Goal: Task Accomplishment & Management: Complete application form

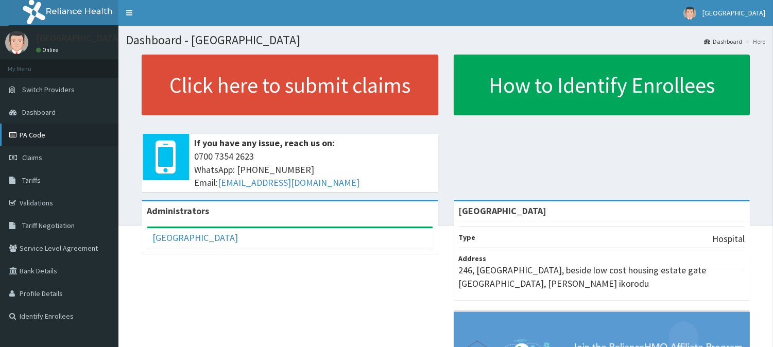
click at [31, 131] on link "PA Code" at bounding box center [59, 135] width 118 height 23
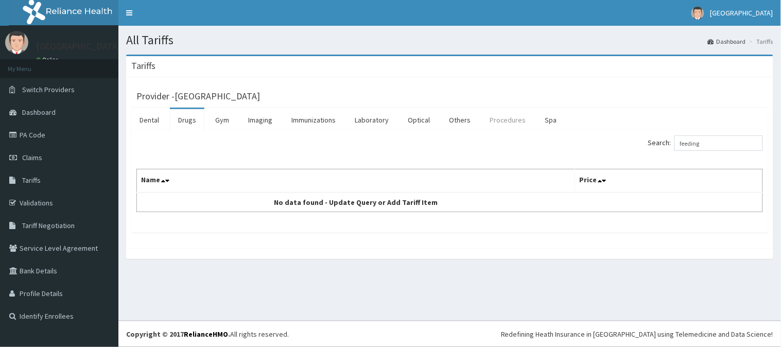
type input "feeding"
click at [496, 128] on link "Procedures" at bounding box center [507, 120] width 53 height 22
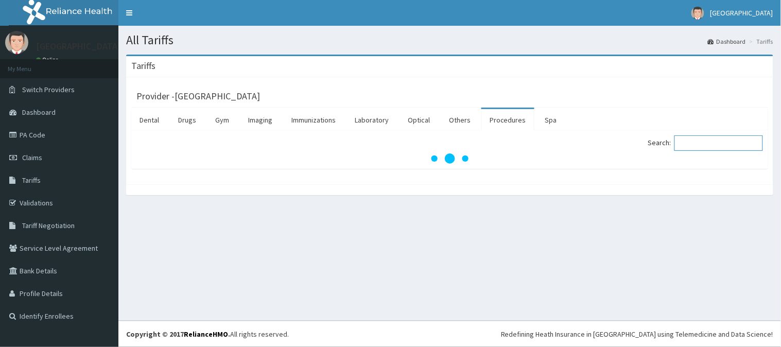
click at [711, 146] on input "Search:" at bounding box center [718, 142] width 89 height 15
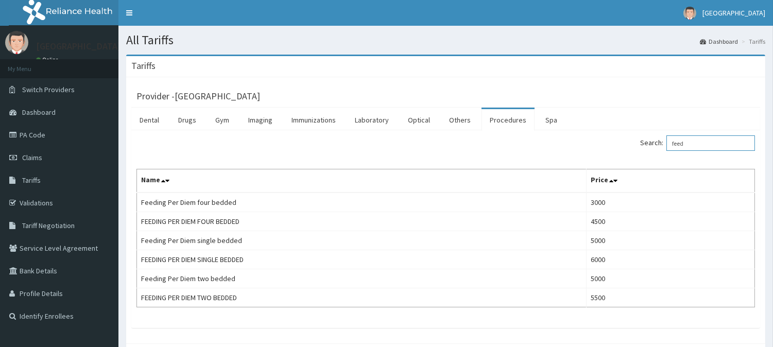
type input "feed"
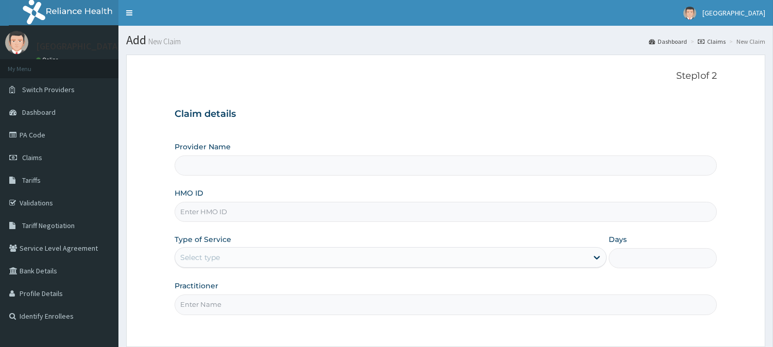
click at [243, 166] on input "Provider Name" at bounding box center [445, 165] width 542 height 20
click at [233, 208] on input "HMO ID" at bounding box center [445, 212] width 542 height 20
paste input "NNI/10015/D"
type input "NNI/10015/D"
type input "[GEOGRAPHIC_DATA]"
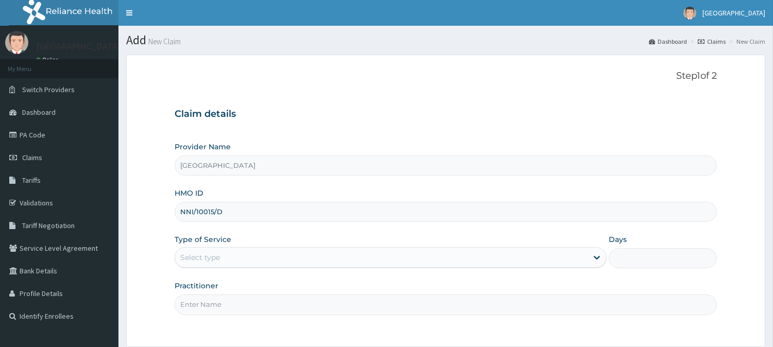
type input "NNI/10015/D"
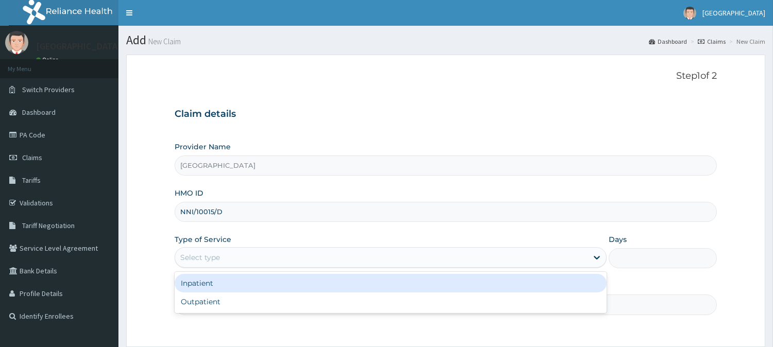
drag, startPoint x: 237, startPoint y: 255, endPoint x: 233, endPoint y: 276, distance: 21.4
click at [237, 256] on div "Select type" at bounding box center [381, 257] width 412 height 16
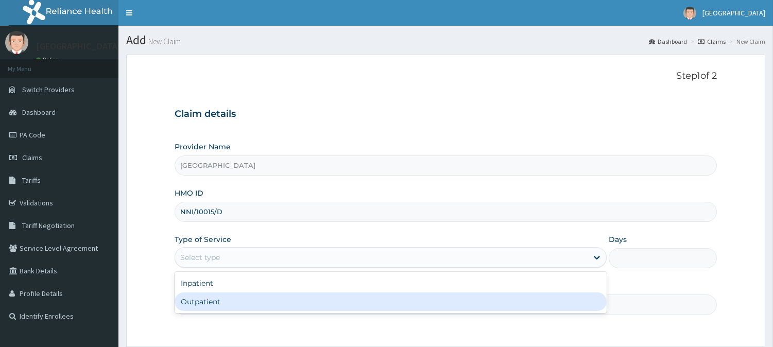
click at [230, 292] on div "Outpatient" at bounding box center [390, 301] width 432 height 19
type input "1"
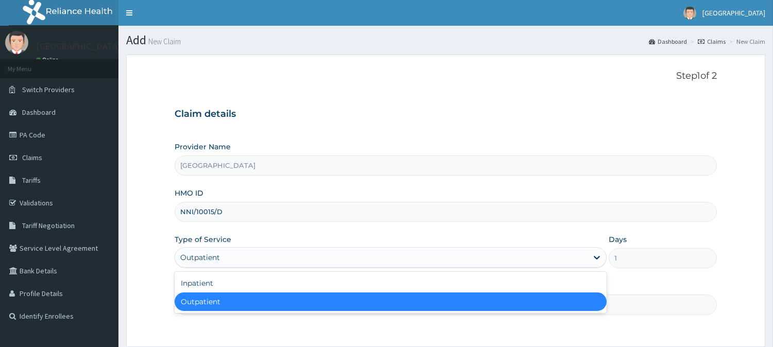
click at [234, 255] on div "Outpatient" at bounding box center [381, 257] width 412 height 16
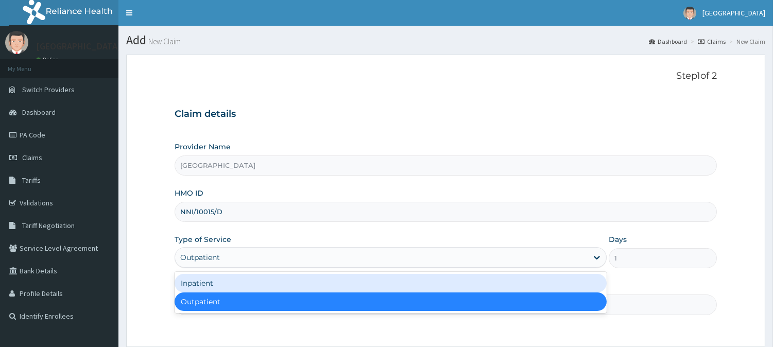
click at [222, 278] on div "Inpatient" at bounding box center [390, 283] width 432 height 19
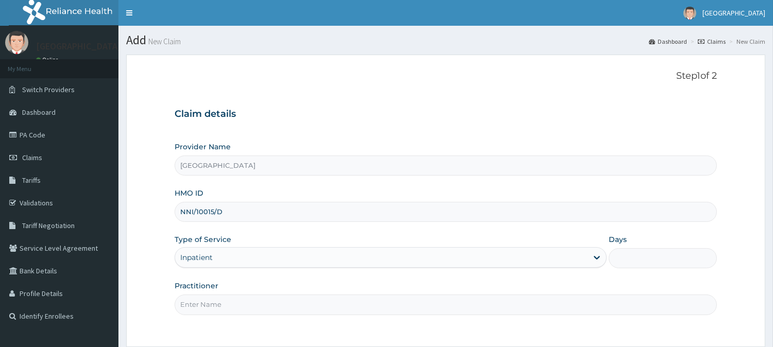
click at [629, 263] on input "Days" at bounding box center [662, 258] width 108 height 20
type input "2"
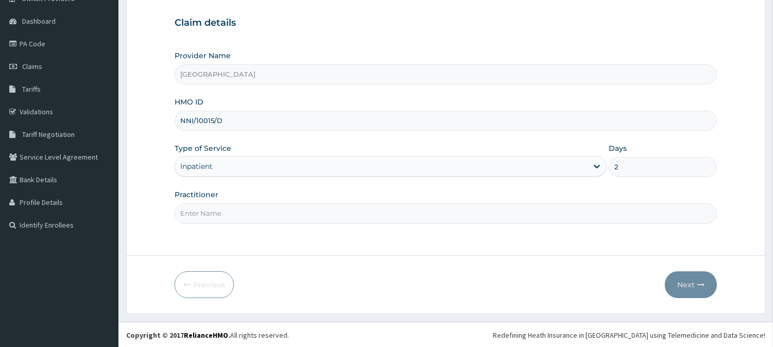
scroll to position [92, 0]
click at [239, 213] on input "Practitioner" at bounding box center [445, 213] width 542 height 20
type input "[PERSON_NAME]"
click at [677, 280] on button "Next" at bounding box center [690, 284] width 52 height 27
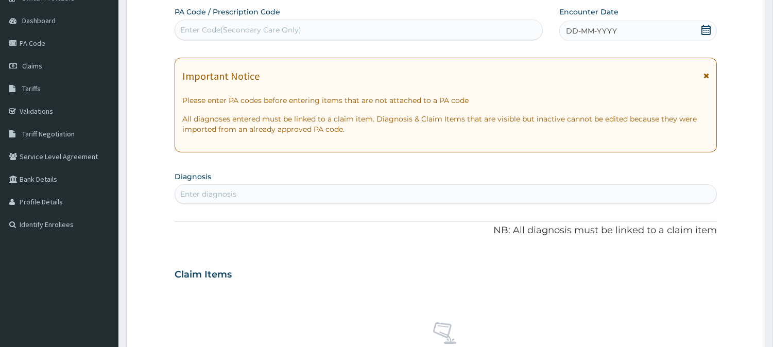
click at [220, 37] on div "Enter Code(Secondary Care Only)" at bounding box center [358, 30] width 367 height 16
paste input "PA/89AABF"
type input "PA/89AABF"
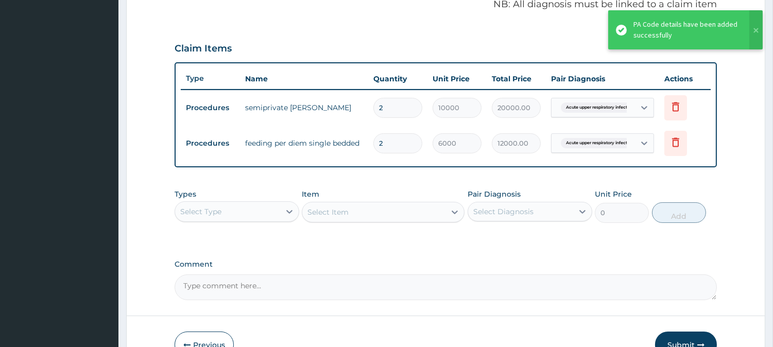
scroll to position [381, 0]
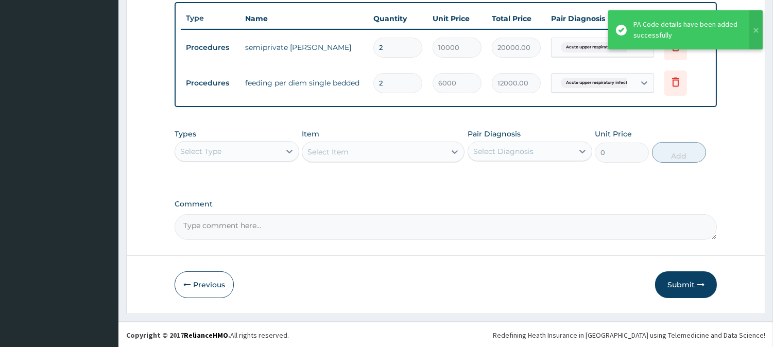
click at [236, 155] on div "Select Type" at bounding box center [227, 151] width 105 height 16
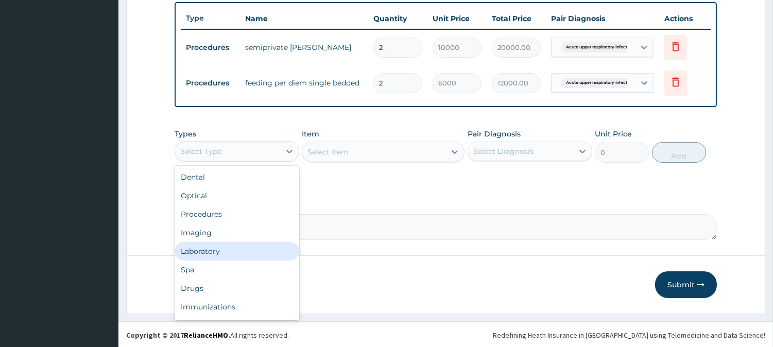
click at [217, 245] on div "Laboratory" at bounding box center [236, 251] width 125 height 19
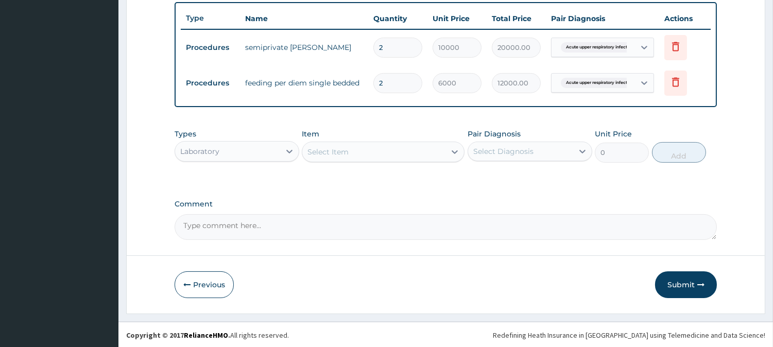
click at [359, 160] on div "Select Item" at bounding box center [383, 152] width 163 height 21
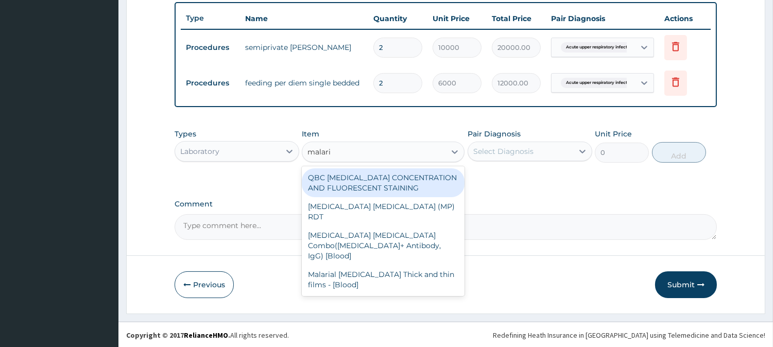
type input "malaria"
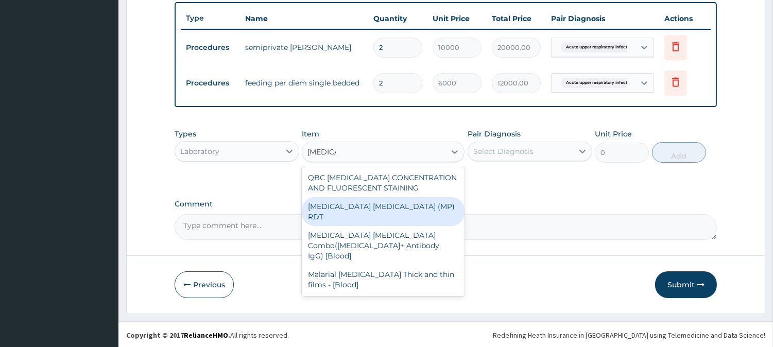
click at [361, 206] on div "MALARIA PARASITE (MP) RDT" at bounding box center [383, 211] width 163 height 29
type input "1500"
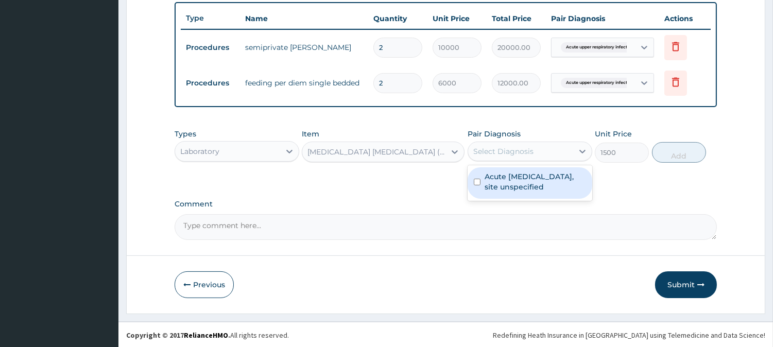
click at [506, 154] on div "Select Diagnosis" at bounding box center [503, 151] width 60 height 10
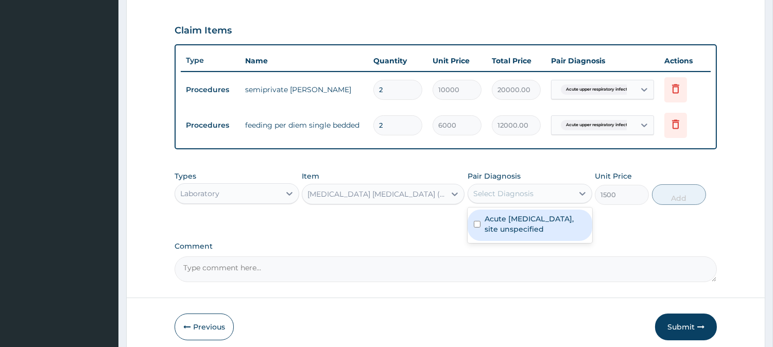
scroll to position [152, 0]
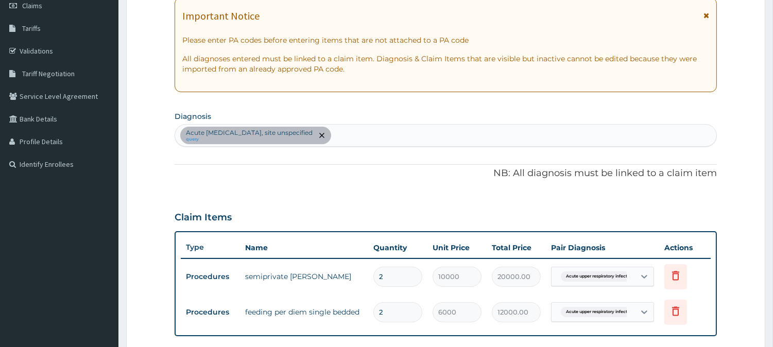
click at [383, 126] on div "Acute upper respiratory infection, site unspecified query" at bounding box center [445, 136] width 541 height 22
type input "malaria"
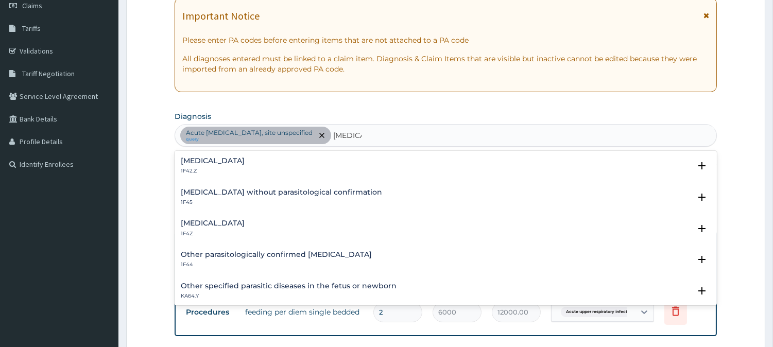
click at [244, 225] on h4 "Malaria, unspecified" at bounding box center [213, 223] width 64 height 8
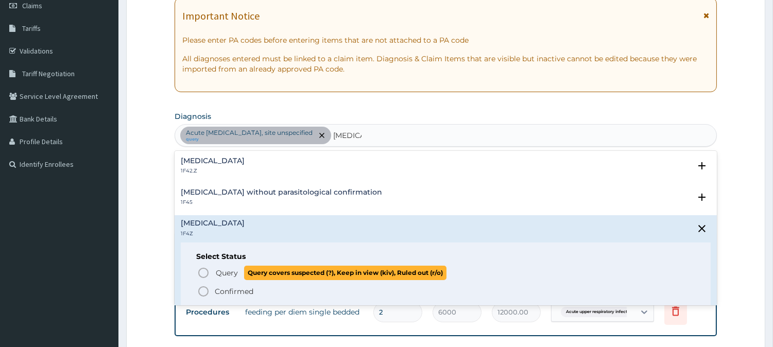
click at [213, 269] on span "Query Query covers suspected (?), Keep in view (kiv), Ruled out (r/o)" at bounding box center [446, 273] width 498 height 14
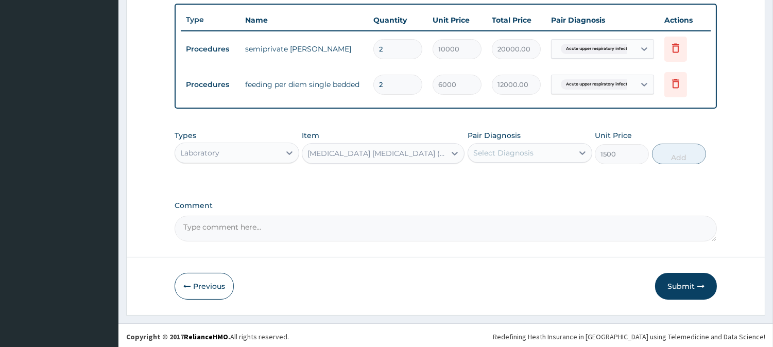
scroll to position [381, 0]
click at [491, 150] on div "Select Diagnosis" at bounding box center [503, 151] width 60 height 10
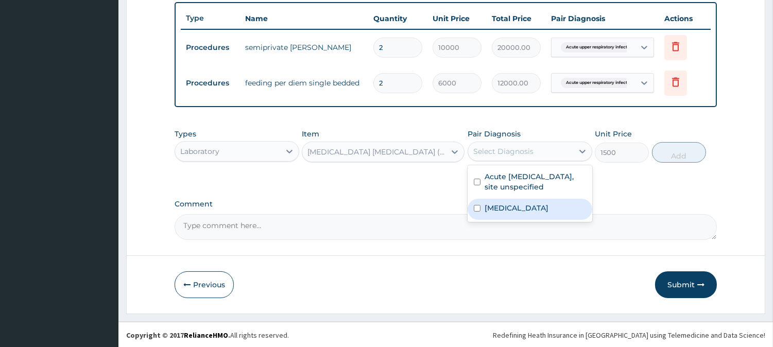
click at [493, 209] on label "Malaria, unspecified" at bounding box center [516, 208] width 64 height 10
checkbox input "true"
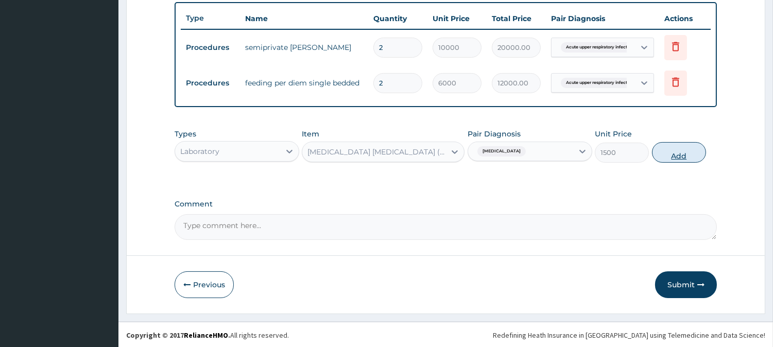
click at [669, 152] on button "Add" at bounding box center [679, 152] width 54 height 21
type input "0"
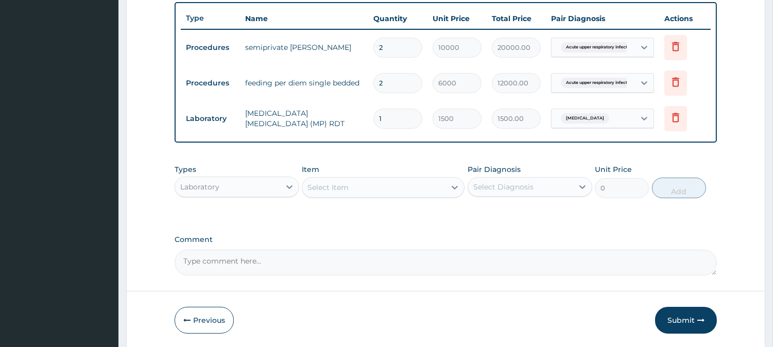
type input "2"
type input "3000.00"
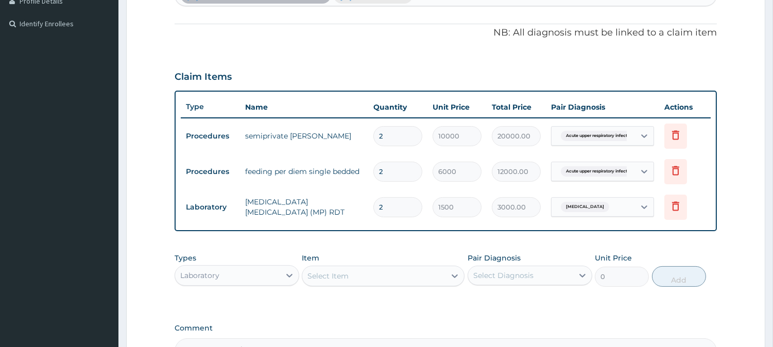
scroll to position [95, 0]
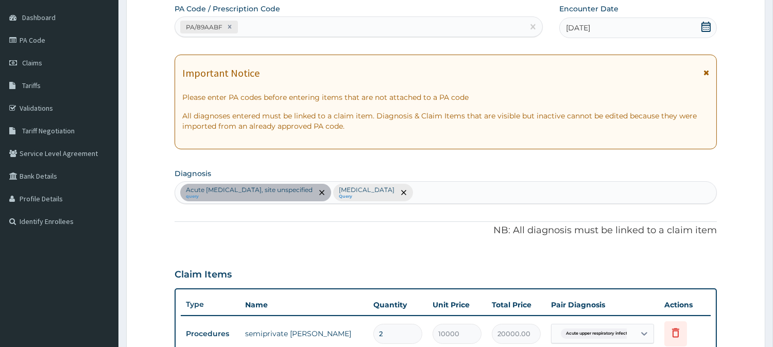
type input "2"
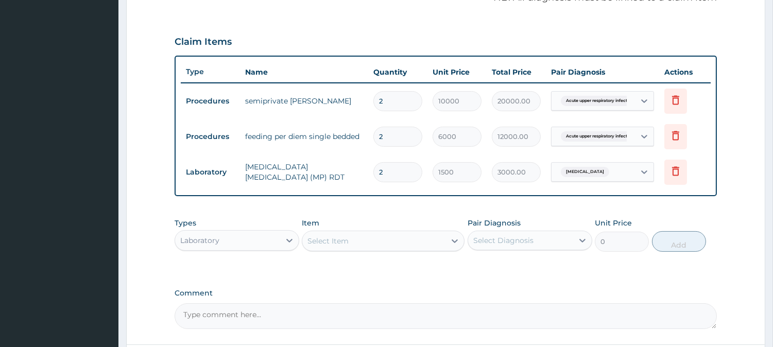
scroll to position [417, 0]
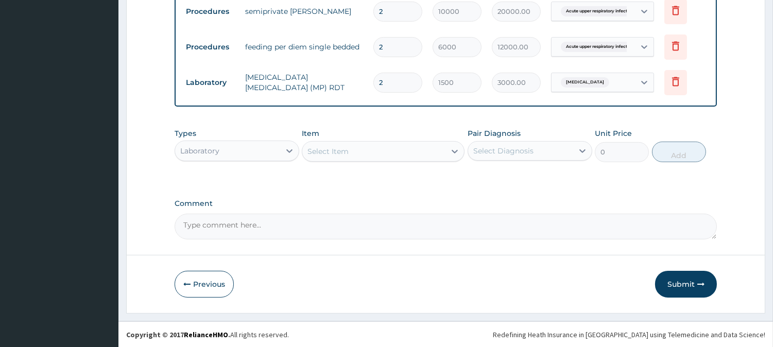
click at [330, 150] on div "Select Item" at bounding box center [327, 151] width 41 height 10
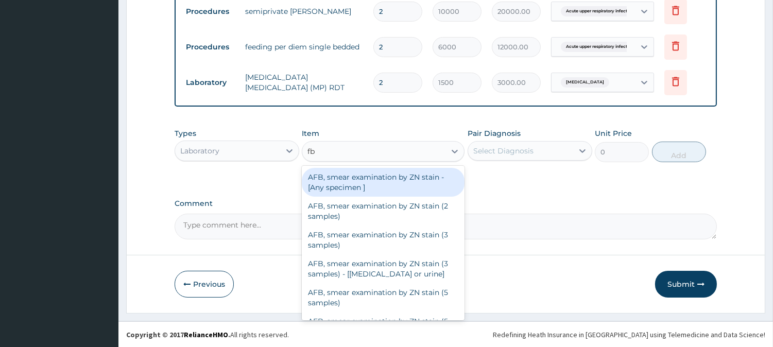
type input "fbc"
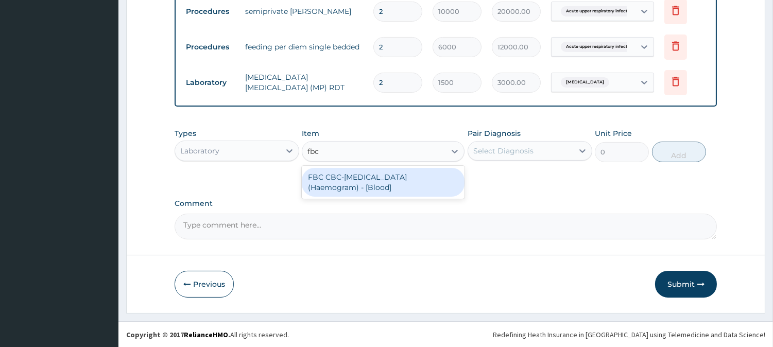
click at [332, 186] on div "FBC CBC-Complete Blood Count (Haemogram) - [Blood]" at bounding box center [383, 182] width 163 height 29
type input "3000"
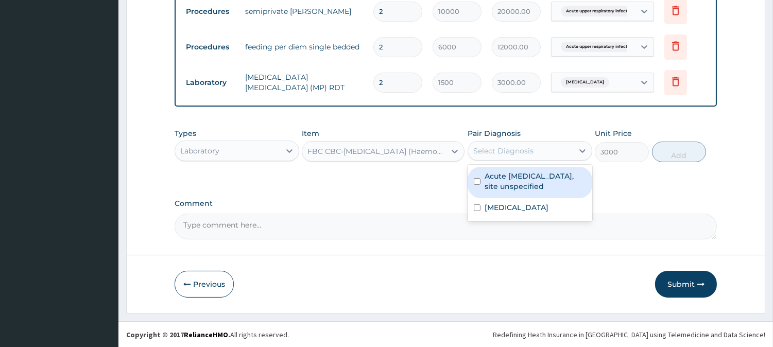
click at [503, 153] on div "Select Diagnosis" at bounding box center [503, 151] width 60 height 10
click at [503, 180] on label "Acute upper respiratory infection, site unspecified" at bounding box center [534, 181] width 101 height 21
checkbox input "true"
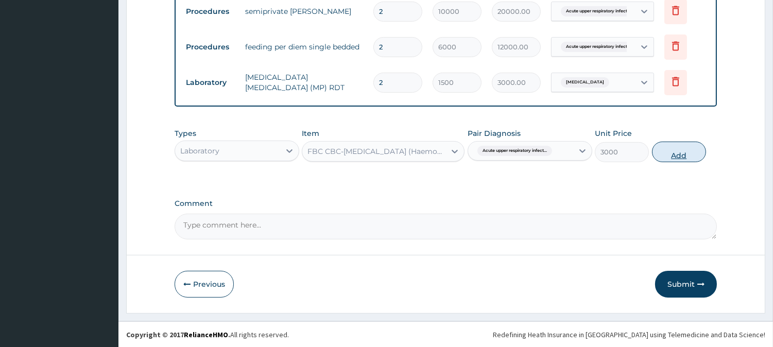
click at [686, 153] on button "Add" at bounding box center [679, 152] width 54 height 21
type input "0"
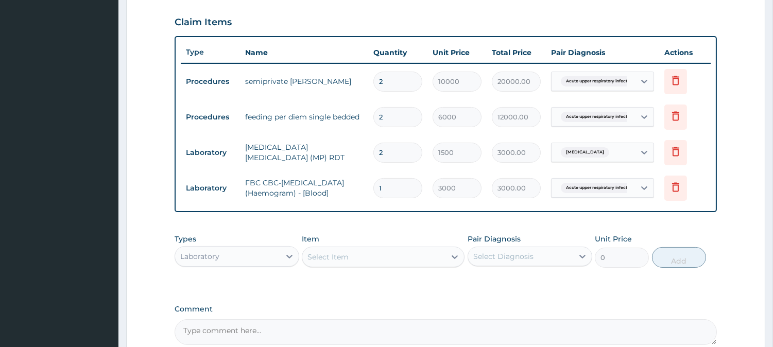
scroll to position [188, 0]
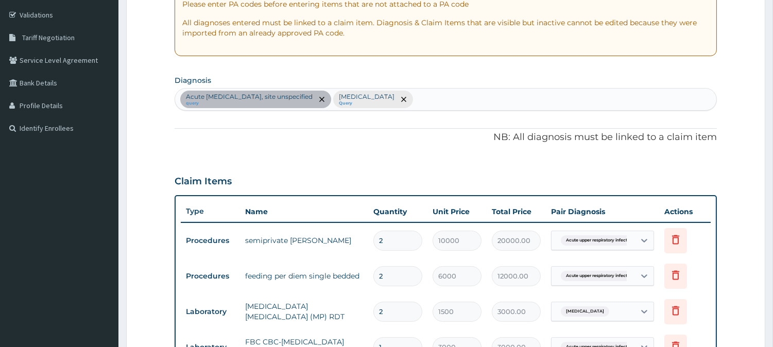
click at [476, 99] on div "Acute upper respiratory infection, site unspecified query Malaria, unspecified …" at bounding box center [445, 100] width 541 height 22
type input "u"
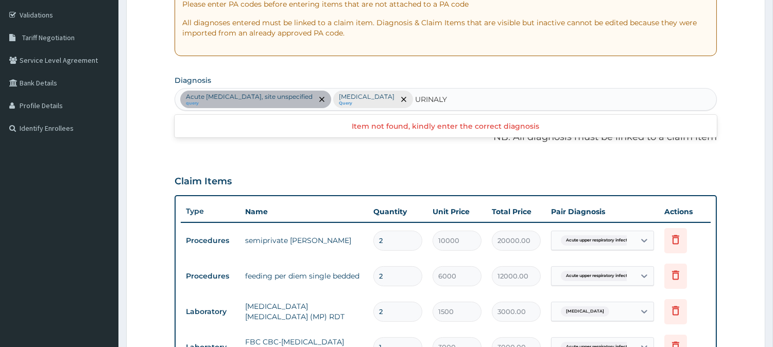
type input "URINAL"
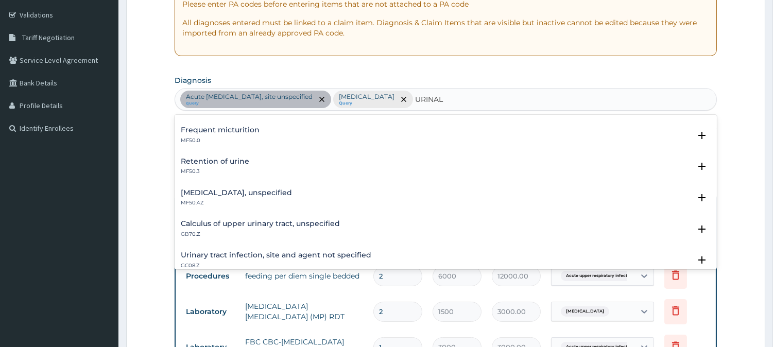
scroll to position [114, 0]
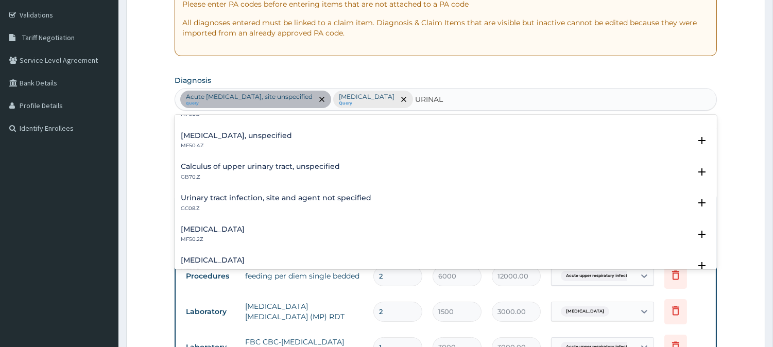
click at [251, 195] on h4 "Urinary tract infection, site and agent not specified" at bounding box center [276, 198] width 190 height 8
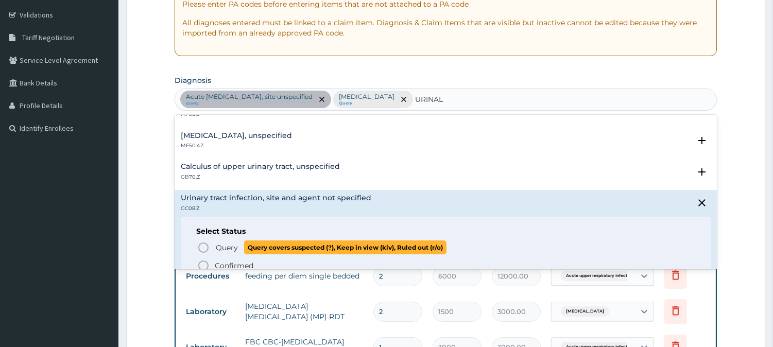
click at [219, 244] on span "Query" at bounding box center [227, 247] width 22 height 10
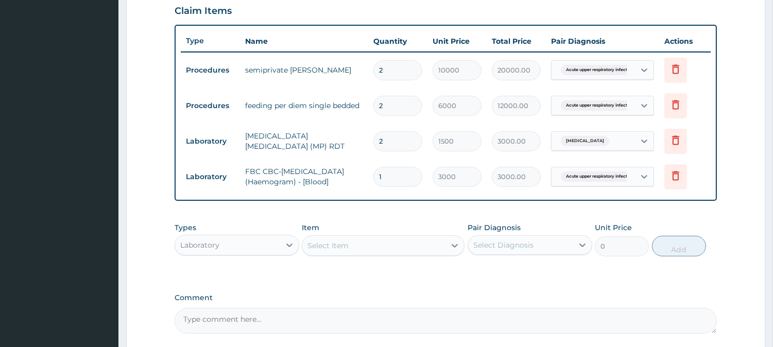
scroll to position [359, 0]
click at [343, 249] on div "Select Item" at bounding box center [373, 244] width 143 height 16
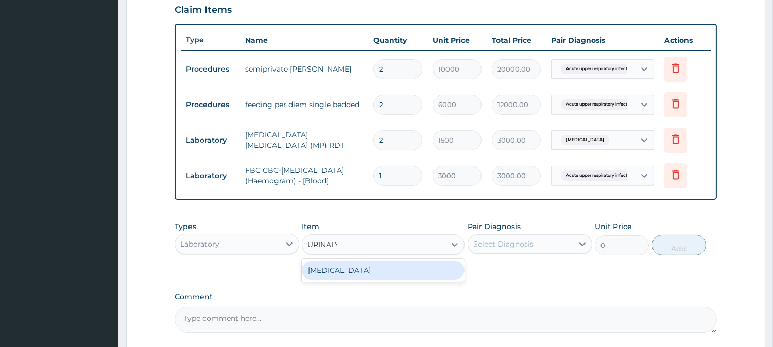
type input "URINALYS"
click at [337, 264] on div "URINALYSIS" at bounding box center [383, 270] width 163 height 19
type input "2000"
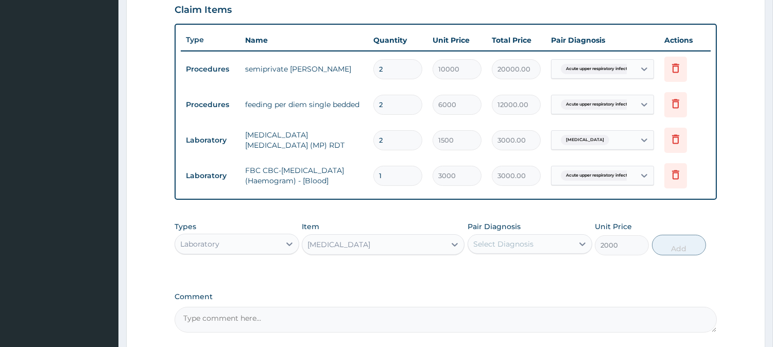
click at [515, 243] on div "Select Diagnosis" at bounding box center [503, 244] width 60 height 10
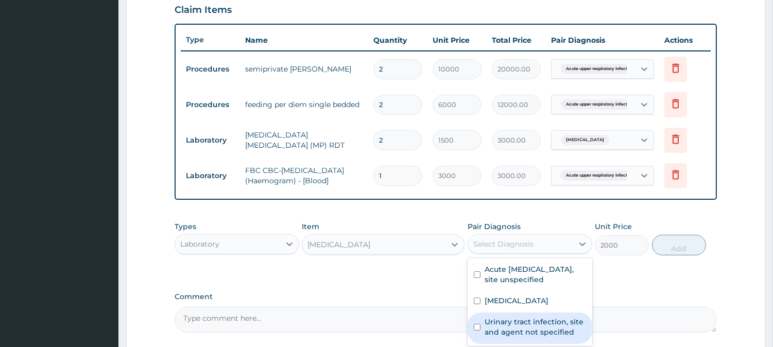
click at [503, 321] on label "Urinary tract infection, site and agent not specified" at bounding box center [534, 327] width 101 height 21
checkbox input "true"
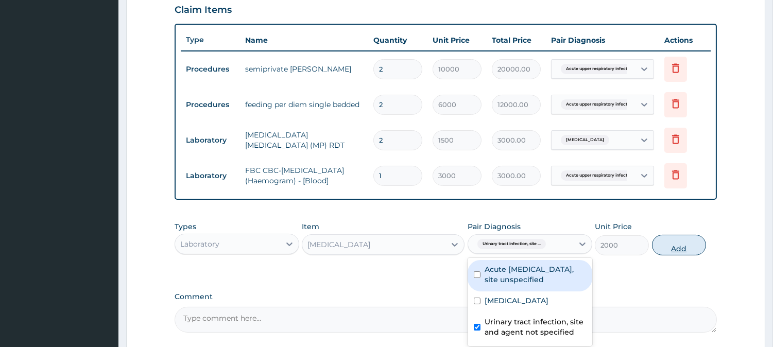
click at [675, 241] on button "Add" at bounding box center [679, 245] width 54 height 21
type input "0"
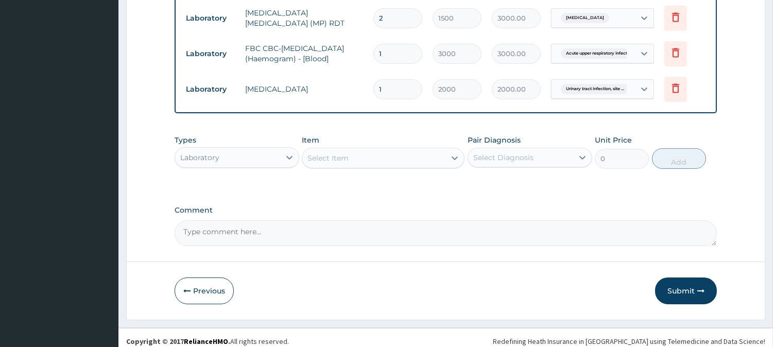
scroll to position [488, 0]
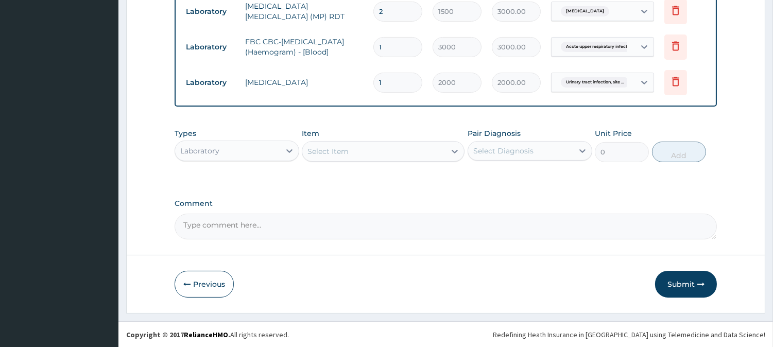
click at [206, 148] on div "Laboratory" at bounding box center [199, 151] width 39 height 10
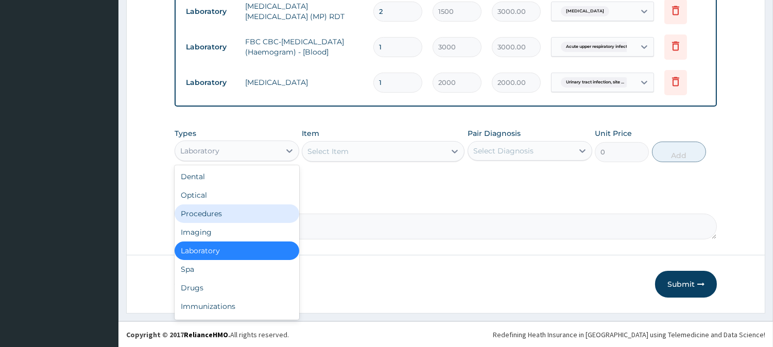
click at [213, 218] on div "Procedures" at bounding box center [236, 213] width 125 height 19
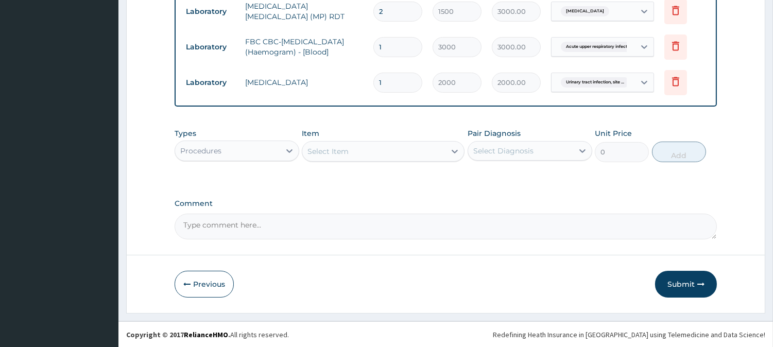
click at [333, 151] on div "Select Item" at bounding box center [327, 151] width 41 height 10
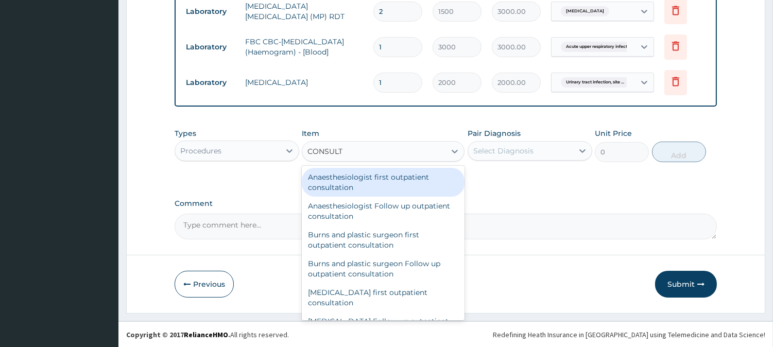
type input "CONSULTA"
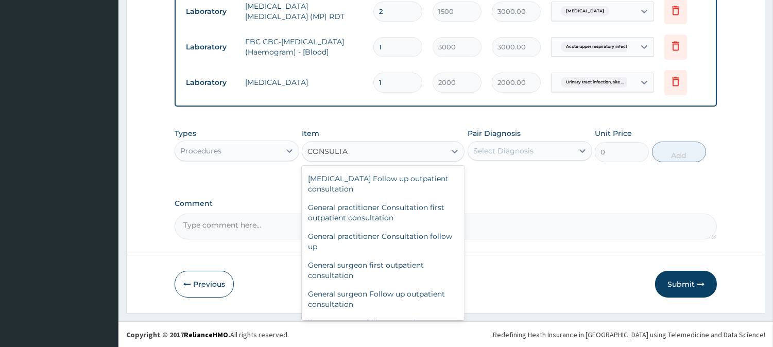
scroll to position [515, 0]
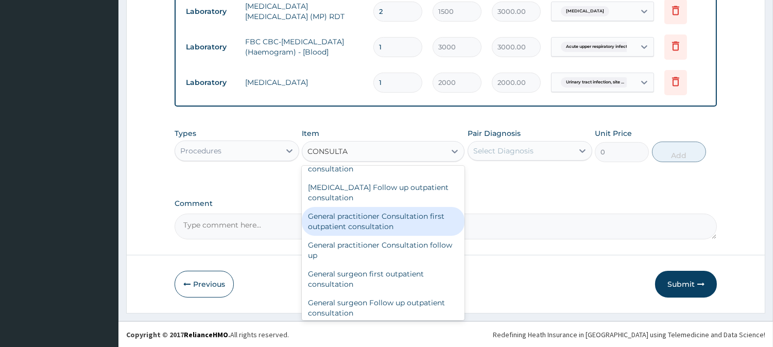
click at [350, 225] on div "General practitioner Consultation first outpatient consultation" at bounding box center [383, 221] width 163 height 29
type input "3000"
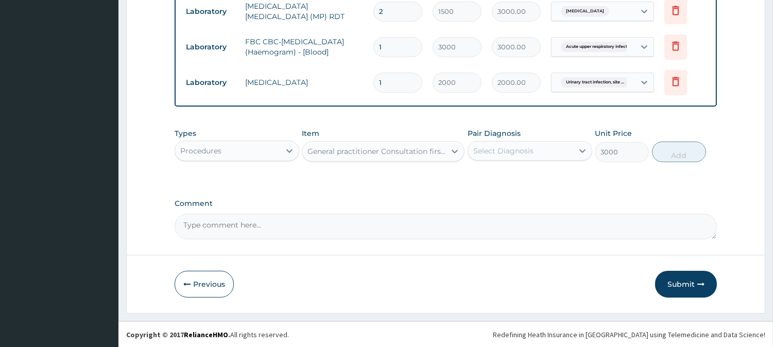
click at [529, 143] on div "Select Diagnosis" at bounding box center [520, 151] width 105 height 16
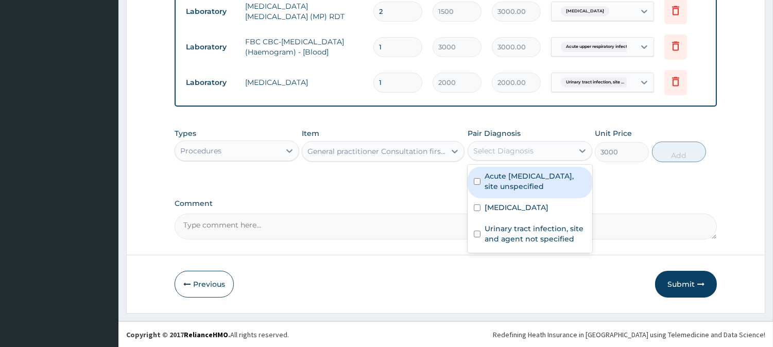
click at [526, 172] on label "Acute [MEDICAL_DATA], site unspecified" at bounding box center [534, 181] width 101 height 21
checkbox input "true"
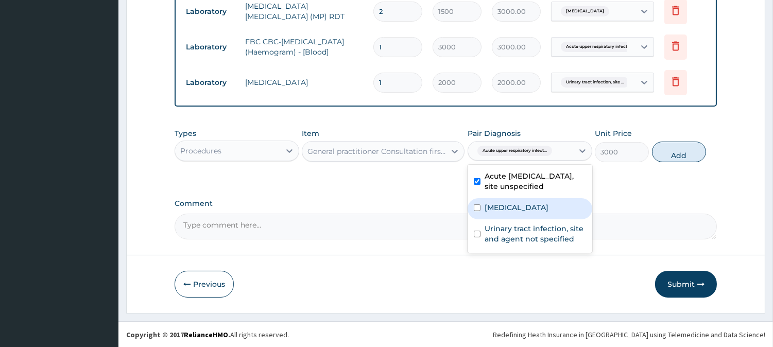
click at [522, 206] on label "[MEDICAL_DATA]" at bounding box center [516, 207] width 64 height 10
checkbox input "true"
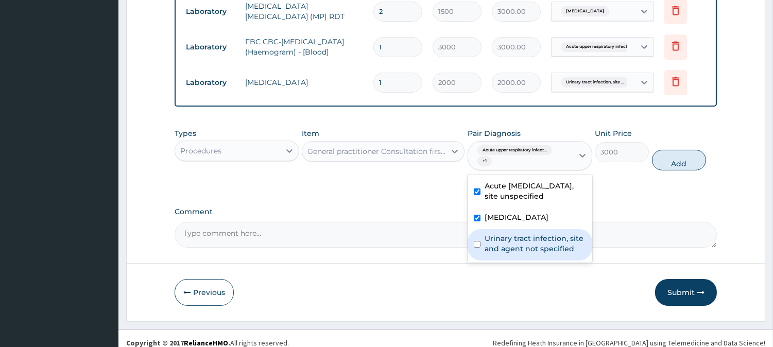
click at [514, 242] on label "Urinary tract infection, site and agent not specified" at bounding box center [534, 243] width 101 height 21
checkbox input "true"
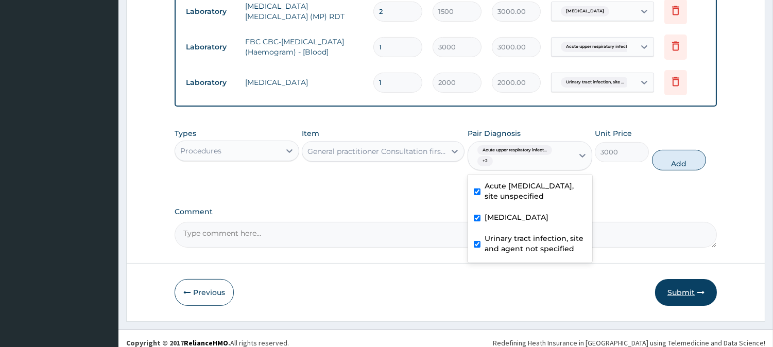
click at [672, 289] on button "Submit" at bounding box center [686, 292] width 62 height 27
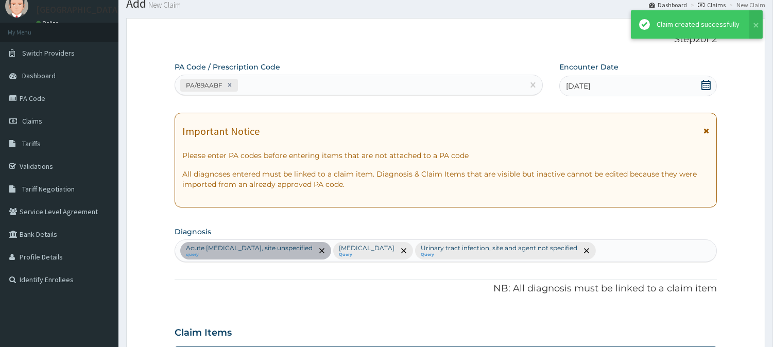
scroll to position [488, 0]
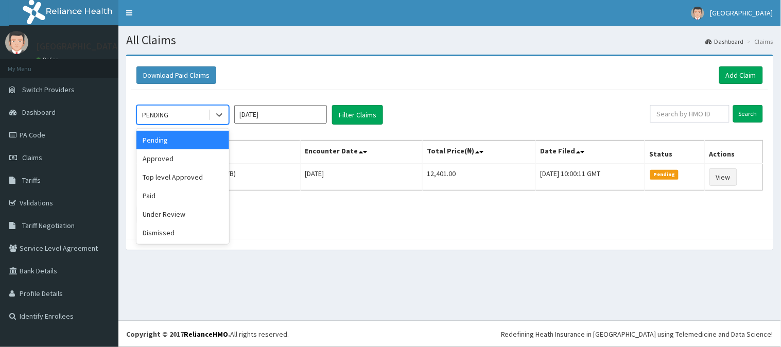
click at [169, 108] on div "PENDING" at bounding box center [173, 115] width 72 height 16
click at [176, 153] on div "Approved" at bounding box center [182, 158] width 93 height 19
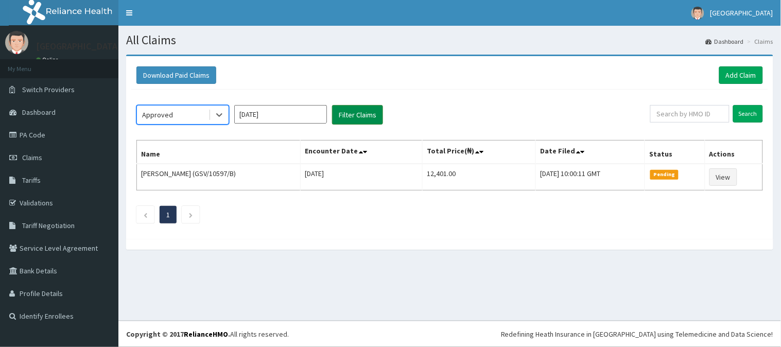
click at [345, 114] on button "Filter Claims" at bounding box center [357, 115] width 51 height 20
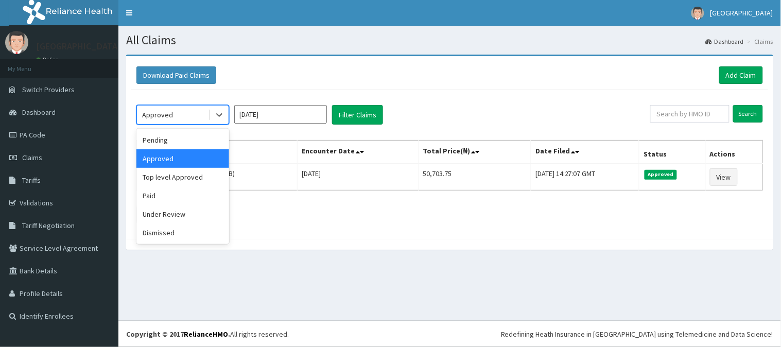
click at [187, 114] on div "Approved" at bounding box center [173, 115] width 72 height 16
click at [178, 211] on div "Under Review" at bounding box center [182, 214] width 93 height 19
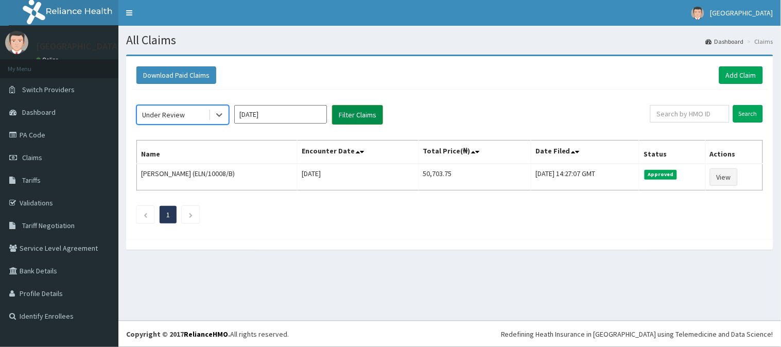
click at [342, 120] on button "Filter Claims" at bounding box center [357, 115] width 51 height 20
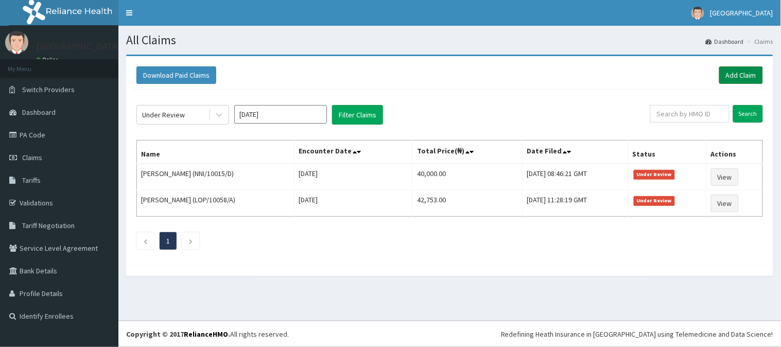
click at [731, 74] on link "Add Claim" at bounding box center [741, 74] width 44 height 17
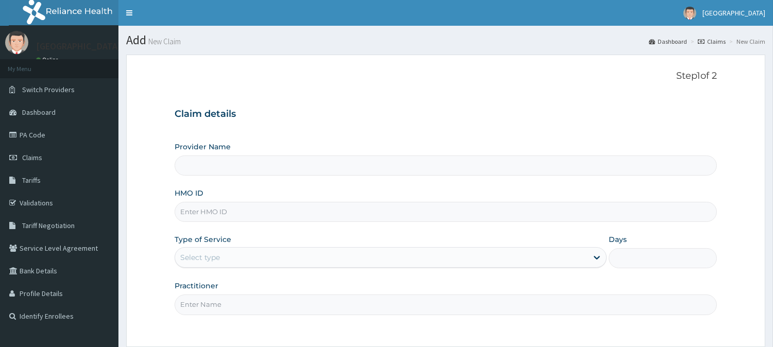
type input "[GEOGRAPHIC_DATA]"
click at [295, 208] on input "HMO ID" at bounding box center [445, 212] width 542 height 20
paste input "NNI/10015/D"
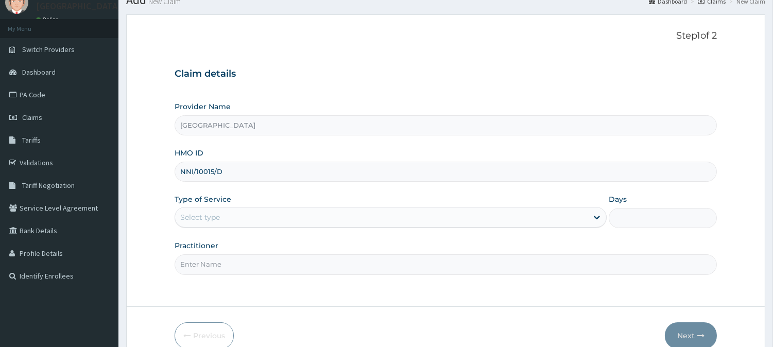
scroll to position [92, 0]
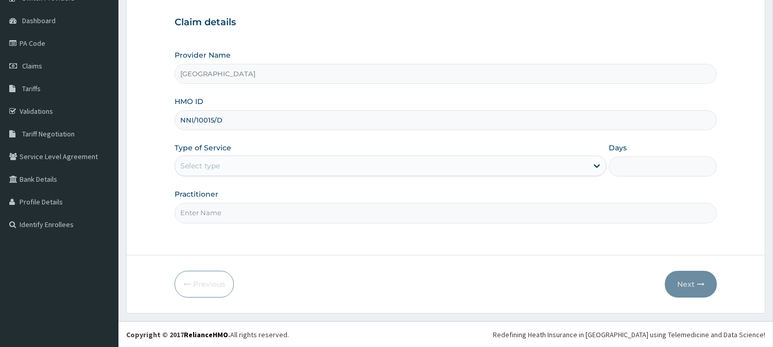
type input "NNI/10015/D"
click at [188, 157] on div "Select type" at bounding box center [381, 165] width 412 height 16
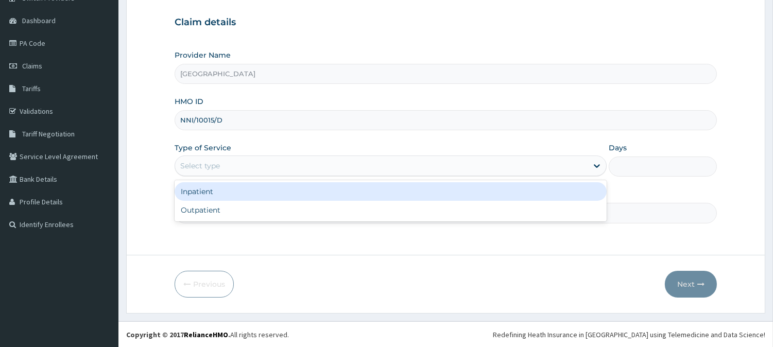
click at [202, 189] on div "Inpatient" at bounding box center [390, 191] width 432 height 19
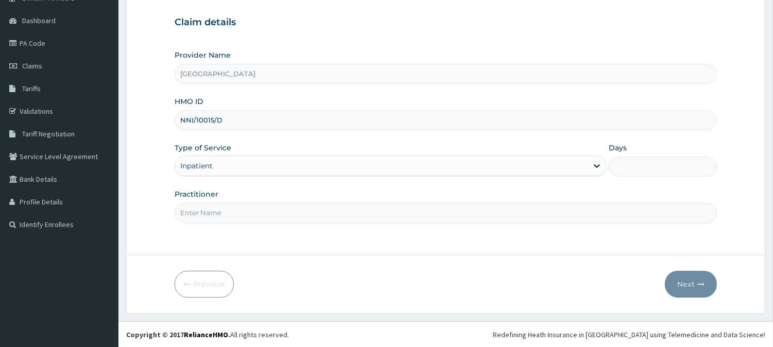
click at [654, 152] on div "Days" at bounding box center [662, 160] width 108 height 34
click at [634, 166] on input "Days" at bounding box center [662, 166] width 108 height 20
type input "2"
click at [198, 210] on input "Practitioner" at bounding box center [445, 213] width 542 height 20
type input "[PERSON_NAME]"
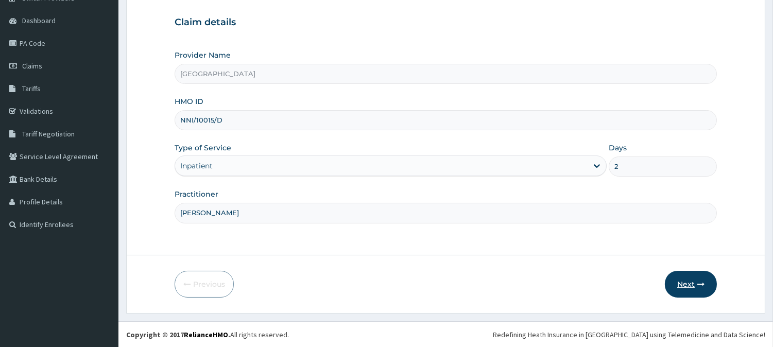
click at [690, 277] on button "Next" at bounding box center [690, 284] width 52 height 27
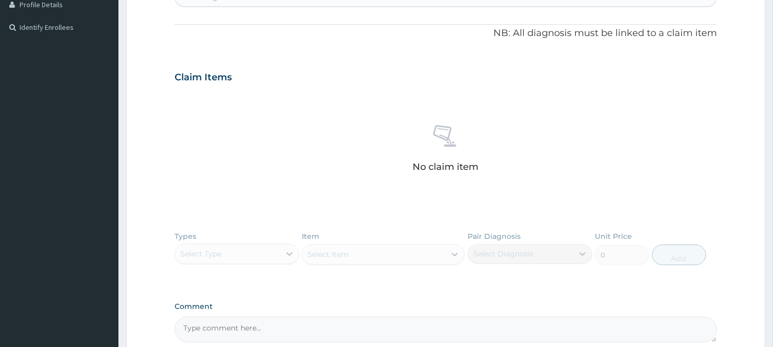
scroll to position [278, 0]
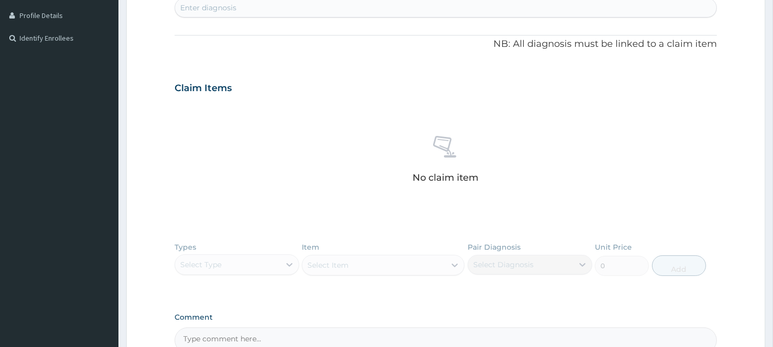
click at [235, 12] on div "Enter diagnosis" at bounding box center [208, 8] width 56 height 10
type input "MALARIA"
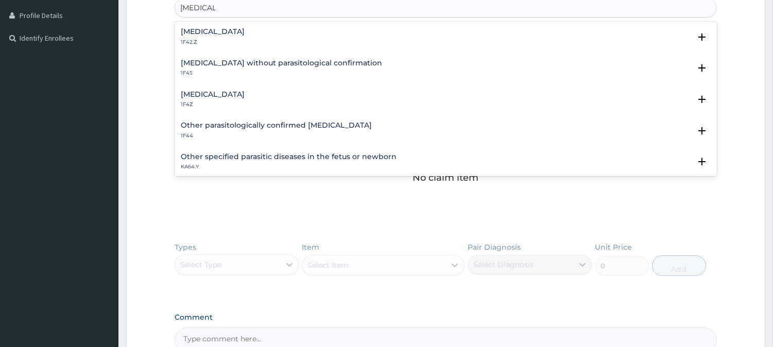
click at [191, 91] on h4 "Malaria, unspecified" at bounding box center [213, 95] width 64 height 8
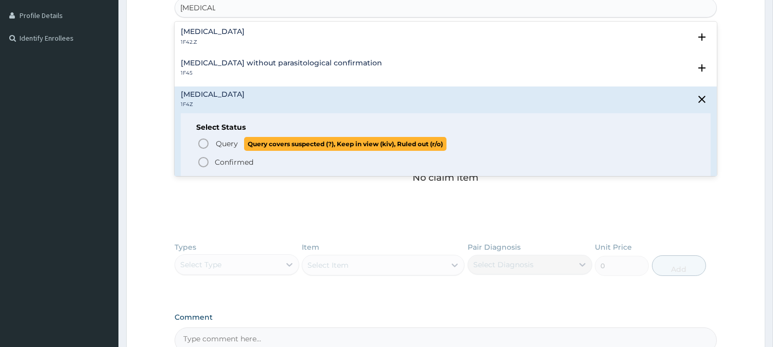
click at [210, 142] on span "Query Query covers suspected (?), Keep in view (kiv), Ruled out (r/o)" at bounding box center [446, 144] width 498 height 14
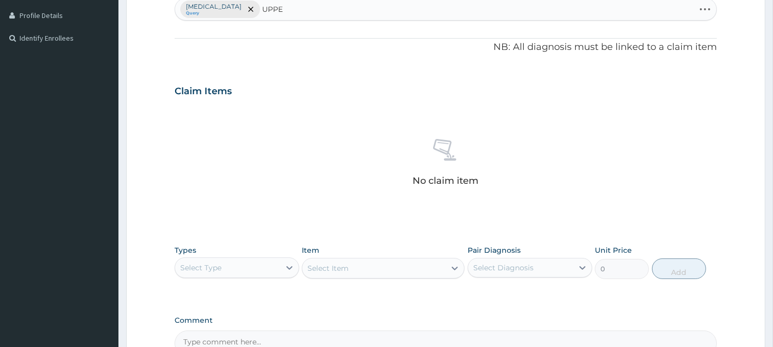
type input "UPPER"
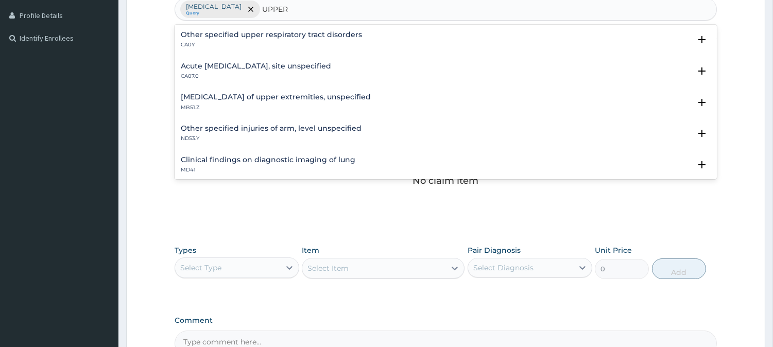
click at [312, 62] on h4 "Acute upper respiratory infection, site unspecified" at bounding box center [256, 66] width 150 height 8
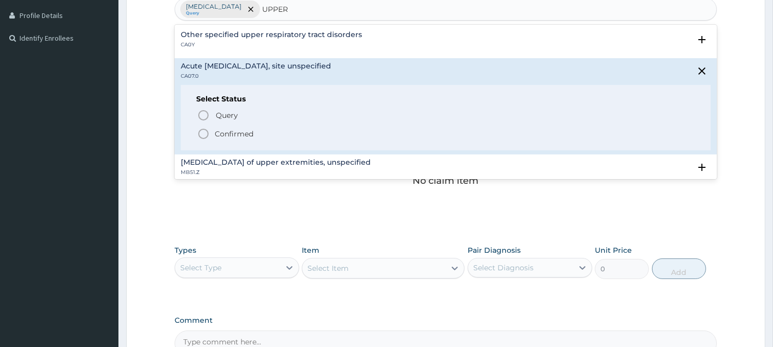
click at [221, 131] on p "Confirmed" at bounding box center [234, 134] width 39 height 10
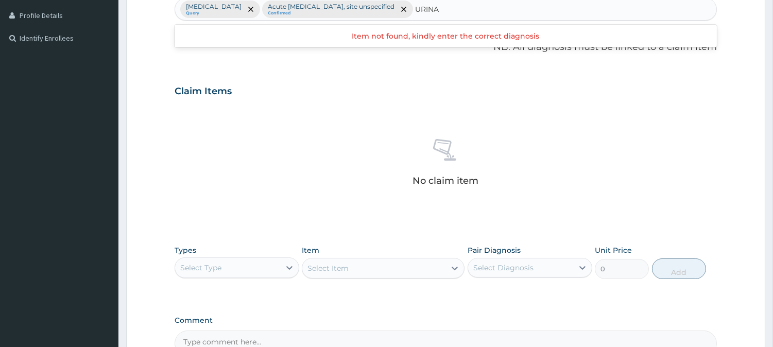
type input "URINAL"
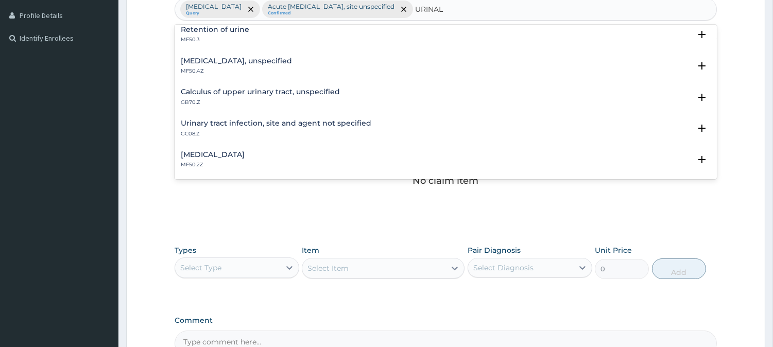
scroll to position [171, 0]
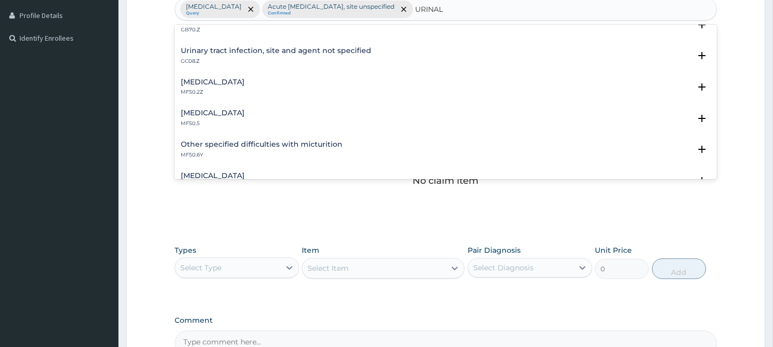
click at [219, 50] on h4 "Urinary tract infection, site and agent not specified" at bounding box center [276, 51] width 190 height 8
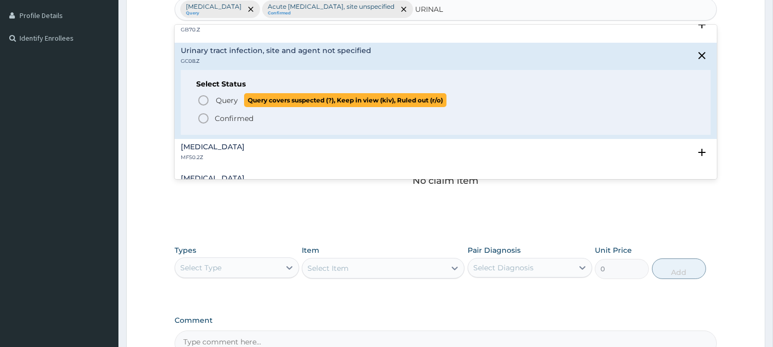
click at [205, 99] on icon "status option query" at bounding box center [203, 100] width 12 height 12
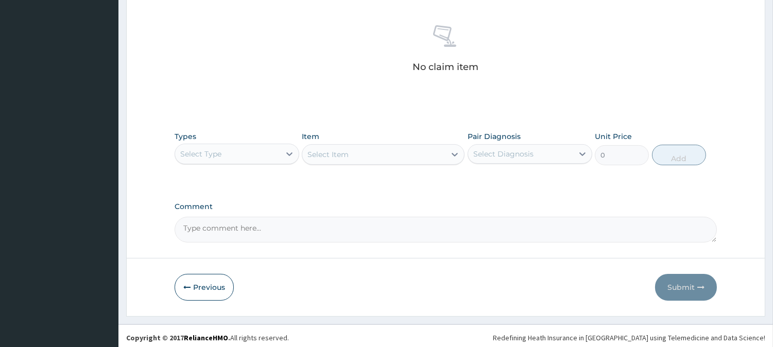
scroll to position [395, 0]
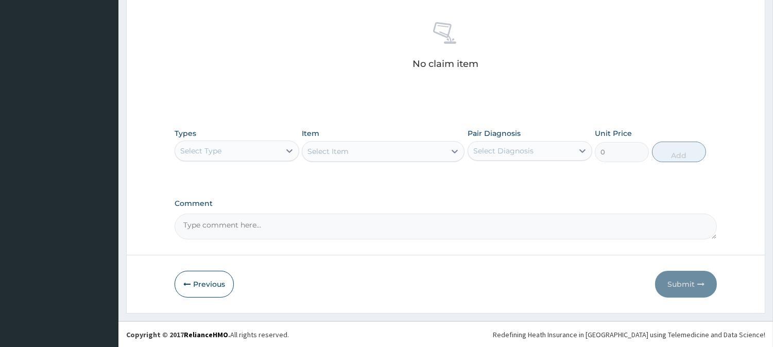
click at [197, 152] on div "Select Type" at bounding box center [200, 151] width 41 height 10
click at [252, 151] on div "Select Type" at bounding box center [227, 151] width 105 height 16
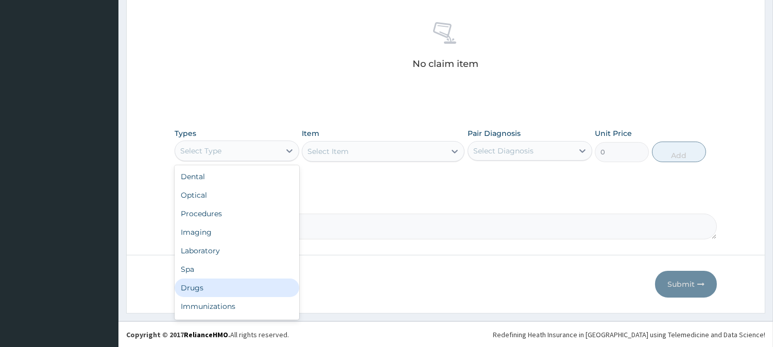
drag, startPoint x: 213, startPoint y: 288, endPoint x: 325, endPoint y: 171, distance: 162.7
click at [213, 287] on div "Drugs" at bounding box center [236, 287] width 125 height 19
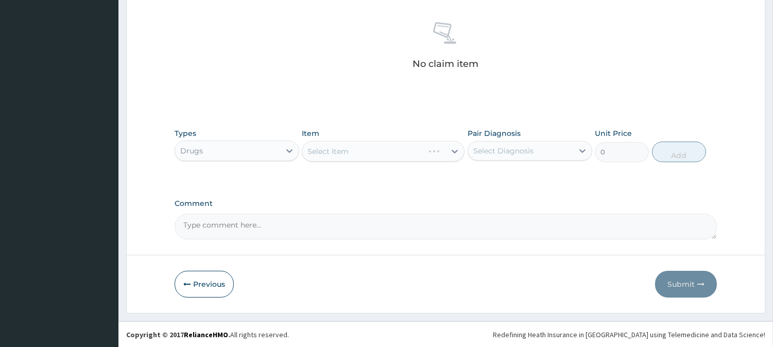
click at [359, 150] on div "Select Item" at bounding box center [383, 151] width 163 height 21
click at [355, 149] on div "Select Item" at bounding box center [373, 151] width 143 height 16
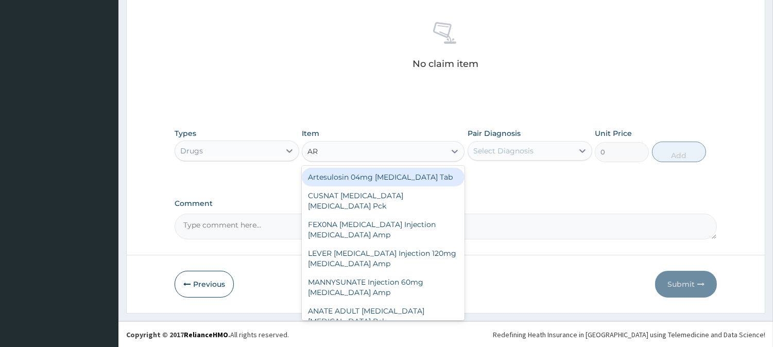
type input "A"
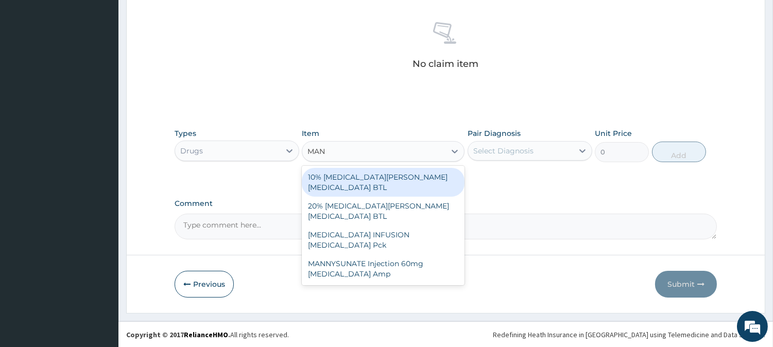
type input "MANN"
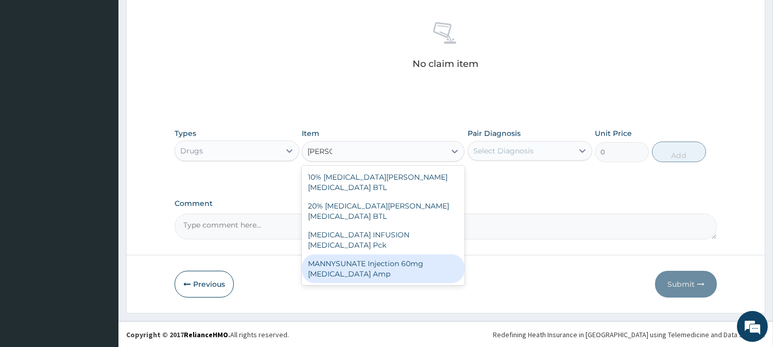
click at [361, 254] on div "MANNYSUNATE Injection 60mg Artesunate Amp" at bounding box center [383, 268] width 163 height 29
type input "517.5"
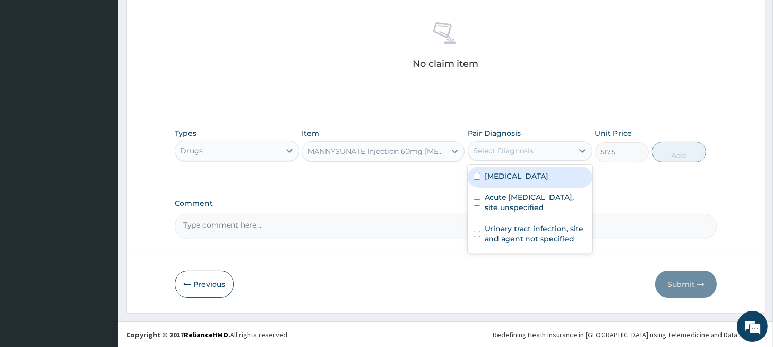
click at [532, 141] on div "Select Diagnosis" at bounding box center [529, 151] width 125 height 20
click at [505, 182] on div "Malaria, unspecified" at bounding box center [529, 177] width 125 height 21
checkbox input "true"
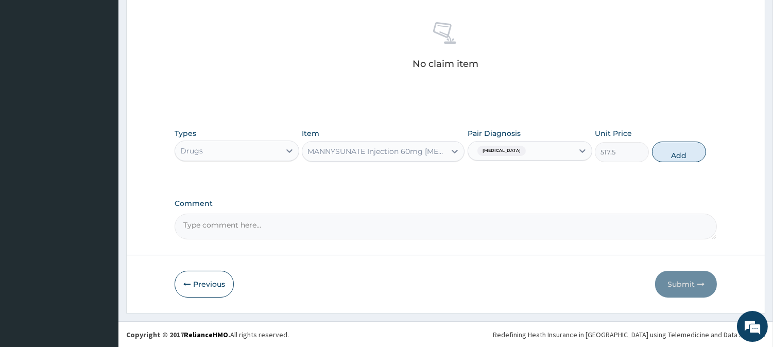
scroll to position [0, 0]
click at [672, 152] on button "Add" at bounding box center [679, 152] width 54 height 21
type input "0"
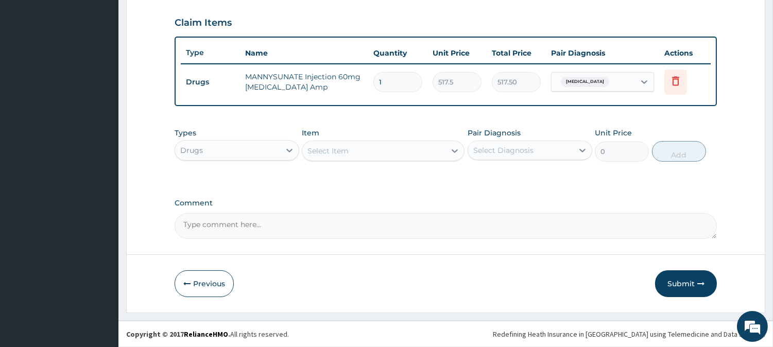
scroll to position [345, 0]
click at [404, 80] on input "1" at bounding box center [397, 83] width 49 height 20
type input "0.00"
type input "3"
type input "1552.50"
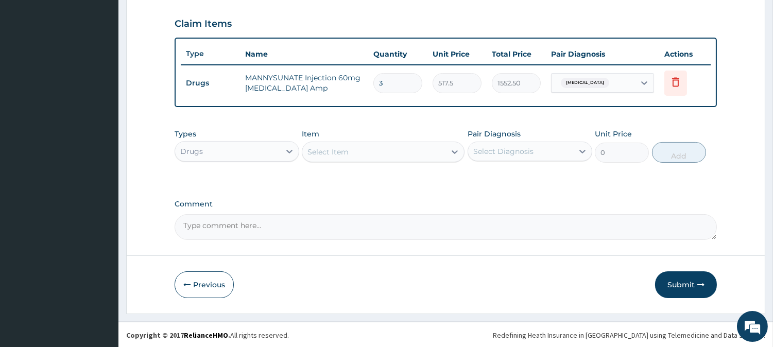
type input "3"
click at [337, 149] on div "Select Item" at bounding box center [327, 152] width 41 height 10
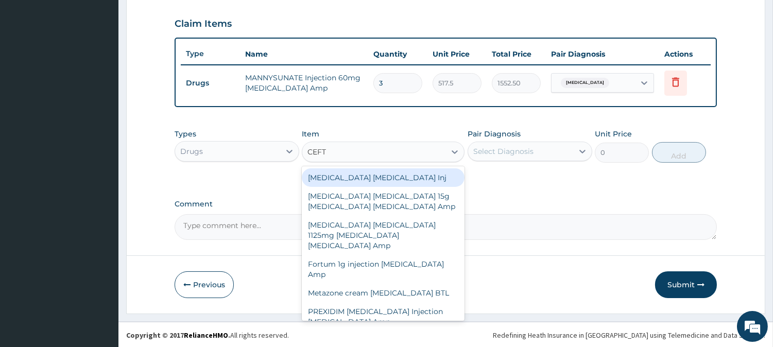
type input "CEFTR"
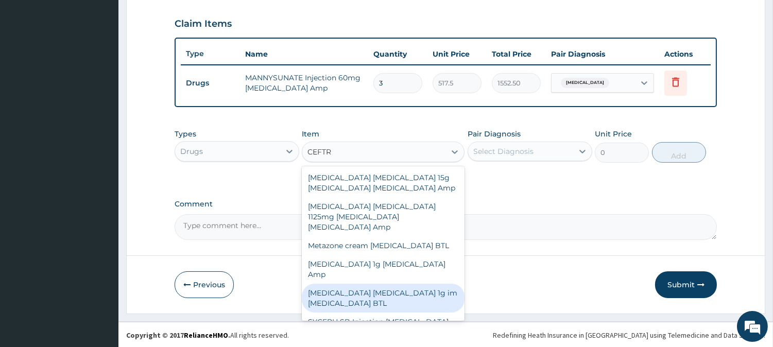
scroll to position [57, 0]
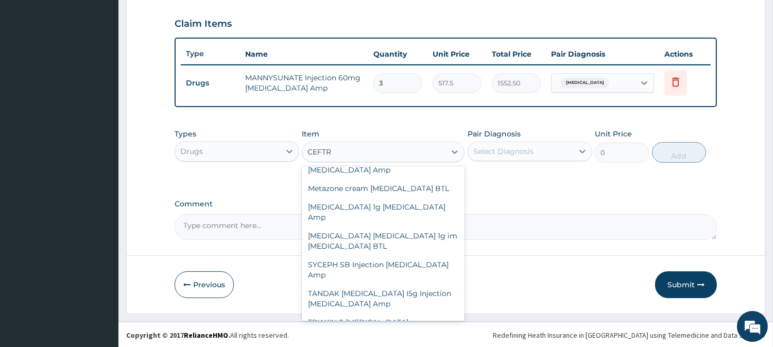
click at [358, 342] on div "Protedex 500mg Ceftriaxone Amp" at bounding box center [383, 351] width 163 height 19
type input "862.5"
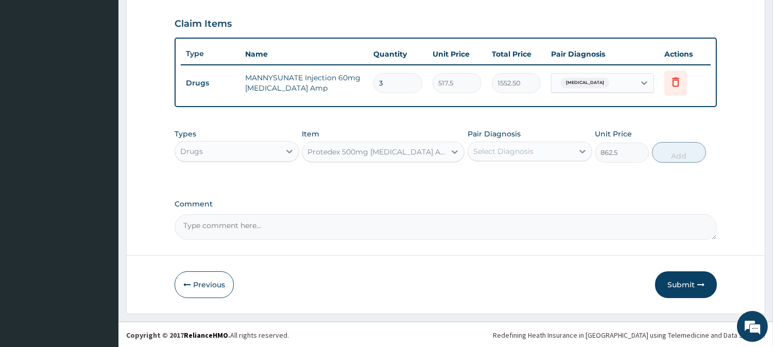
click at [491, 151] on div "Select Diagnosis" at bounding box center [503, 151] width 60 height 10
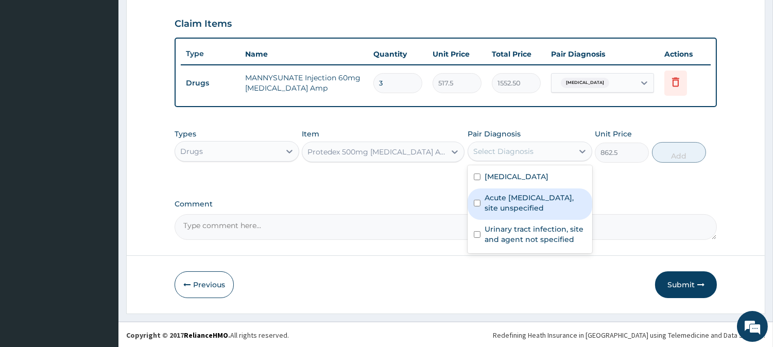
click at [503, 193] on label "Acute upper respiratory infection, site unspecified" at bounding box center [534, 202] width 101 height 21
checkbox input "true"
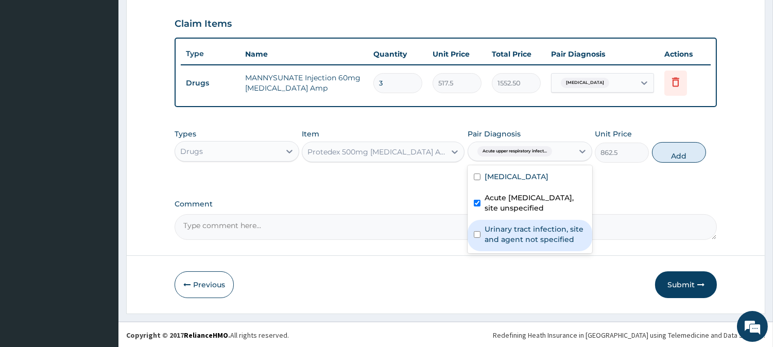
click at [527, 244] on div "Urinary tract infection, site and agent not specified" at bounding box center [529, 235] width 125 height 31
checkbox input "true"
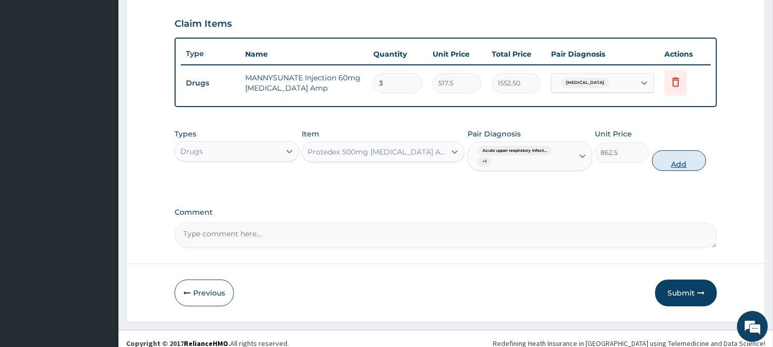
click at [663, 163] on button "Add" at bounding box center [679, 160] width 54 height 21
type input "0"
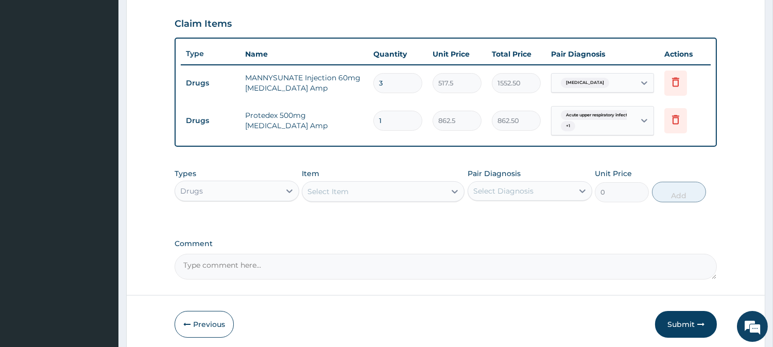
type input "0.00"
type input "4"
type input "3450.00"
type input "4"
click at [347, 189] on div "Select Item" at bounding box center [327, 191] width 41 height 10
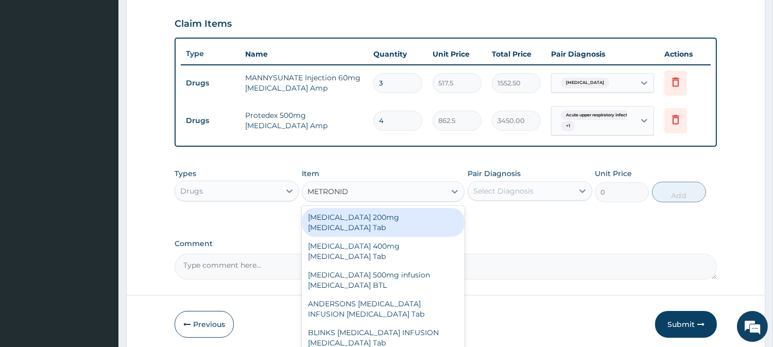
type input "METRONIDA"
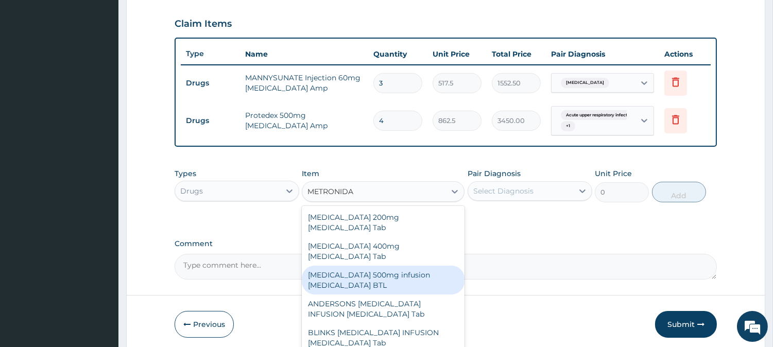
click at [390, 266] on div "Flagyl 500mg infusion Metronidazole BTL" at bounding box center [383, 280] width 163 height 29
type input "800"
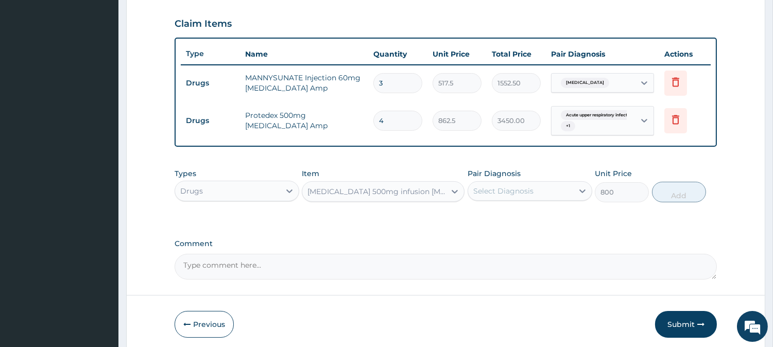
drag, startPoint x: 485, startPoint y: 194, endPoint x: 487, endPoint y: 202, distance: 8.6
click at [486, 193] on div "Select Diagnosis" at bounding box center [503, 191] width 60 height 10
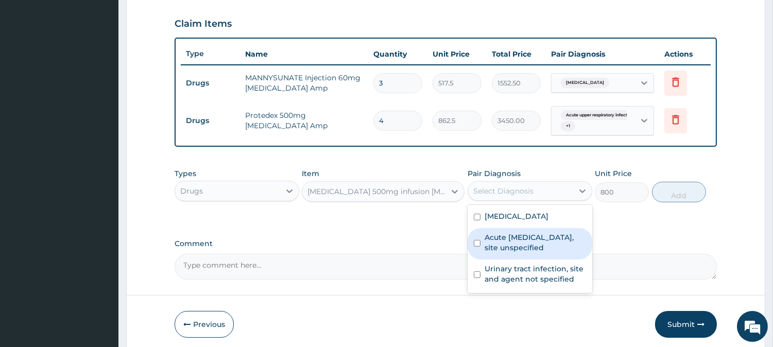
click at [495, 244] on label "Acute upper respiratory infection, site unspecified" at bounding box center [534, 242] width 101 height 21
checkbox input "true"
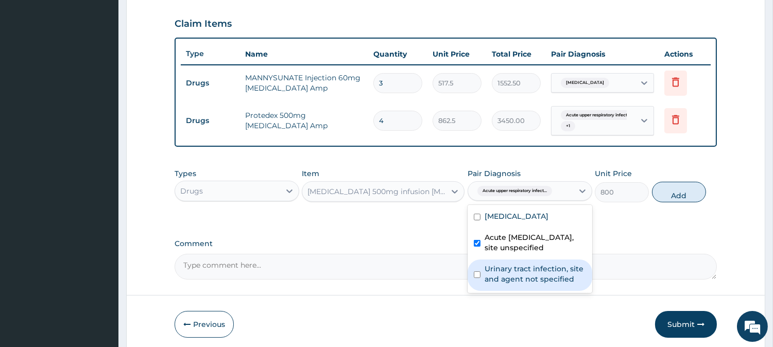
click at [503, 270] on label "Urinary tract infection, site and agent not specified" at bounding box center [534, 274] width 101 height 21
checkbox input "true"
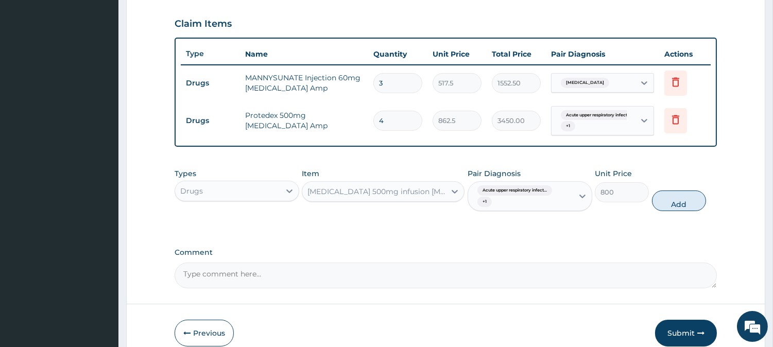
click at [405, 188] on div "Flagyl 500mg infusion Metronidazole BTL" at bounding box center [376, 191] width 139 height 10
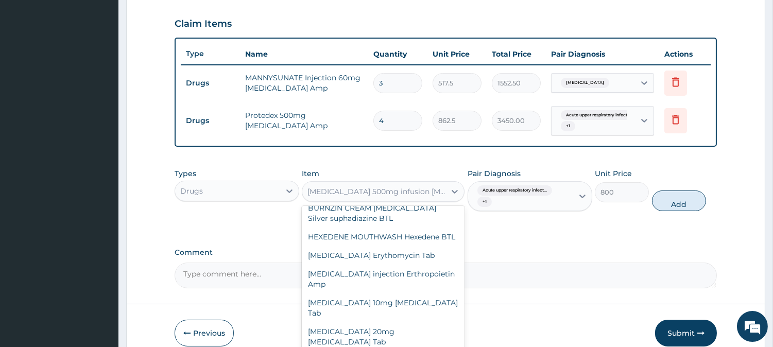
scroll to position [17657, 0]
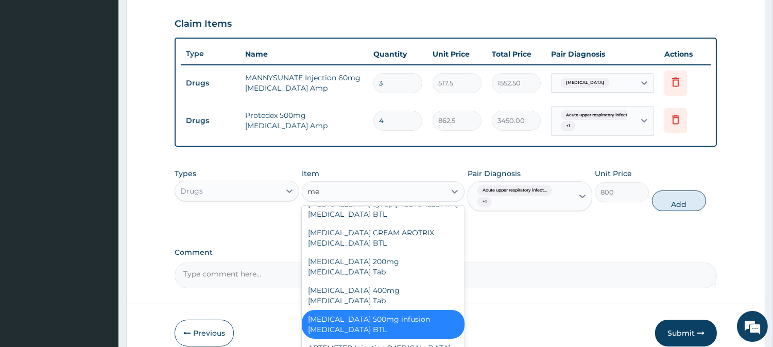
type input "m"
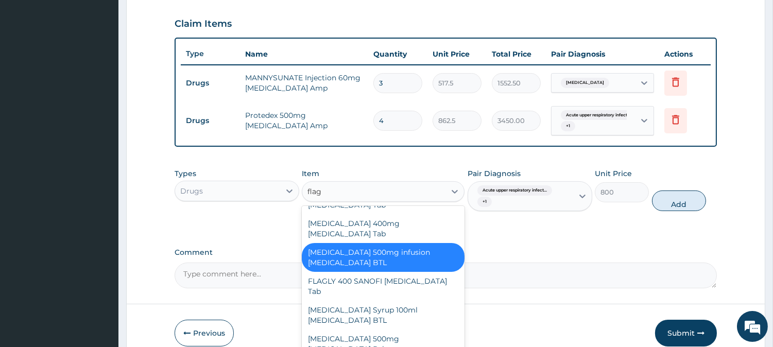
scroll to position [0, 0]
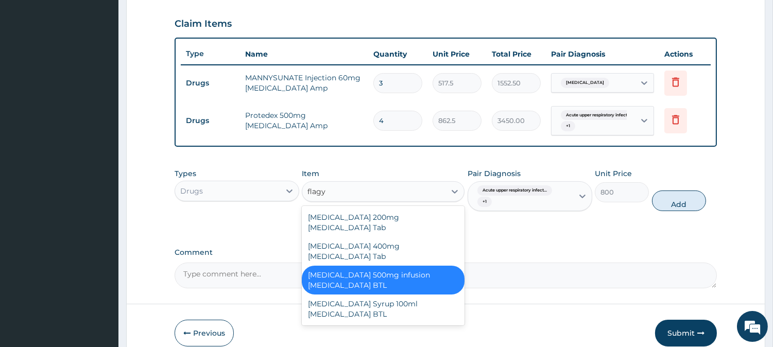
type input "flagyl"
click at [354, 266] on div "Flagyl 500mg infusion Metronidazole BTL" at bounding box center [383, 280] width 163 height 29
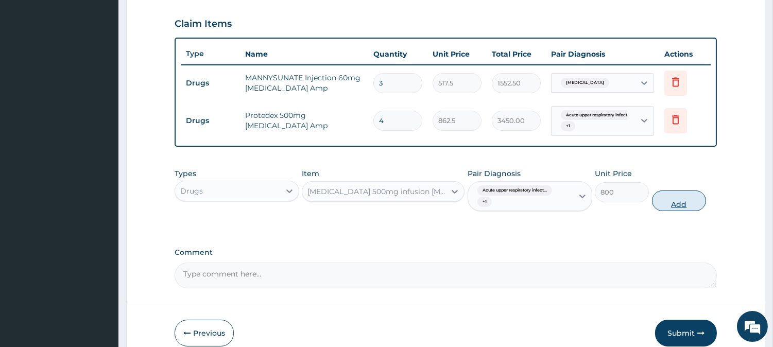
click at [668, 200] on button "Add" at bounding box center [679, 200] width 54 height 21
type input "0"
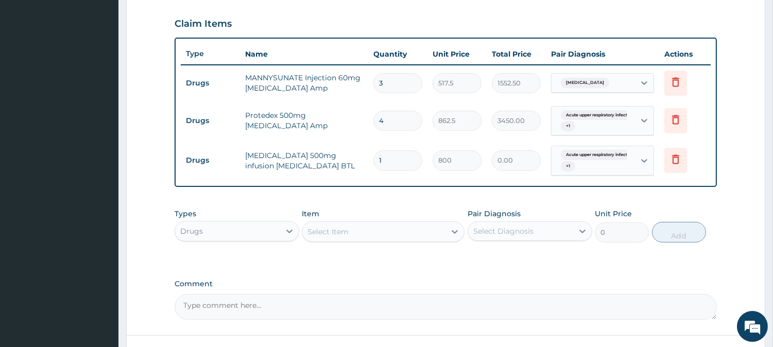
type input "0.00"
type input "3"
type input "2400.00"
type input "3"
click at [360, 232] on div "Select Item" at bounding box center [373, 231] width 143 height 16
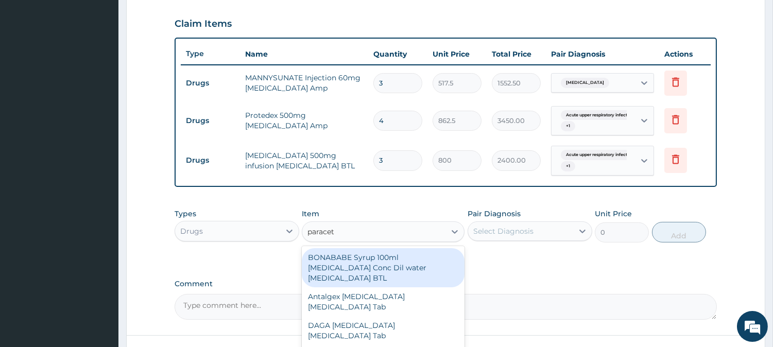
type input "paraceta"
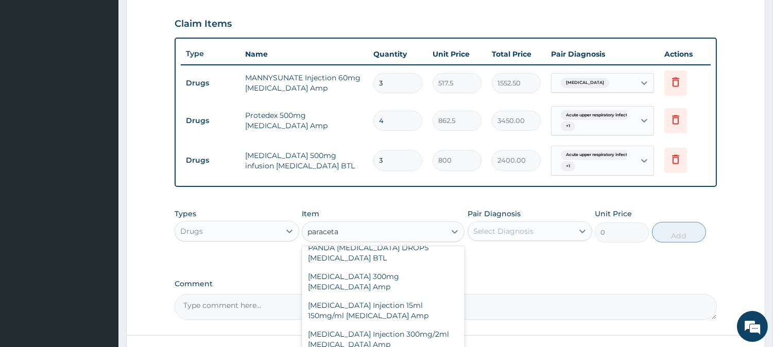
scroll to position [343, 0]
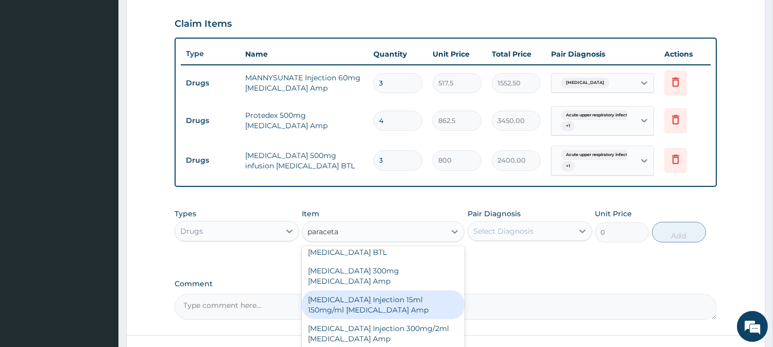
click at [361, 307] on div "PARACETAMOL Injection 15ml 150mg/ml Acetaminophen Amp" at bounding box center [383, 304] width 163 height 29
type input "575"
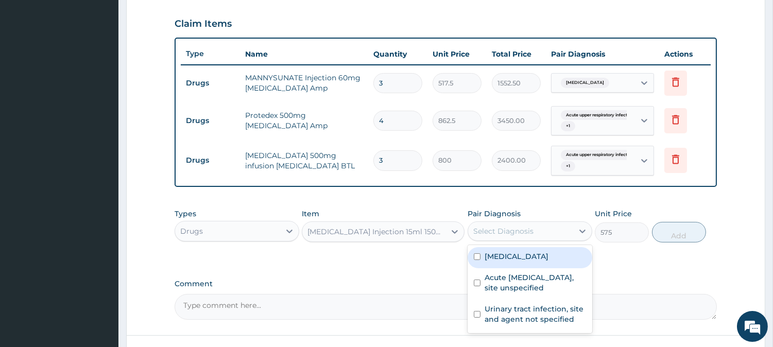
click at [488, 226] on div "Select Diagnosis" at bounding box center [503, 231] width 60 height 10
click at [510, 257] on label "Malaria, unspecified" at bounding box center [516, 256] width 64 height 10
checkbox input "true"
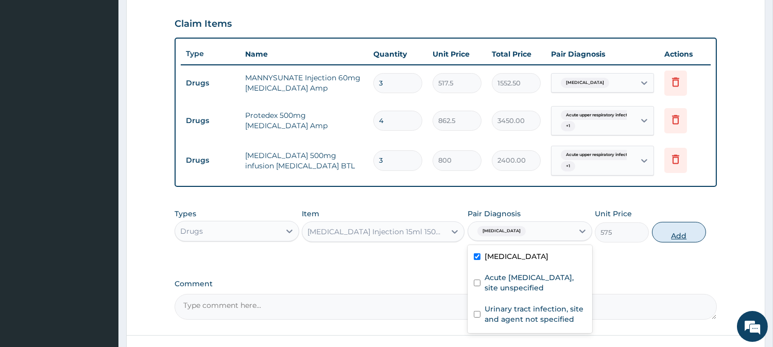
click at [676, 232] on button "Add" at bounding box center [679, 232] width 54 height 21
type input "0"
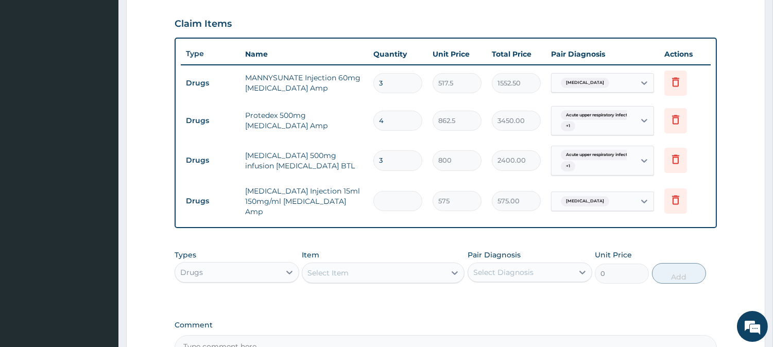
type input "0.00"
type input "1"
type input "575.00"
type input "12"
type input "6900.00"
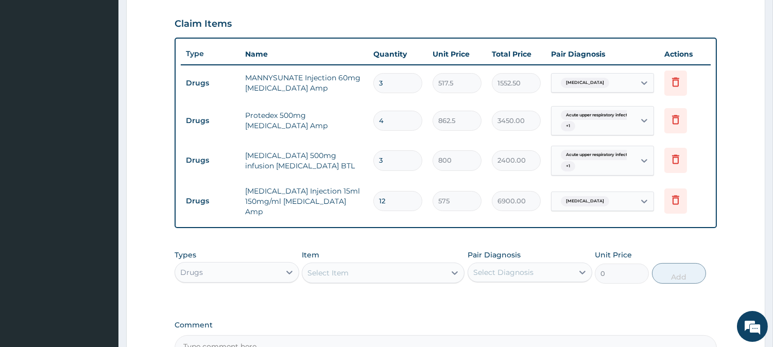
type input "1"
type input "575.00"
type input "0.00"
type input "6"
type input "3450.00"
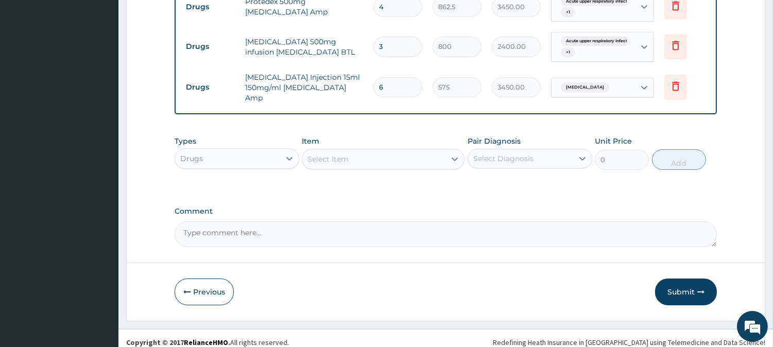
scroll to position [460, 0]
type input "6"
click at [340, 153] on div "Select Item" at bounding box center [327, 158] width 41 height 10
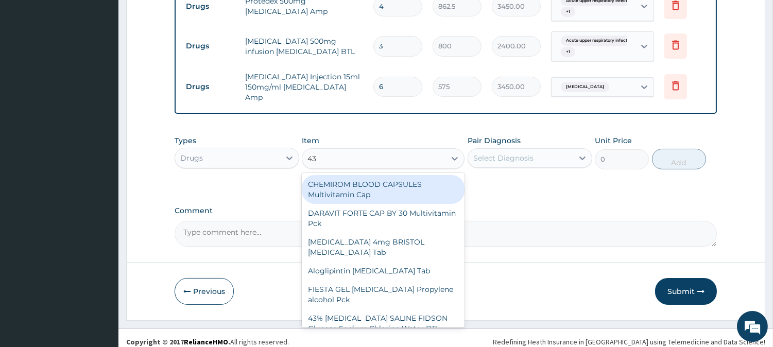
type input "4"
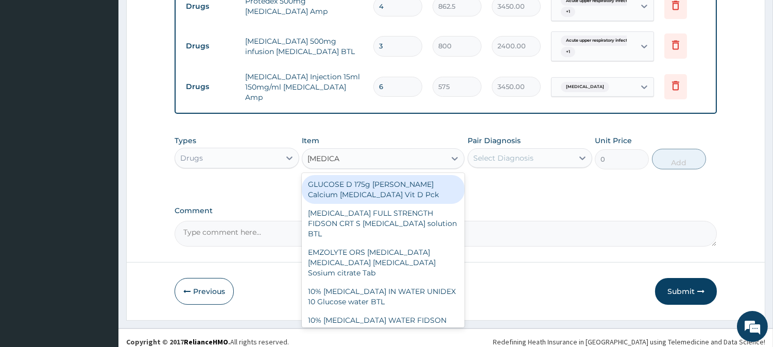
type input "dextrose"
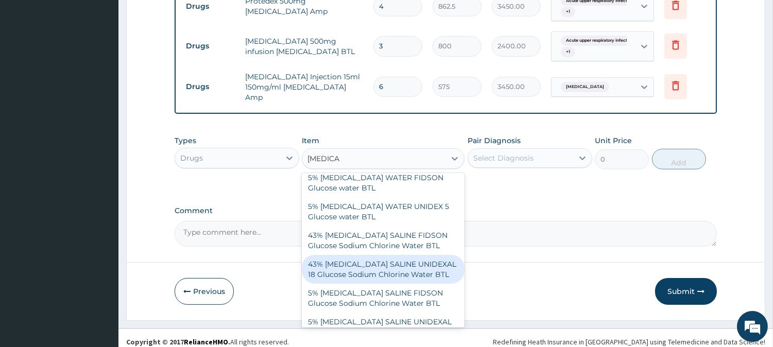
scroll to position [114, 0]
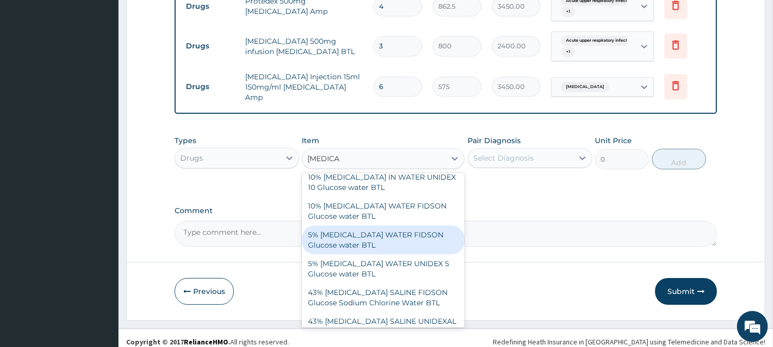
click at [354, 225] on div "5% DEXTROSE WATER FIDSON Glucose water BTL" at bounding box center [383, 239] width 163 height 29
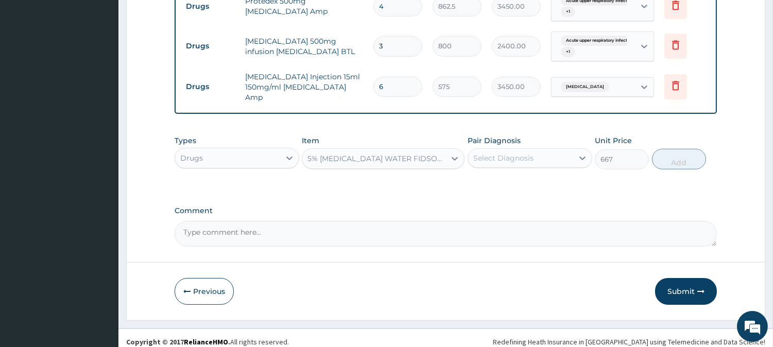
click at [399, 153] on div "5% DEXTROSE WATER FIDSON Glucose water BTL" at bounding box center [376, 158] width 139 height 10
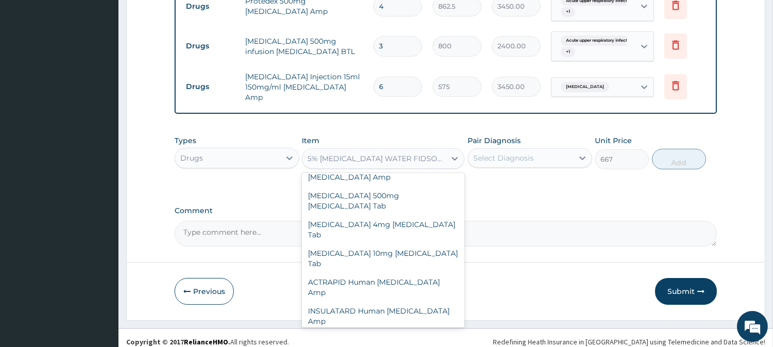
scroll to position [14979, 0]
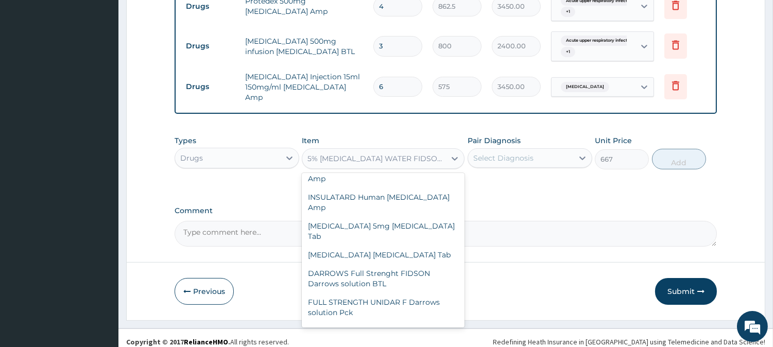
type input "1000"
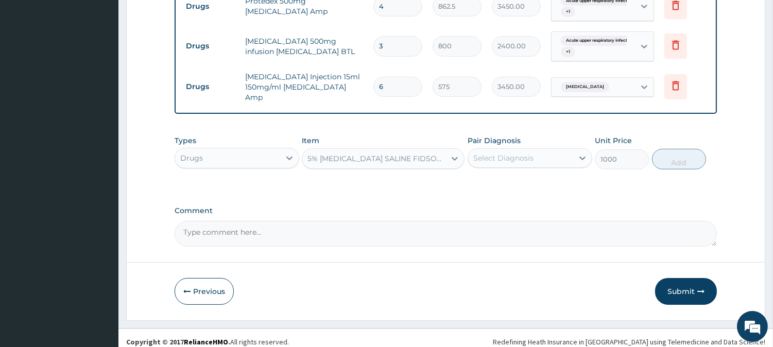
click at [496, 150] on div "Select Diagnosis" at bounding box center [520, 158] width 105 height 16
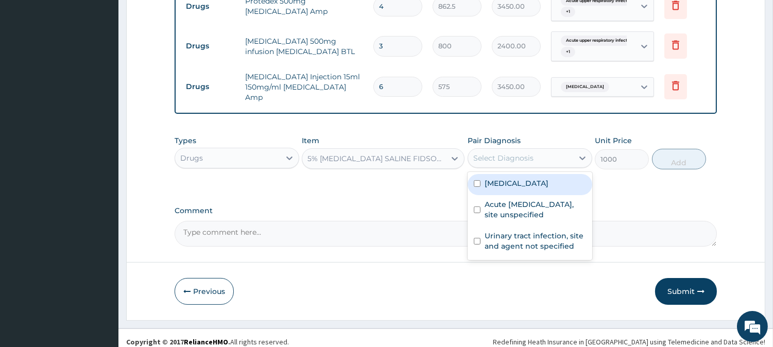
click at [504, 178] on label "Malaria, unspecified" at bounding box center [516, 183] width 64 height 10
checkbox input "true"
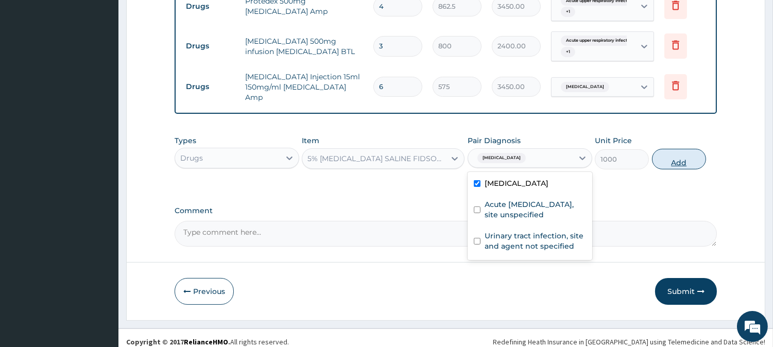
click at [671, 155] on button "Add" at bounding box center [679, 159] width 54 height 21
type input "0"
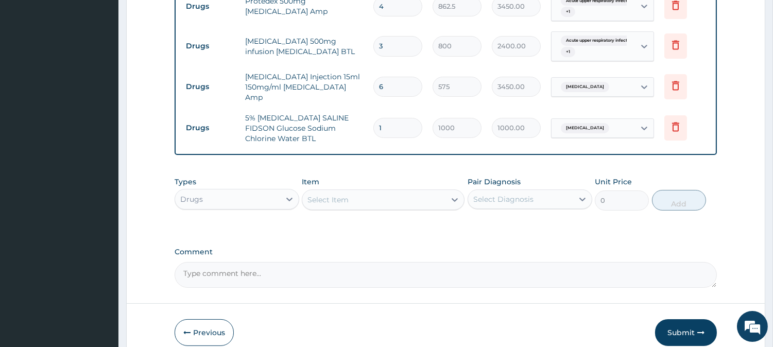
click at [356, 204] on div "Types Drugs Item Select Item Pair Diagnosis Select Diagnosis Unit Price 0 Add" at bounding box center [445, 193] width 542 height 44
click at [358, 199] on div "Select Item" at bounding box center [373, 199] width 143 height 16
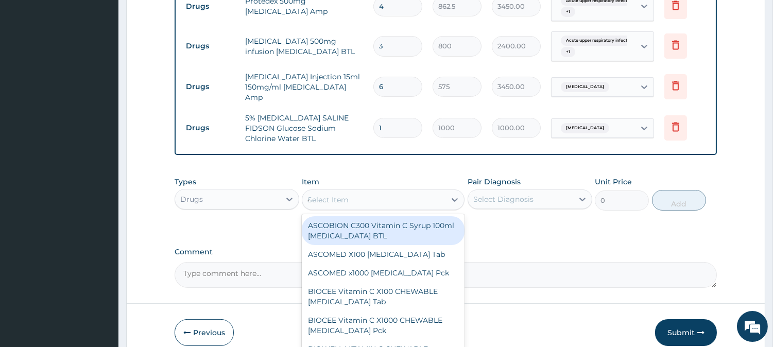
type input "43"
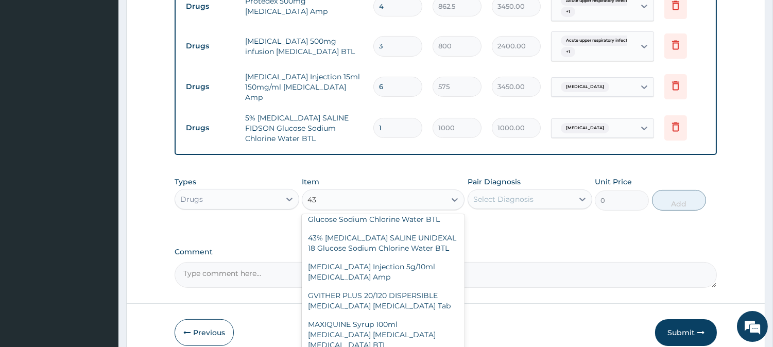
scroll to position [116, 0]
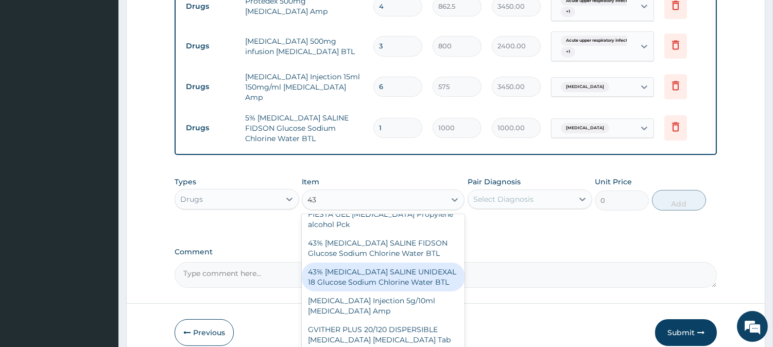
click at [362, 266] on div "43% DEXTROSE SALINE UNIDEXAL 18 Glucose Sodium Chlorine Water BTL" at bounding box center [383, 276] width 163 height 29
type input "1000"
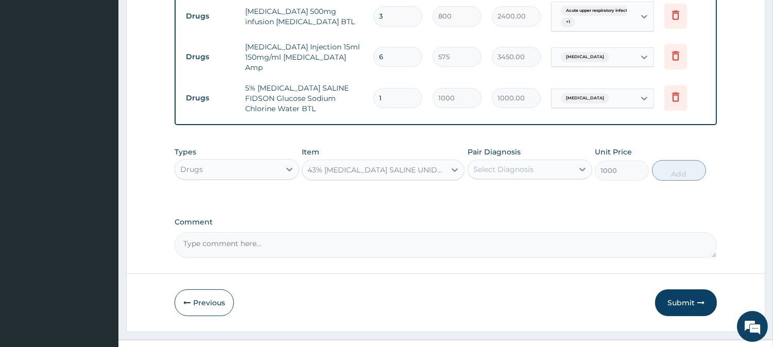
scroll to position [502, 0]
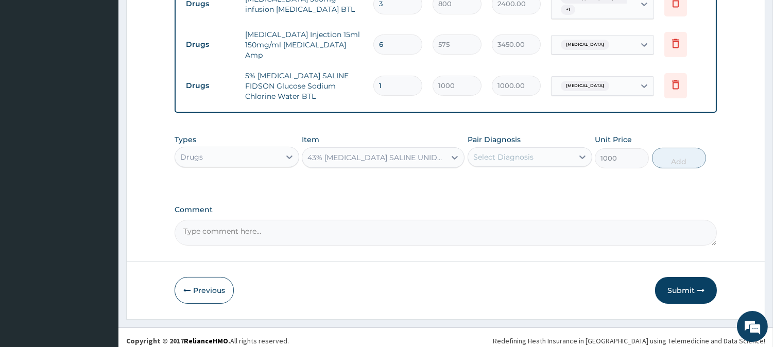
click at [529, 152] on div "Select Diagnosis" at bounding box center [503, 157] width 60 height 10
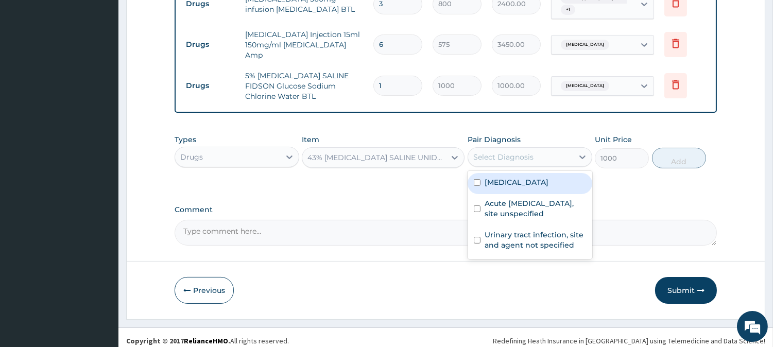
click at [522, 177] on label "Malaria, unspecified" at bounding box center [516, 182] width 64 height 10
checkbox input "true"
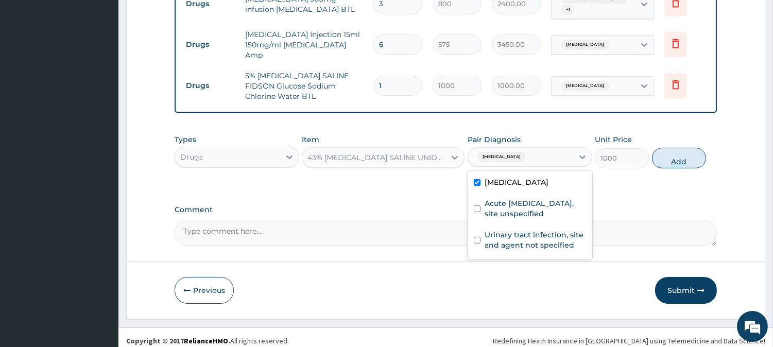
click at [688, 150] on button "Add" at bounding box center [679, 158] width 54 height 21
type input "0"
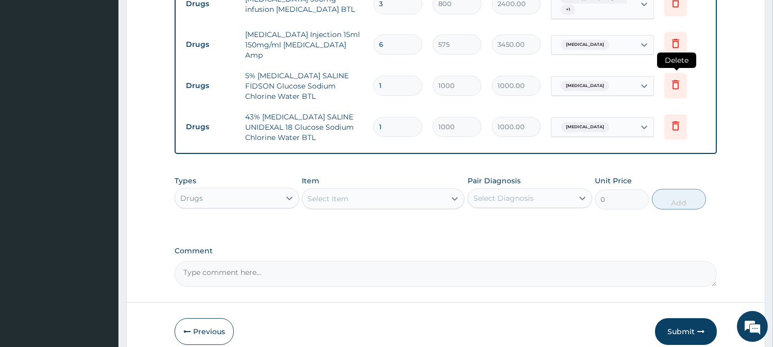
click at [677, 78] on icon at bounding box center [675, 84] width 12 height 12
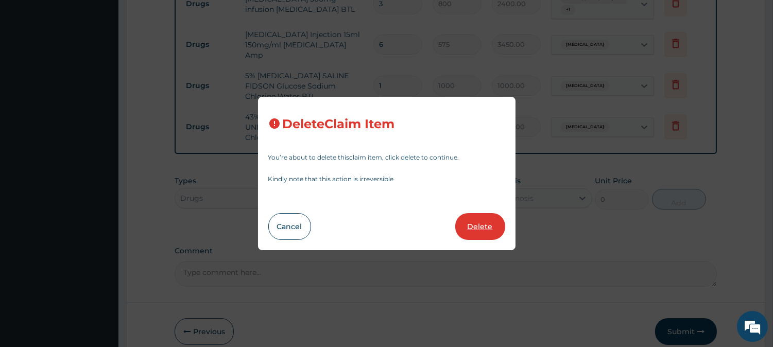
click at [465, 220] on button "Delete" at bounding box center [480, 226] width 50 height 27
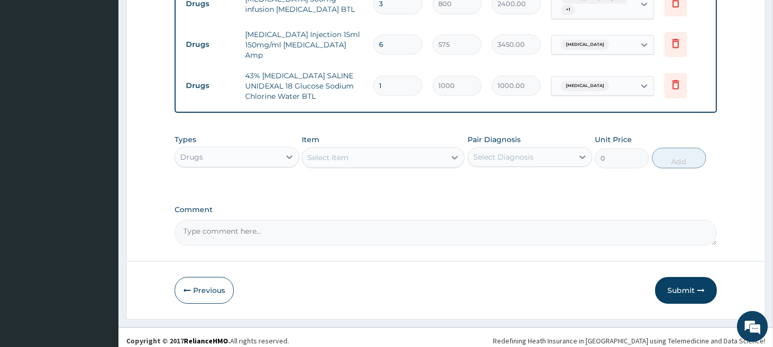
click at [385, 80] on input "1" at bounding box center [397, 86] width 49 height 20
type input "0.00"
type input "3"
type input "3000.00"
type input "3"
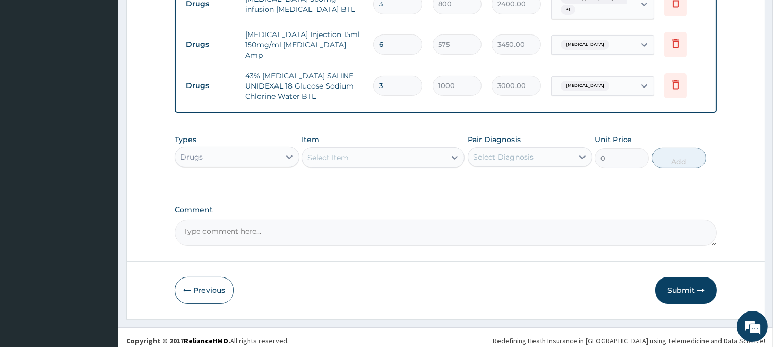
click at [351, 150] on div "Select Item" at bounding box center [373, 157] width 143 height 16
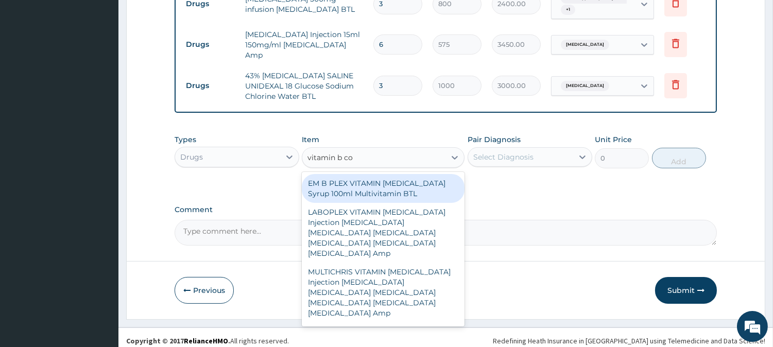
type input "vitamin b com"
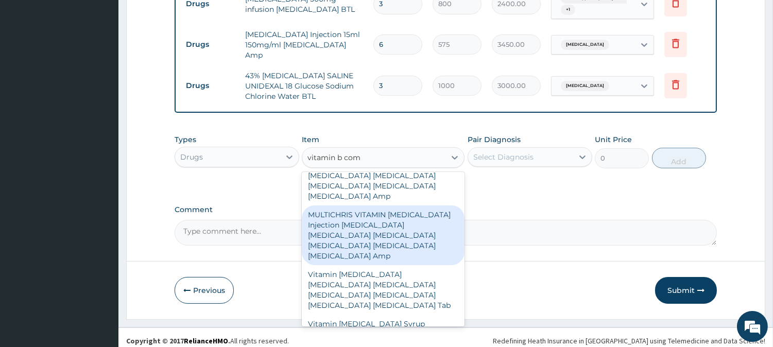
scroll to position [0, 0]
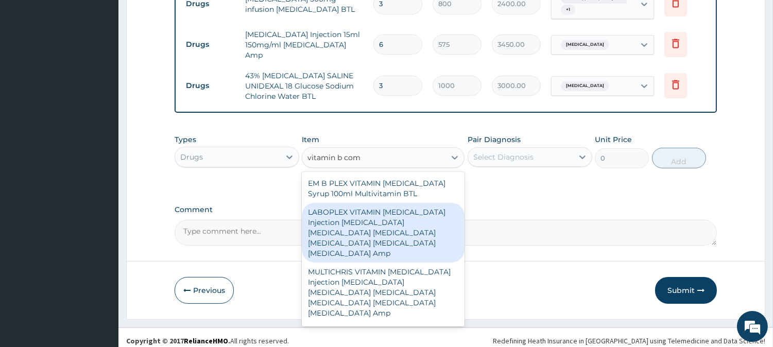
click at [364, 234] on div "LABOPLEX VITAMIN B COMPLEX Injection Thiamin Riboflavin Niacin Pantothenic Acid…" at bounding box center [383, 233] width 163 height 60
type input "287.5"
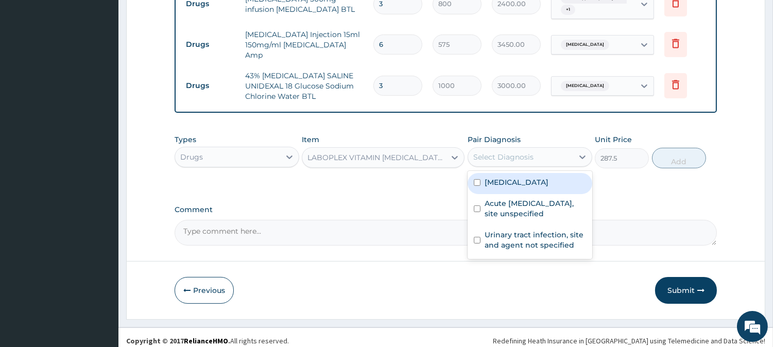
click at [487, 153] on div "Select Diagnosis" at bounding box center [503, 157] width 60 height 10
click at [494, 177] on label "Malaria, unspecified" at bounding box center [516, 182] width 64 height 10
checkbox input "true"
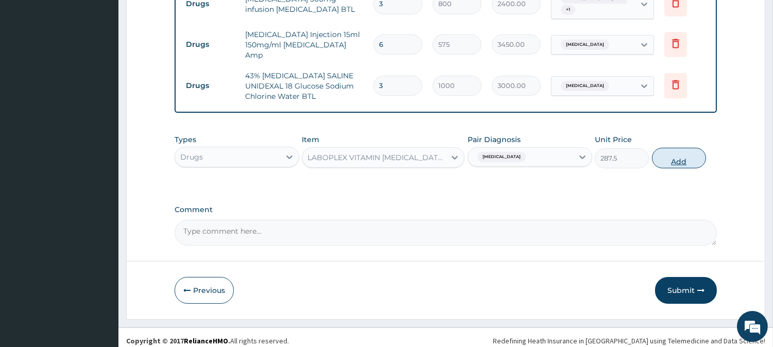
click at [668, 152] on button "Add" at bounding box center [679, 158] width 54 height 21
type input "0"
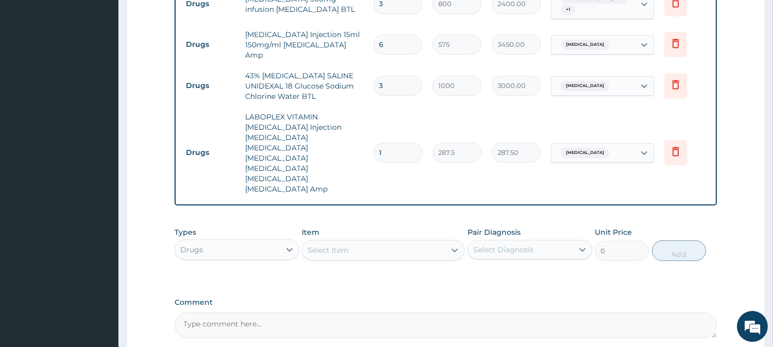
type input "0.00"
type input "4"
type input "1150.00"
type input "4"
click at [323, 245] on div "Select Item" at bounding box center [327, 250] width 41 height 10
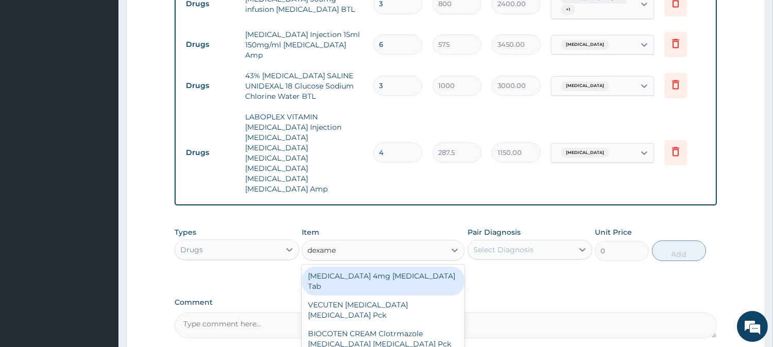
type input "dexamet"
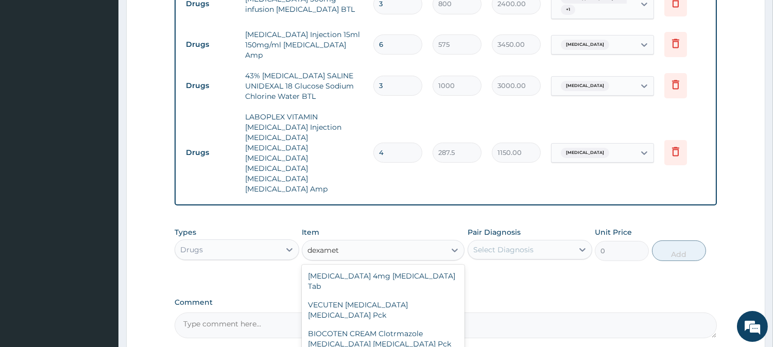
type input "264.5"
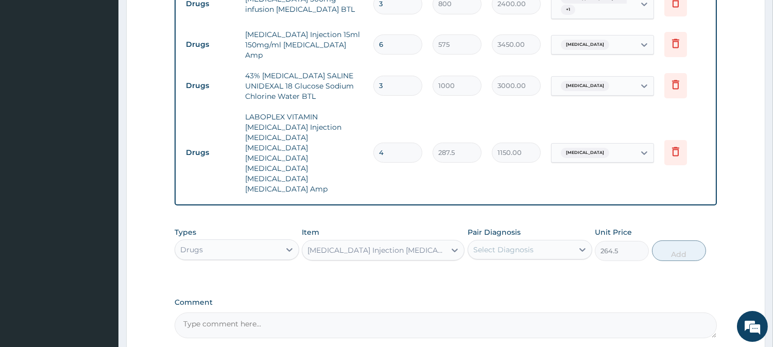
click at [531, 244] on div "Select Diagnosis" at bounding box center [503, 249] width 60 height 10
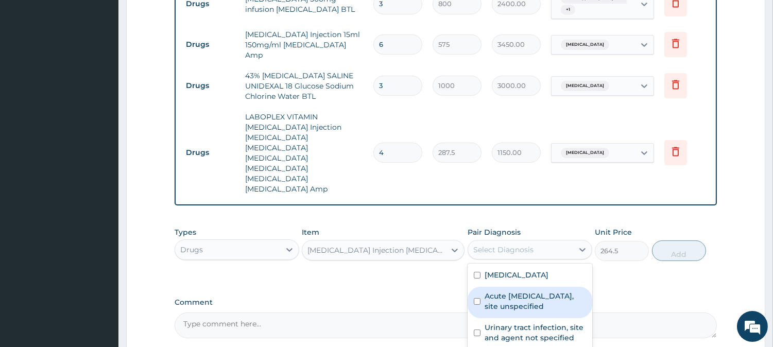
click at [522, 291] on label "Acute upper respiratory infection, site unspecified" at bounding box center [534, 301] width 101 height 21
checkbox input "true"
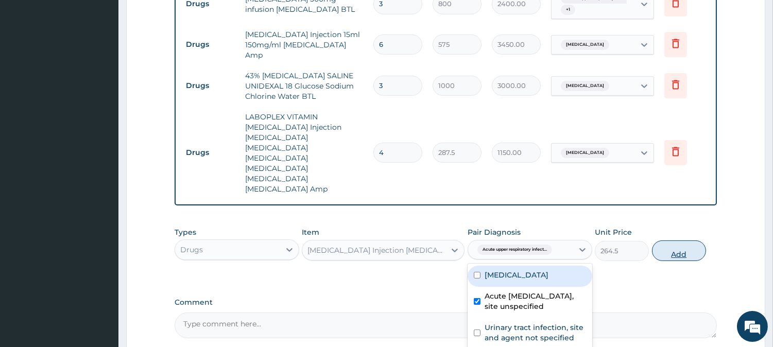
click at [667, 240] on button "Add" at bounding box center [679, 250] width 54 height 21
type input "0"
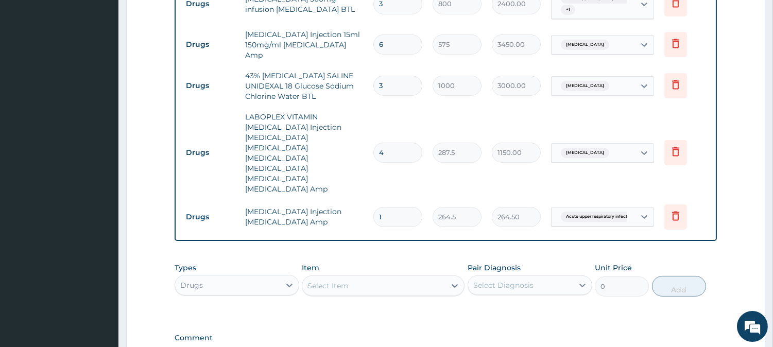
click at [327, 281] on div "Select Item" at bounding box center [327, 286] width 41 height 10
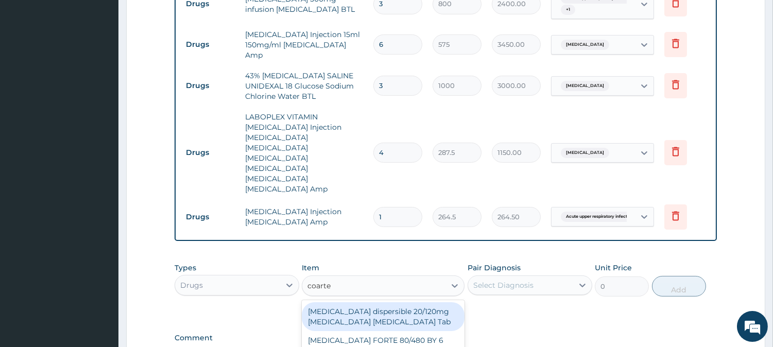
type input "coartem"
click at [351, 302] on div "Coartem dispersible 20/120mg Artemether Lumefantrine Tab" at bounding box center [383, 316] width 163 height 29
type input "517.5"
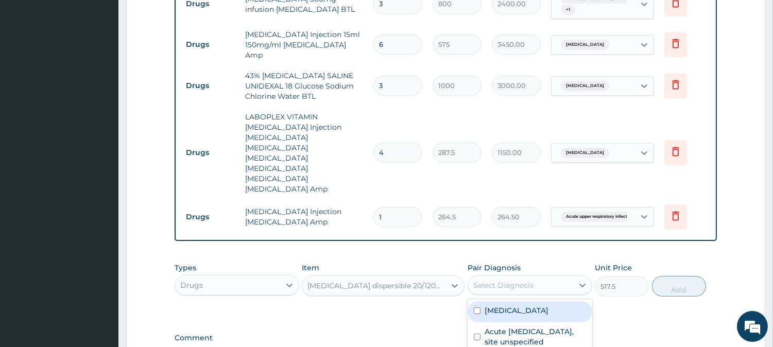
click at [525, 280] on div "Select Diagnosis" at bounding box center [503, 285] width 60 height 10
click at [505, 305] on label "Malaria, unspecified" at bounding box center [516, 310] width 64 height 10
checkbox input "true"
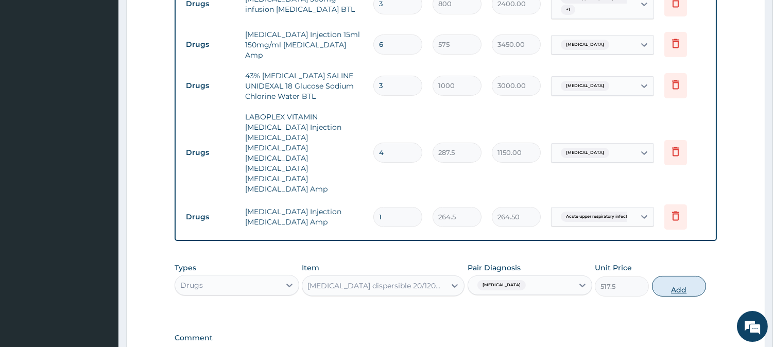
click at [674, 276] on button "Add" at bounding box center [679, 286] width 54 height 21
type input "0"
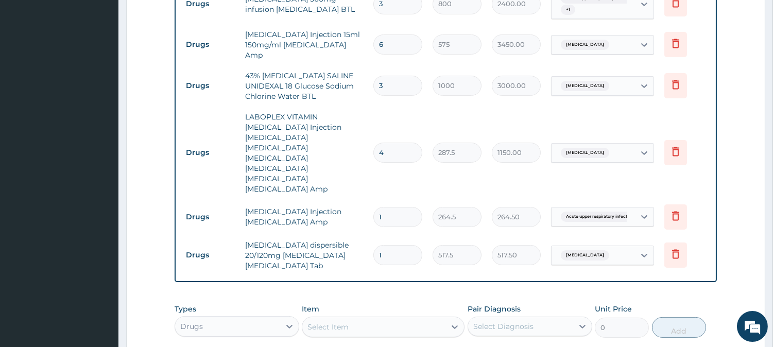
type input "0.00"
type input "6"
type input "3105.00"
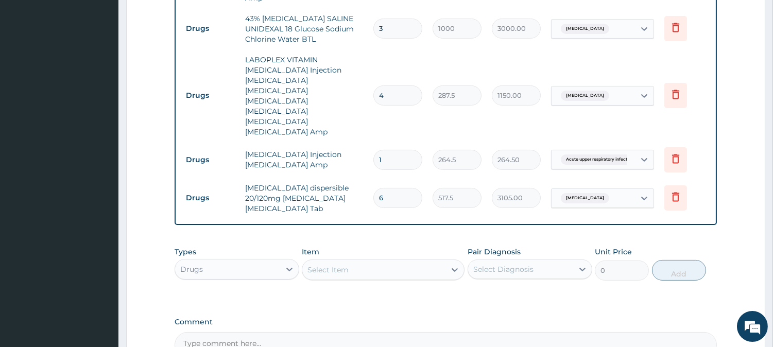
type input "6"
click at [395, 183] on td "6" at bounding box center [397, 198] width 59 height 30
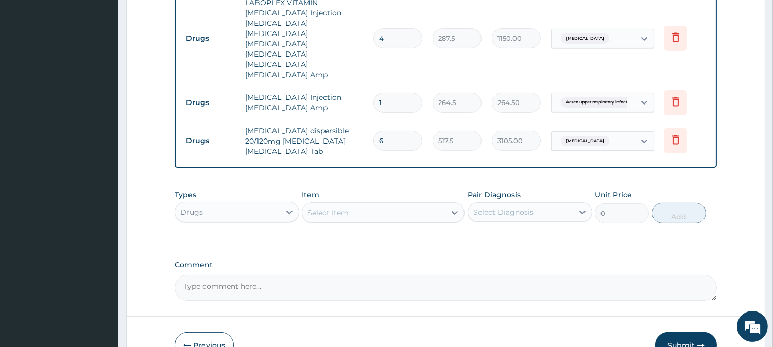
click at [327, 207] on div "Select Item" at bounding box center [327, 212] width 41 height 10
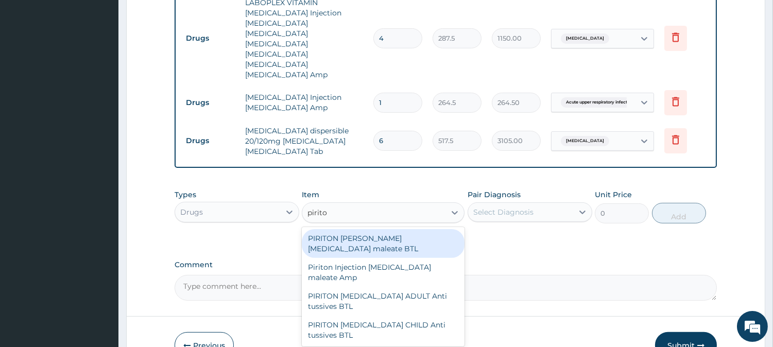
type input "piriton"
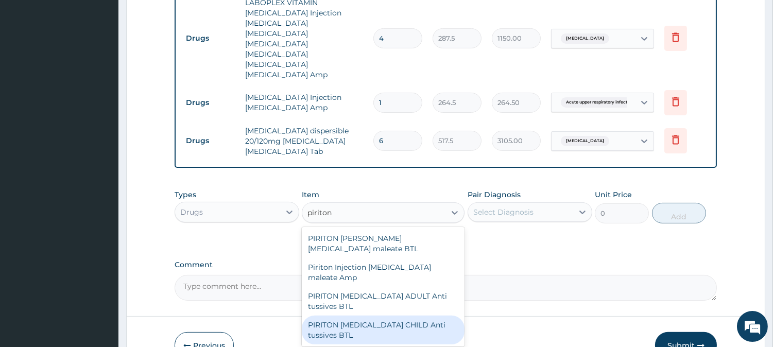
click at [355, 316] on div "PIRITON EXPECTORANT CHILD Anti tussives BTL" at bounding box center [383, 330] width 163 height 29
type input "402.5"
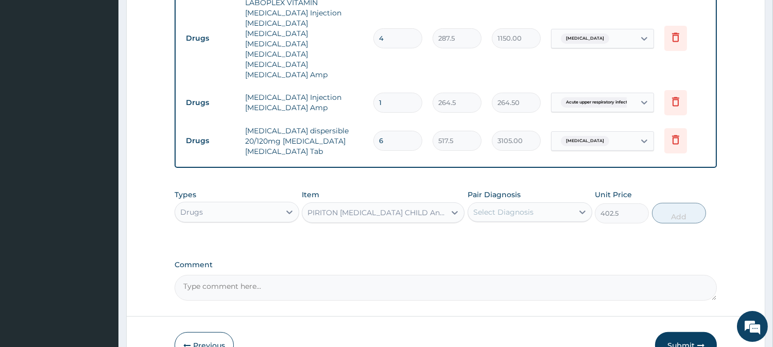
click at [510, 207] on div "Select Diagnosis" at bounding box center [503, 212] width 60 height 10
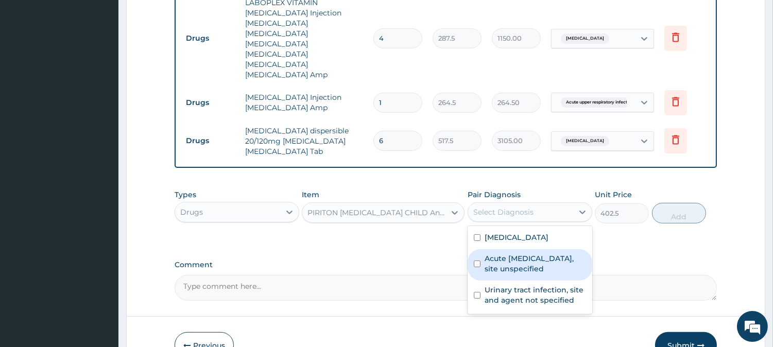
click at [501, 249] on div "Acute upper respiratory infection, site unspecified" at bounding box center [529, 264] width 125 height 31
checkbox input "true"
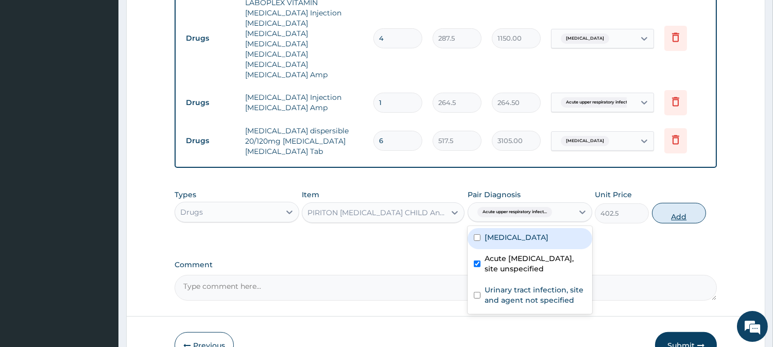
click at [672, 203] on button "Add" at bounding box center [679, 213] width 54 height 21
type input "0"
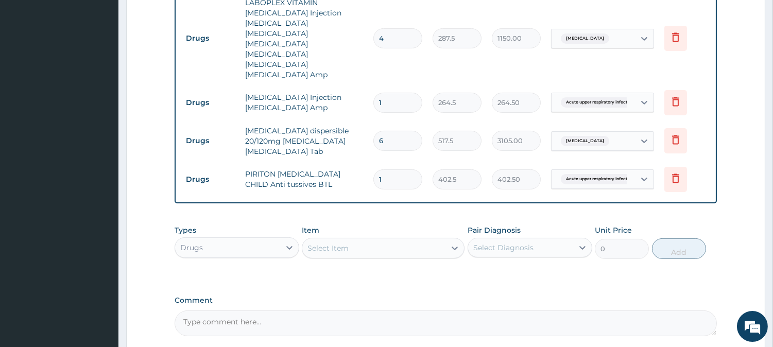
click at [339, 243] on div "Select Item" at bounding box center [327, 248] width 41 height 10
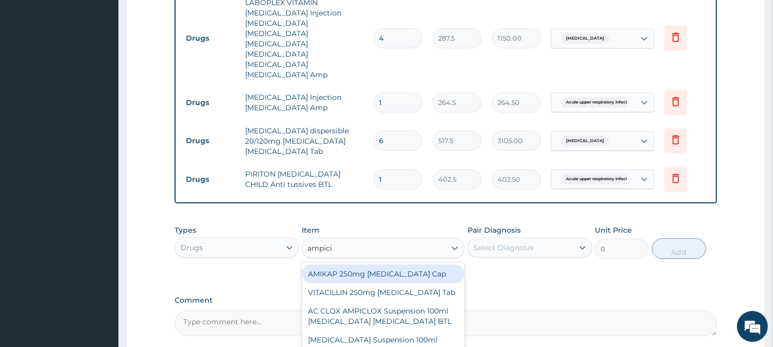
type input "ampicil"
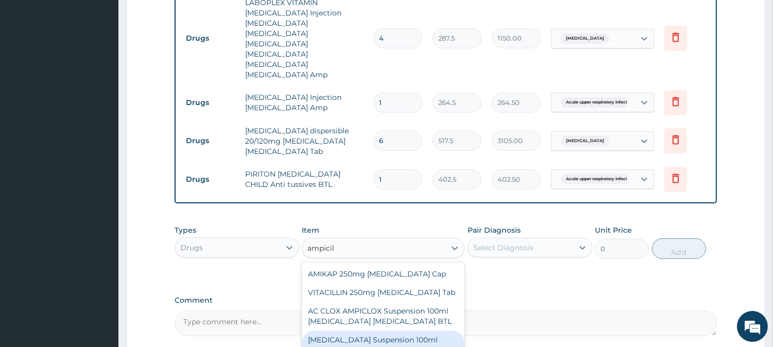
click at [395, 330] on div "AMPICILLIN Suspension 100ml Ampicillin Cloxacillin BTL" at bounding box center [383, 344] width 163 height 29
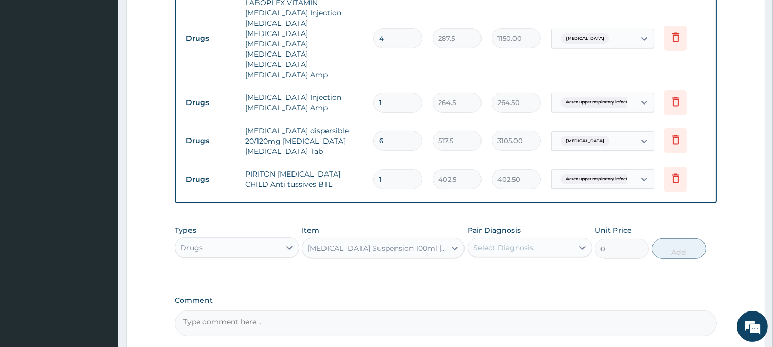
type input "345"
click at [486, 242] on div "Select Diagnosis" at bounding box center [503, 247] width 60 height 10
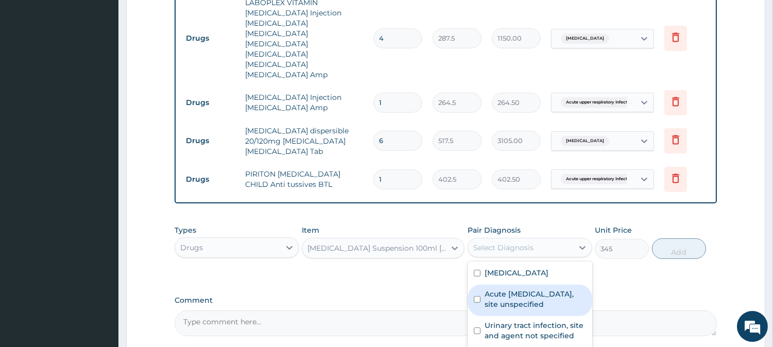
click at [501, 289] on label "Acute upper respiratory infection, site unspecified" at bounding box center [534, 299] width 101 height 21
checkbox input "true"
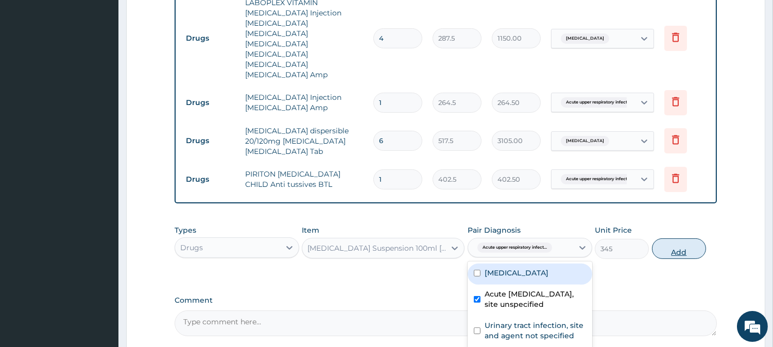
click at [681, 238] on button "Add" at bounding box center [679, 248] width 54 height 21
type input "0"
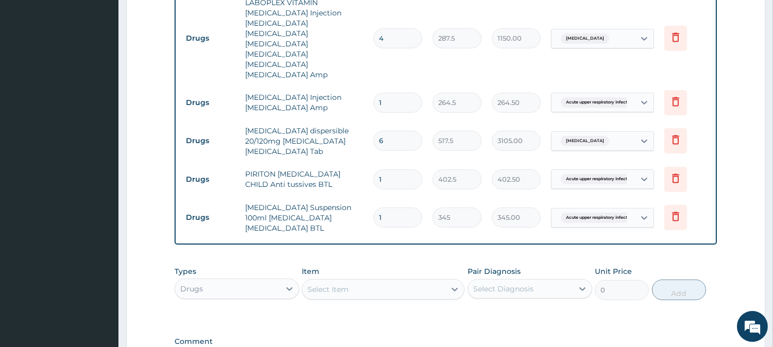
click at [327, 284] on div "Select Item" at bounding box center [327, 289] width 41 height 10
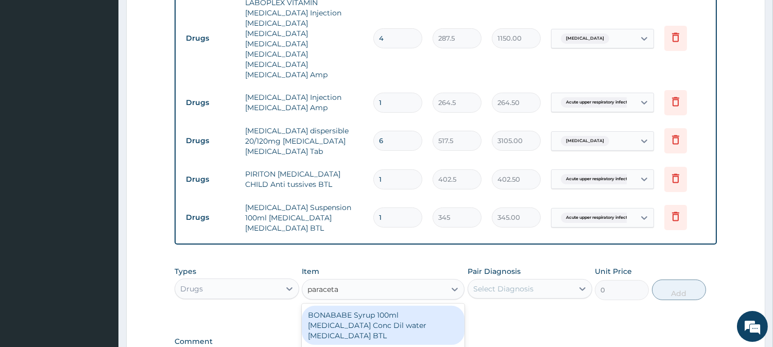
type input "paracetam"
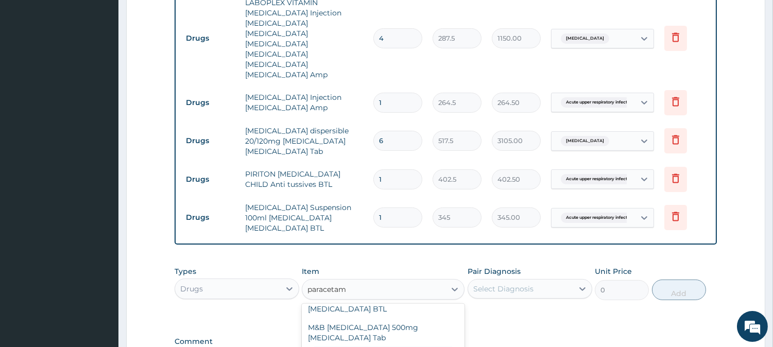
type input "460"
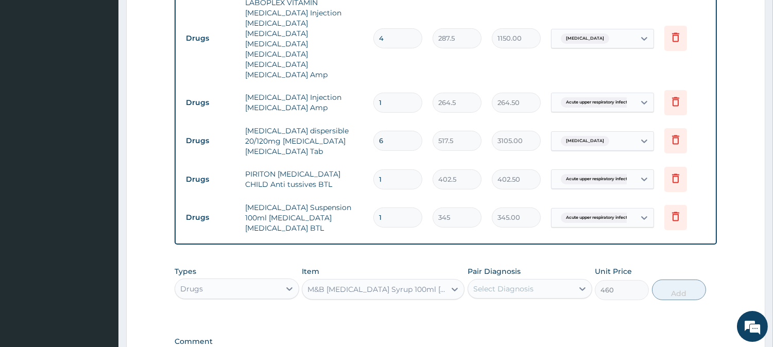
click at [495, 284] on div "Select Diagnosis" at bounding box center [503, 289] width 60 height 10
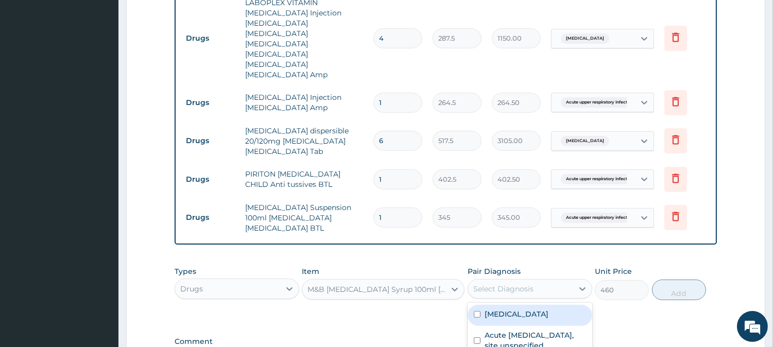
click at [498, 309] on label "Malaria, unspecified" at bounding box center [516, 314] width 64 height 10
checkbox input "true"
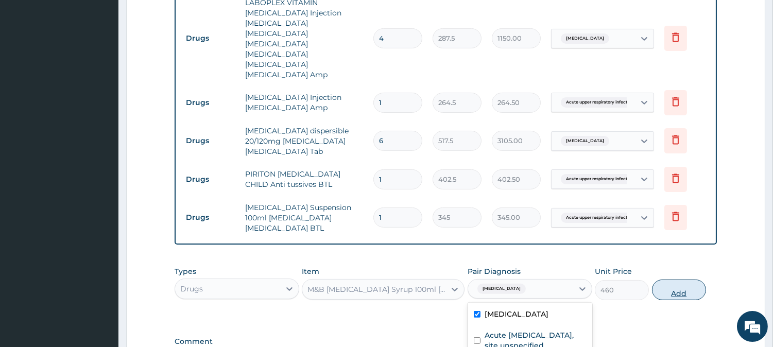
click at [660, 279] on button "Add" at bounding box center [679, 289] width 54 height 21
type input "0"
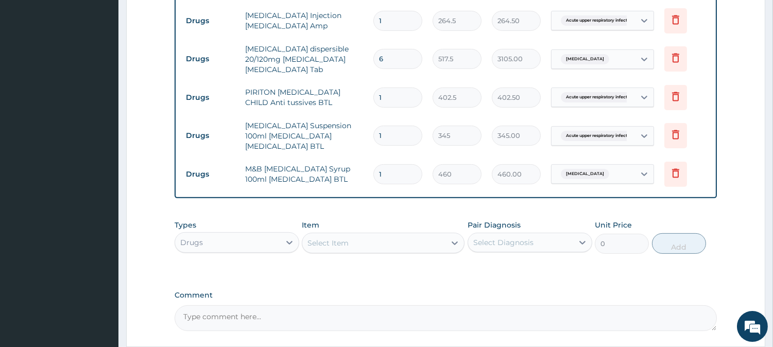
scroll to position [731, 0]
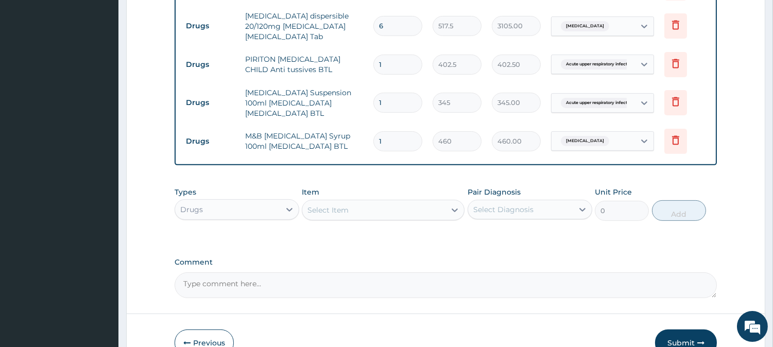
click at [346, 205] on div "Select Item" at bounding box center [327, 210] width 41 height 10
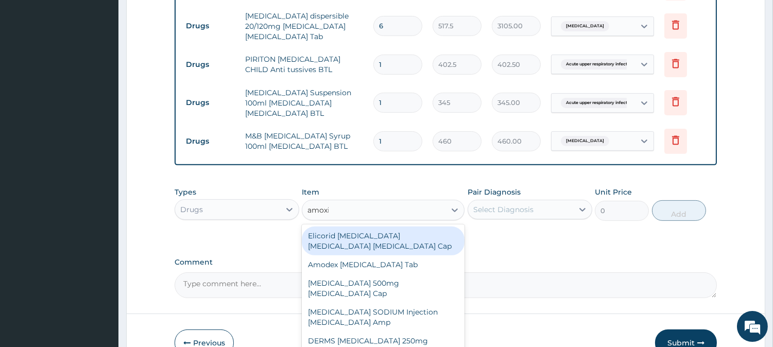
type input "amoxic"
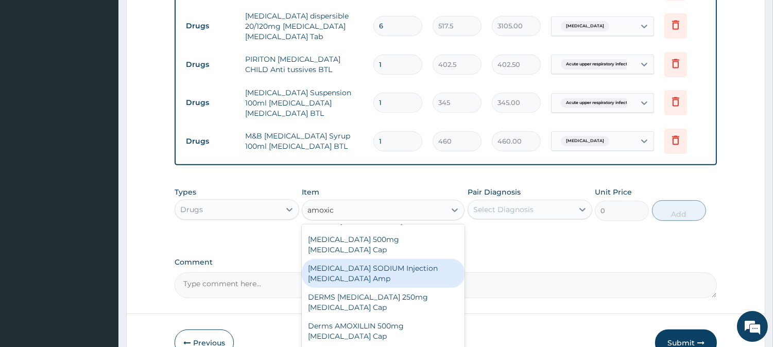
scroll to position [114, 0]
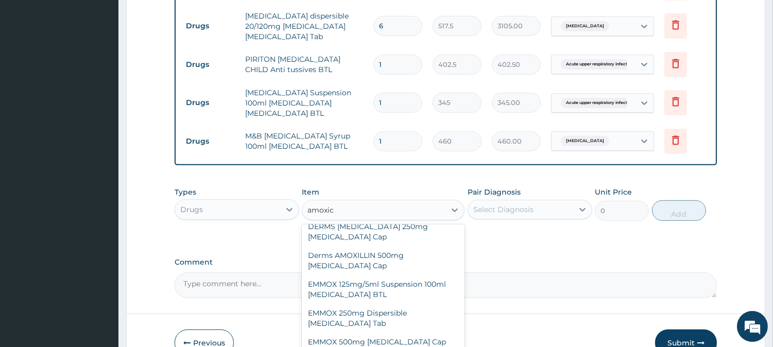
type input "1150"
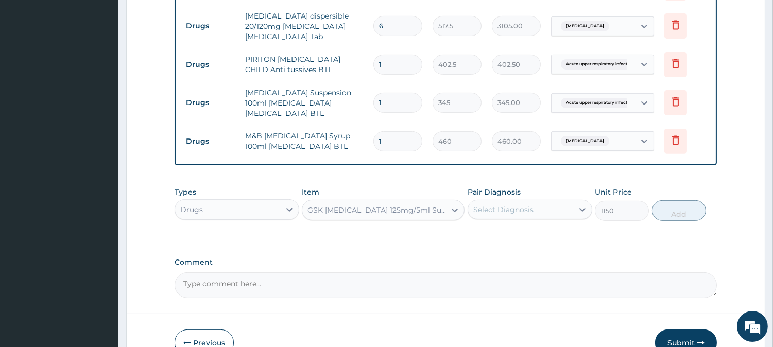
click at [342, 205] on div "GSK AMOXIL 125mg/5ml Suspension 100ml Amoxicillin BTL" at bounding box center [376, 210] width 139 height 10
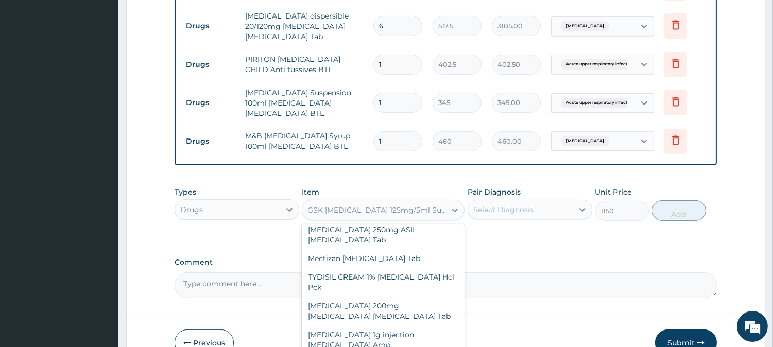
scroll to position [26683, 0]
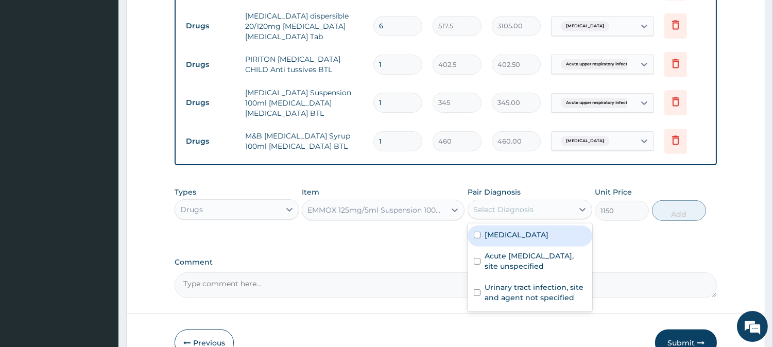
click at [502, 200] on div "Select Diagnosis" at bounding box center [529, 210] width 125 height 20
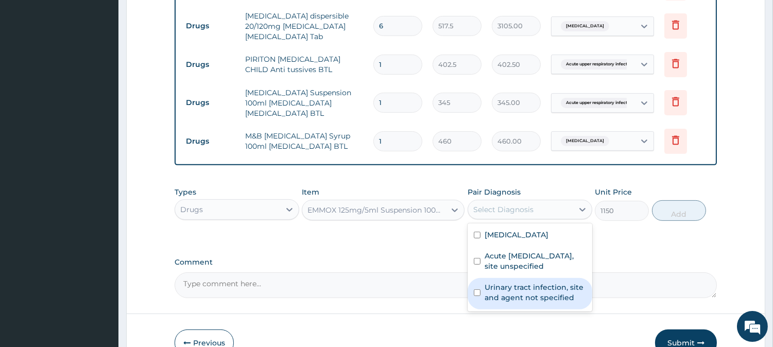
click at [497, 282] on label "Urinary tract infection, site and agent not specified" at bounding box center [534, 292] width 101 height 21
checkbox input "true"
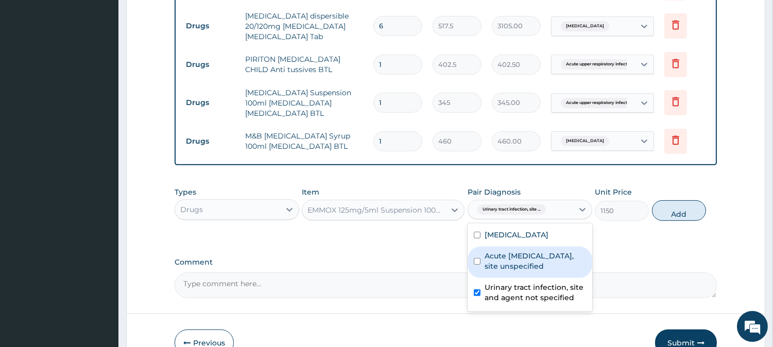
click at [510, 251] on label "Acute upper respiratory infection, site unspecified" at bounding box center [534, 261] width 101 height 21
checkbox input "true"
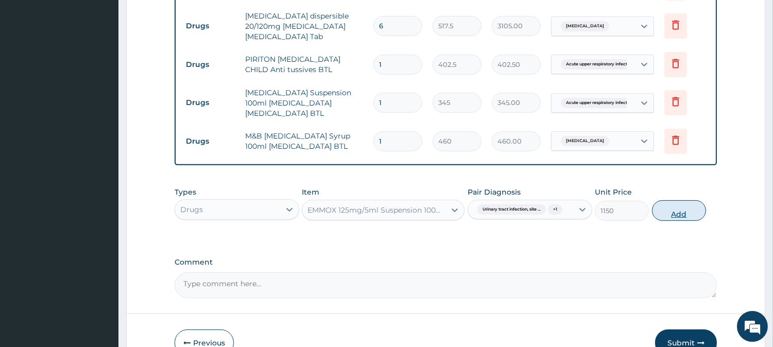
click at [668, 200] on button "Add" at bounding box center [679, 210] width 54 height 21
type input "0"
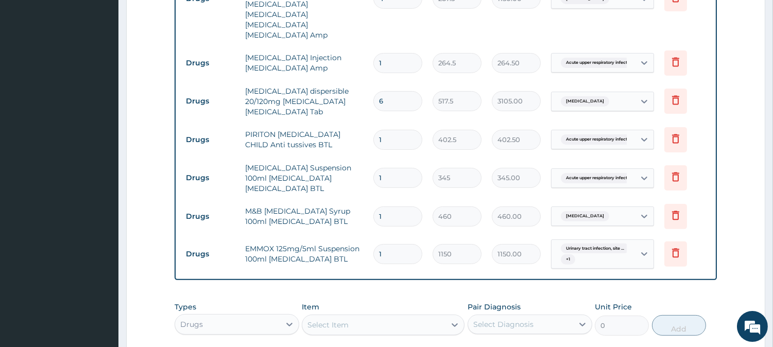
scroll to position [715, 0]
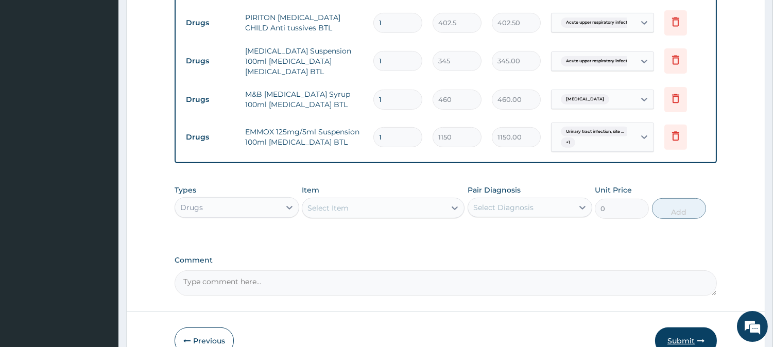
click at [688, 327] on button "Submit" at bounding box center [686, 340] width 62 height 27
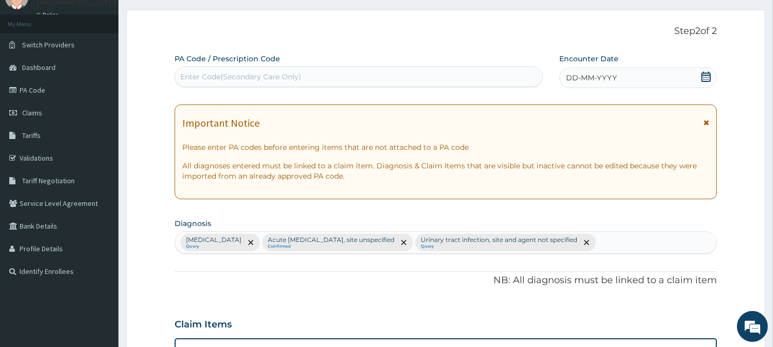
scroll to position [29, 0]
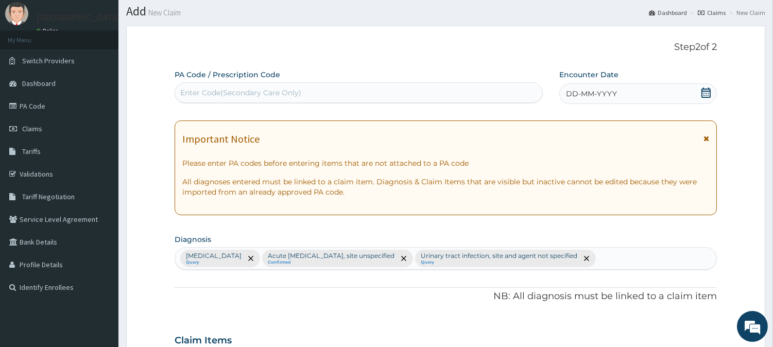
click at [582, 94] on span "DD-MM-YYYY" at bounding box center [591, 94] width 51 height 10
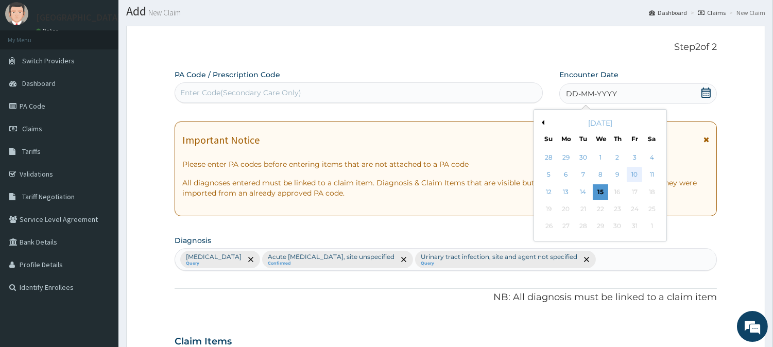
click at [631, 174] on div "10" at bounding box center [633, 174] width 15 height 15
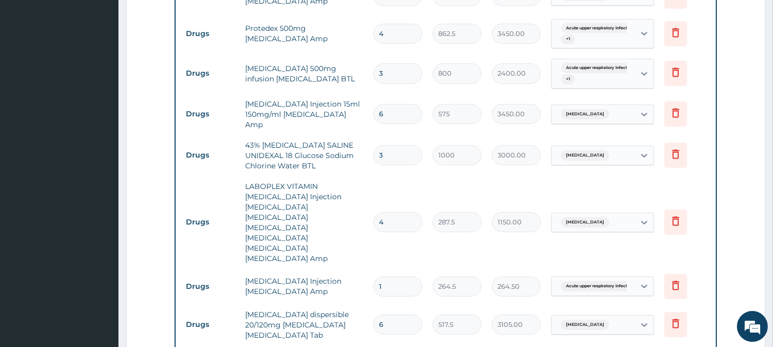
scroll to position [429, 0]
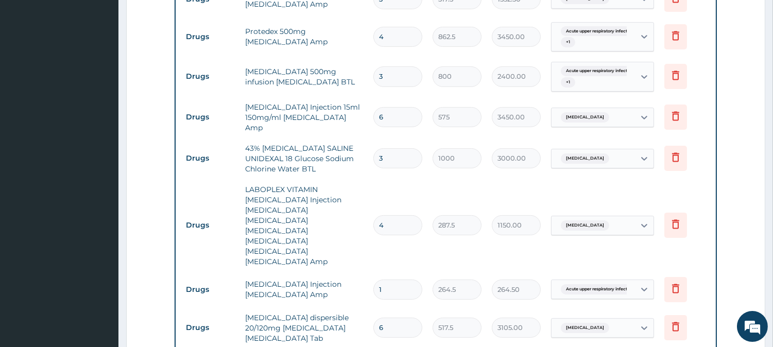
click at [396, 148] on input "3" at bounding box center [397, 158] width 49 height 20
type input "0.00"
type input "4"
type input "4000.00"
type input "4"
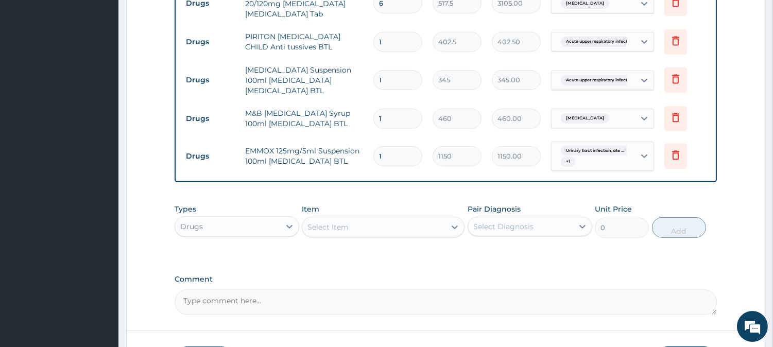
scroll to position [773, 0]
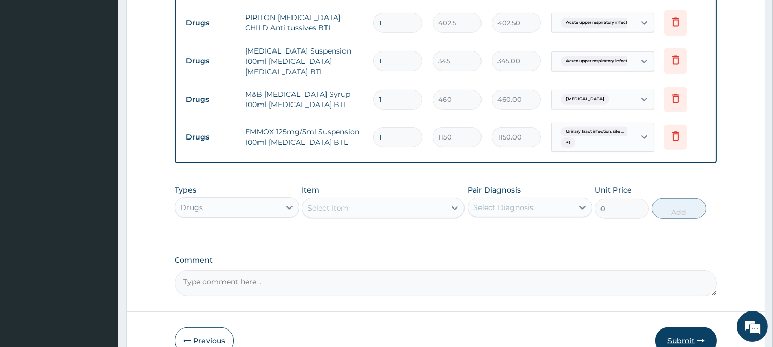
click at [693, 327] on button "Submit" at bounding box center [686, 340] width 62 height 27
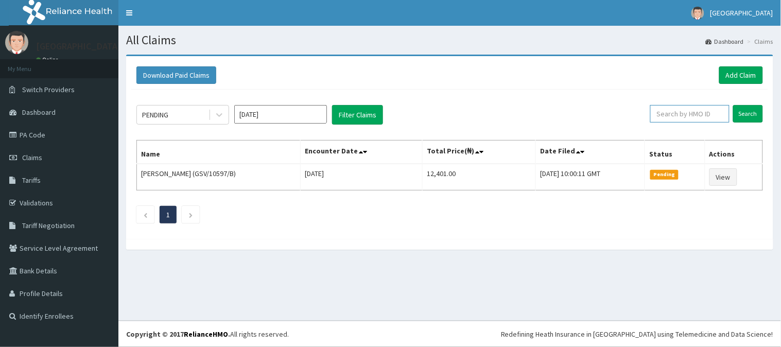
click at [691, 112] on input "text" at bounding box center [689, 113] width 79 height 17
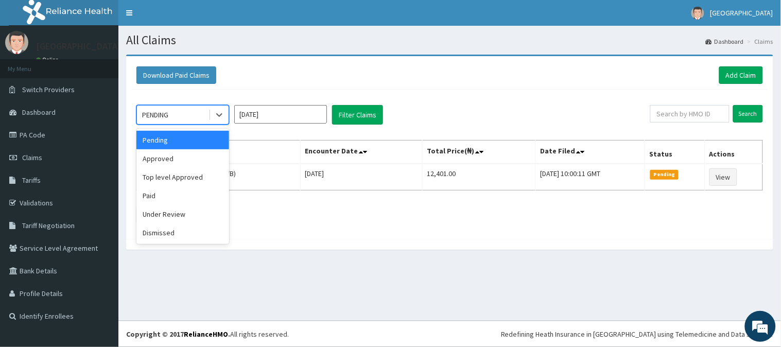
click at [163, 109] on div "PENDING" at bounding box center [173, 115] width 72 height 16
click at [169, 163] on div "Approved" at bounding box center [182, 158] width 93 height 19
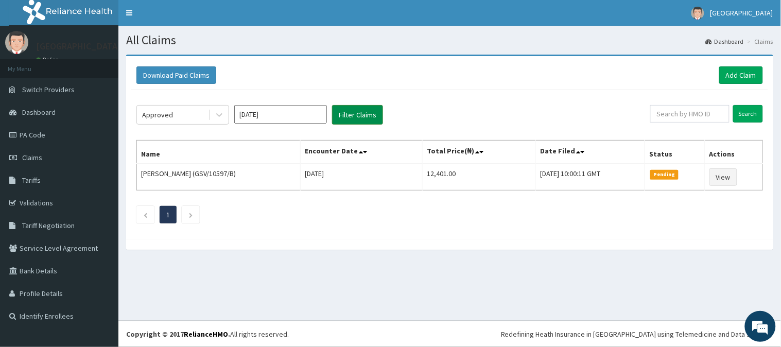
click at [346, 114] on button "Filter Claims" at bounding box center [357, 115] width 51 height 20
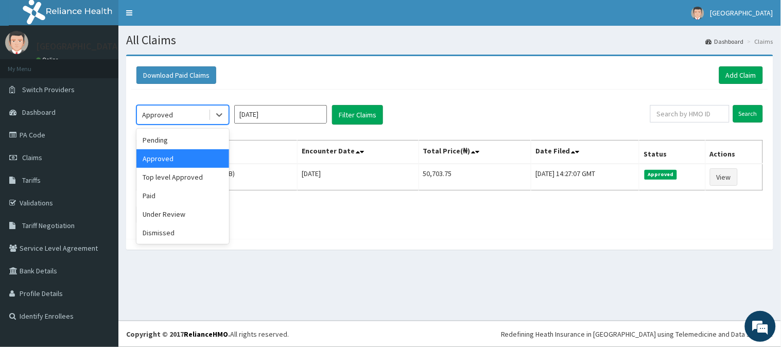
click at [155, 117] on div "Approved" at bounding box center [157, 115] width 31 height 10
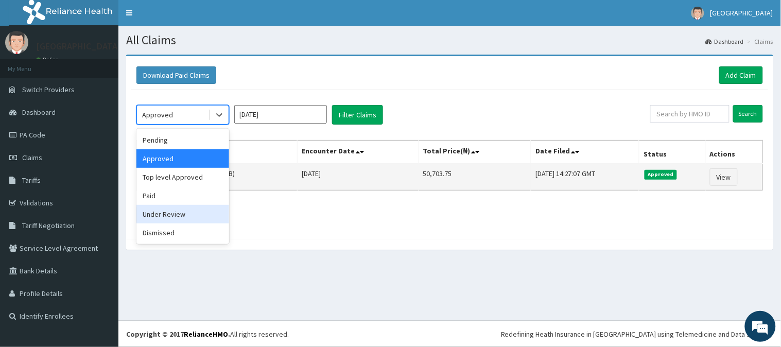
drag, startPoint x: 157, startPoint y: 216, endPoint x: 189, endPoint y: 188, distance: 42.3
click at [157, 215] on div "Under Review" at bounding box center [182, 214] width 93 height 19
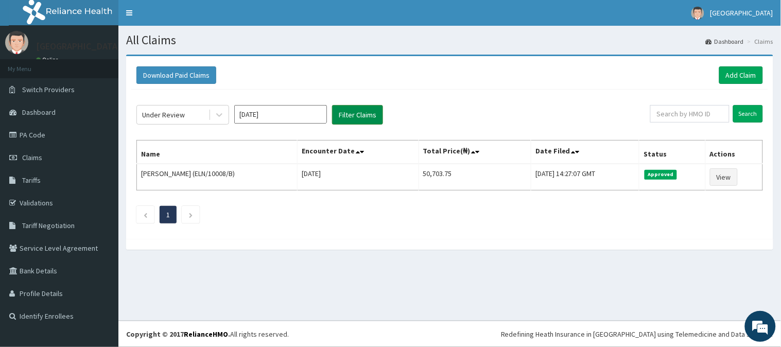
click at [342, 118] on button "Filter Claims" at bounding box center [357, 115] width 51 height 20
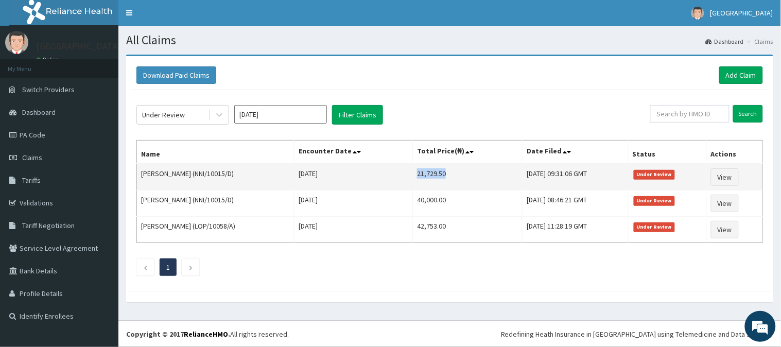
drag, startPoint x: 414, startPoint y: 172, endPoint x: 449, endPoint y: 178, distance: 35.5
click at [448, 182] on td "21,729.50" at bounding box center [468, 177] width 110 height 27
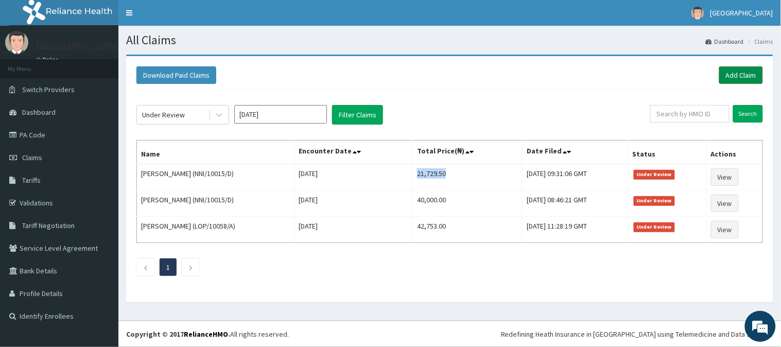
click at [745, 73] on link "Add Claim" at bounding box center [741, 74] width 44 height 17
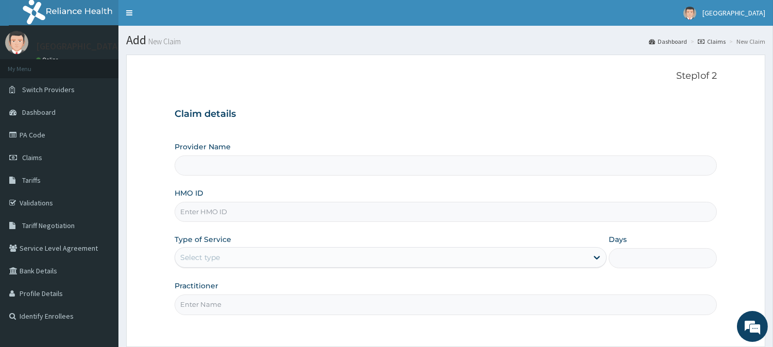
type input "[GEOGRAPHIC_DATA]"
drag, startPoint x: 211, startPoint y: 209, endPoint x: 207, endPoint y: 204, distance: 6.6
click at [212, 209] on input "HMO ID" at bounding box center [445, 212] width 542 height 20
paste input "GSV/11140/C"
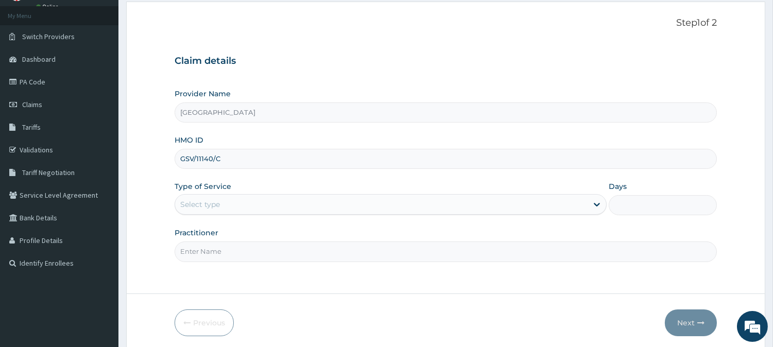
scroll to position [92, 0]
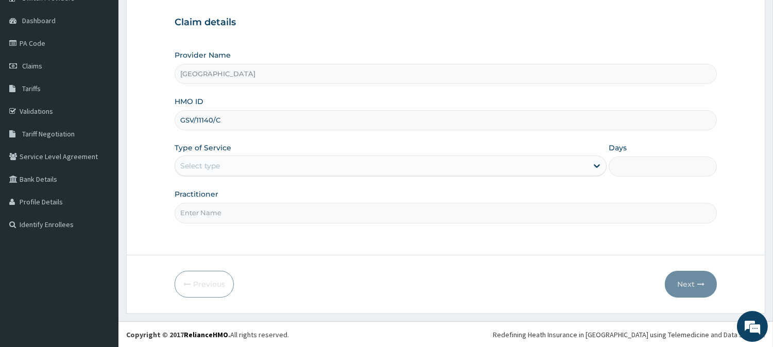
type input "GSV/11140/C"
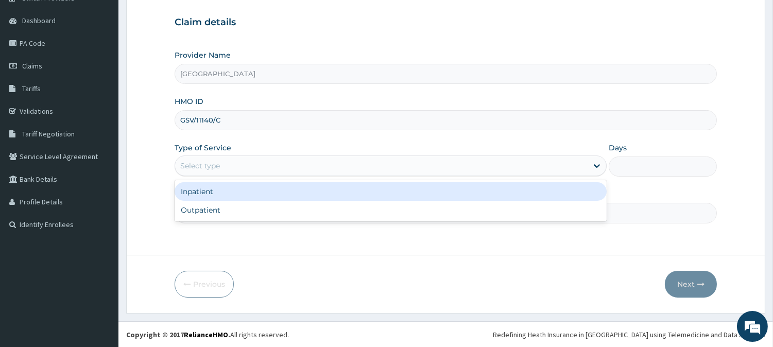
click at [211, 169] on div "Select type" at bounding box center [200, 166] width 40 height 10
click at [214, 196] on div "Inpatient" at bounding box center [390, 191] width 432 height 19
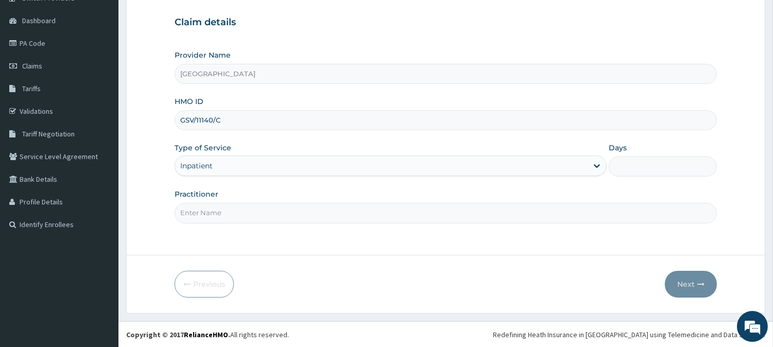
click at [645, 165] on input "Days" at bounding box center [662, 166] width 108 height 20
type input "5"
click at [281, 206] on input "Practitioner" at bounding box center [445, 213] width 542 height 20
type input "[PERSON_NAME]"
click at [681, 282] on button "Next" at bounding box center [690, 284] width 52 height 27
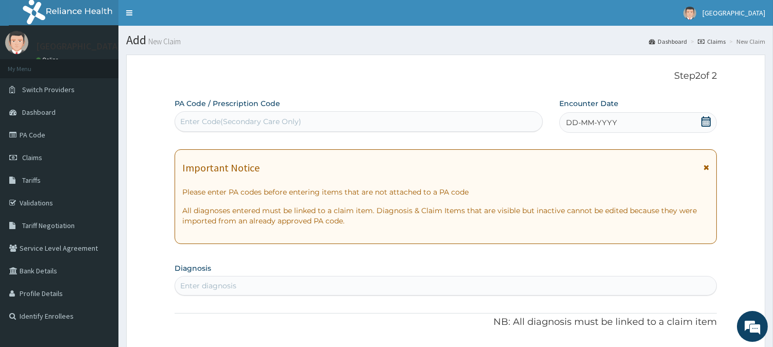
scroll to position [57, 0]
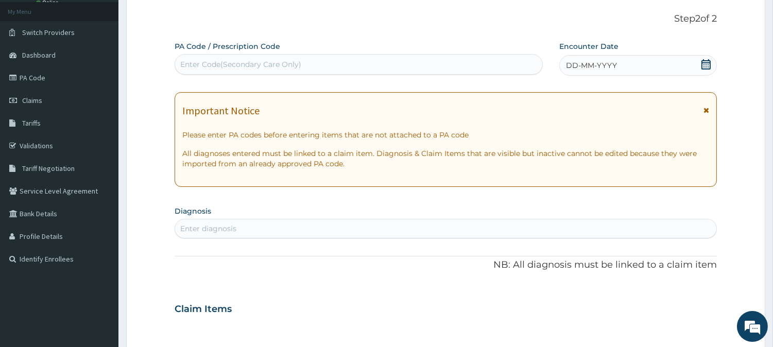
click at [213, 68] on div "Enter Code(Secondary Care Only)" at bounding box center [240, 64] width 121 height 10
paste input "PA/995429"
type input "PA/995429"
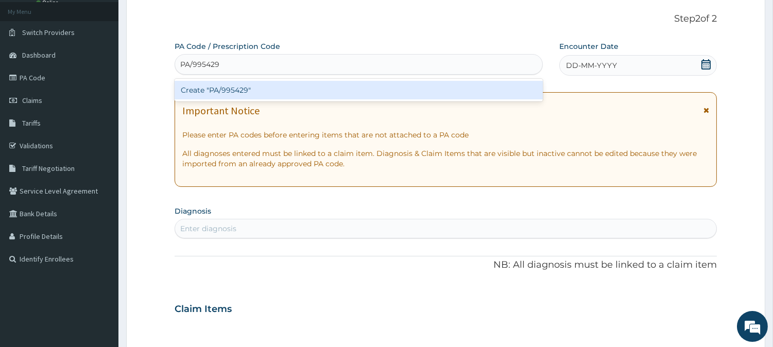
click at [264, 86] on div "Create "PA/995429"" at bounding box center [358, 90] width 368 height 19
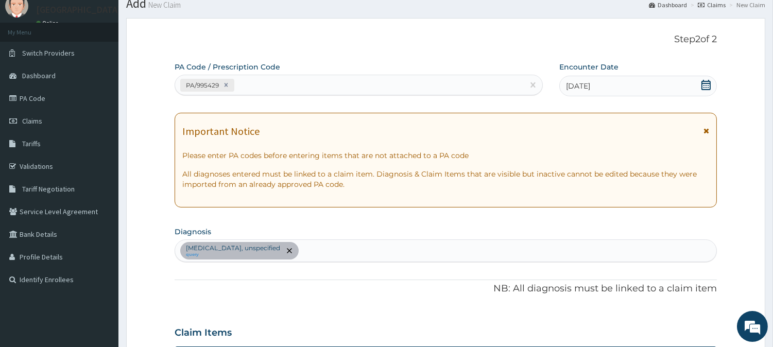
scroll to position [0, 0]
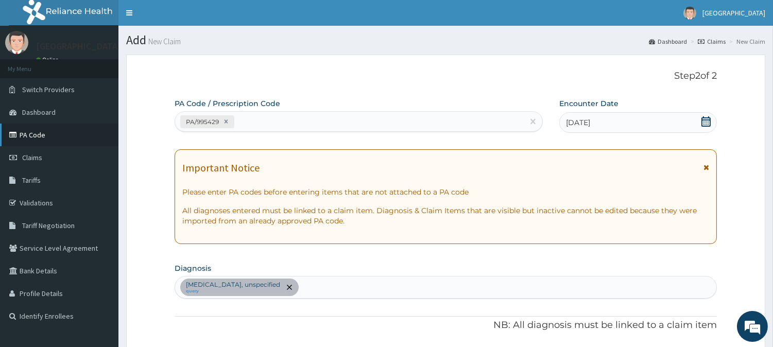
click at [19, 133] on link "PA Code" at bounding box center [59, 135] width 118 height 23
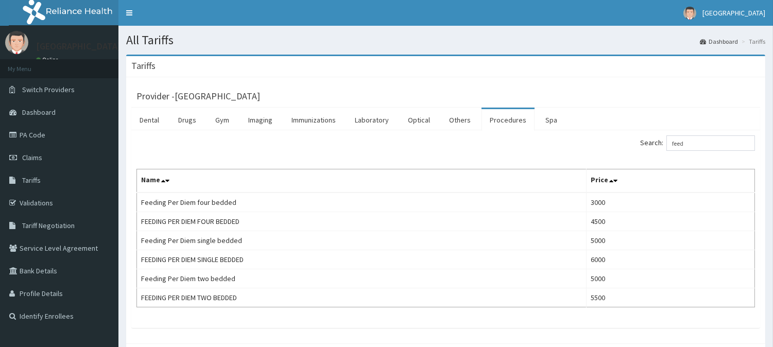
drag, startPoint x: 689, startPoint y: 141, endPoint x: 671, endPoint y: 141, distance: 17.5
click at [671, 141] on label "Search: feed" at bounding box center [697, 142] width 115 height 15
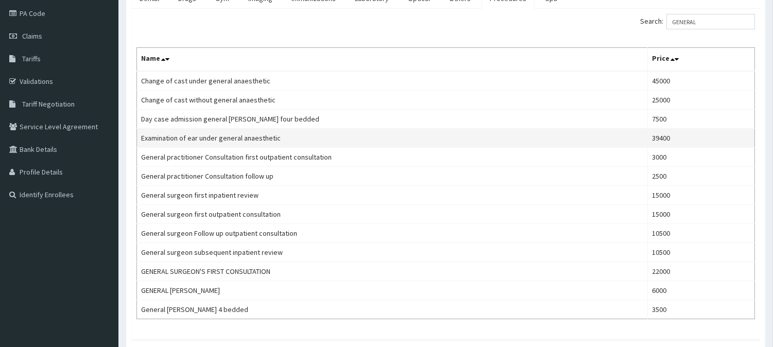
scroll to position [171, 0]
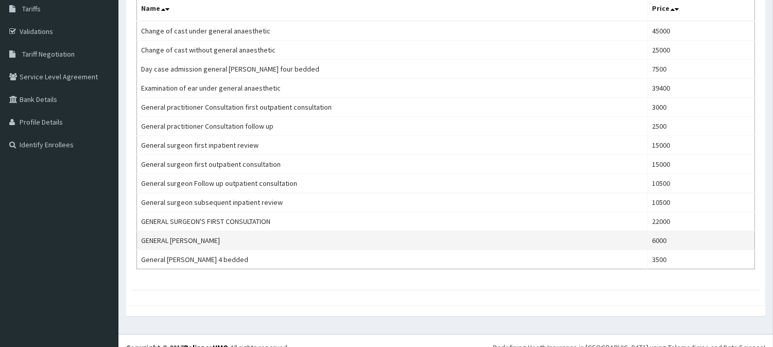
type input "GENERAL"
drag, startPoint x: 140, startPoint y: 240, endPoint x: 199, endPoint y: 248, distance: 59.7
click at [199, 248] on td "GENERAL WARD" at bounding box center [392, 240] width 511 height 19
copy td "GENERAL WARD"
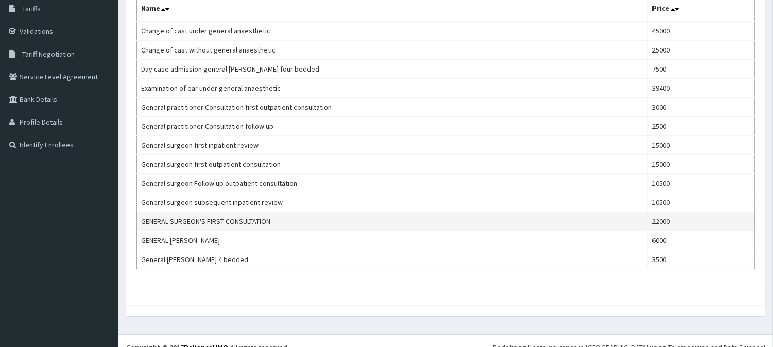
click at [529, 213] on td "GENERAL SURGEON'S FIRST CONSULTATION" at bounding box center [392, 221] width 511 height 19
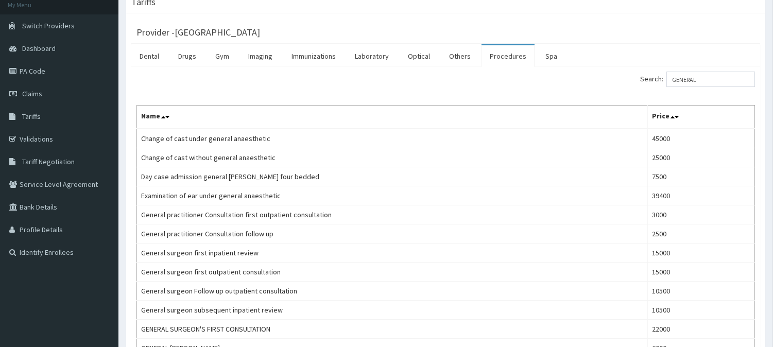
scroll to position [0, 0]
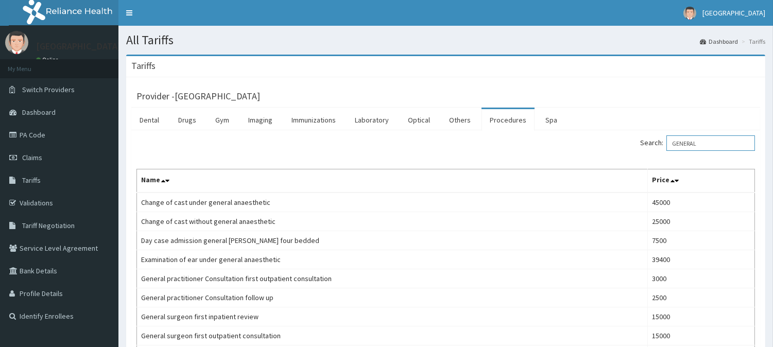
drag, startPoint x: 693, startPoint y: 143, endPoint x: 628, endPoint y: 146, distance: 65.4
click at [629, 146] on div "Search: GENERAL" at bounding box center [604, 144] width 302 height 18
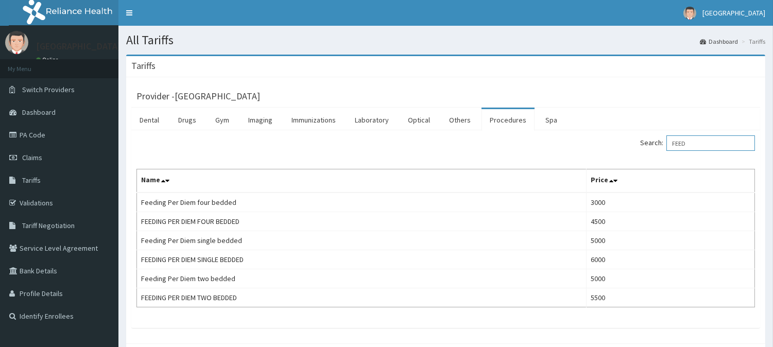
type input "FEED"
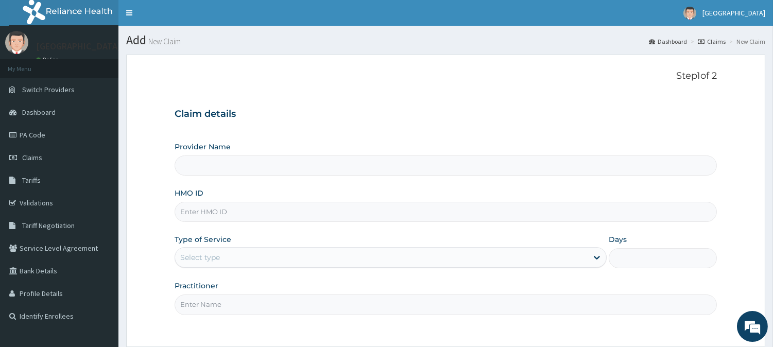
click at [240, 169] on input "Provider Name" at bounding box center [445, 165] width 542 height 20
click at [233, 213] on input "HMO ID" at bounding box center [445, 212] width 542 height 20
type input "[GEOGRAPHIC_DATA]"
paste input "GSV/11140/C"
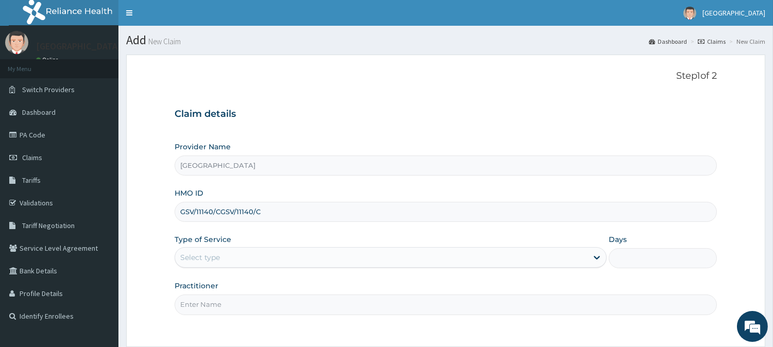
paste input "GSV/11140/C"
type input "GSV/11140/C"
click at [197, 254] on div "Select type" at bounding box center [200, 257] width 40 height 10
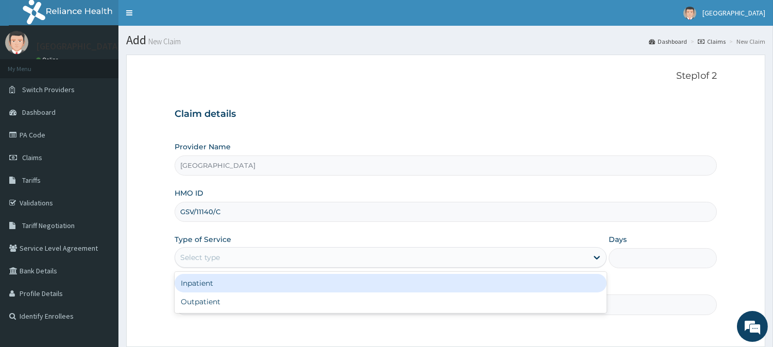
click at [205, 287] on div "Inpatient" at bounding box center [390, 283] width 432 height 19
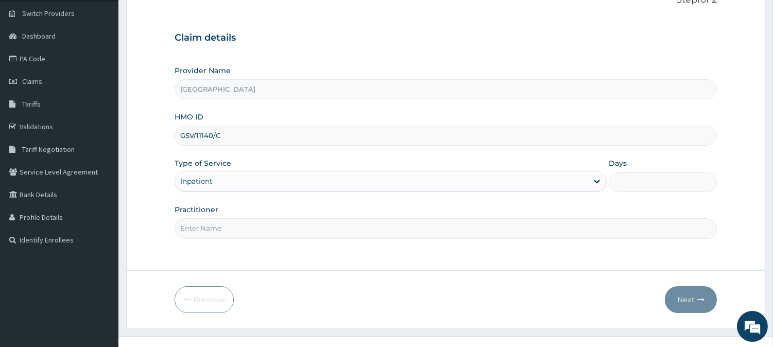
scroll to position [92, 0]
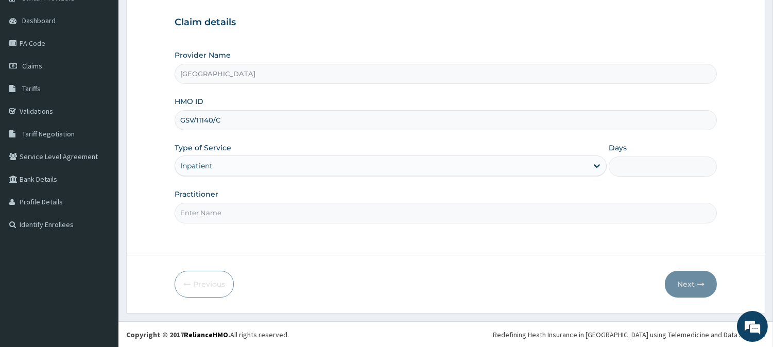
click at [646, 179] on div "Provider Name Adia Hospital HMO ID GSV/11140/C Type of Service option Inpatient…" at bounding box center [445, 136] width 542 height 173
click at [631, 156] on input "Days" at bounding box center [662, 166] width 108 height 20
type input "5"
click at [285, 216] on input "Practitioner" at bounding box center [445, 213] width 542 height 20
type input "[PERSON_NAME]"
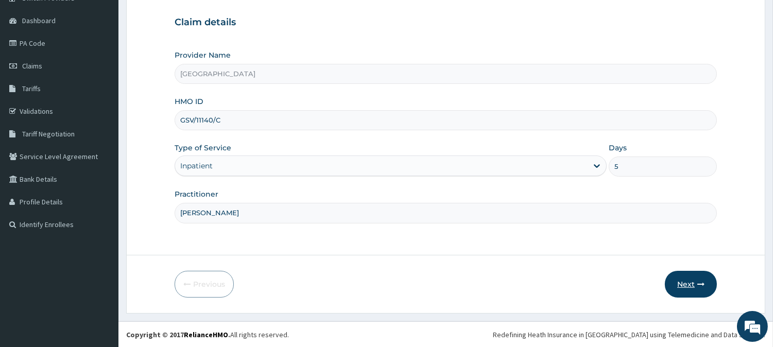
click at [691, 287] on button "Next" at bounding box center [690, 284] width 52 height 27
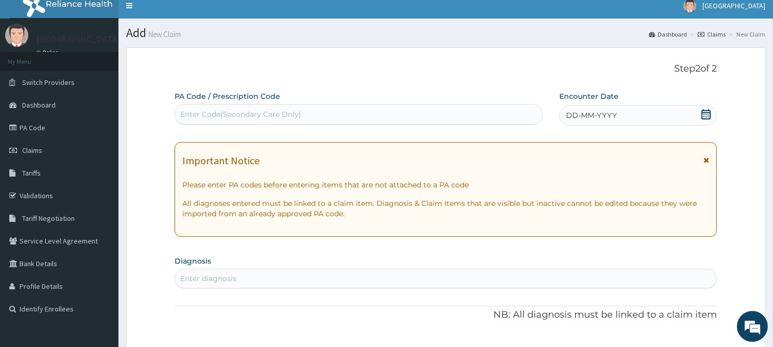
scroll to position [0, 0]
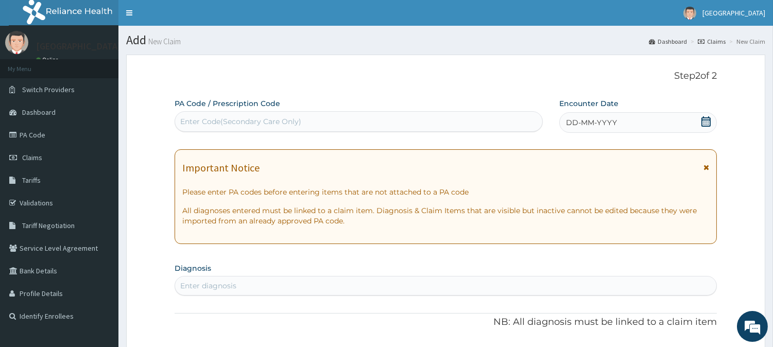
drag, startPoint x: 206, startPoint y: 122, endPoint x: 232, endPoint y: 76, distance: 53.0
click at [206, 121] on div "Enter Code(Secondary Care Only)" at bounding box center [240, 121] width 121 height 10
paste input "PA/1F1B4A"
type input "PA/1F1B4A"
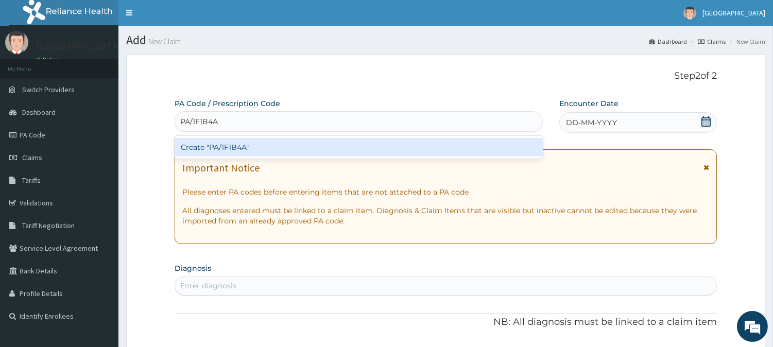
click at [297, 142] on div "Create "PA/1F1B4A"" at bounding box center [358, 147] width 368 height 19
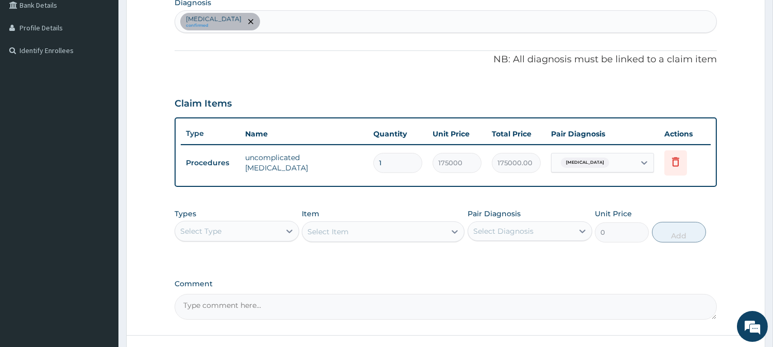
scroll to position [286, 0]
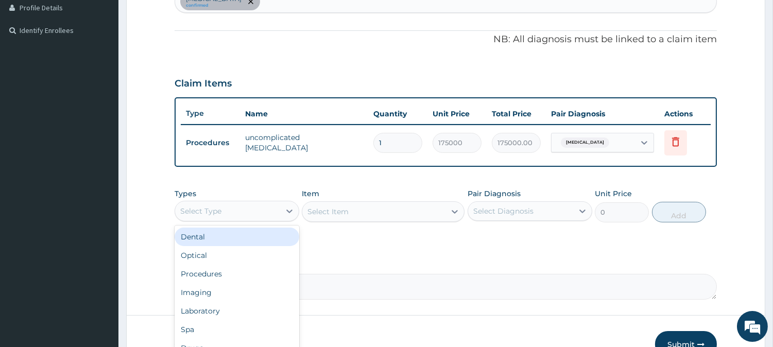
click at [239, 203] on div "Select Type" at bounding box center [227, 211] width 105 height 16
click at [233, 237] on div "Procedures" at bounding box center [236, 239] width 125 height 19
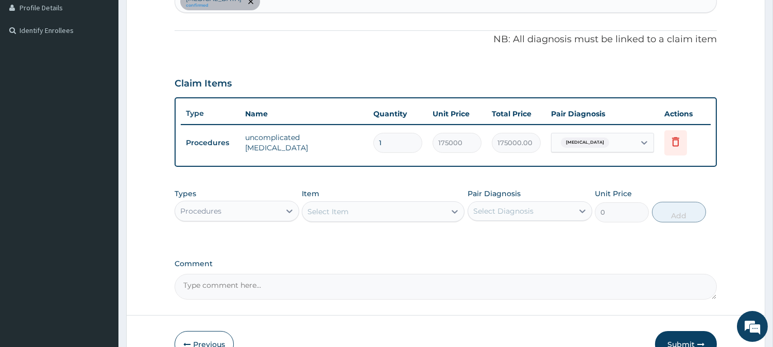
click at [377, 209] on div "Select Item" at bounding box center [373, 211] width 143 height 16
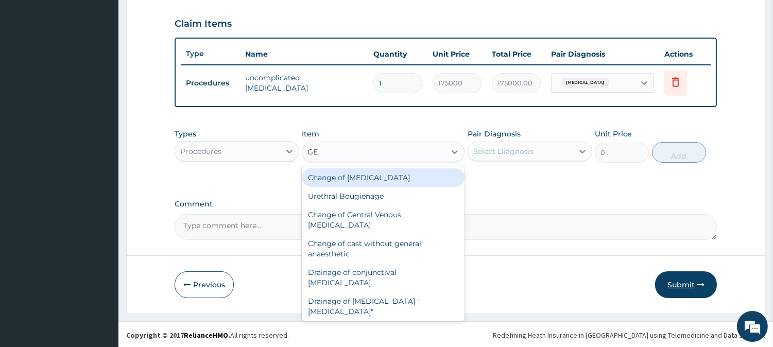
type input "GE"
click at [673, 283] on button "Submit" at bounding box center [686, 284] width 62 height 27
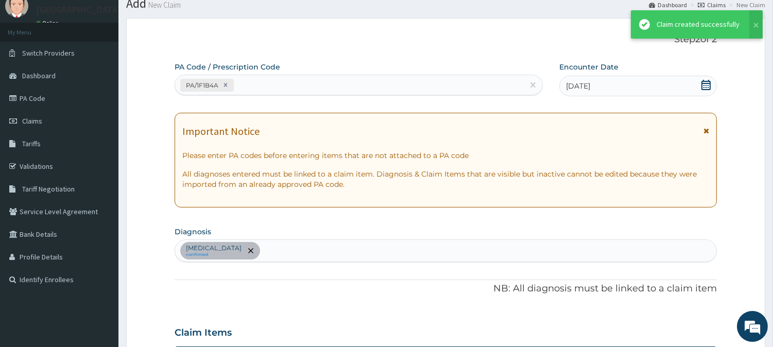
scroll to position [345, 0]
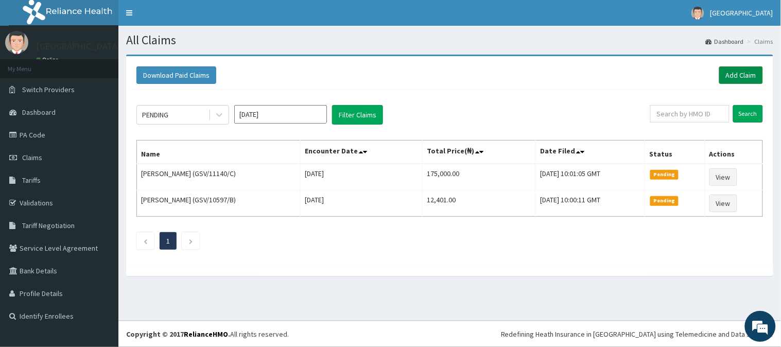
click at [727, 73] on link "Add Claim" at bounding box center [741, 74] width 44 height 17
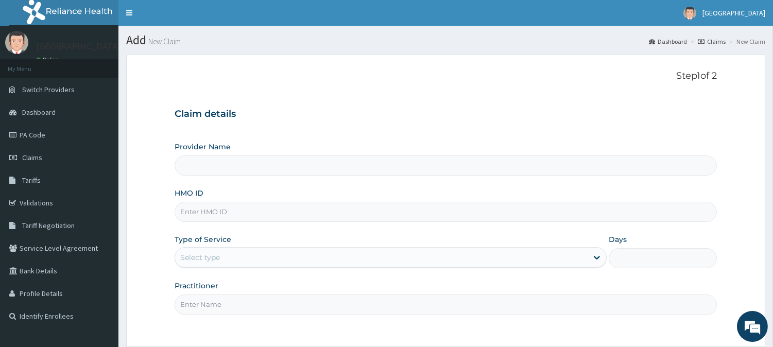
click at [239, 213] on input "HMO ID" at bounding box center [445, 212] width 542 height 20
paste input "lim/10004/F"
type input "lim/10004/F"
click at [194, 254] on div "Select type" at bounding box center [200, 257] width 40 height 10
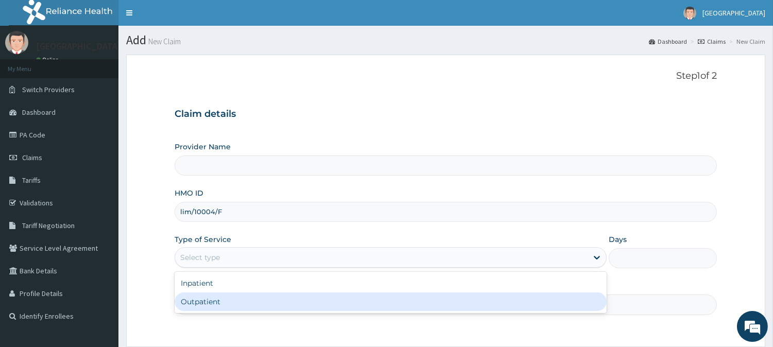
click at [198, 300] on div "Outpatient" at bounding box center [390, 301] width 432 height 19
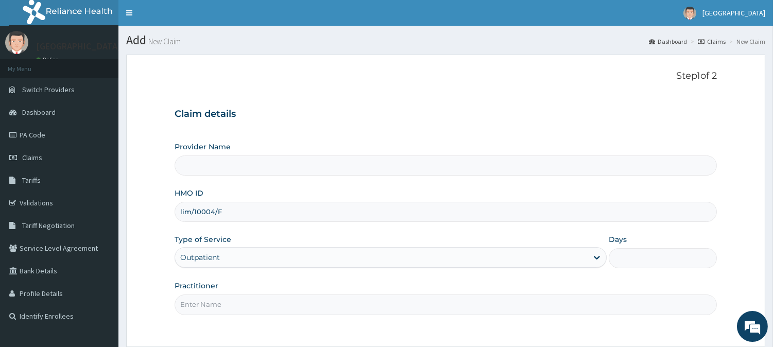
type input "1"
type input "[GEOGRAPHIC_DATA]"
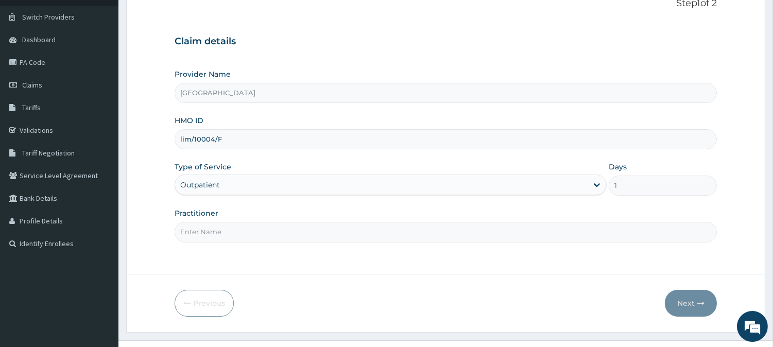
scroll to position [92, 0]
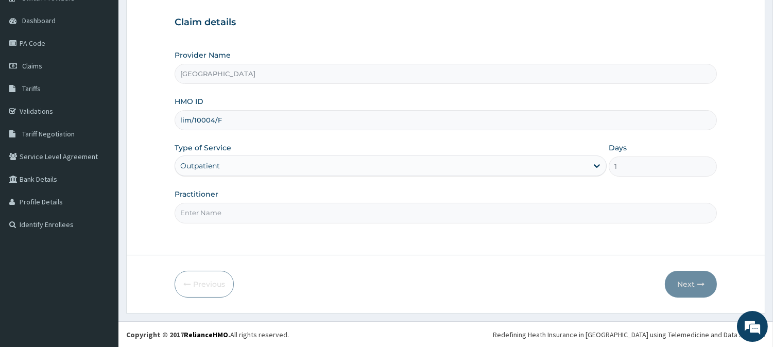
click at [208, 215] on input "Practitioner" at bounding box center [445, 213] width 542 height 20
type input "[PERSON_NAME]"
click at [684, 275] on button "Next" at bounding box center [690, 284] width 52 height 27
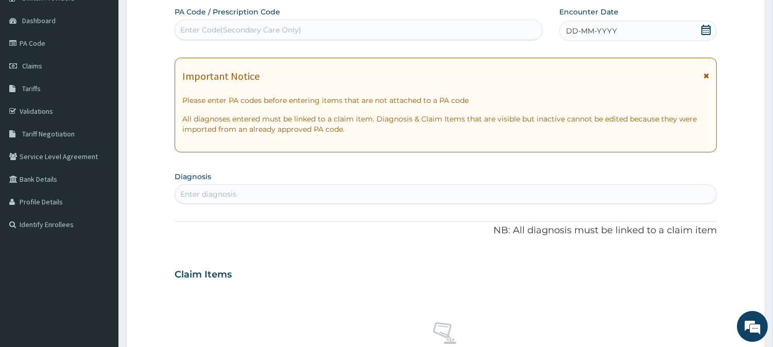
scroll to position [0, 0]
click at [240, 42] on div "PA Code / Prescription Code Enter Code(Secondary Care Only) Encounter Date DD-M…" at bounding box center [445, 273] width 542 height 533
click at [241, 31] on div "Enter Code(Secondary Care Only)" at bounding box center [240, 30] width 121 height 10
paste input "PA/E6454C"
type input "PA/E6454C"
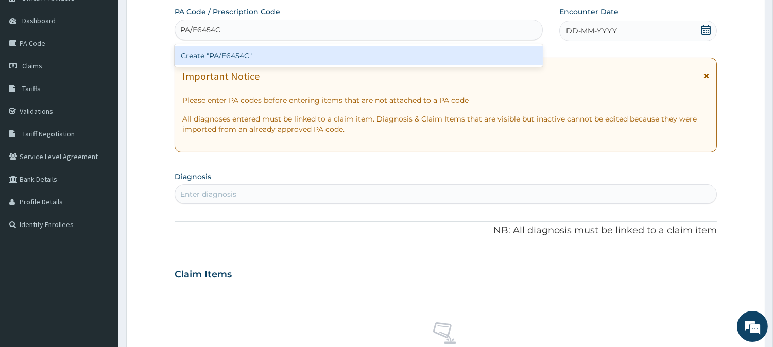
click at [416, 57] on div "Create "PA/E6454C"" at bounding box center [358, 55] width 368 height 19
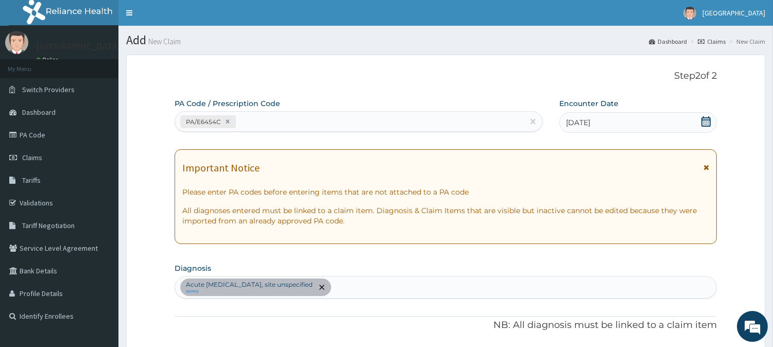
click at [320, 125] on div "PA/E6454C" at bounding box center [349, 121] width 348 height 17
paste input "PA/B0E42C"
type input "PA/B0E42C"
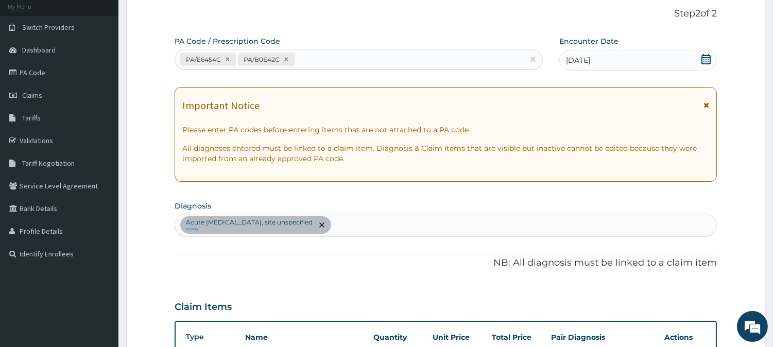
scroll to position [61, 0]
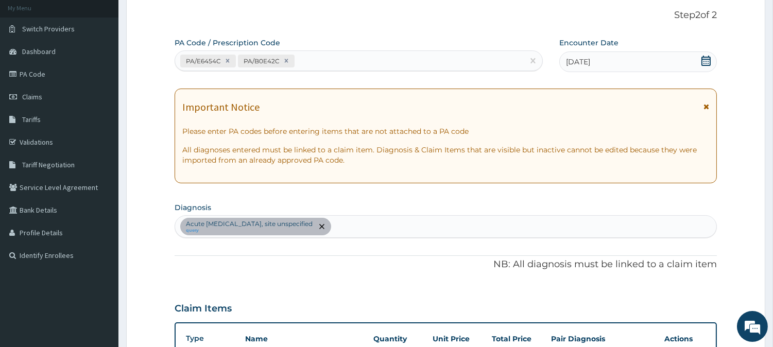
click at [325, 64] on div "PA/E6454C PA/B0E42C" at bounding box center [349, 60] width 348 height 17
paste input "PA/8F4A48"
type input "PA/8F4A48"
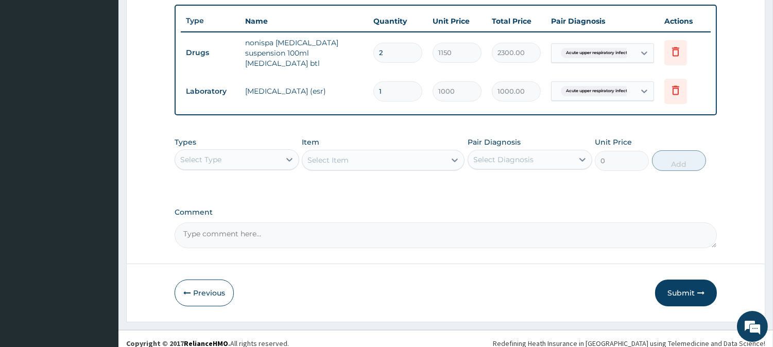
scroll to position [381, 0]
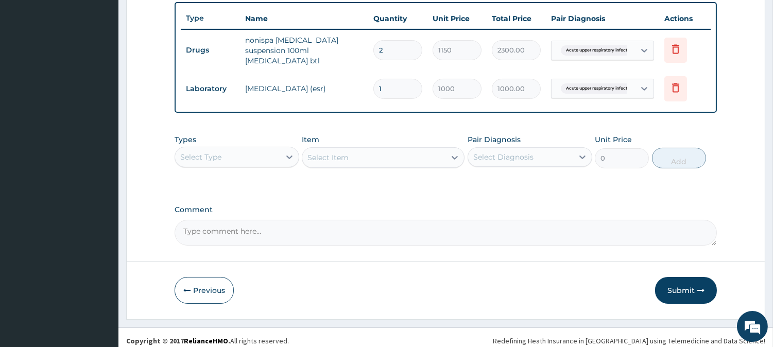
click at [238, 157] on div "Select Type" at bounding box center [227, 157] width 105 height 16
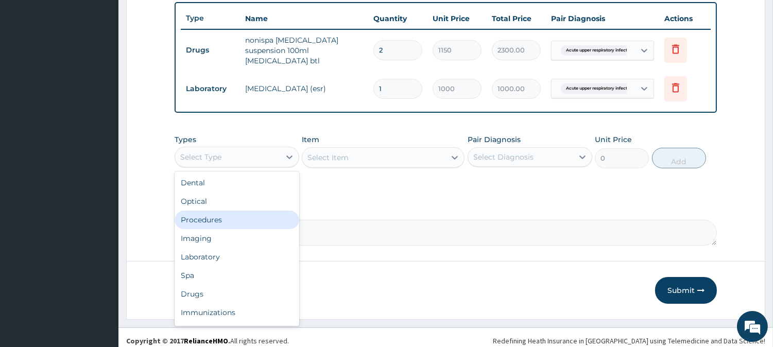
click at [243, 211] on div "Procedures" at bounding box center [236, 220] width 125 height 19
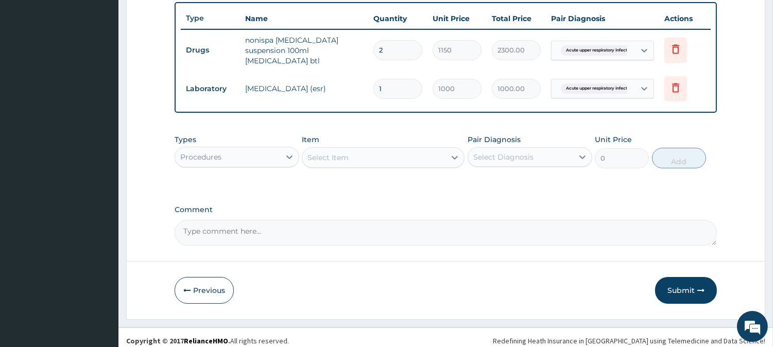
click at [354, 161] on div "Select Item" at bounding box center [383, 157] width 163 height 21
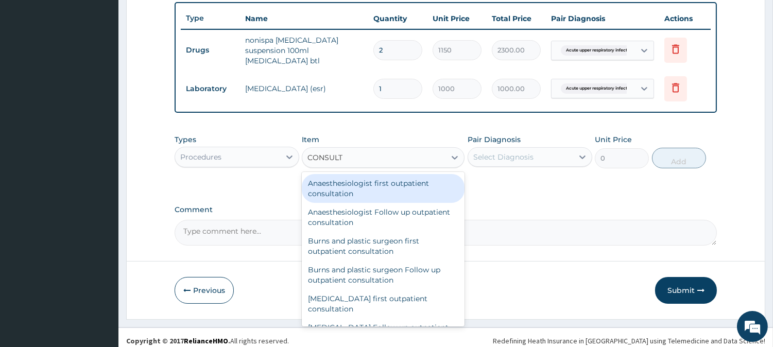
type input "CONSULTA"
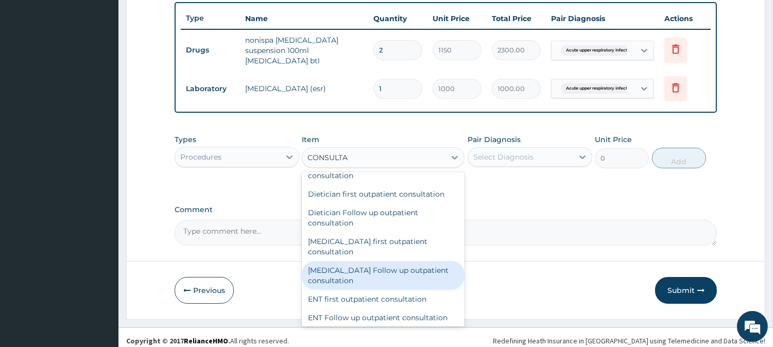
scroll to position [515, 0]
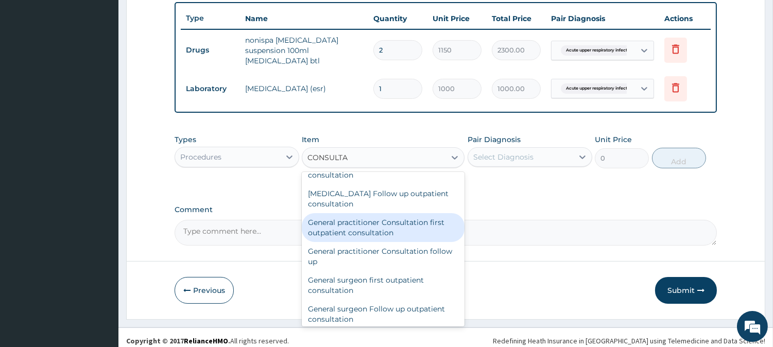
click at [359, 234] on div "General practitioner Consultation first outpatient consultation" at bounding box center [383, 227] width 163 height 29
type input "3000"
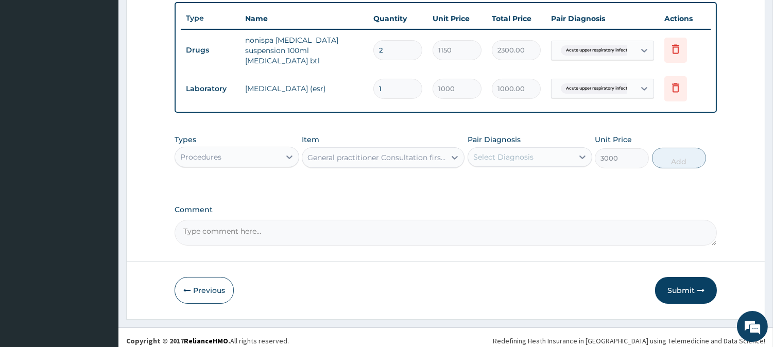
drag, startPoint x: 533, startPoint y: 151, endPoint x: 528, endPoint y: 163, distance: 12.2
click at [532, 151] on div "Select Diagnosis" at bounding box center [520, 157] width 105 height 16
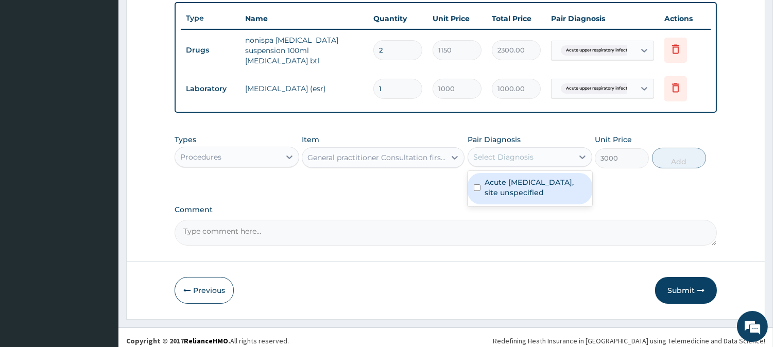
click at [522, 181] on label "Acute upper respiratory infection, site unspecified" at bounding box center [534, 187] width 101 height 21
checkbox input "true"
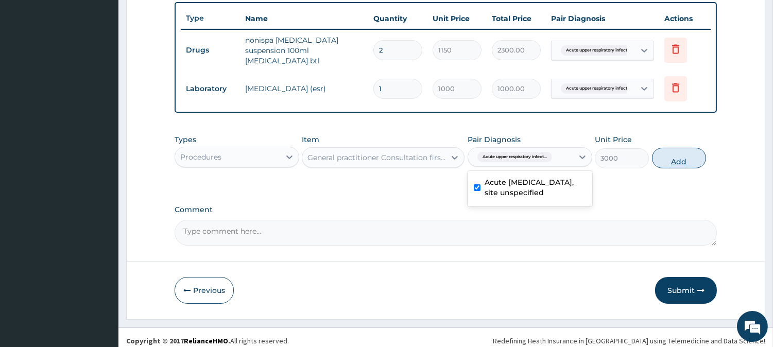
click at [676, 153] on button "Add" at bounding box center [679, 158] width 54 height 21
type input "0"
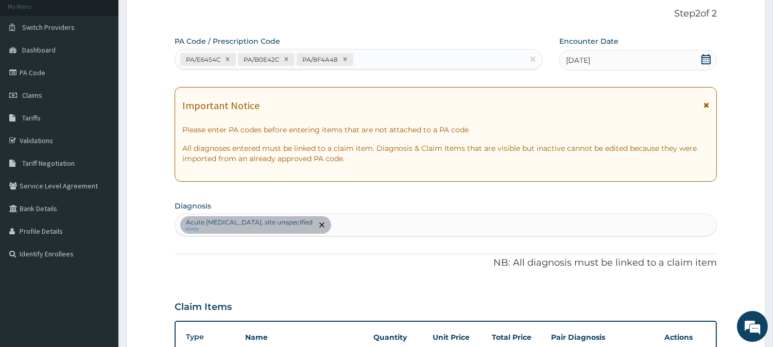
scroll to position [38, 0]
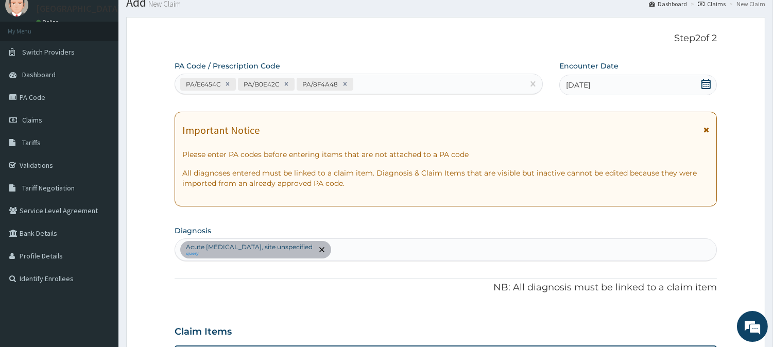
click at [384, 242] on div "Acute upper respiratory infection, site unspecified query" at bounding box center [445, 250] width 541 height 22
type input "MALARIA"
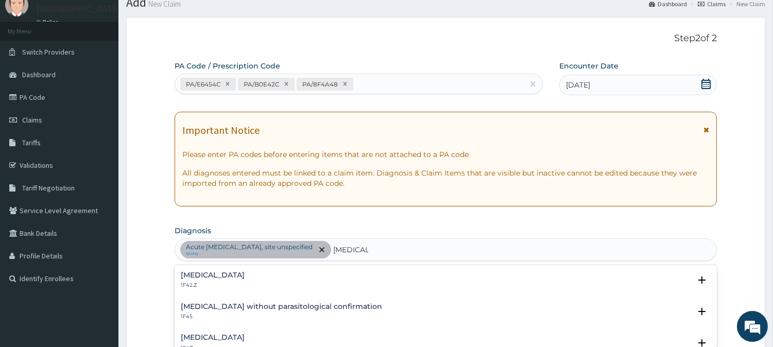
click at [232, 334] on h4 "Malaria, unspecified" at bounding box center [213, 338] width 64 height 8
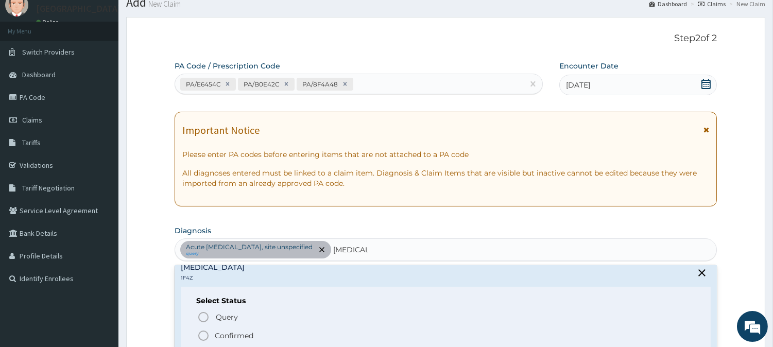
scroll to position [57, 0]
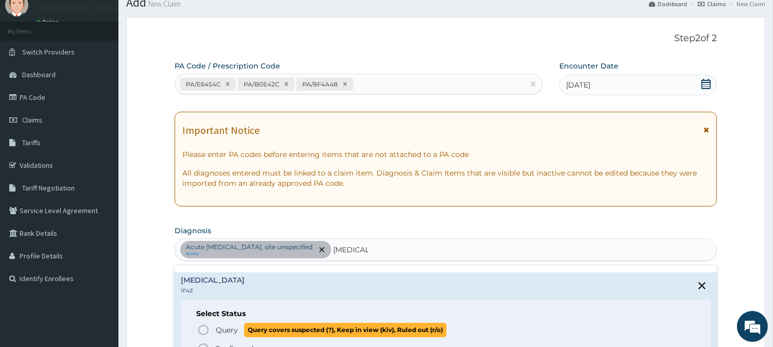
click at [201, 327] on icon "status option query" at bounding box center [203, 330] width 12 height 12
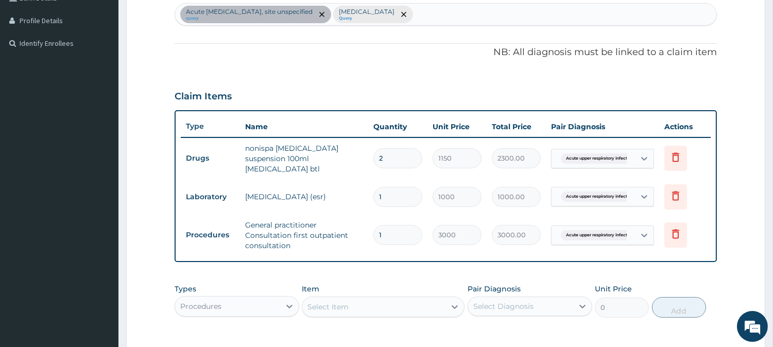
scroll to position [422, 0]
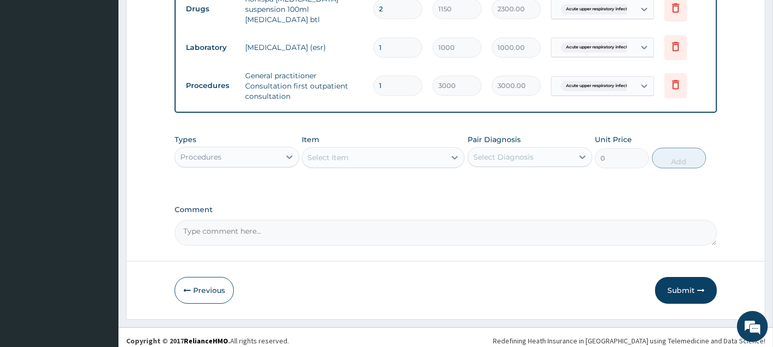
click at [240, 149] on div "Procedures" at bounding box center [227, 157] width 105 height 16
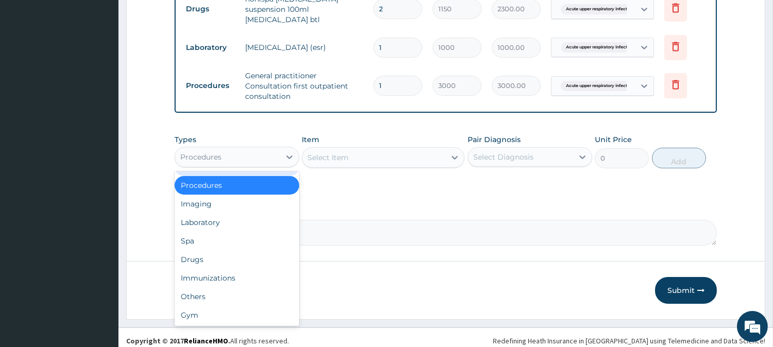
scroll to position [0, 0]
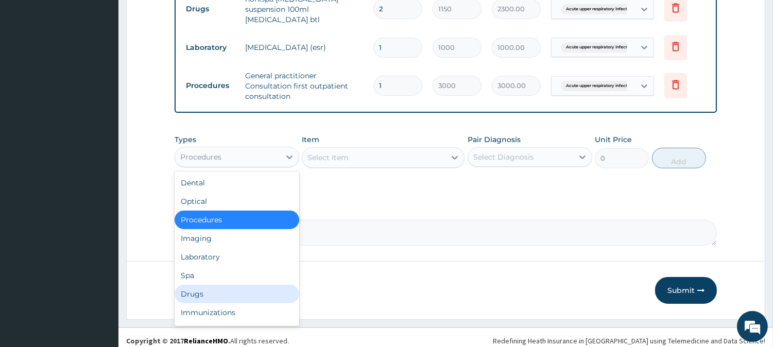
drag, startPoint x: 183, startPoint y: 285, endPoint x: 191, endPoint y: 265, distance: 21.7
click at [184, 285] on div "Drugs" at bounding box center [236, 294] width 125 height 19
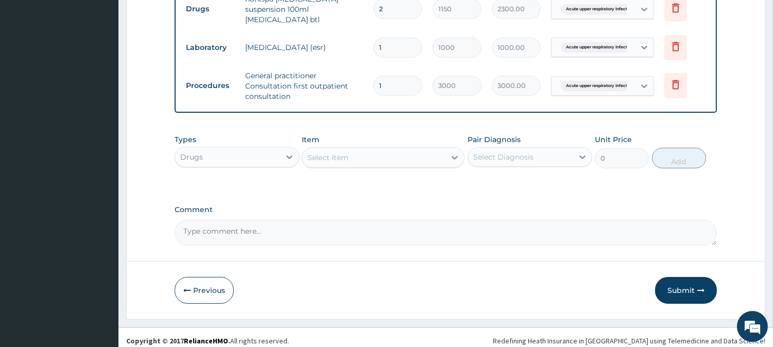
click at [331, 152] on div "Select Item" at bounding box center [327, 157] width 41 height 10
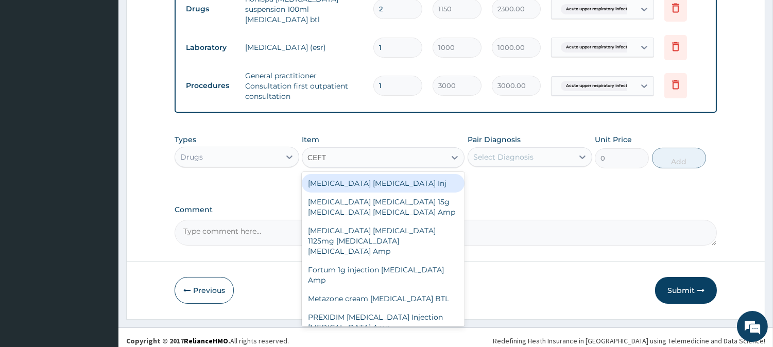
type input "CEFTR"
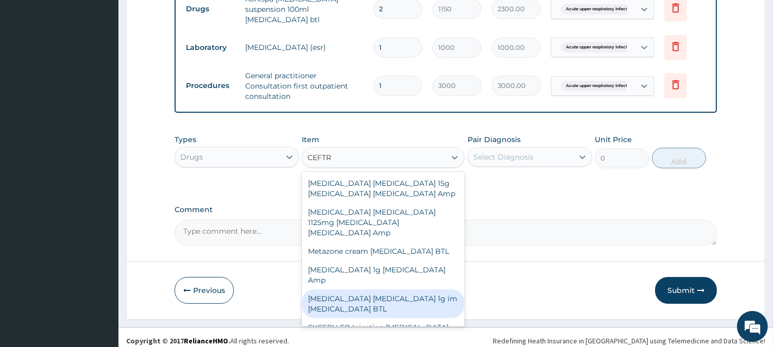
click at [377, 289] on div "ROCEPHIN CEFTRIAXONE 1g im Ceftriaxone BTL" at bounding box center [383, 303] width 163 height 29
type input "4945"
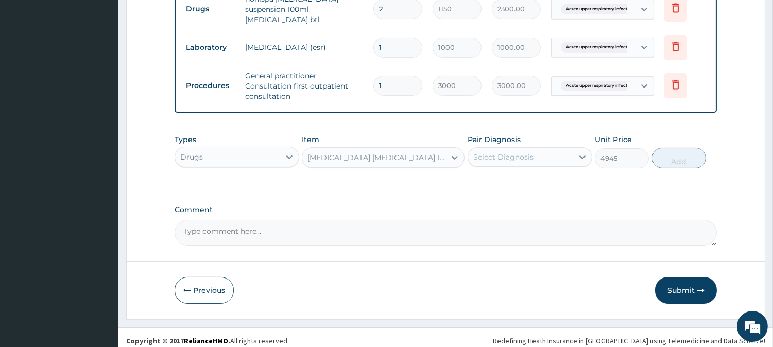
click at [528, 152] on div "Select Diagnosis" at bounding box center [503, 157] width 60 height 10
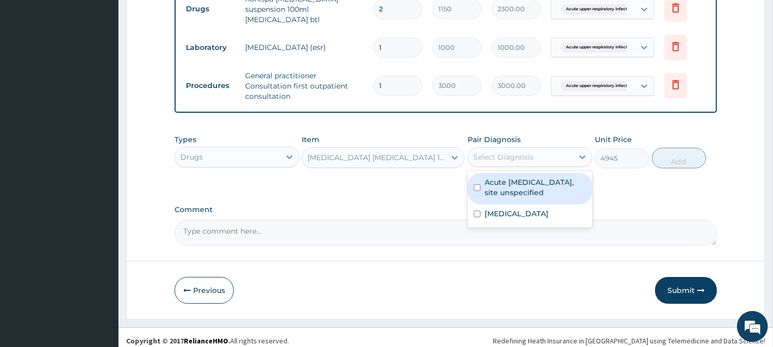
scroll to position [136, 0]
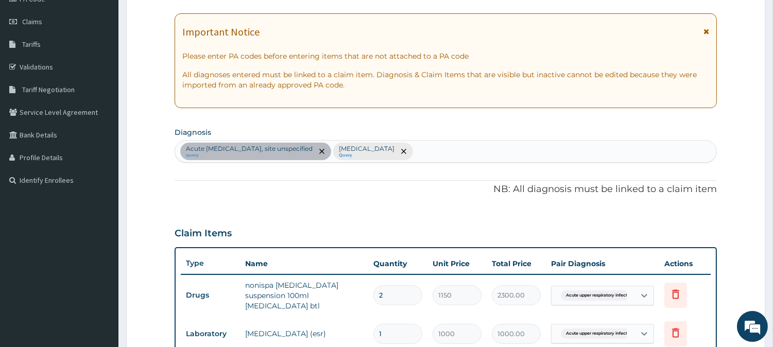
click at [453, 150] on div "Acute upper respiratory infection, site unspecified query Malaria, unspecified …" at bounding box center [445, 152] width 541 height 22
type input "SEPSIS"
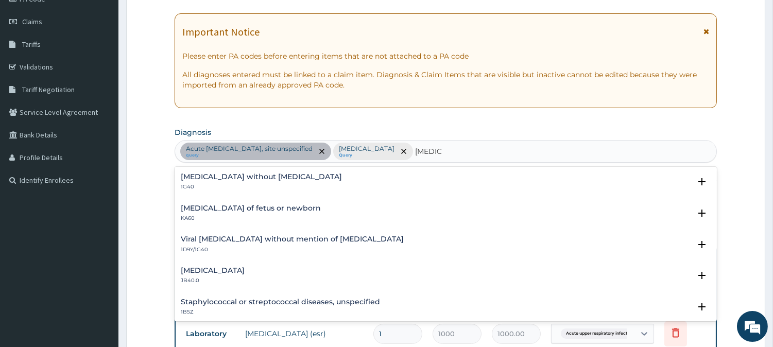
click at [244, 177] on h4 "Sepsis without septic shock" at bounding box center [261, 177] width 161 height 8
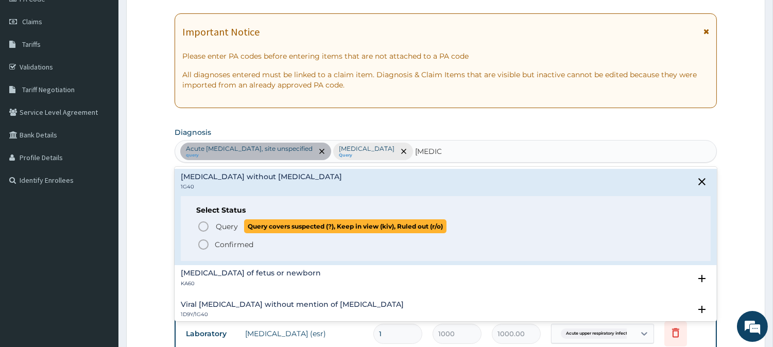
click at [197, 222] on icon "status option query" at bounding box center [203, 226] width 12 height 12
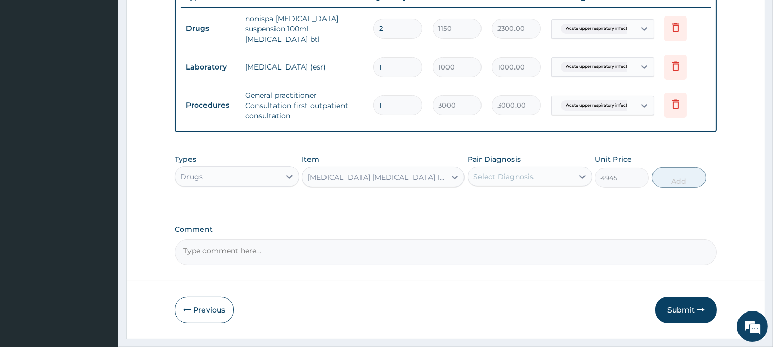
scroll to position [422, 0]
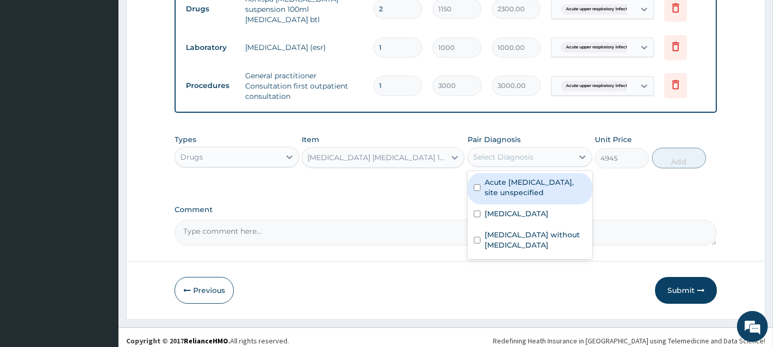
click at [477, 152] on div "Select Diagnosis" at bounding box center [503, 157] width 60 height 10
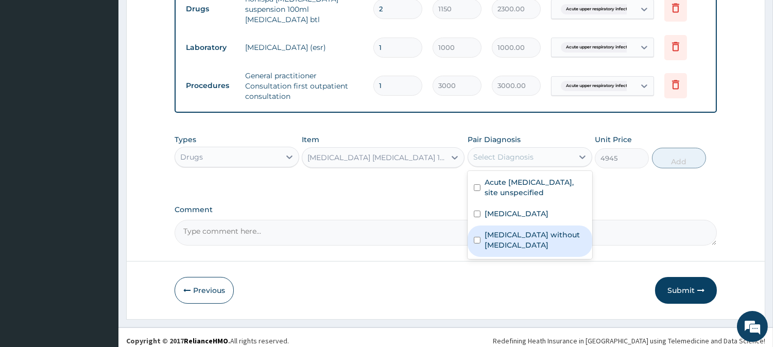
click at [492, 230] on label "Sepsis without septic shock" at bounding box center [534, 240] width 101 height 21
checkbox input "true"
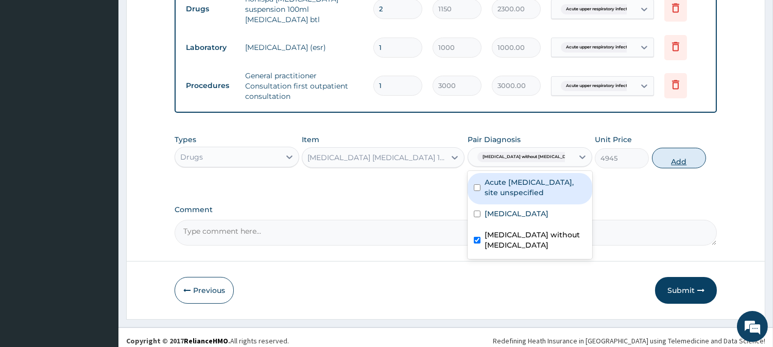
click at [671, 154] on button "Add" at bounding box center [679, 158] width 54 height 21
type input "0"
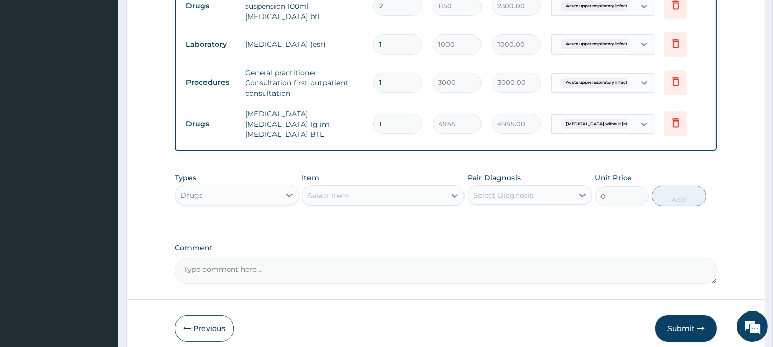
scroll to position [458, 0]
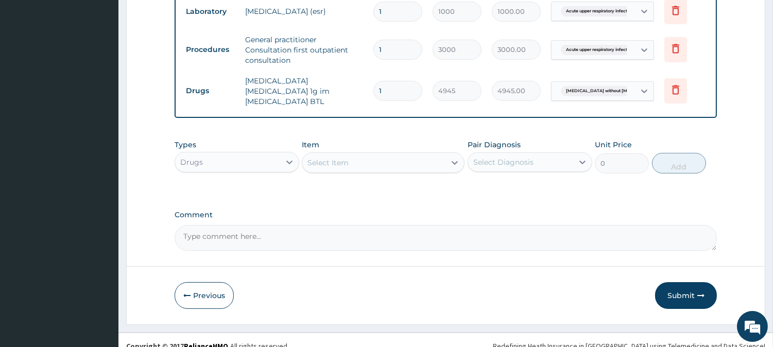
click at [338, 157] on div "Select Item" at bounding box center [327, 162] width 41 height 10
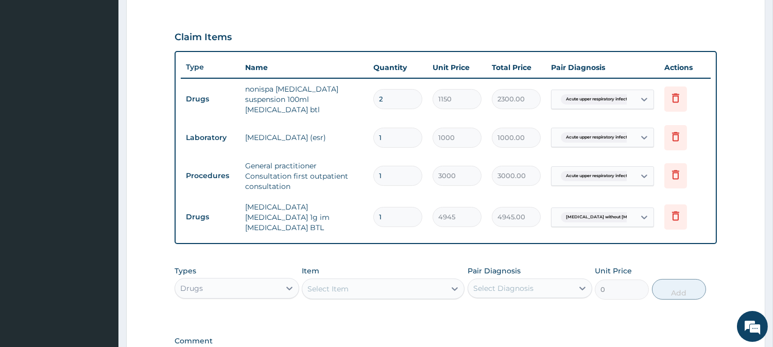
scroll to position [400, 0]
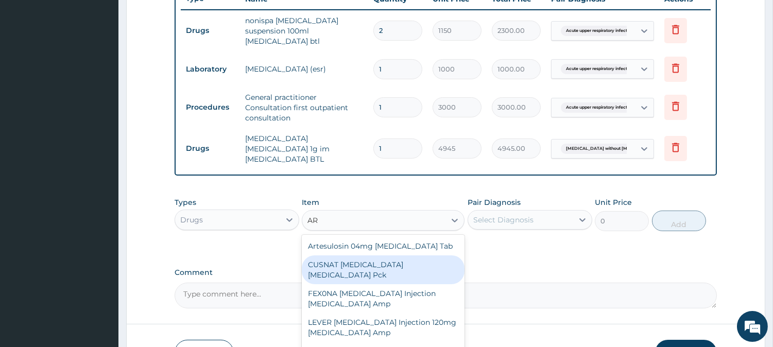
type input "A"
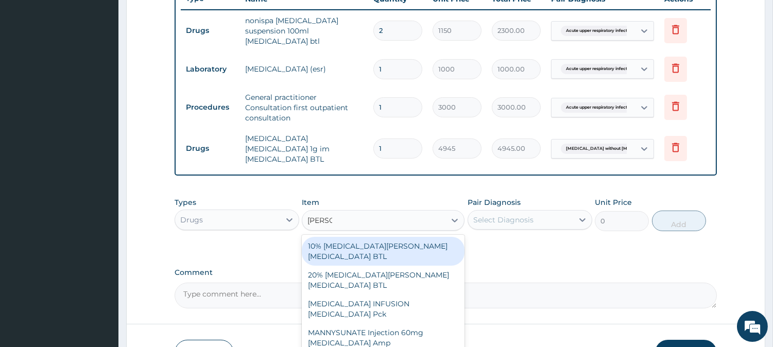
type input "MANNY"
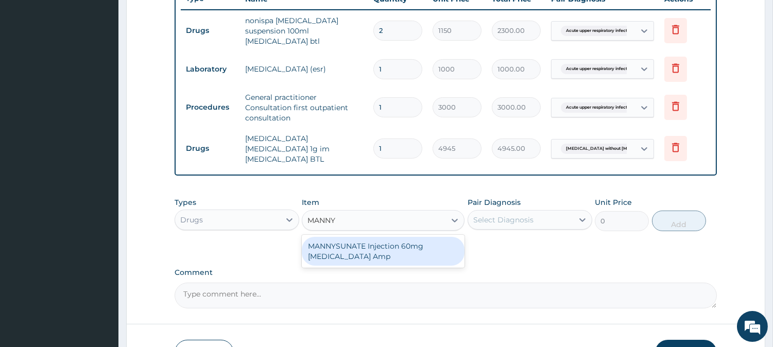
click at [335, 237] on div "MANNYSUNATE Injection 60mg [MEDICAL_DATA] Amp" at bounding box center [383, 251] width 163 height 29
type input "517.5"
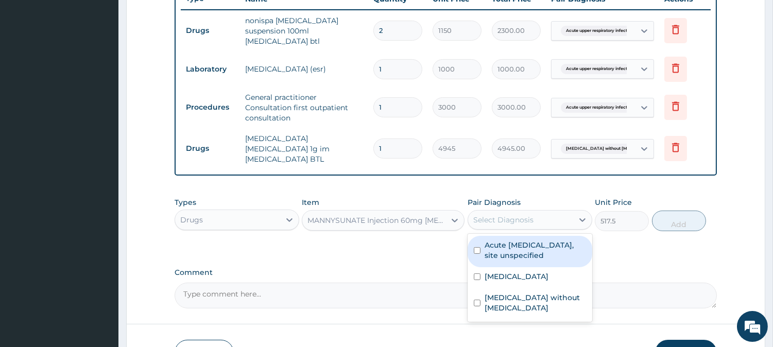
click at [506, 212] on div "Select Diagnosis" at bounding box center [520, 220] width 105 height 16
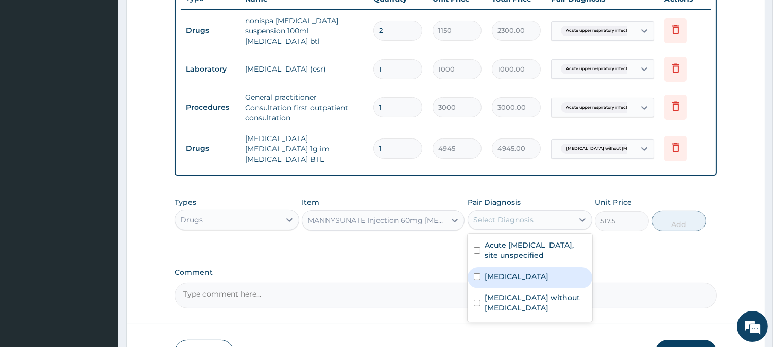
click at [513, 271] on label "[MEDICAL_DATA]" at bounding box center [516, 276] width 64 height 10
checkbox input "true"
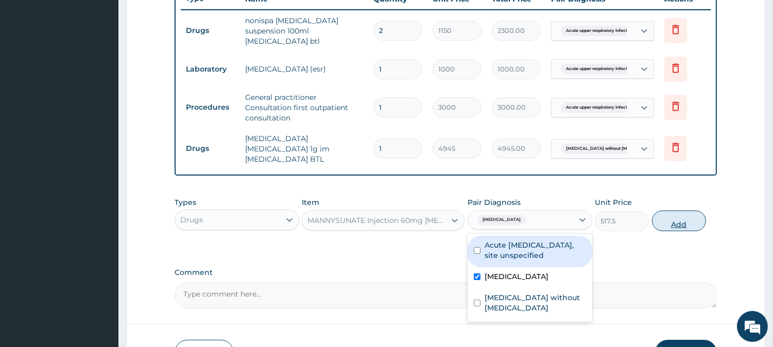
click at [684, 211] on button "Add" at bounding box center [679, 221] width 54 height 21
type input "0"
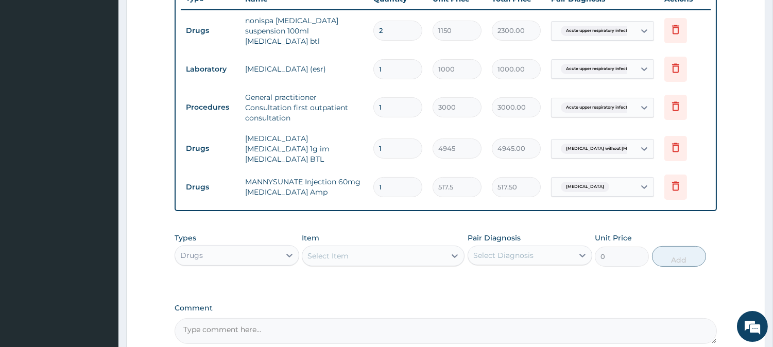
type input "0.00"
type input "3"
type input "1552.50"
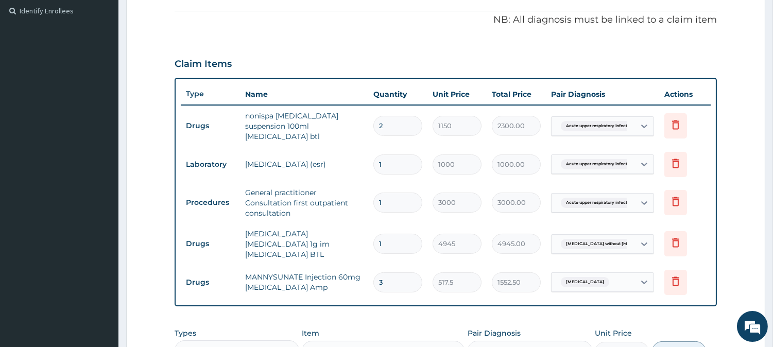
scroll to position [322, 0]
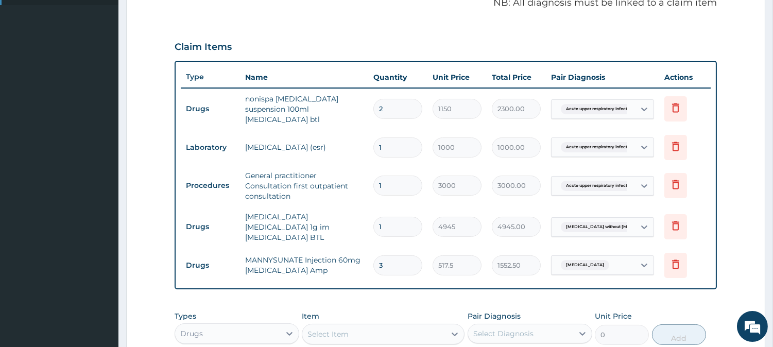
type input "3"
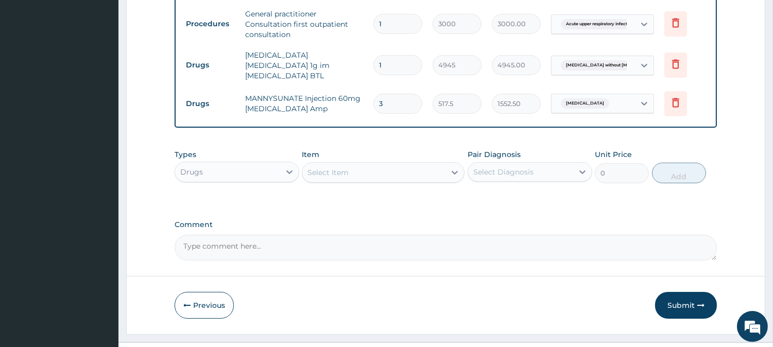
scroll to position [494, 0]
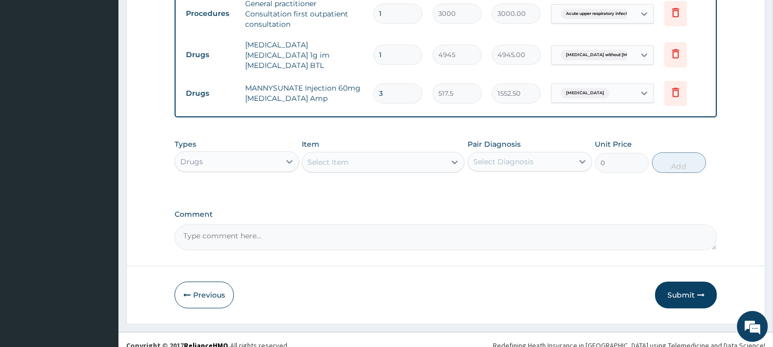
click at [332, 157] on div "Select Item" at bounding box center [327, 162] width 41 height 10
click at [335, 157] on div "Select Item" at bounding box center [327, 162] width 41 height 10
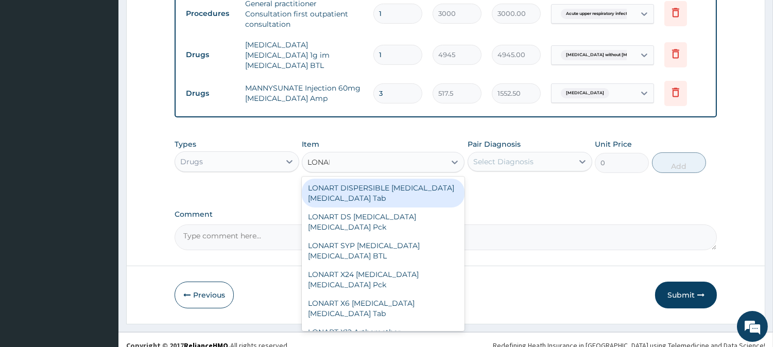
type input "LONART"
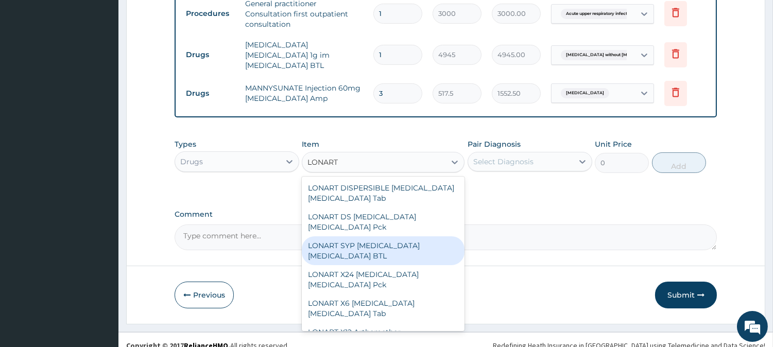
click at [353, 236] on div "LONART SYP Artemether Lumefantrine BTL" at bounding box center [383, 250] width 163 height 29
type input "1460.5"
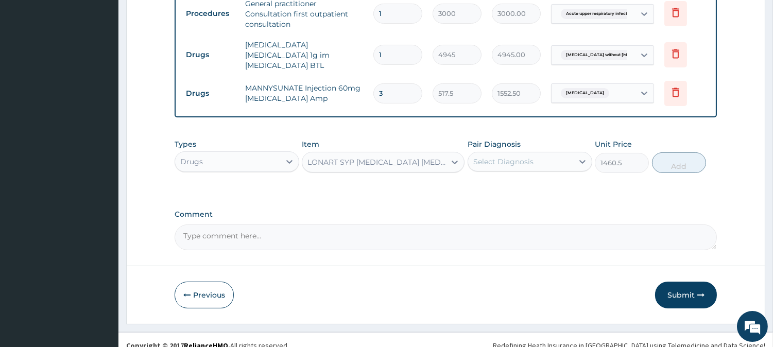
click at [485, 156] on div "Select Diagnosis" at bounding box center [503, 161] width 60 height 10
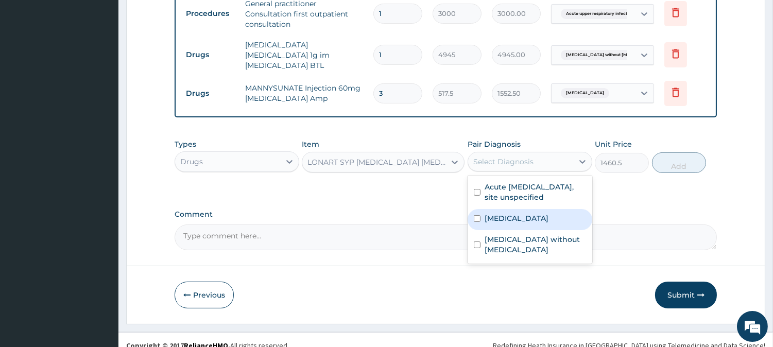
click at [485, 213] on label "Malaria, unspecified" at bounding box center [516, 218] width 64 height 10
checkbox input "true"
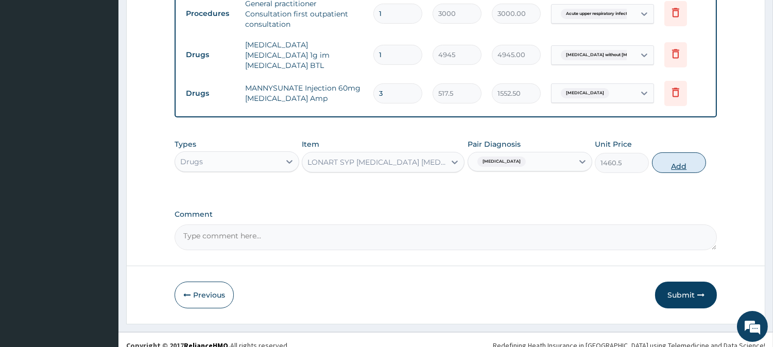
click at [669, 153] on button "Add" at bounding box center [679, 162] width 54 height 21
type input "0"
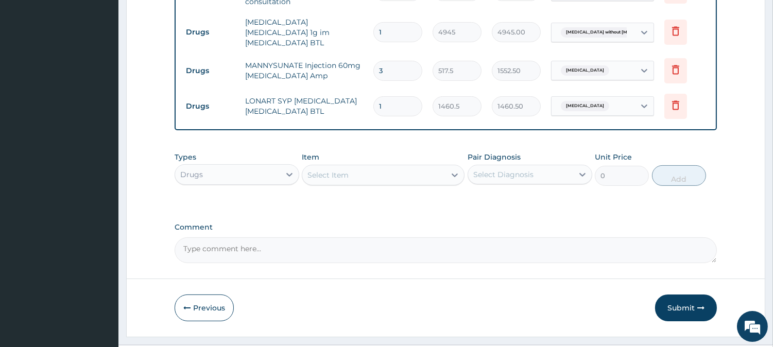
scroll to position [529, 0]
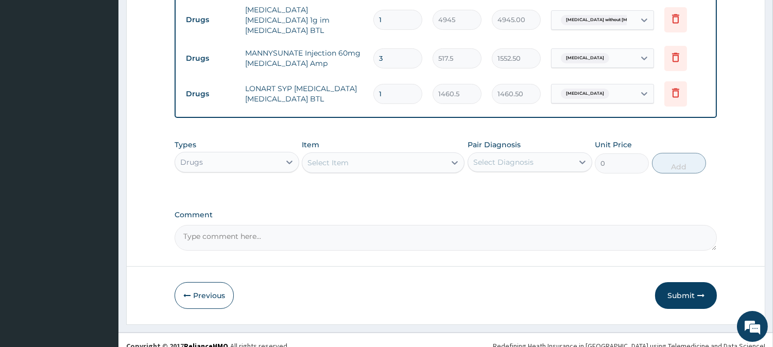
click at [348, 157] on div "Select Item" at bounding box center [327, 162] width 41 height 10
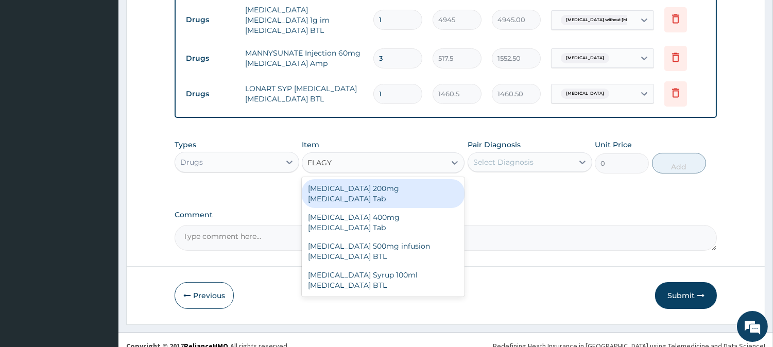
type input "FLAGYL"
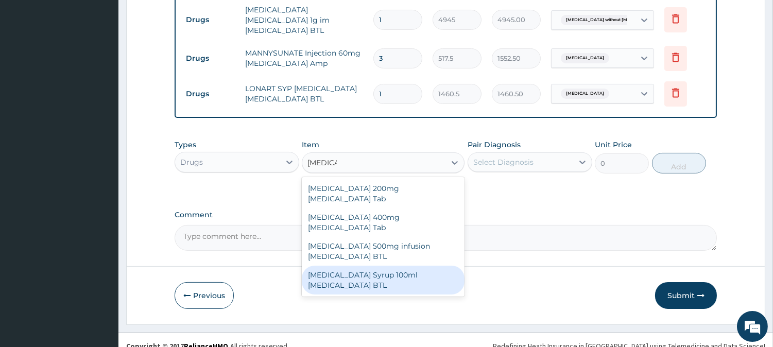
click at [360, 266] on div "FLAGYL Syrup 100ml Metronidazole BTL" at bounding box center [383, 280] width 163 height 29
type input "345"
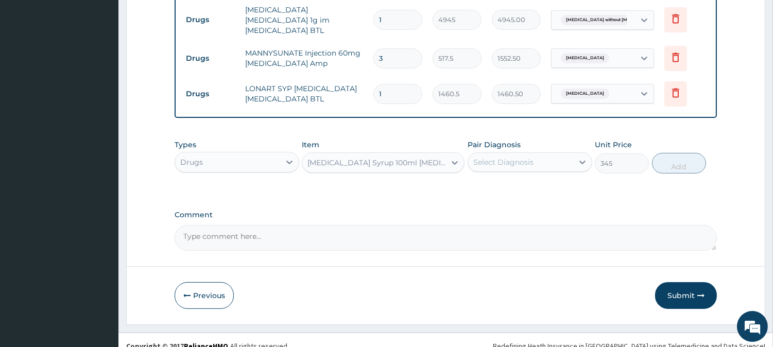
click at [493, 156] on div "Select Diagnosis" at bounding box center [520, 162] width 105 height 16
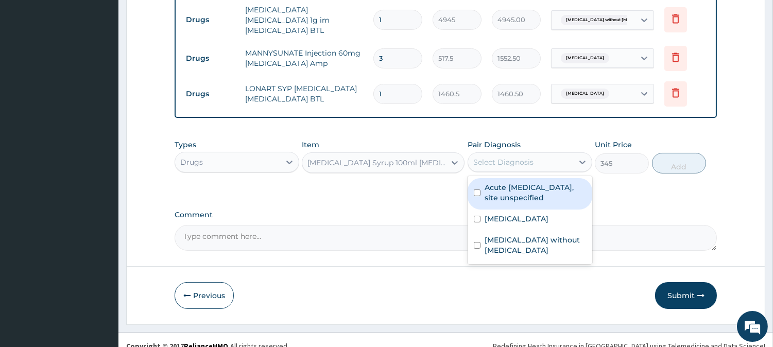
click at [500, 182] on label "Acute upper respiratory infection, site unspecified" at bounding box center [534, 192] width 101 height 21
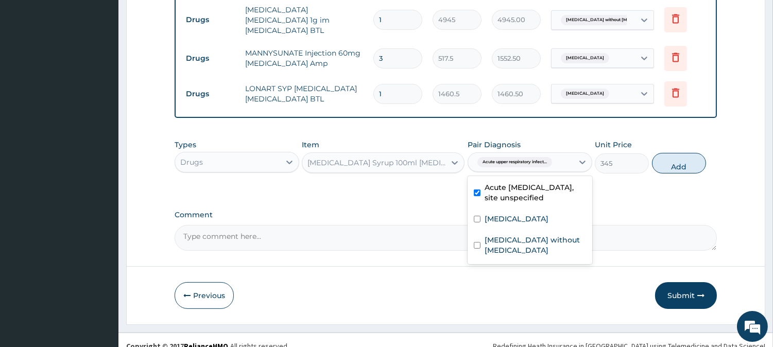
click at [500, 182] on label "Acute upper respiratory infection, site unspecified" at bounding box center [534, 192] width 101 height 21
checkbox input "false"
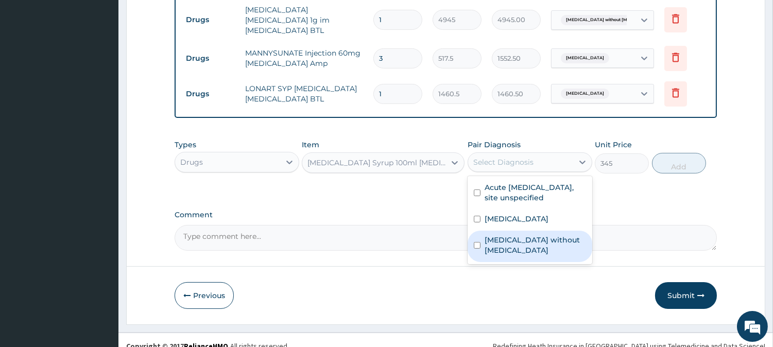
click at [504, 235] on div "Sepsis without septic shock" at bounding box center [529, 246] width 125 height 31
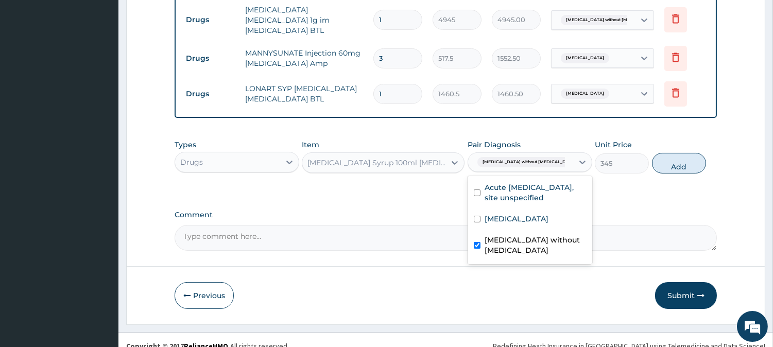
checkbox input "true"
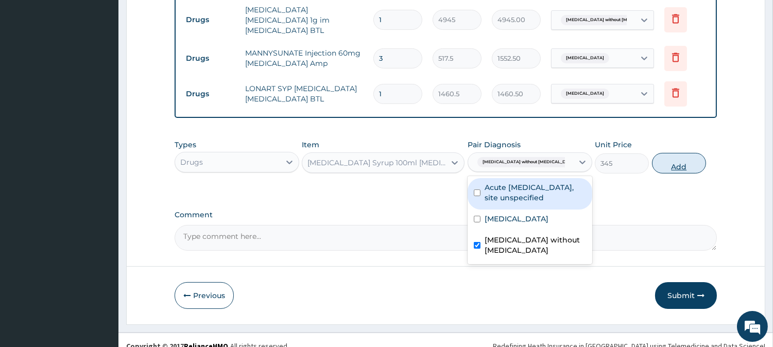
click at [677, 153] on button "Add" at bounding box center [679, 163] width 54 height 21
type input "0"
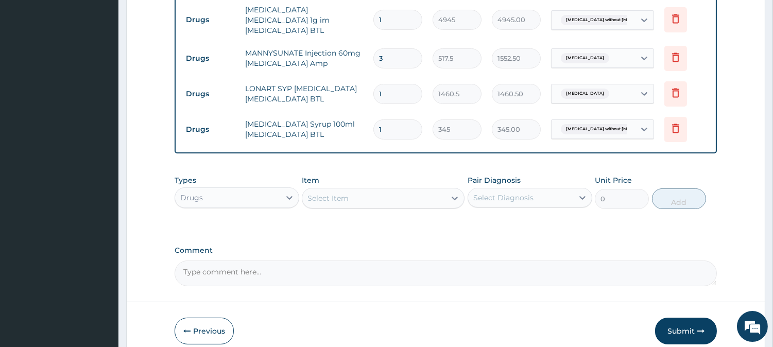
click at [306, 190] on div "Select Item" at bounding box center [373, 198] width 143 height 16
click at [327, 193] on div "Select Item" at bounding box center [327, 198] width 41 height 10
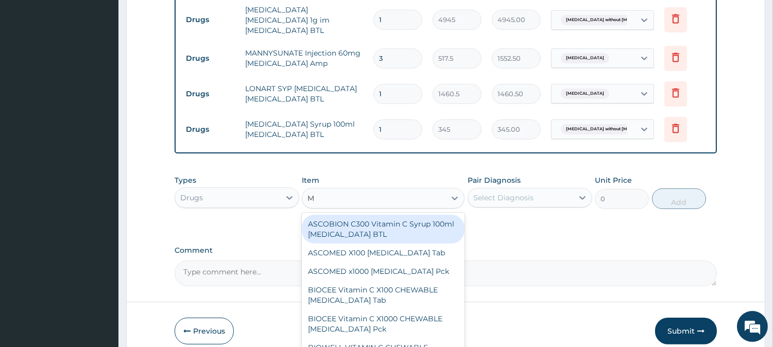
type input "M"
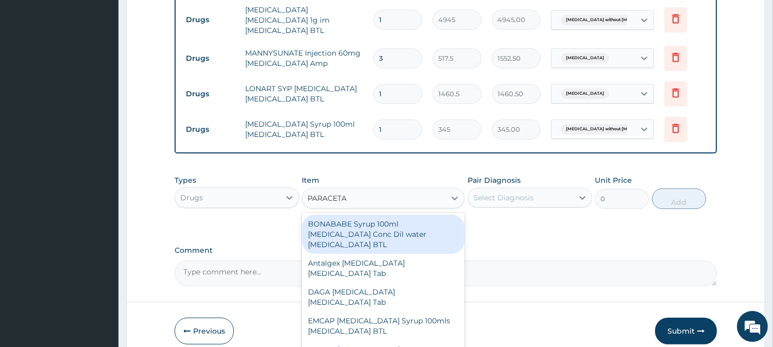
type input "PARACETAM"
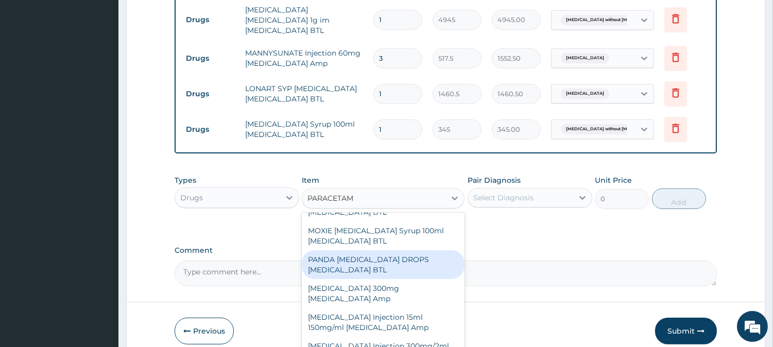
scroll to position [235, 0]
click at [351, 250] on div "M&B PARACETAMOL Syrup 100ml Acetaminophen BTL" at bounding box center [383, 264] width 163 height 29
type input "460"
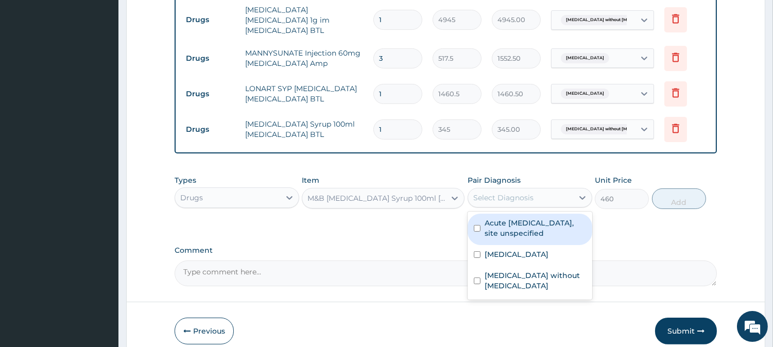
click at [506, 192] on div "Select Diagnosis" at bounding box center [503, 197] width 60 height 10
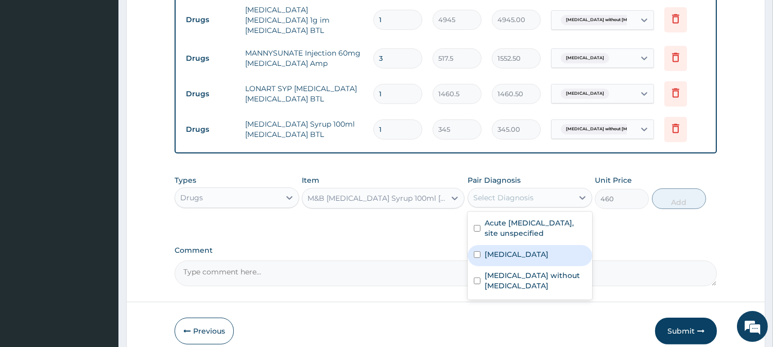
click at [502, 249] on label "Malaria, unspecified" at bounding box center [516, 254] width 64 height 10
checkbox input "true"
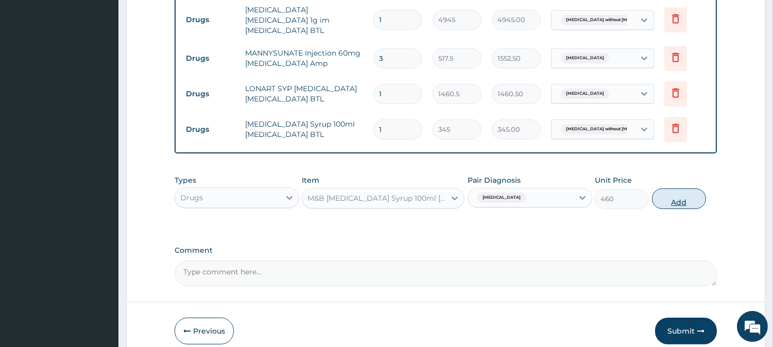
click at [668, 188] on button "Add" at bounding box center [679, 198] width 54 height 21
type input "0"
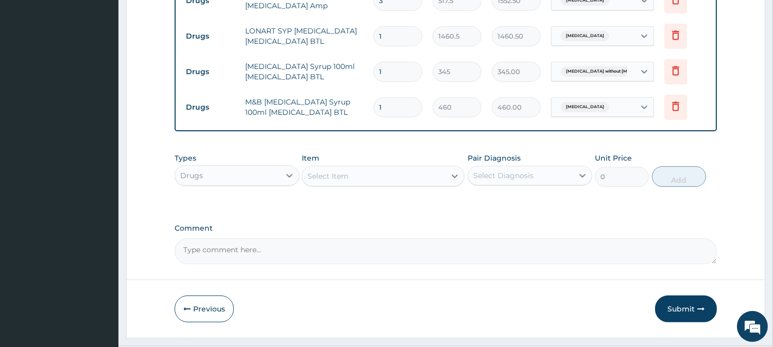
scroll to position [601, 0]
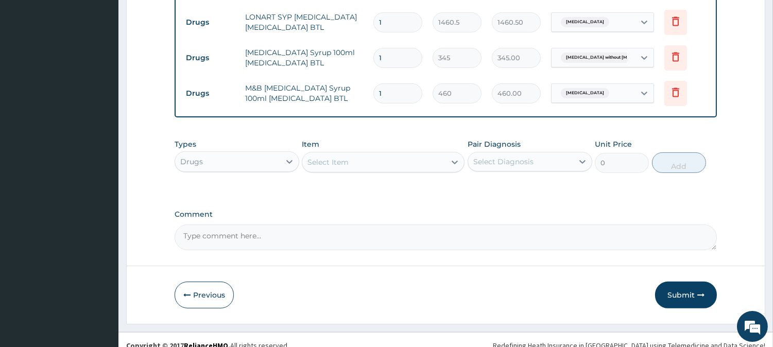
click at [354, 154] on div "Select Item" at bounding box center [373, 162] width 143 height 16
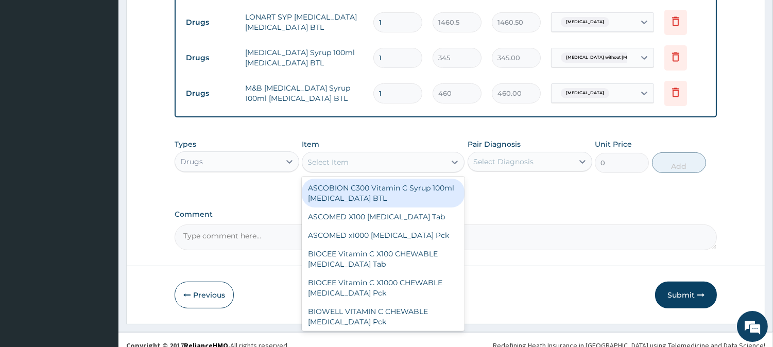
click at [189, 156] on div "Drugs" at bounding box center [191, 161] width 23 height 10
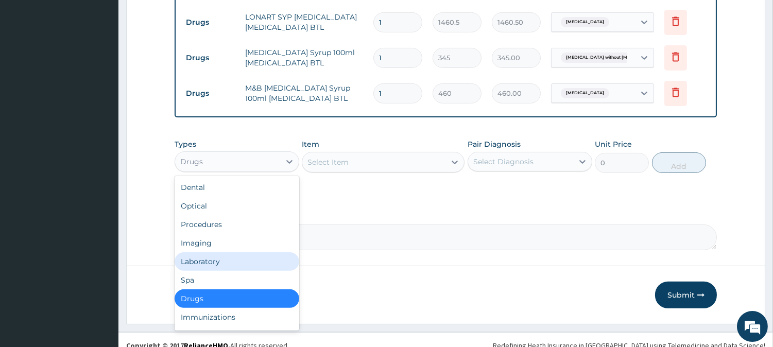
click at [205, 252] on div "Laboratory" at bounding box center [236, 261] width 125 height 19
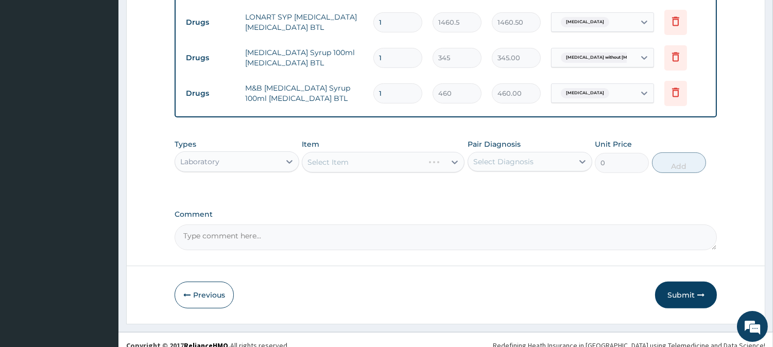
click at [364, 155] on div "Select Item" at bounding box center [383, 162] width 163 height 21
click at [364, 155] on div "Select Item" at bounding box center [373, 162] width 143 height 16
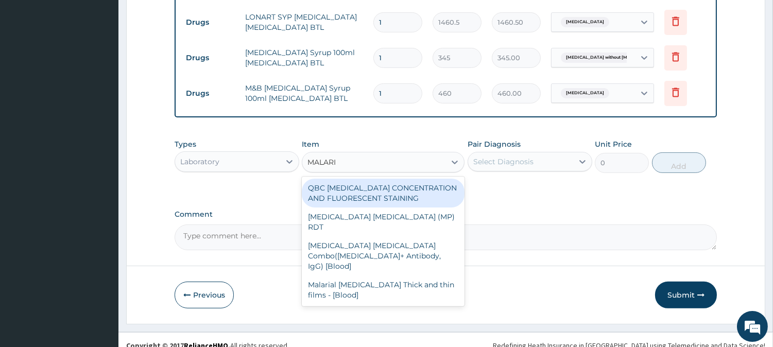
type input "MALARIA"
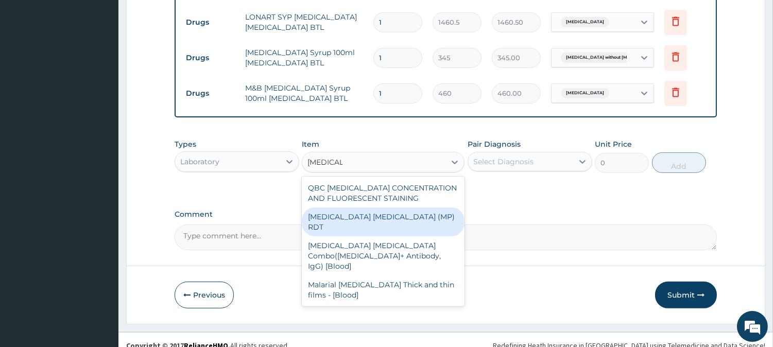
click at [368, 207] on div "MALARIA PARASITE (MP) RDT" at bounding box center [383, 221] width 163 height 29
type input "1500"
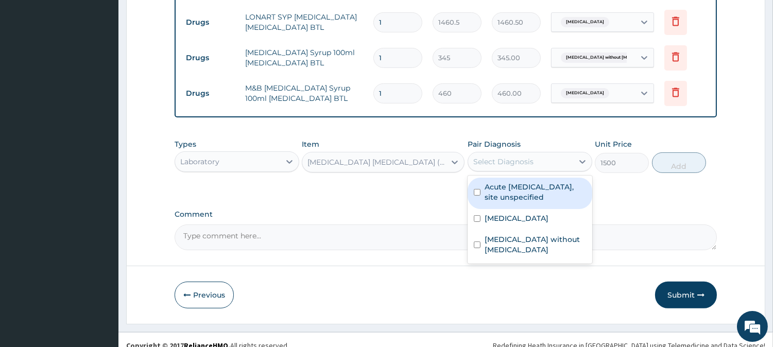
click at [501, 153] on div "Select Diagnosis" at bounding box center [520, 161] width 105 height 16
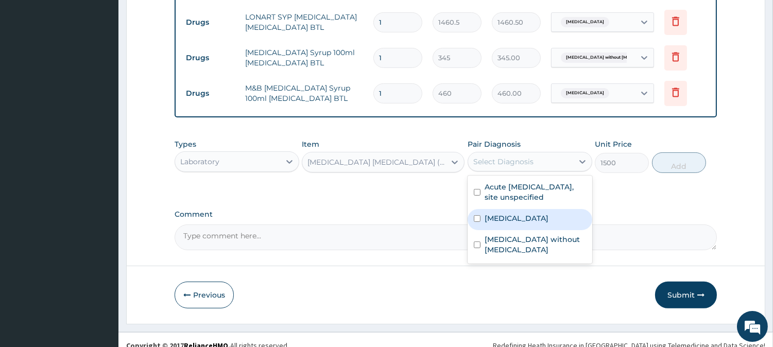
click at [502, 213] on label "Malaria, unspecified" at bounding box center [516, 218] width 64 height 10
checkbox input "true"
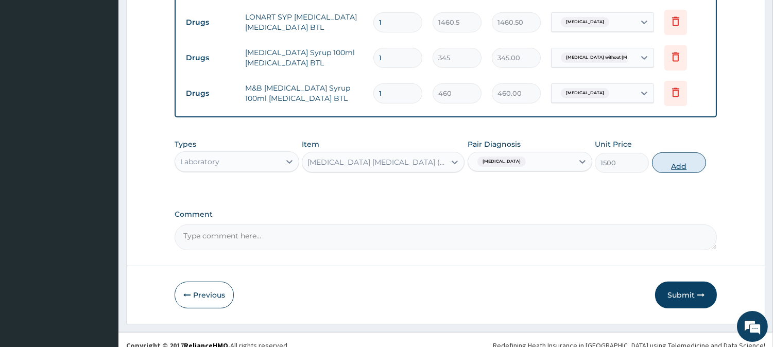
click at [677, 152] on button "Add" at bounding box center [679, 162] width 54 height 21
type input "0"
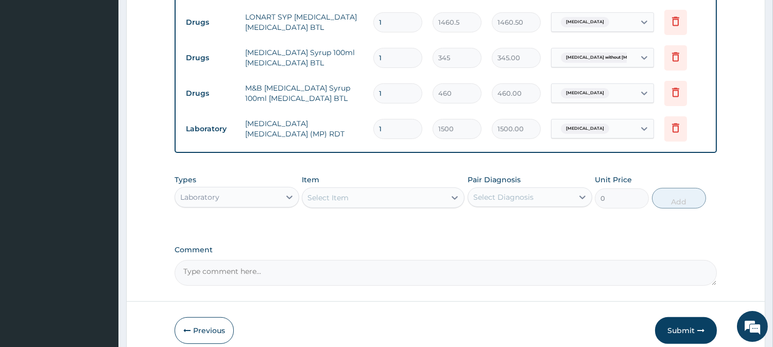
click at [332, 187] on div "Select Item" at bounding box center [383, 197] width 163 height 21
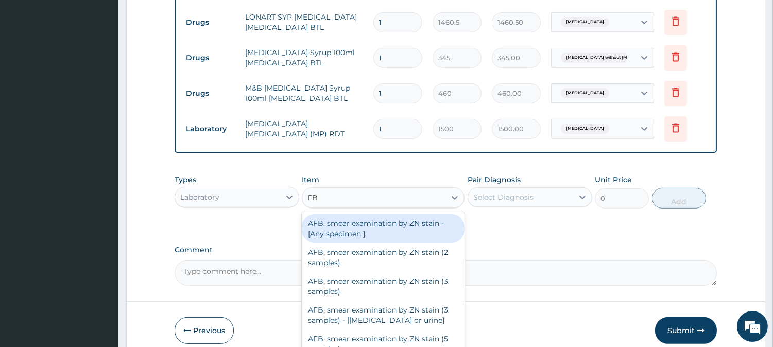
type input "FBC"
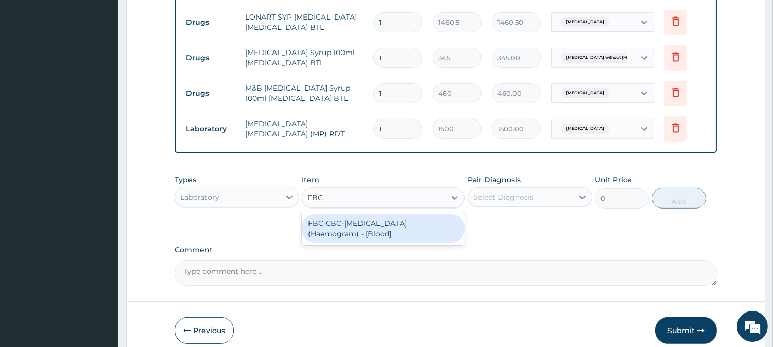
drag, startPoint x: 337, startPoint y: 212, endPoint x: 386, endPoint y: 212, distance: 49.4
click at [338, 214] on div "FBC CBC-Complete Blood Count (Haemogram) - [Blood]" at bounding box center [383, 228] width 163 height 29
type input "3000"
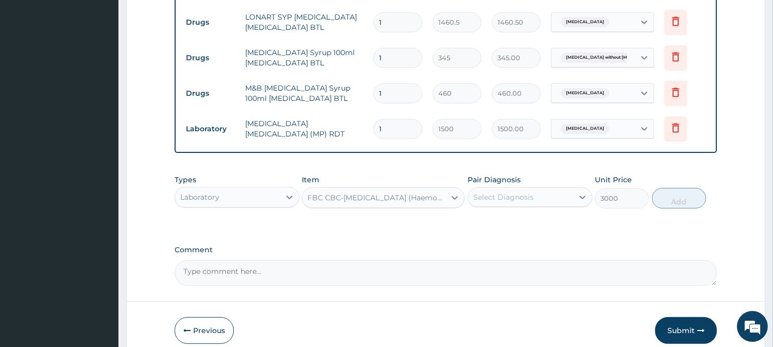
drag, startPoint x: 489, startPoint y: 184, endPoint x: 492, endPoint y: 193, distance: 9.6
click at [491, 192] on div "Select Diagnosis" at bounding box center [503, 197] width 60 height 10
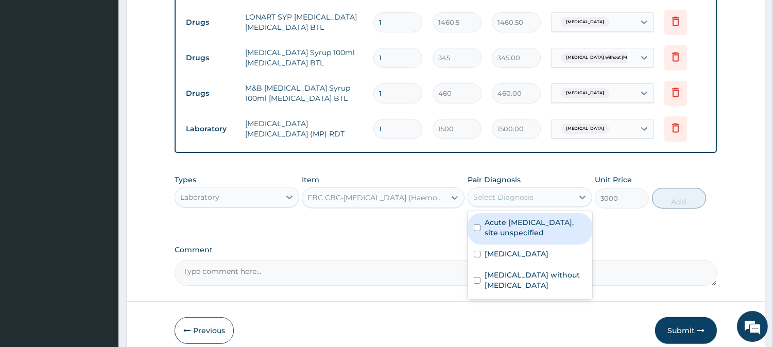
drag, startPoint x: 510, startPoint y: 223, endPoint x: 513, endPoint y: 238, distance: 15.2
click at [512, 226] on label "Acute upper respiratory infection, site unspecified" at bounding box center [534, 227] width 101 height 21
checkbox input "true"
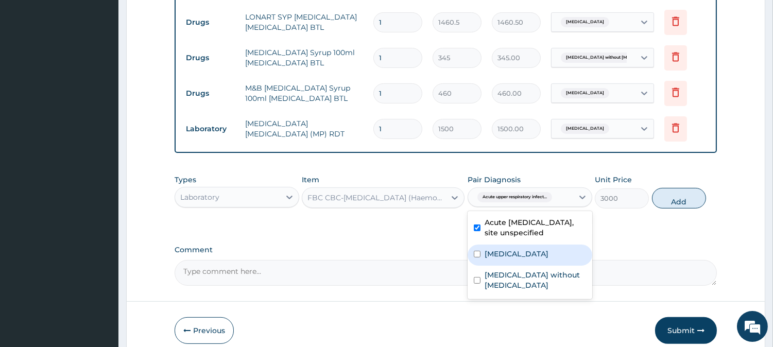
click at [513, 249] on label "Malaria, unspecified" at bounding box center [516, 254] width 64 height 10
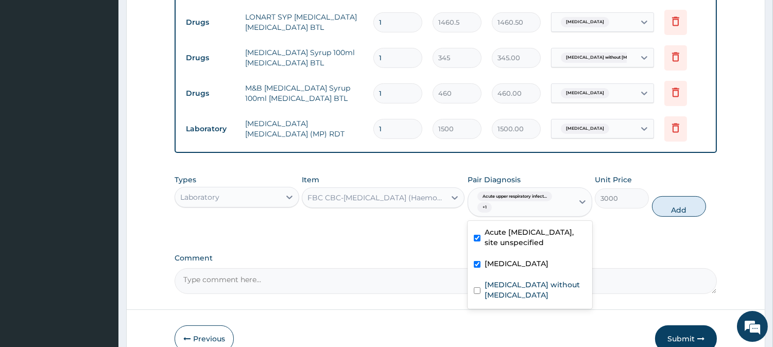
click at [511, 261] on div "Malaria, unspecified" at bounding box center [529, 264] width 125 height 21
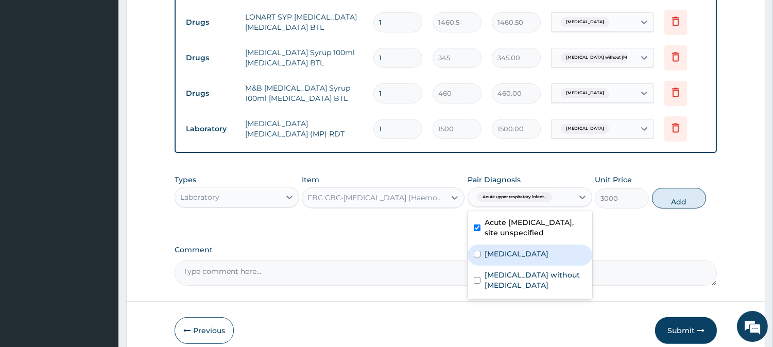
drag, startPoint x: 518, startPoint y: 239, endPoint x: 520, endPoint y: 257, distance: 18.1
click at [518, 249] on label "Malaria, unspecified" at bounding box center [516, 254] width 64 height 10
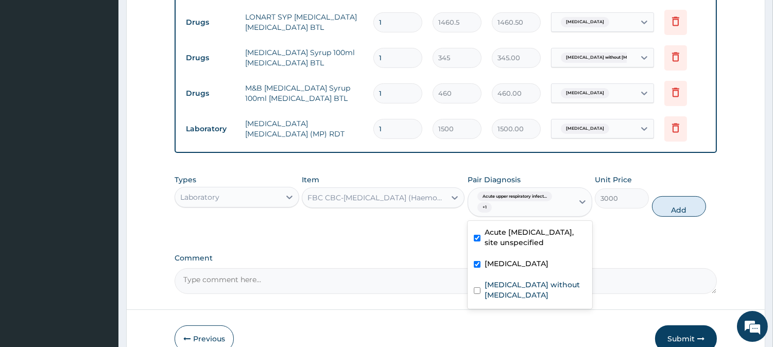
click at [520, 259] on div "Malaria, unspecified" at bounding box center [529, 264] width 125 height 21
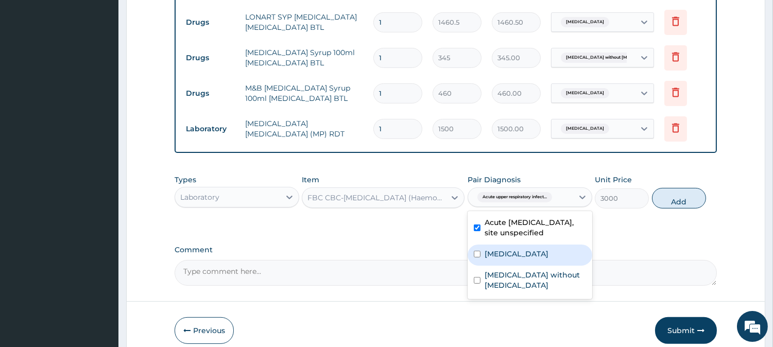
drag, startPoint x: 525, startPoint y: 238, endPoint x: 525, endPoint y: 246, distance: 7.2
click at [525, 249] on label "Malaria, unspecified" at bounding box center [516, 254] width 64 height 10
checkbox input "true"
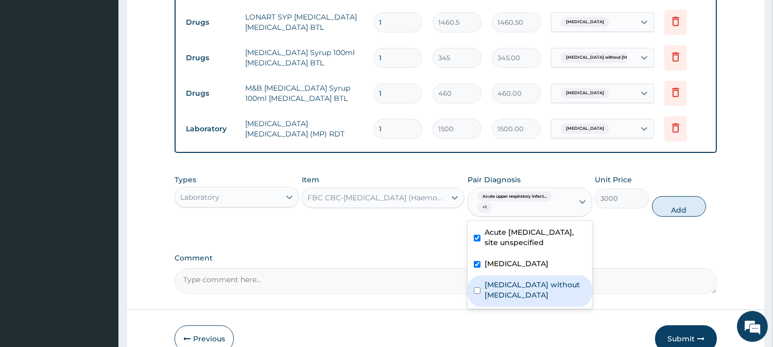
click at [521, 279] on label "Sepsis without septic shock" at bounding box center [534, 289] width 101 height 21
checkbox input "true"
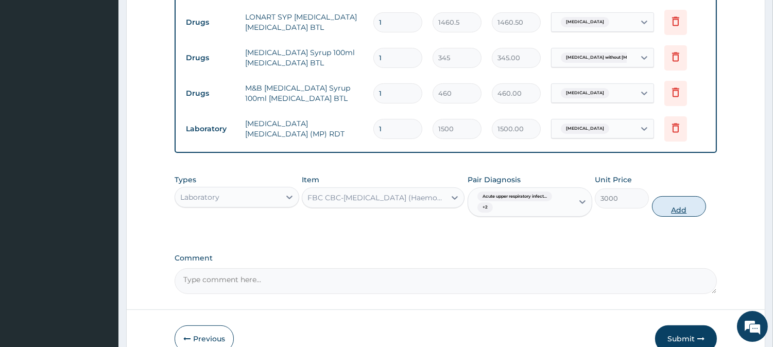
click at [678, 196] on button "Add" at bounding box center [679, 206] width 54 height 21
type input "0"
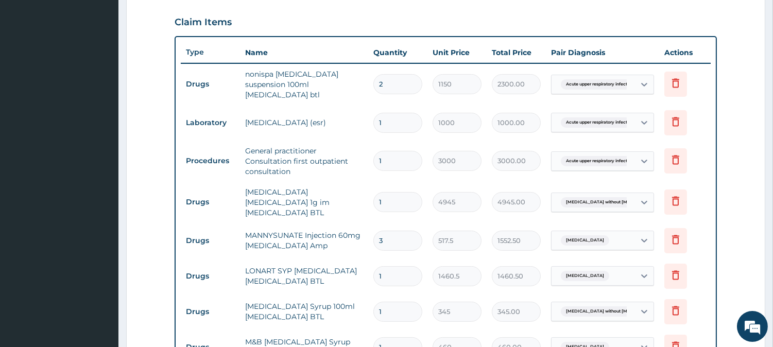
scroll to position [315, 0]
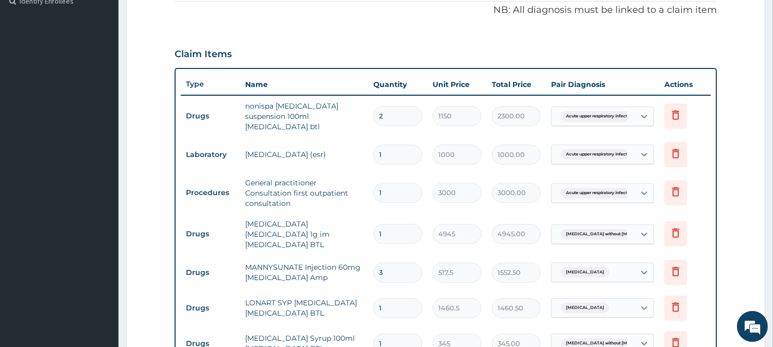
click at [286, 297] on td "LONART SYP Artemether Lumefantrine BTL" at bounding box center [304, 307] width 128 height 31
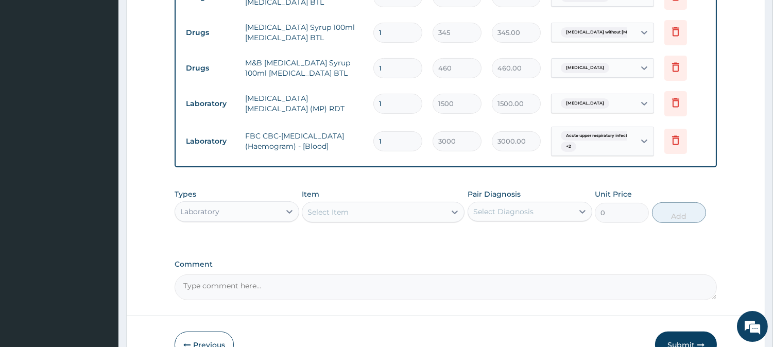
scroll to position [658, 0]
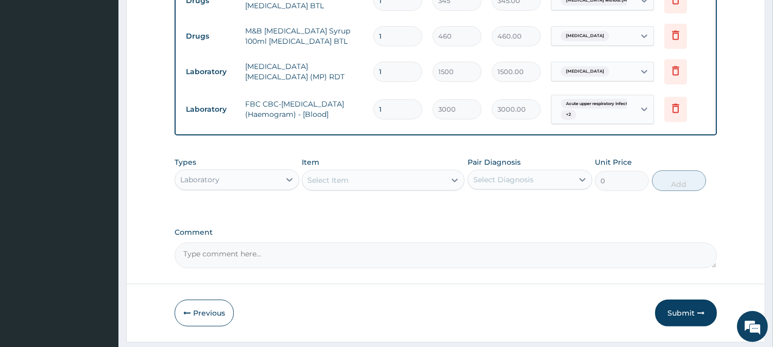
click at [336, 172] on div "Select Item" at bounding box center [373, 180] width 143 height 16
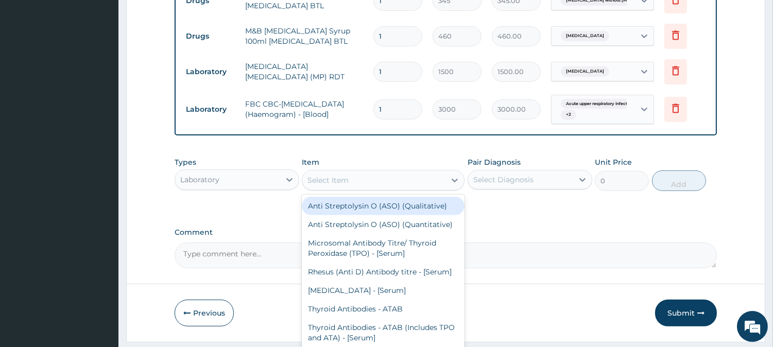
click at [206, 174] on div "Laboratory" at bounding box center [227, 179] width 105 height 16
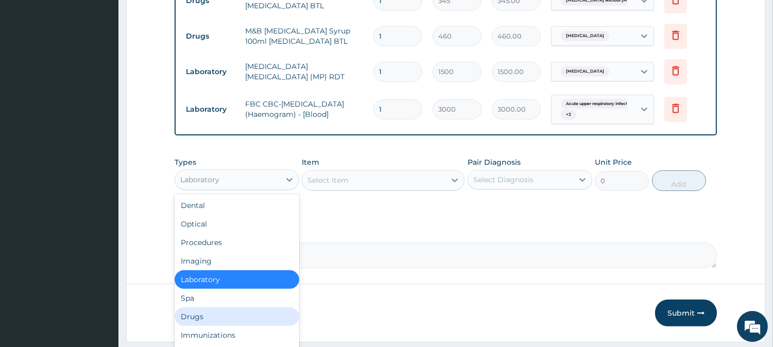
click at [213, 308] on div "Drugs" at bounding box center [236, 316] width 125 height 19
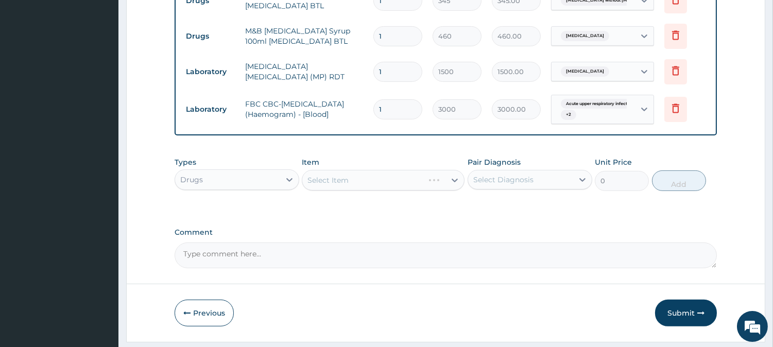
click at [365, 170] on div "Select Item" at bounding box center [383, 180] width 163 height 21
click at [381, 176] on div "Select Item" at bounding box center [373, 180] width 143 height 16
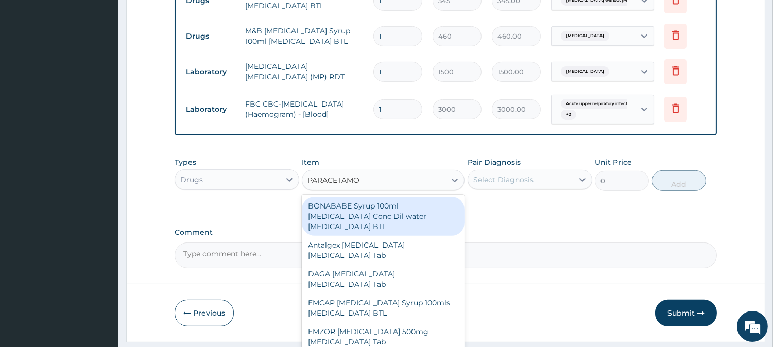
type input "PARACETAMOL"
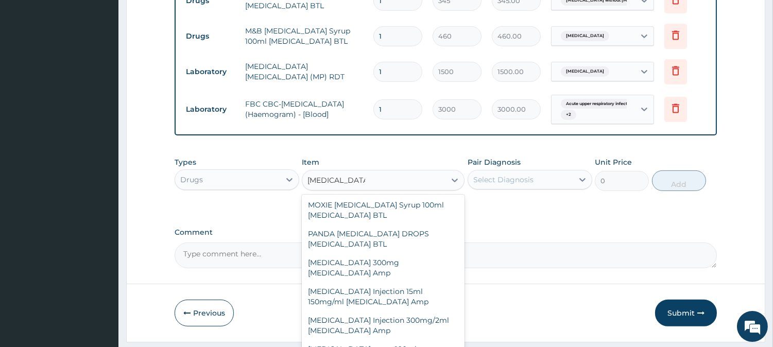
scroll to position [304, 0]
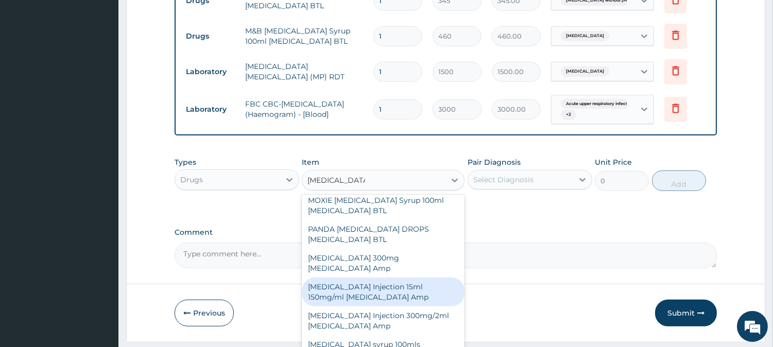
click at [398, 286] on div "PARACETAMOL Injection 15ml 150mg/ml Acetaminophen Amp" at bounding box center [383, 291] width 163 height 29
type input "575"
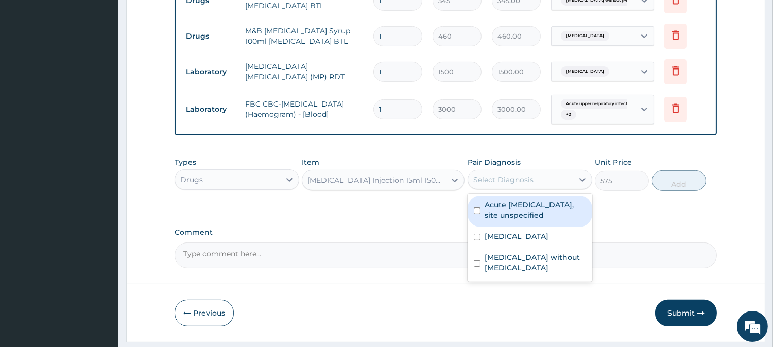
click at [501, 174] on div "Select Diagnosis" at bounding box center [503, 179] width 60 height 10
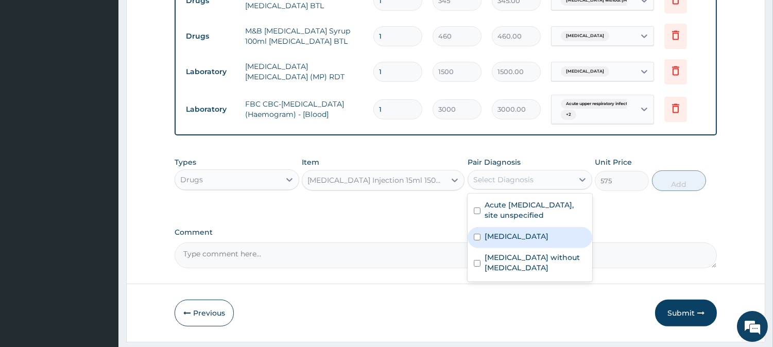
click at [496, 227] on div "Malaria, unspecified" at bounding box center [529, 237] width 125 height 21
checkbox input "true"
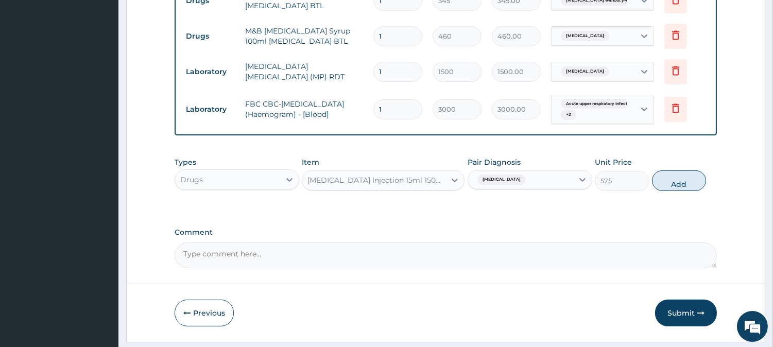
click at [702, 159] on div "Types Drugs Item PARACETAMOL Injection 15ml 150mg/ml Acetaminophen Amp Pair Dia…" at bounding box center [445, 174] width 542 height 44
click at [683, 170] on button "Add" at bounding box center [679, 180] width 54 height 21
type input "0"
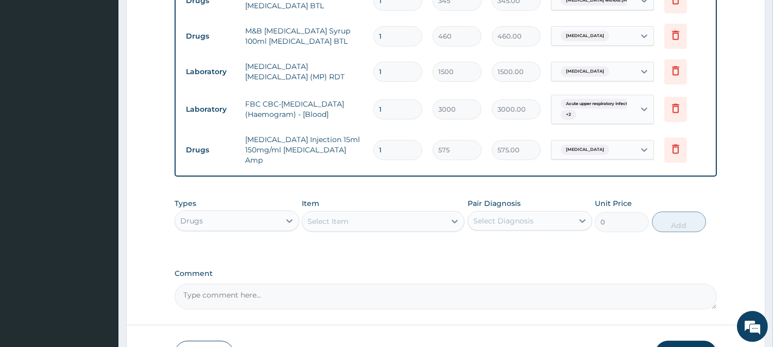
type input "0.00"
type input "2"
type input "1150.00"
type input "2"
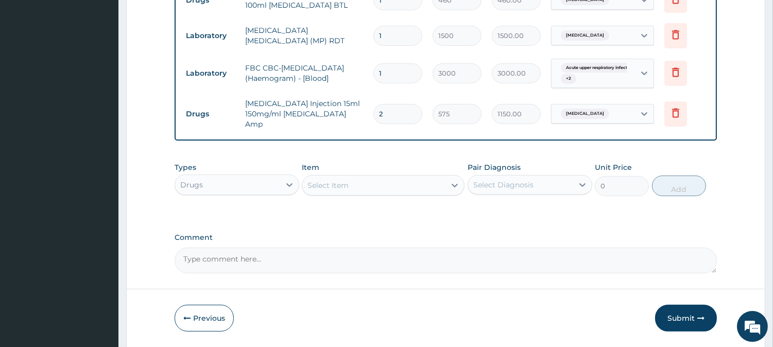
scroll to position [713, 0]
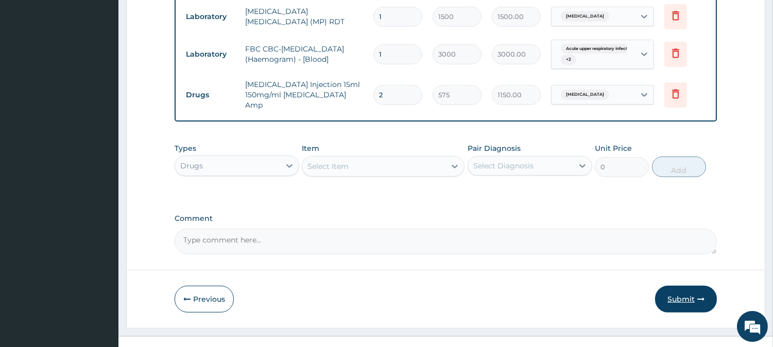
click at [684, 286] on button "Submit" at bounding box center [686, 299] width 62 height 27
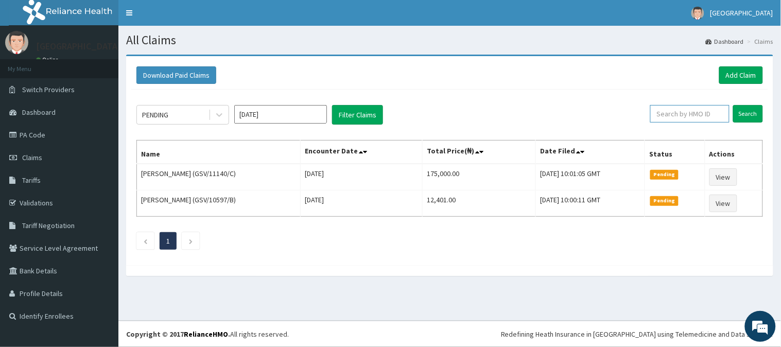
click at [670, 115] on input "text" at bounding box center [689, 113] width 79 height 17
click at [155, 114] on div "PENDING" at bounding box center [155, 115] width 26 height 10
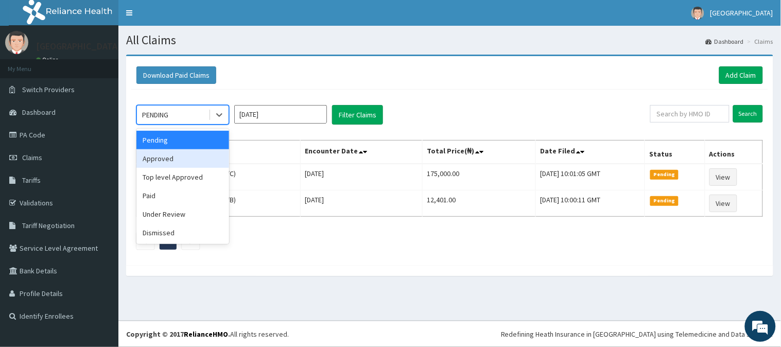
click at [161, 162] on div "Approved" at bounding box center [182, 158] width 93 height 19
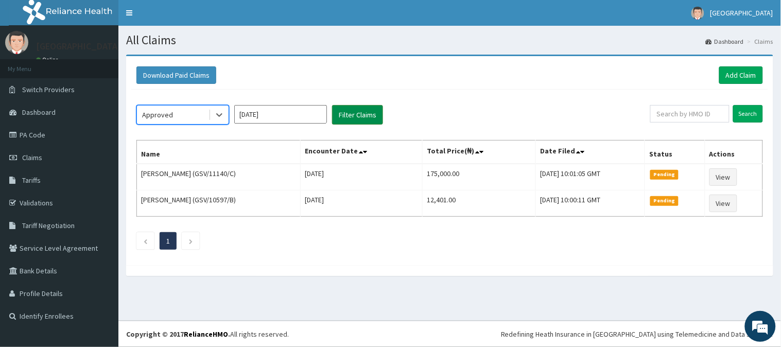
click at [355, 117] on button "Filter Claims" at bounding box center [357, 115] width 51 height 20
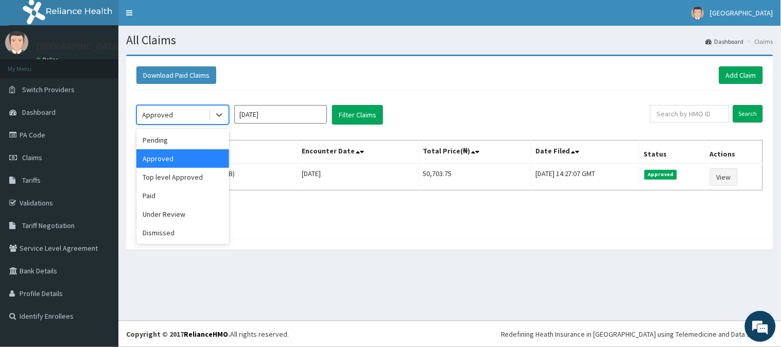
click at [165, 112] on div "Approved" at bounding box center [157, 115] width 31 height 10
click at [146, 212] on div "Under Review" at bounding box center [182, 214] width 93 height 19
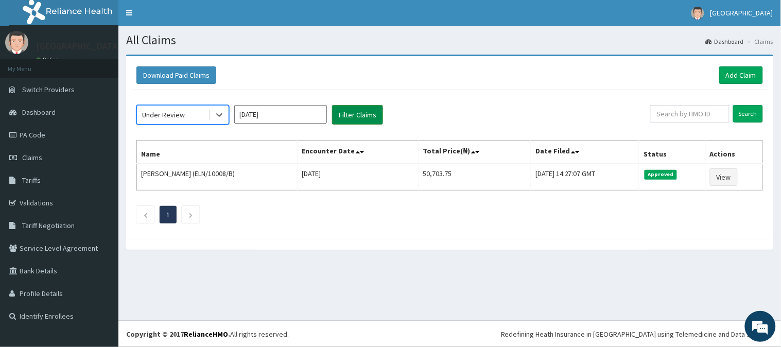
click at [363, 117] on button "Filter Claims" at bounding box center [357, 115] width 51 height 20
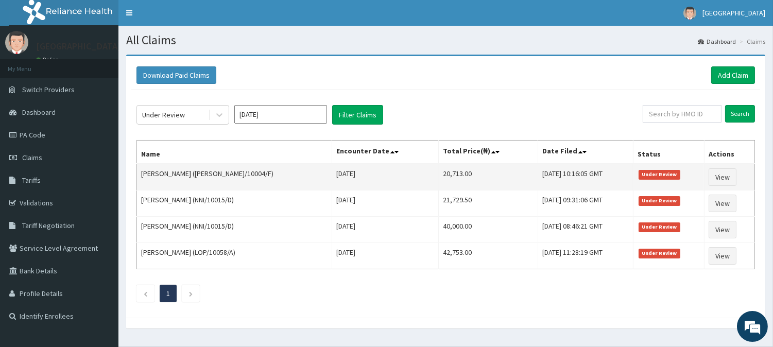
drag, startPoint x: 407, startPoint y: 173, endPoint x: 453, endPoint y: 174, distance: 46.8
click at [453, 174] on tr "Isadiran Titilayo (lim/10004/F) Sun Oct 12 2025 20,713.00 Wed, 15 Oct 2025 10:1…" at bounding box center [446, 177] width 618 height 27
copy tr "20,713.00"
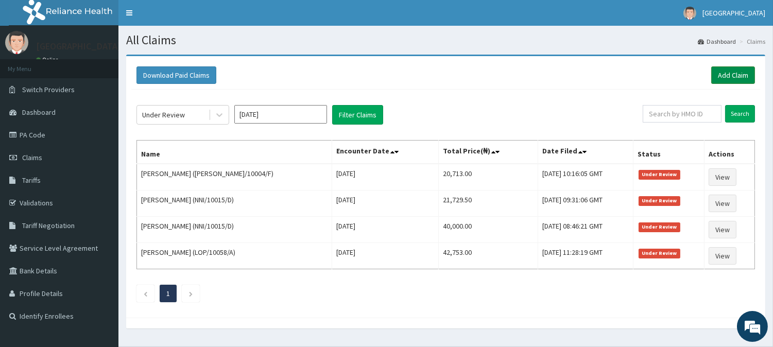
click at [751, 74] on link "Add Claim" at bounding box center [733, 74] width 44 height 17
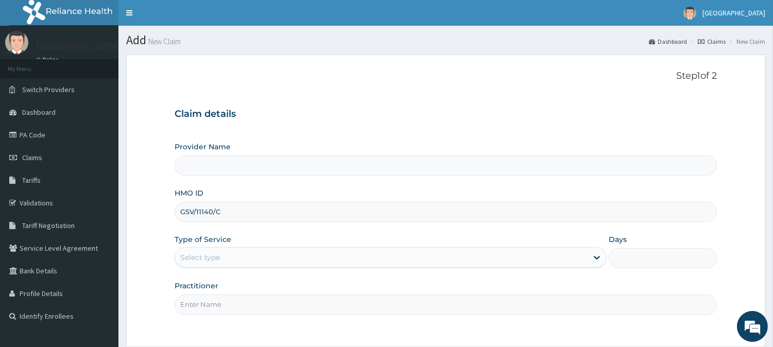
type input "GSV/11140/C"
click at [227, 262] on div "Select type" at bounding box center [381, 257] width 412 height 16
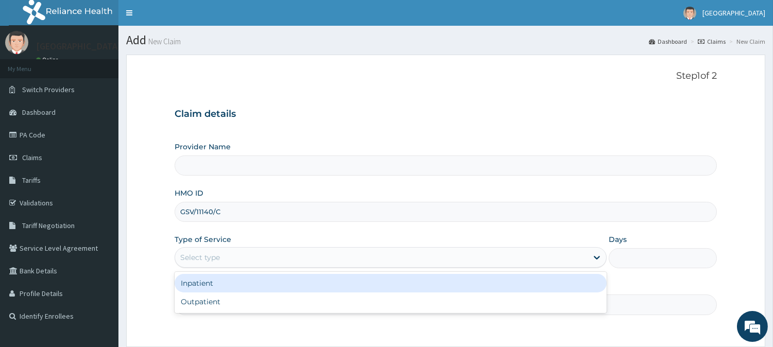
click at [229, 281] on div "Inpatient" at bounding box center [390, 283] width 432 height 19
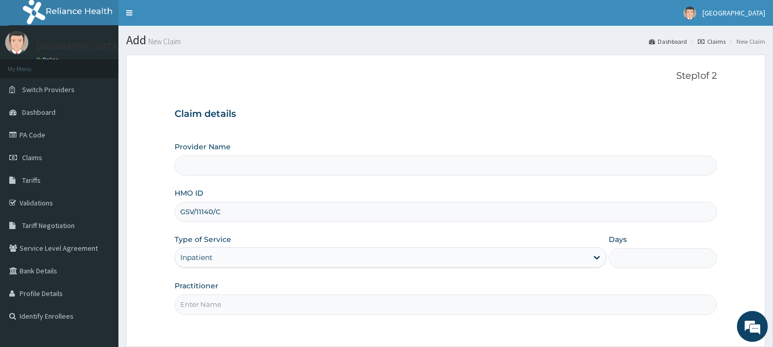
type input "[GEOGRAPHIC_DATA]"
click at [646, 268] on input "Days" at bounding box center [662, 258] width 108 height 20
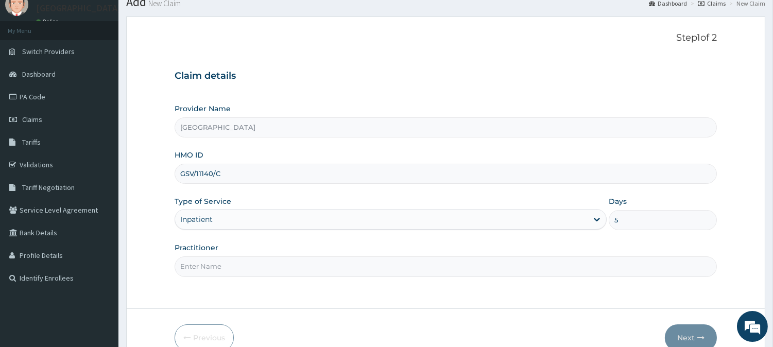
scroll to position [92, 0]
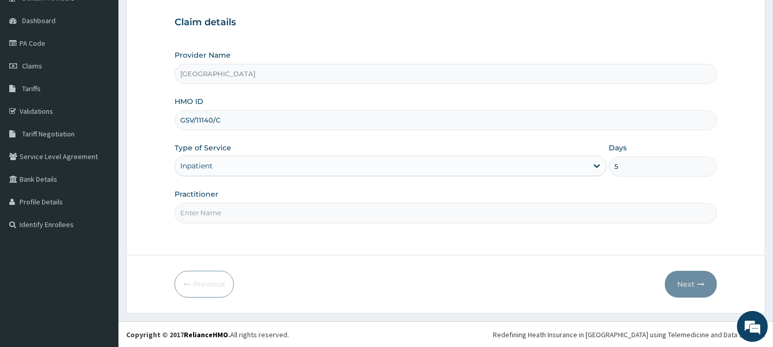
type input "5"
click at [234, 204] on input "Practitioner" at bounding box center [445, 213] width 542 height 20
type input "[PERSON_NAME]"
click at [675, 283] on button "Next" at bounding box center [690, 284] width 52 height 27
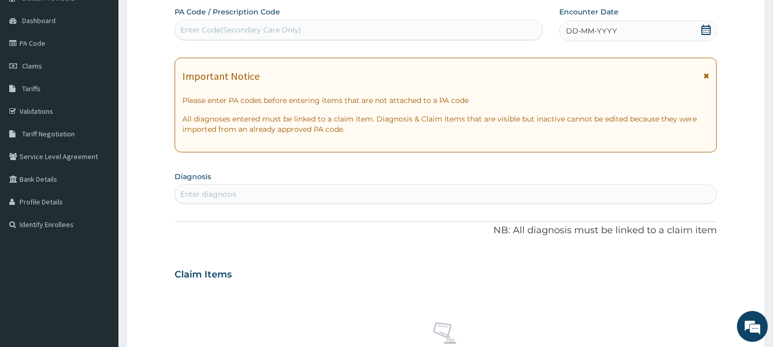
click at [305, 28] on div "Enter Code(Secondary Care Only)" at bounding box center [358, 30] width 367 height 16
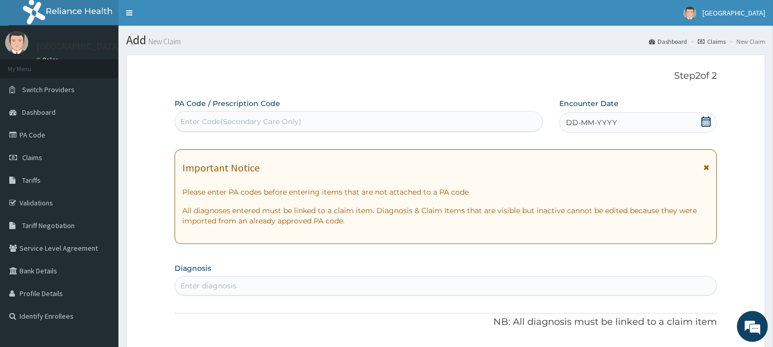
paste input "PA/B01B40"
type input "PA/B01B40"
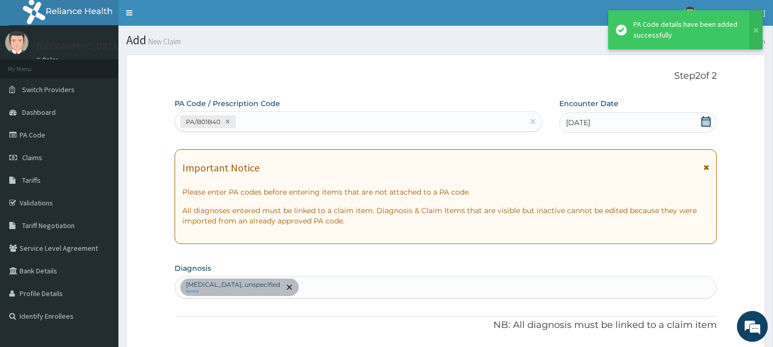
scroll to position [290, 0]
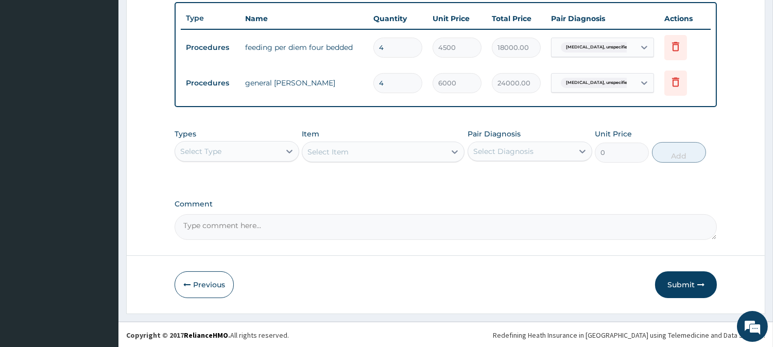
click at [684, 287] on button "Submit" at bounding box center [686, 284] width 62 height 27
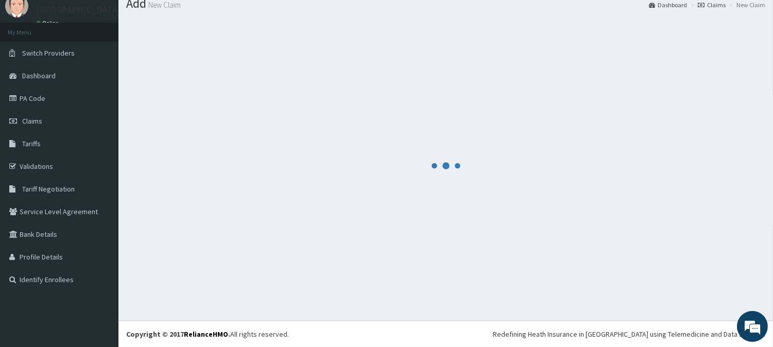
scroll to position [381, 0]
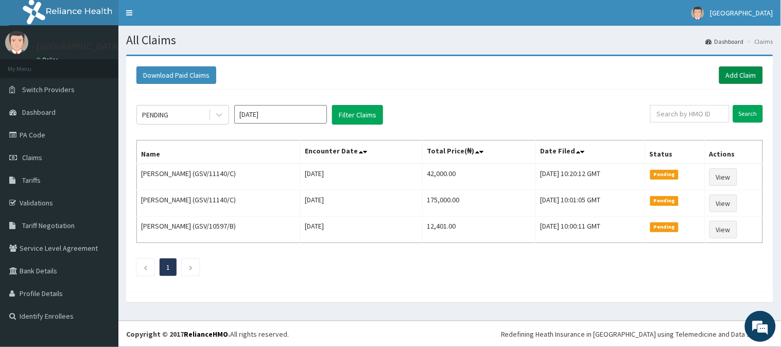
click at [751, 67] on link "Add Claim" at bounding box center [741, 74] width 44 height 17
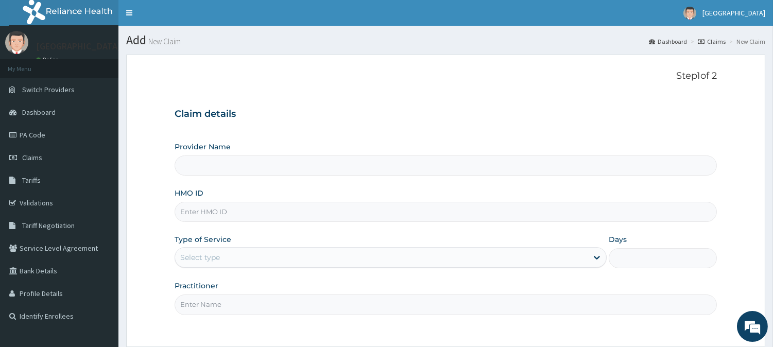
type input "[GEOGRAPHIC_DATA]"
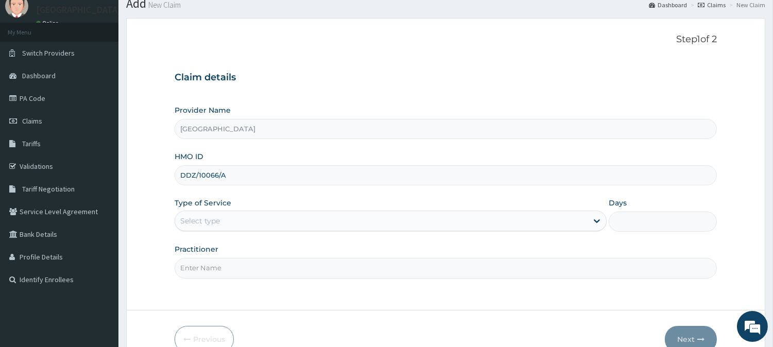
scroll to position [57, 0]
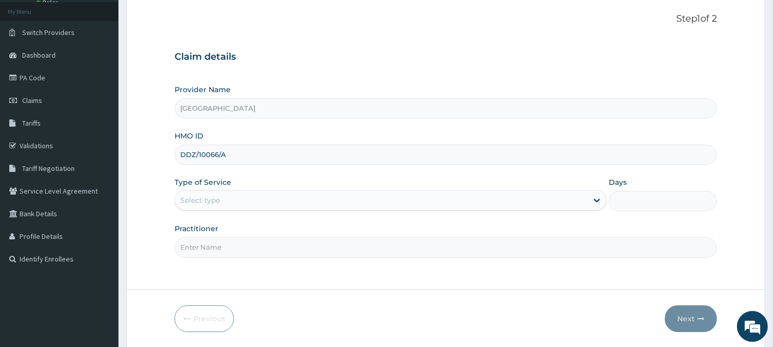
type input "DDZ/10066/A"
click at [181, 188] on div "Type of Service Select type" at bounding box center [390, 194] width 432 height 34
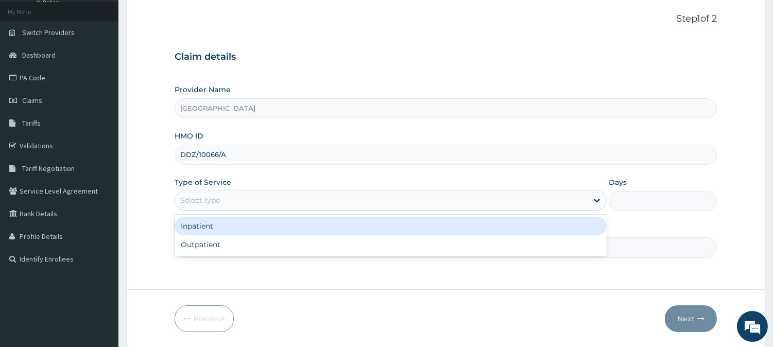
click at [188, 202] on div "Select type" at bounding box center [200, 200] width 40 height 10
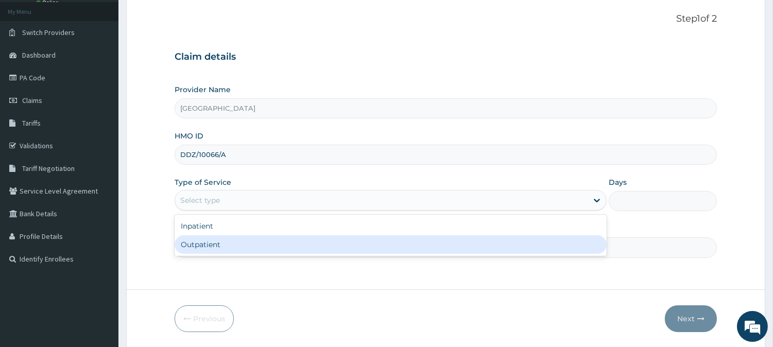
click at [196, 243] on div "Outpatient" at bounding box center [390, 244] width 432 height 19
type input "1"
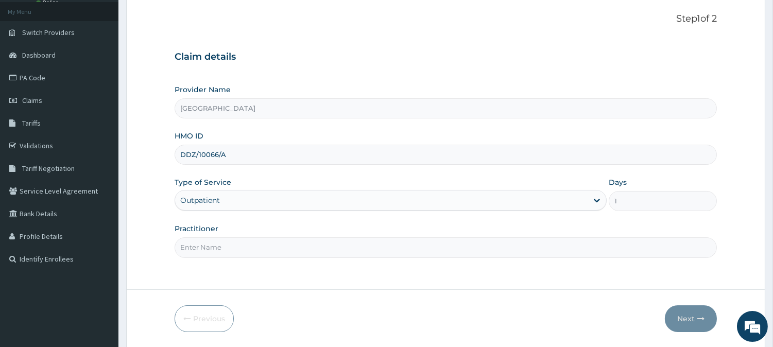
click at [207, 250] on input "Practitioner" at bounding box center [445, 247] width 542 height 20
type input "[PERSON_NAME]"
click at [683, 311] on button "Next" at bounding box center [690, 318] width 52 height 27
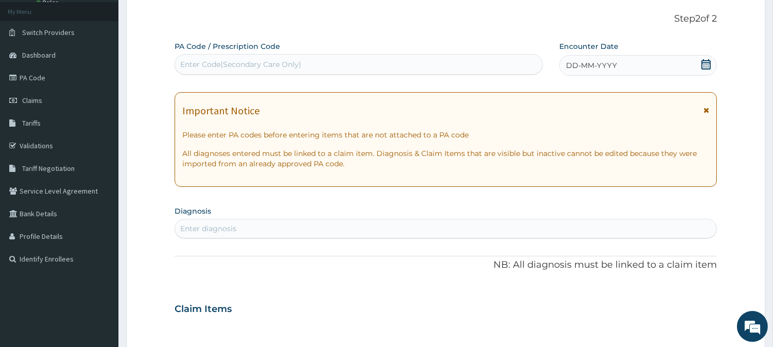
click at [269, 59] on div "Enter Code(Secondary Care Only)" at bounding box center [240, 64] width 121 height 10
paste input "PA/1DA6BE"
type input "PA/1DA6BE"
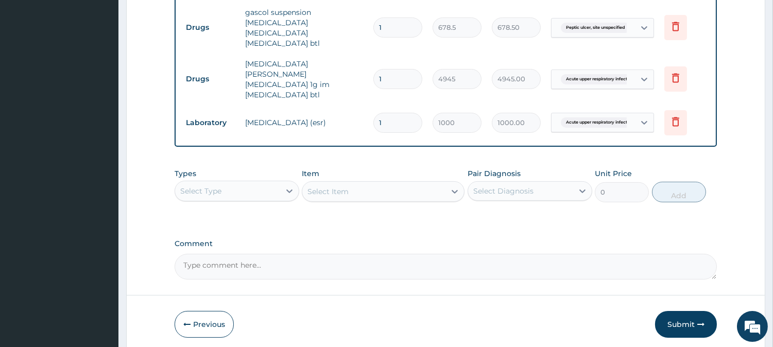
scroll to position [529, 0]
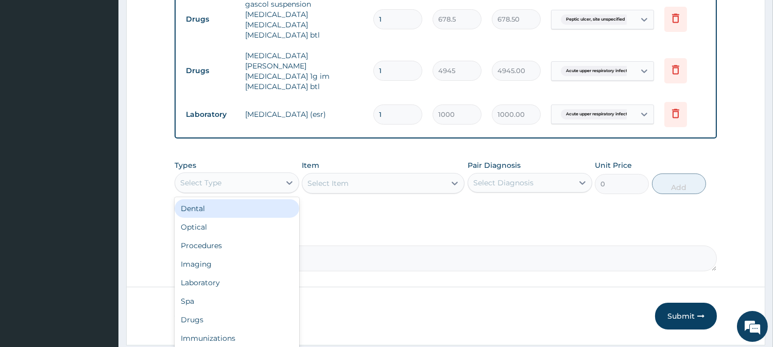
click at [260, 174] on div "Select Type" at bounding box center [227, 182] width 105 height 16
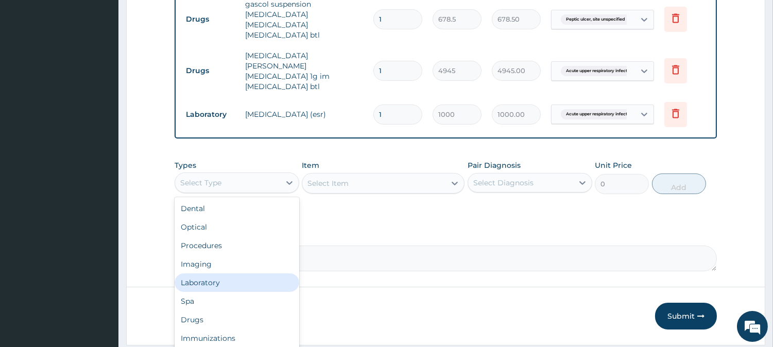
click at [194, 273] on div "Laboratory" at bounding box center [236, 282] width 125 height 19
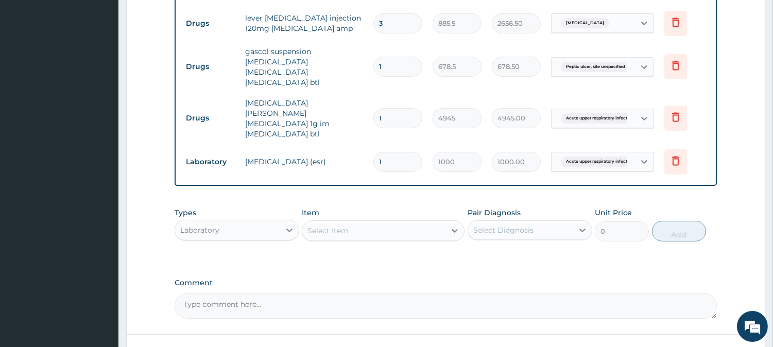
scroll to position [515, 0]
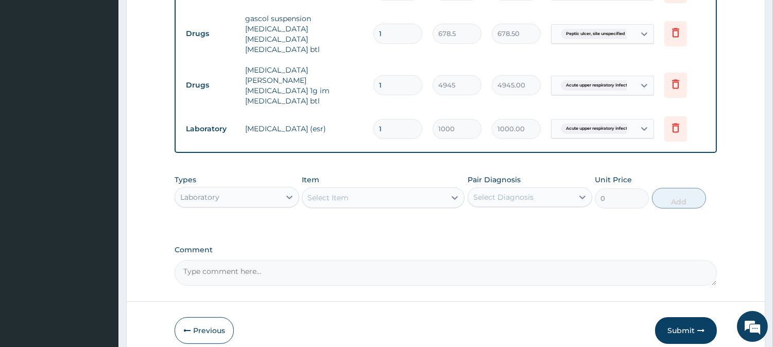
drag, startPoint x: 325, startPoint y: 172, endPoint x: 326, endPoint y: 167, distance: 5.2
click at [326, 189] on div "Select Item" at bounding box center [373, 197] width 143 height 16
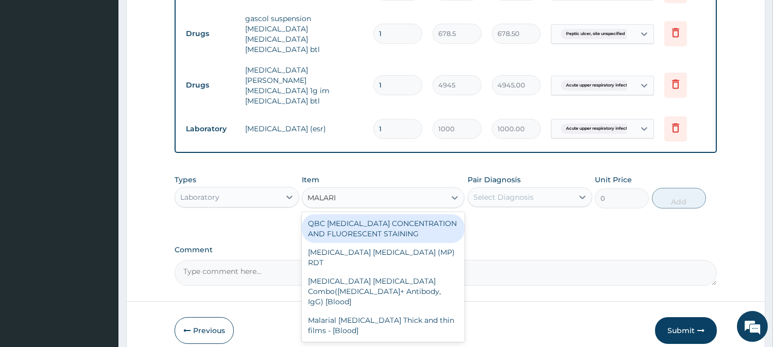
type input "[MEDICAL_DATA]"
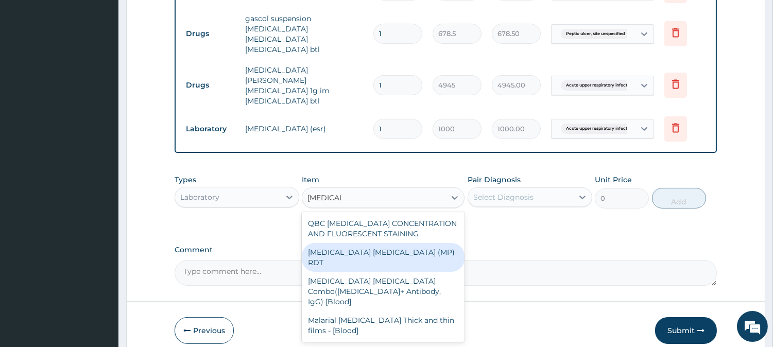
click at [350, 243] on div "[MEDICAL_DATA] [MEDICAL_DATA] (MP) RDT" at bounding box center [383, 257] width 163 height 29
type input "1500"
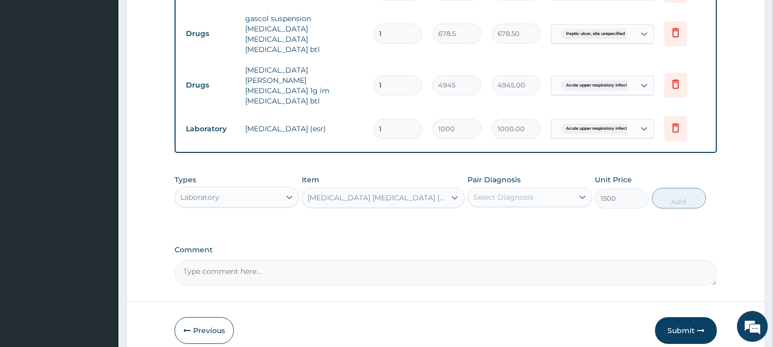
click at [499, 174] on div "Pair Diagnosis Select Diagnosis" at bounding box center [529, 191] width 125 height 34
click at [500, 192] on div "Select Diagnosis" at bounding box center [503, 197] width 60 height 10
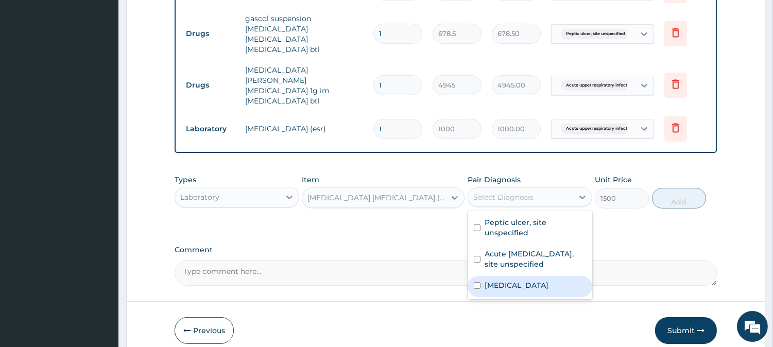
drag, startPoint x: 501, startPoint y: 248, endPoint x: 540, endPoint y: 224, distance: 46.4
click at [501, 280] on label "[MEDICAL_DATA]" at bounding box center [516, 285] width 64 height 10
checkbox input "true"
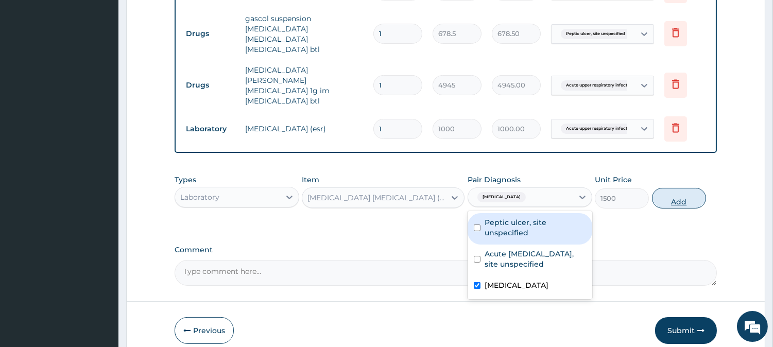
click at [656, 188] on button "Add" at bounding box center [679, 198] width 54 height 21
type input "0"
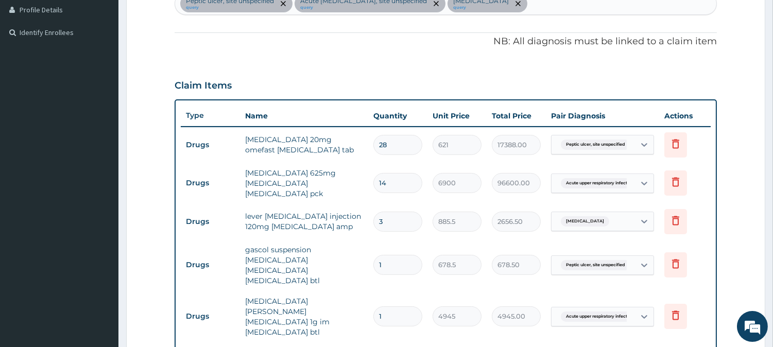
scroll to position [457, 0]
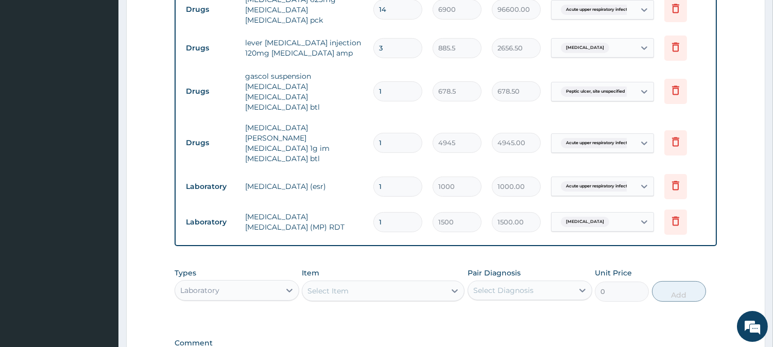
click at [322, 286] on div "Select Item" at bounding box center [327, 291] width 41 height 10
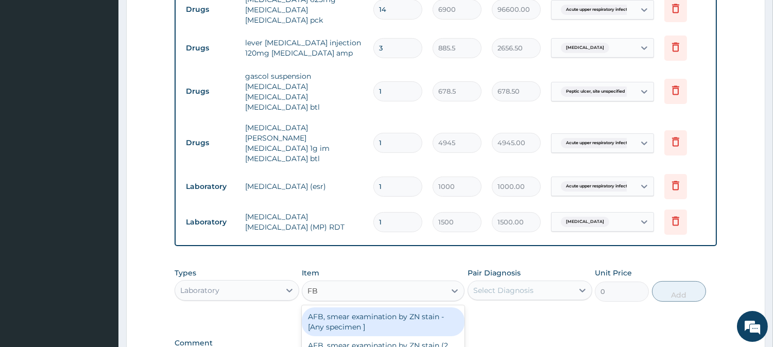
type input "FBC"
click at [327, 307] on div "FBC CBC-[MEDICAL_DATA] (Haemogram) - [Blood]" at bounding box center [383, 321] width 163 height 29
type input "3000"
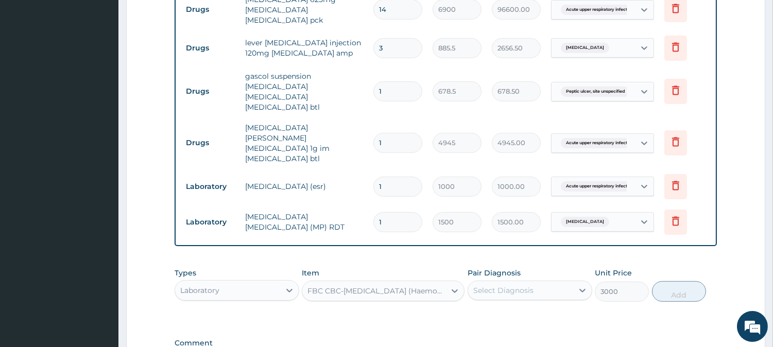
drag, startPoint x: 510, startPoint y: 256, endPoint x: 518, endPoint y: 271, distance: 16.9
click at [511, 285] on div "Select Diagnosis" at bounding box center [503, 290] width 60 height 10
click at [536, 342] on label "Acute upper respiratory infection, site unspecified" at bounding box center [534, 352] width 101 height 21
checkbox input "true"
click at [681, 281] on button "Add" at bounding box center [679, 291] width 54 height 21
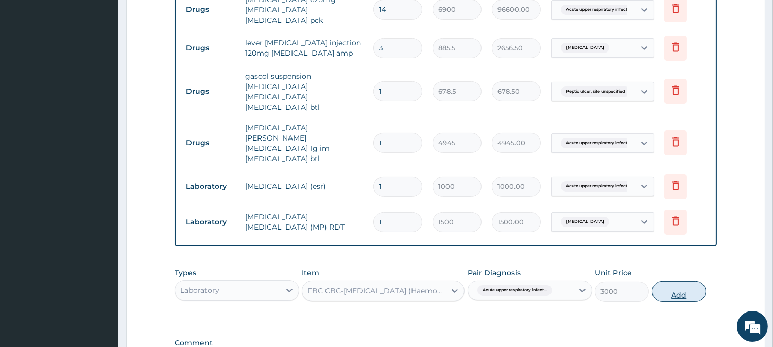
type input "0"
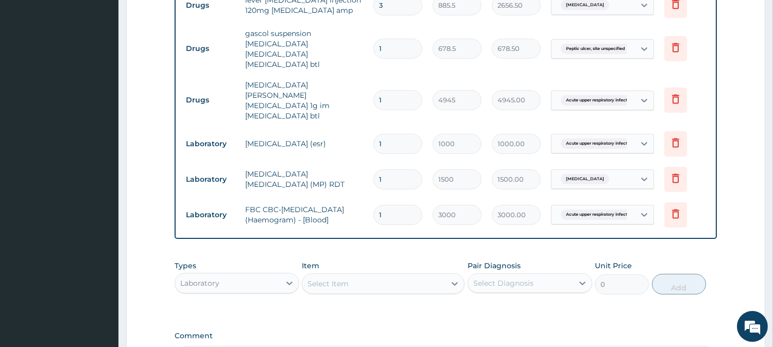
scroll to position [544, 0]
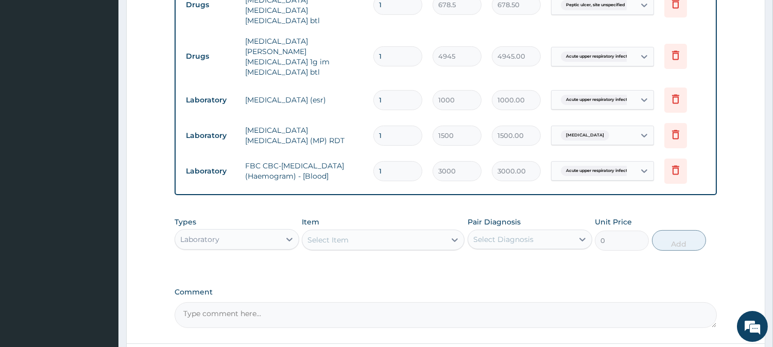
click at [238, 229] on div "Laboratory" at bounding box center [236, 239] width 125 height 21
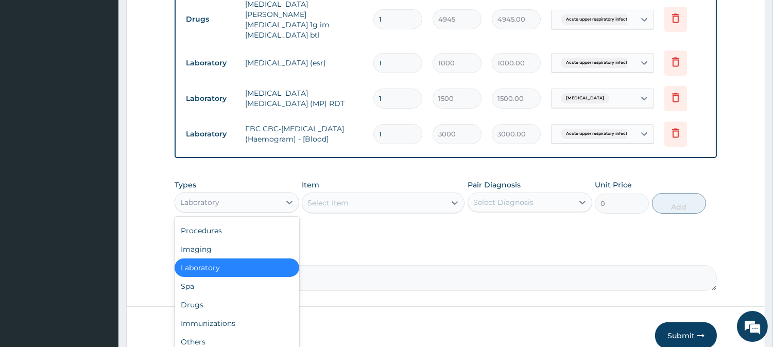
scroll to position [601, 0]
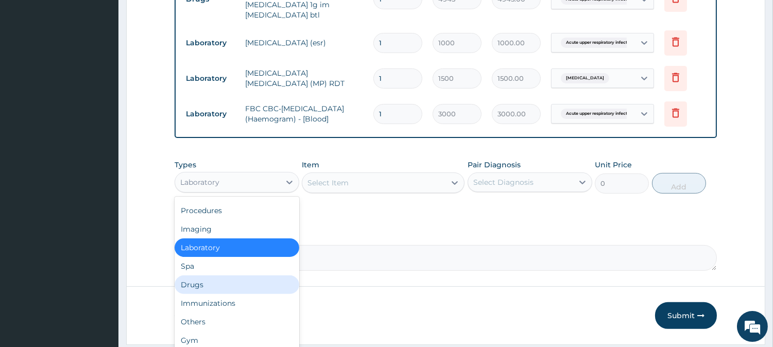
click at [187, 275] on div "Drugs" at bounding box center [236, 284] width 125 height 19
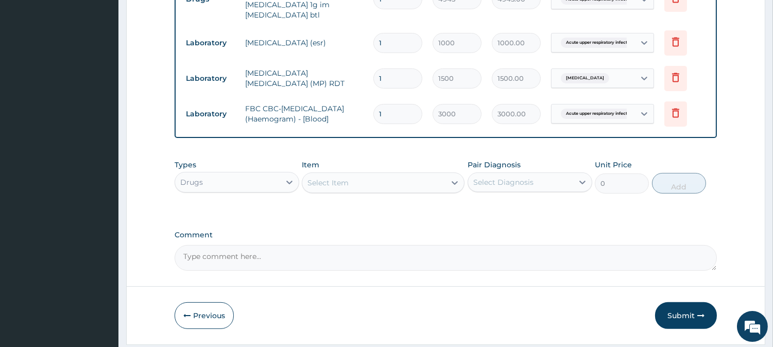
click at [341, 178] on div "Select Item" at bounding box center [327, 183] width 41 height 10
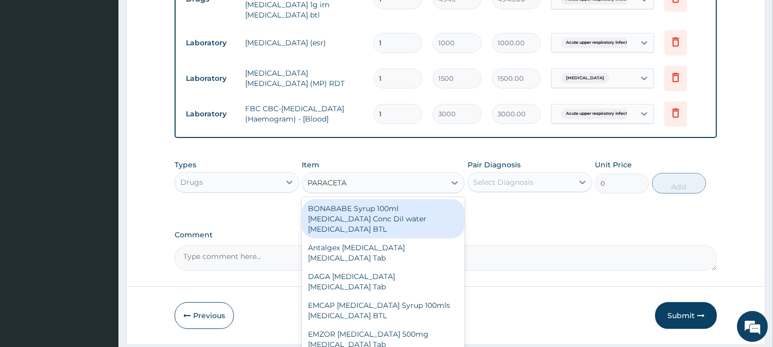
type input "PARACETAM"
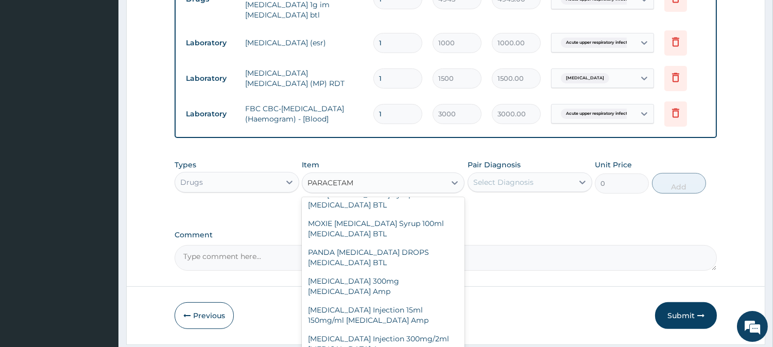
scroll to position [286, 0]
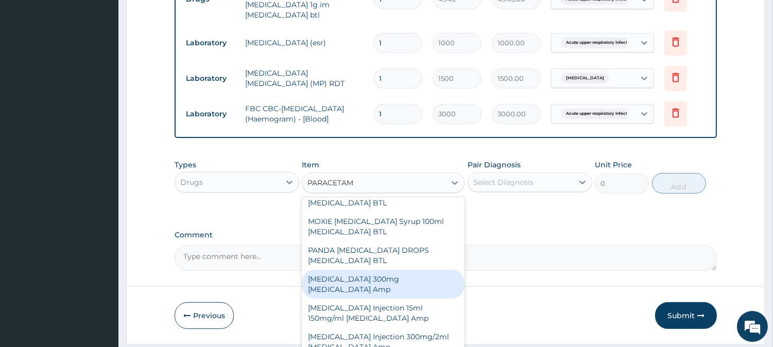
click at [373, 270] on div "Paracetamol 300mg Acetaminophen Amp" at bounding box center [383, 284] width 163 height 29
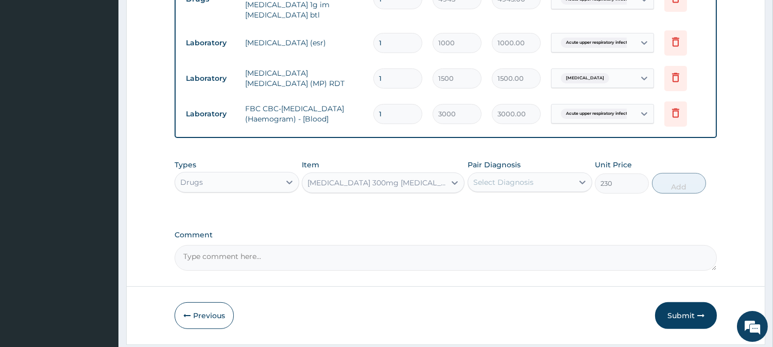
click at [382, 174] on div "Paracetamol 300mg Acetaminophen Amp" at bounding box center [373, 182] width 143 height 16
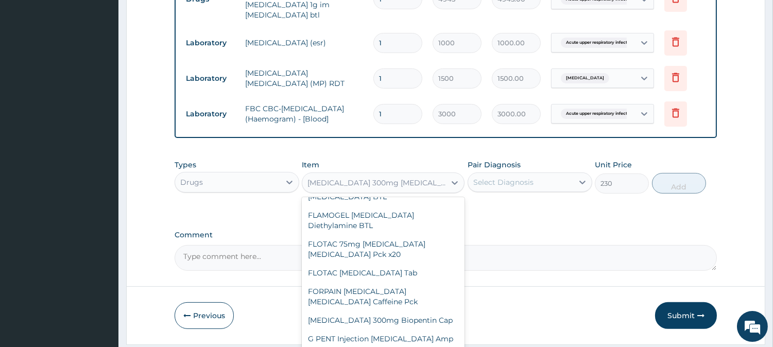
scroll to position [41306, 0]
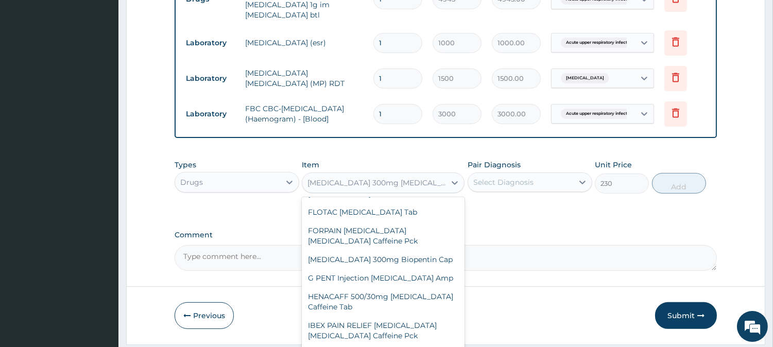
type input "575"
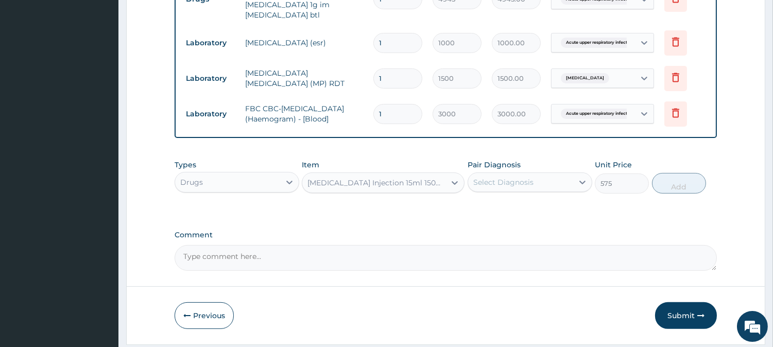
click at [400, 178] on div "[MEDICAL_DATA] Injection 15ml 150mg/ml [MEDICAL_DATA] Amp" at bounding box center [376, 183] width 139 height 10
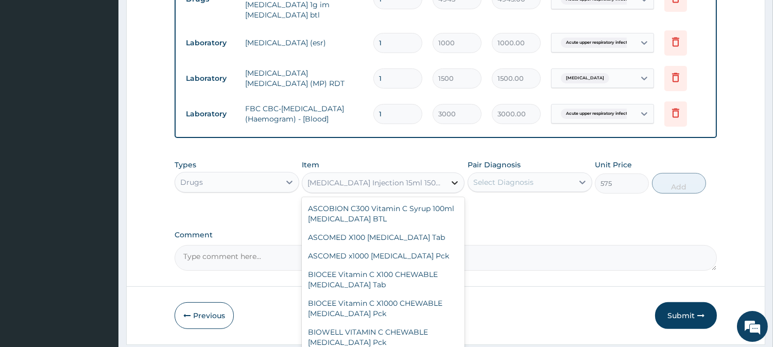
scroll to position [41220, 0]
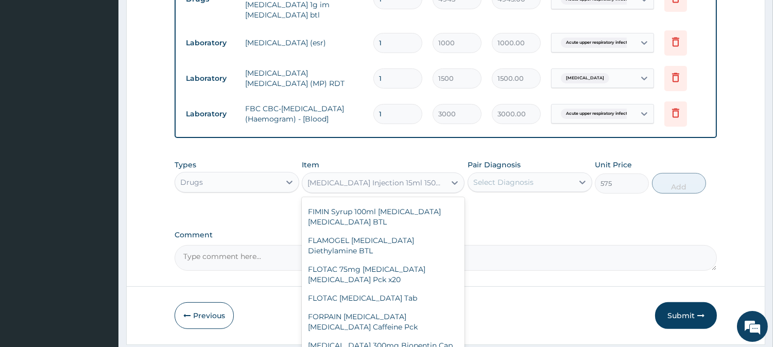
click at [528, 172] on div "Select Diagnosis" at bounding box center [529, 182] width 125 height 20
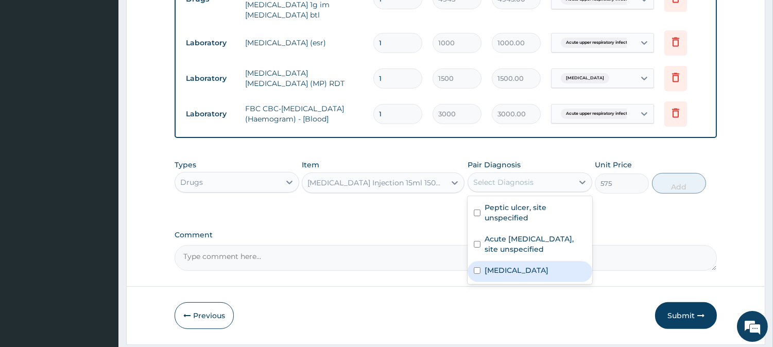
click at [508, 261] on div "Malaria, unspecified" at bounding box center [529, 271] width 125 height 21
checkbox input "true"
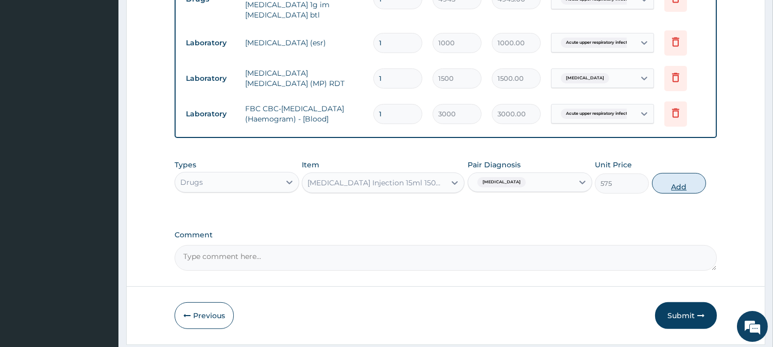
click at [678, 173] on button "Add" at bounding box center [679, 183] width 54 height 21
type input "0"
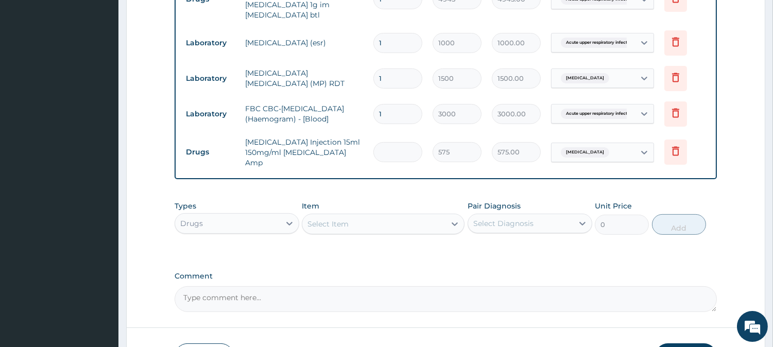
type input "0.00"
type input "4"
type input "2300.00"
type input "4"
click at [327, 219] on div "Select Item" at bounding box center [327, 224] width 41 height 10
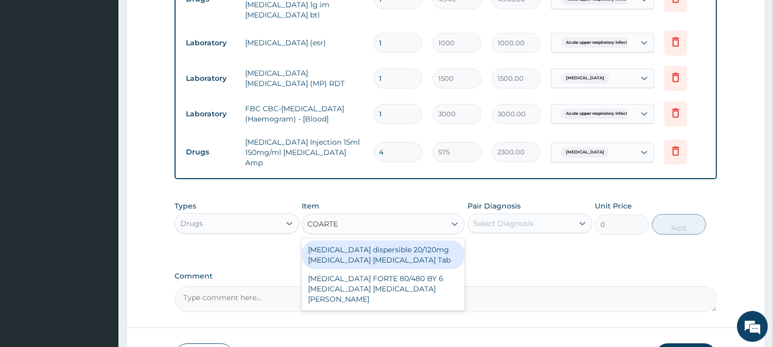
type input "COARTEM"
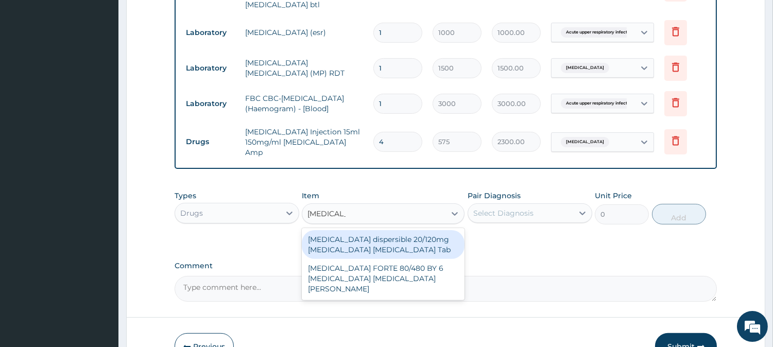
scroll to position [637, 0]
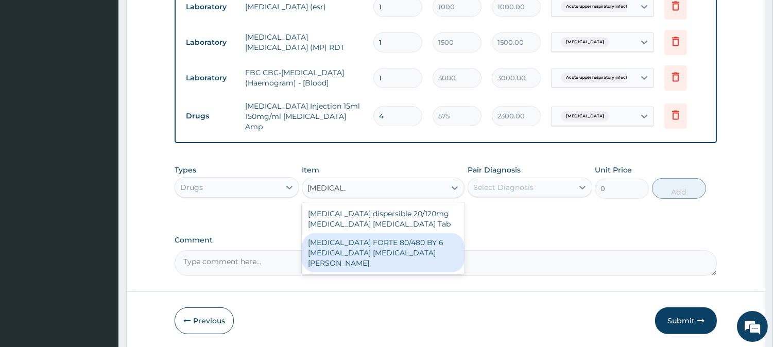
click at [396, 233] on div "COARTEM FORTE 80/480 BY 6 Artemether Lumefantrine Pck" at bounding box center [383, 252] width 163 height 39
type input "3220"
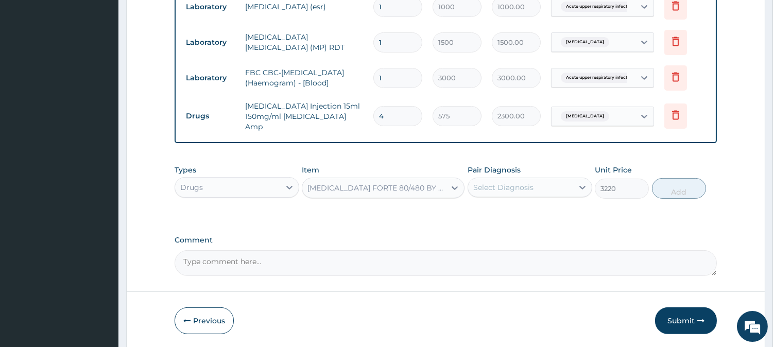
click at [492, 179] on div "Select Diagnosis" at bounding box center [520, 187] width 105 height 16
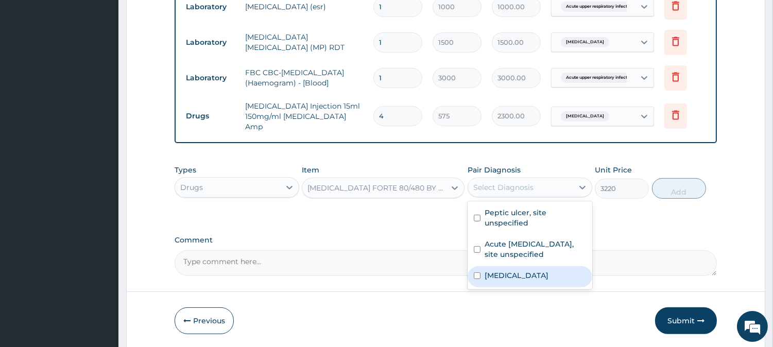
drag, startPoint x: 507, startPoint y: 235, endPoint x: 551, endPoint y: 183, distance: 68.3
click at [506, 270] on label "Malaria, unspecified" at bounding box center [516, 275] width 64 height 10
checkbox input "true"
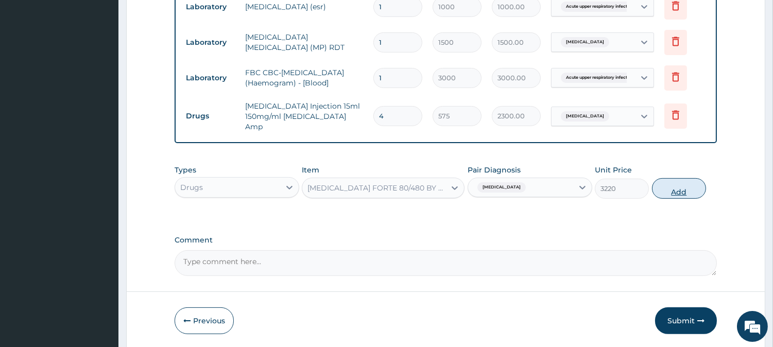
click at [658, 178] on button "Add" at bounding box center [679, 188] width 54 height 21
type input "0"
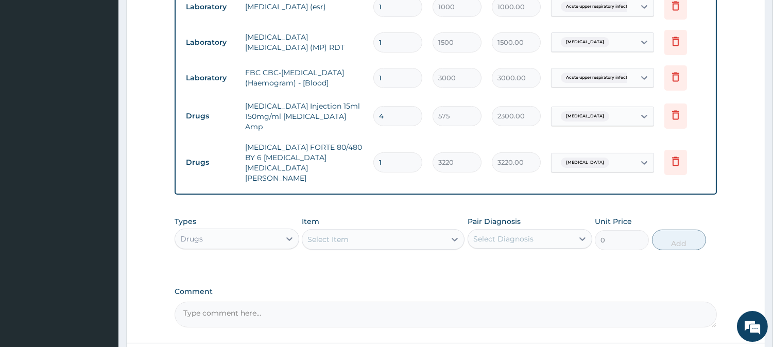
click at [319, 234] on div "Select Item" at bounding box center [327, 239] width 41 height 10
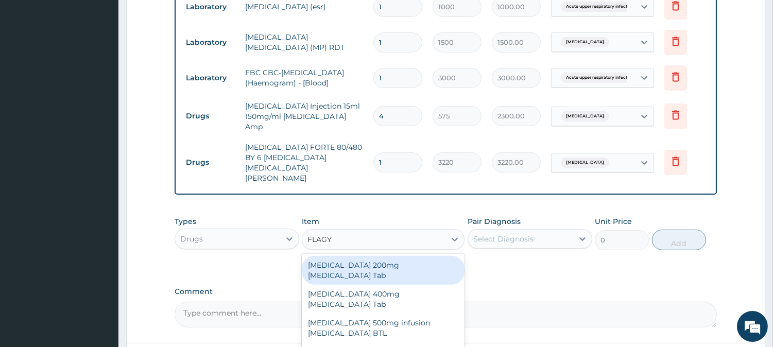
type input "FLAGYL"
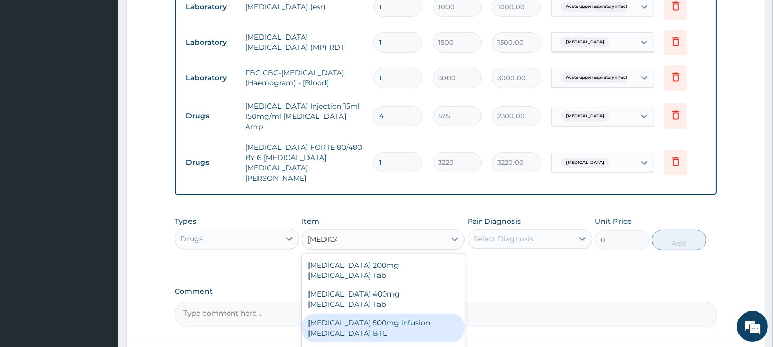
click at [371, 313] on div "Flagyl 500mg infusion Metronidazole BTL" at bounding box center [383, 327] width 163 height 29
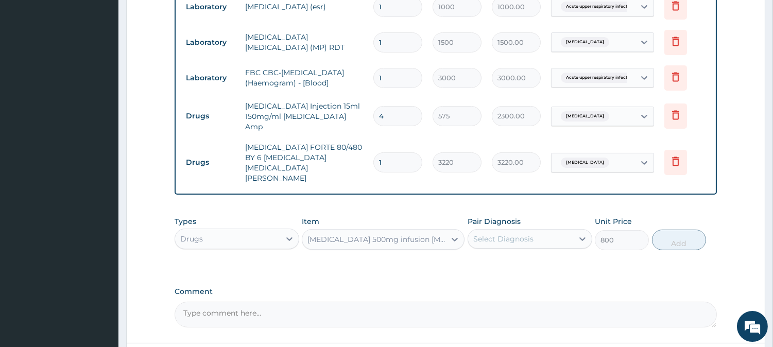
click at [506, 234] on div "Select Diagnosis" at bounding box center [503, 239] width 60 height 10
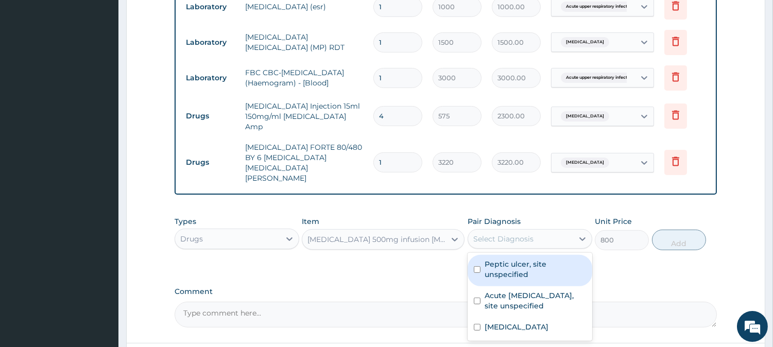
click at [397, 229] on div "Flagyl 500mg infusion Metronidazole BTL" at bounding box center [383, 239] width 163 height 21
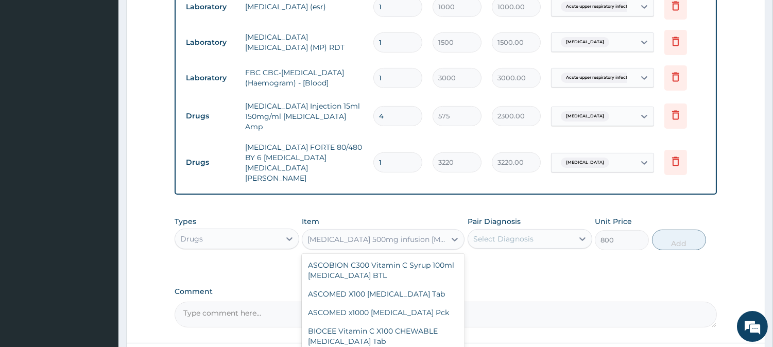
scroll to position [17600, 0]
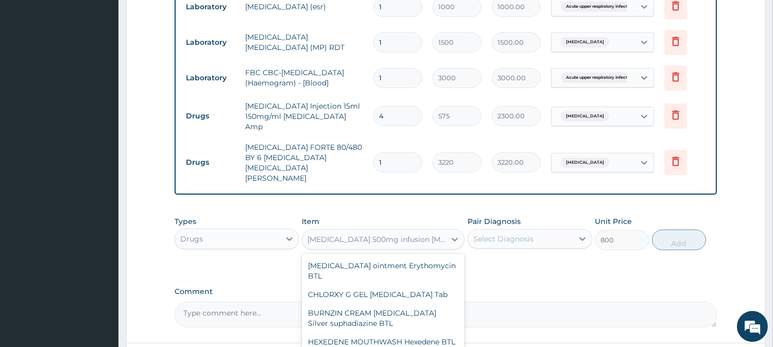
click at [397, 234] on div "Flagyl 500mg infusion Metronidazole BTL" at bounding box center [376, 239] width 139 height 10
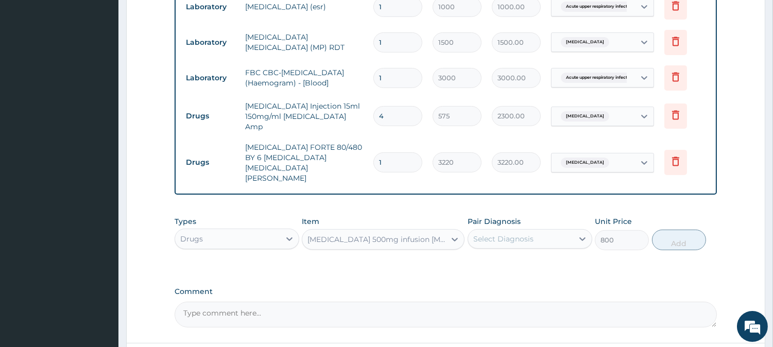
click at [397, 234] on div "Flagyl 500mg infusion Metronidazole BTL" at bounding box center [376, 239] width 139 height 10
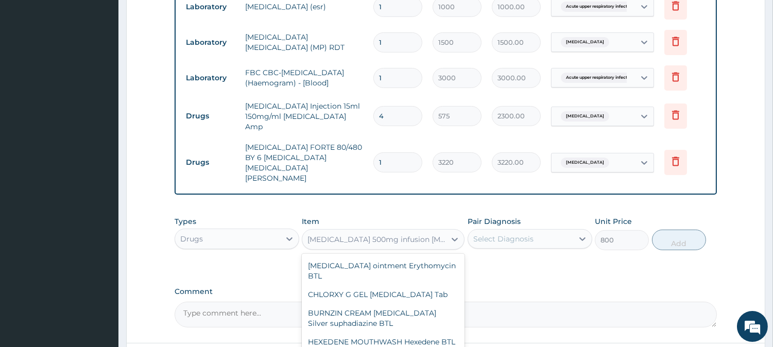
type input "23"
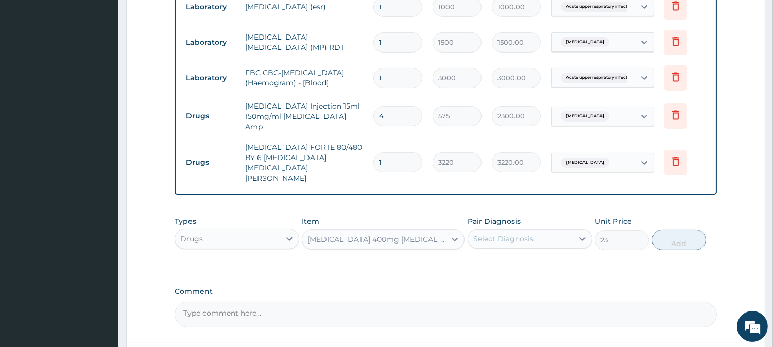
click at [526, 231] on div "Select Diagnosis" at bounding box center [520, 239] width 105 height 16
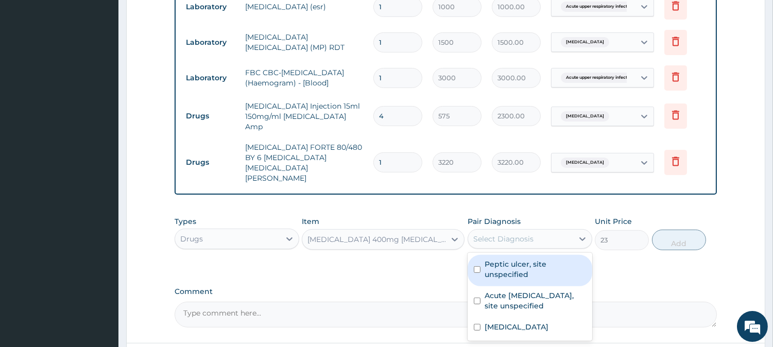
click at [527, 259] on label "Peptic ulcer, site unspecified" at bounding box center [534, 269] width 101 height 21
checkbox input "true"
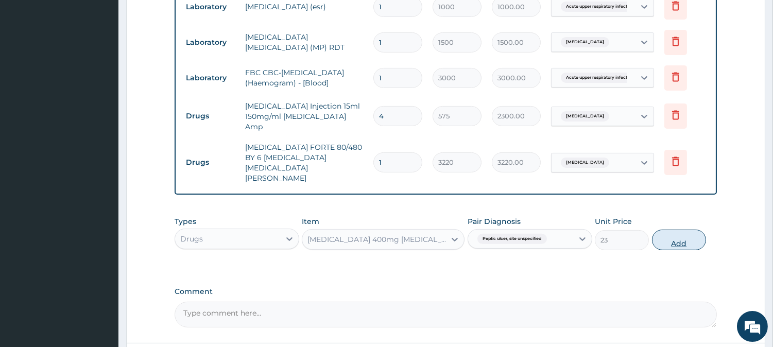
click at [662, 230] on button "Add" at bounding box center [679, 240] width 54 height 21
type input "0"
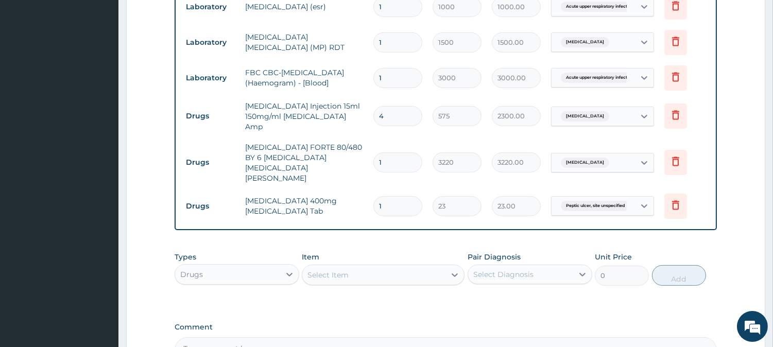
type input "0.00"
type input "2"
type input "46.00"
type input "21"
type input "483.00"
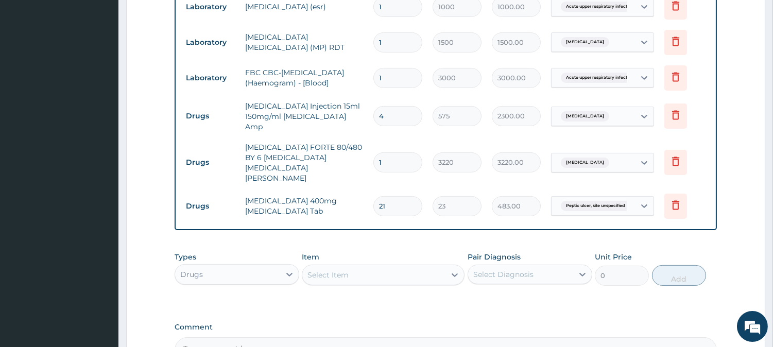
type input "21"
drag, startPoint x: 347, startPoint y: 225, endPoint x: 351, endPoint y: 215, distance: 11.2
click at [347, 270] on div "Select Item" at bounding box center [327, 275] width 41 height 10
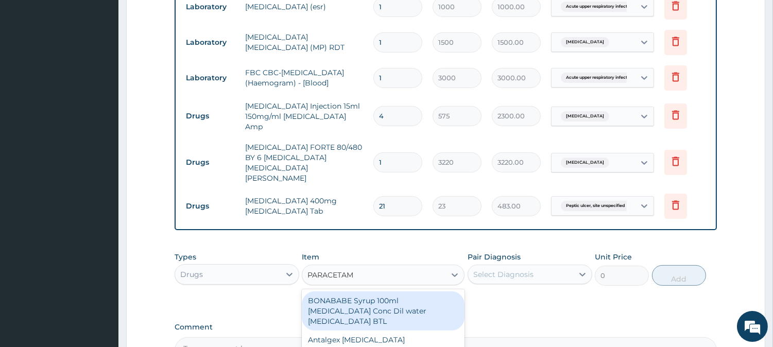
type input "PARACETAMO"
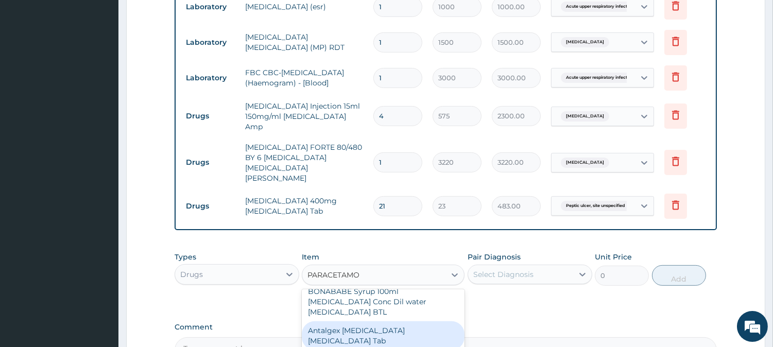
scroll to position [0, 0]
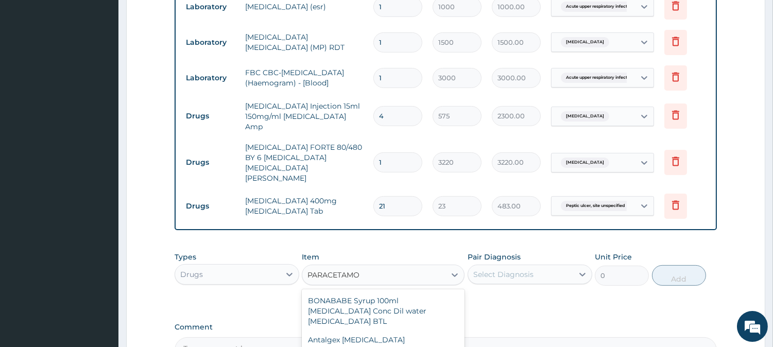
type input "23"
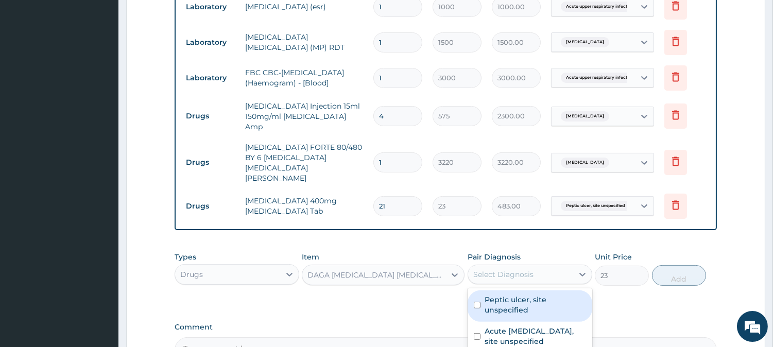
click at [503, 269] on div "Select Diagnosis" at bounding box center [503, 274] width 60 height 10
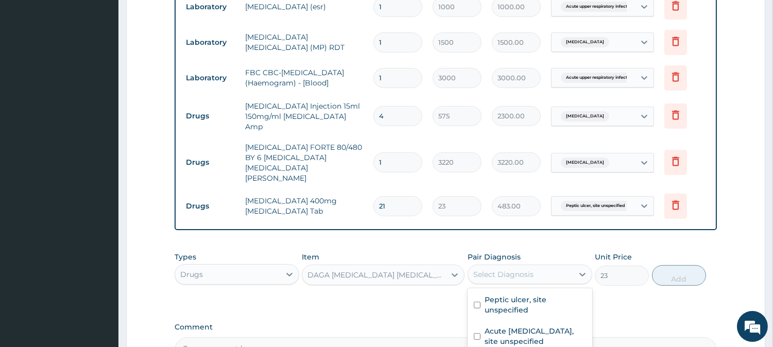
drag, startPoint x: 493, startPoint y: 304, endPoint x: 507, endPoint y: 287, distance: 22.3
checkbox input "true"
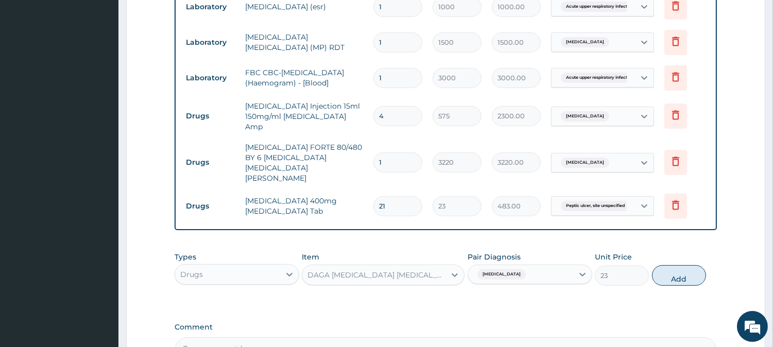
drag, startPoint x: 671, startPoint y: 223, endPoint x: 637, endPoint y: 217, distance: 34.0
click at [670, 265] on button "Add" at bounding box center [679, 275] width 54 height 21
type input "0"
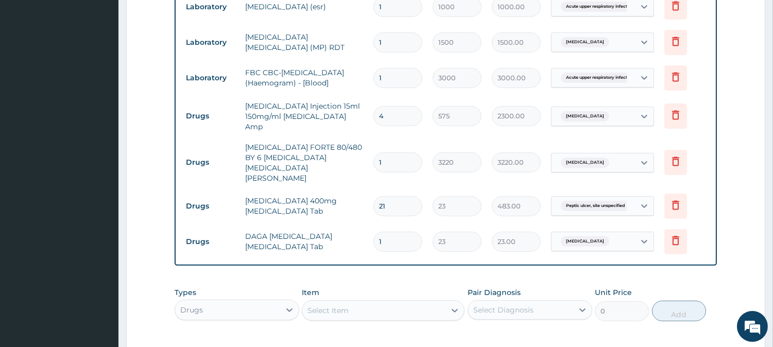
type input "18"
type input "414.00"
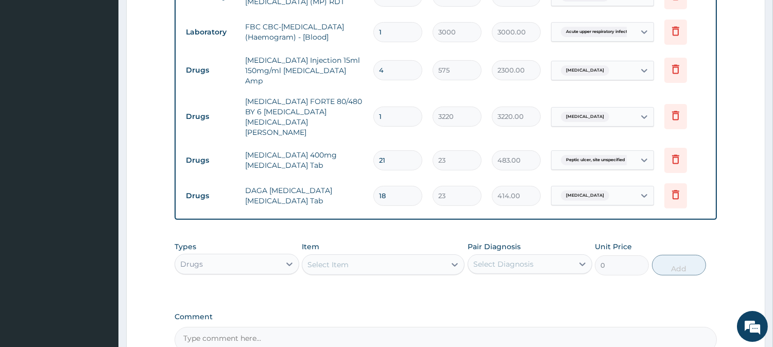
scroll to position [744, 0]
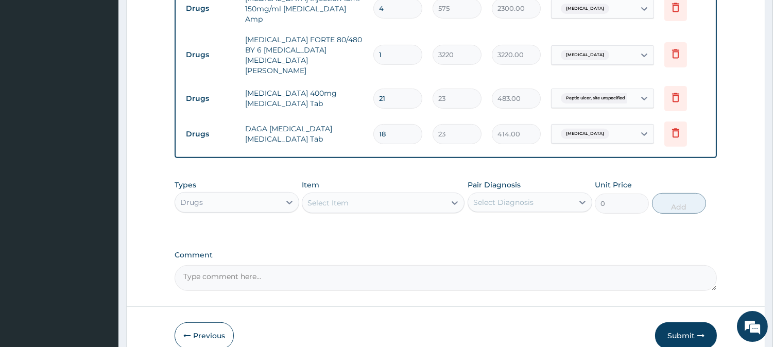
type input "18"
click at [371, 195] on div "Select Item" at bounding box center [373, 203] width 143 height 16
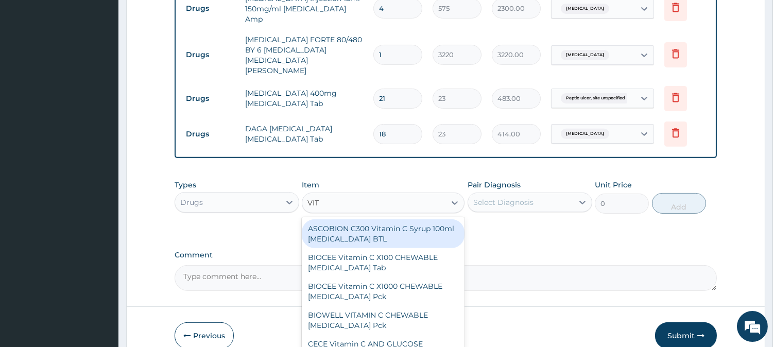
type input "VITA"
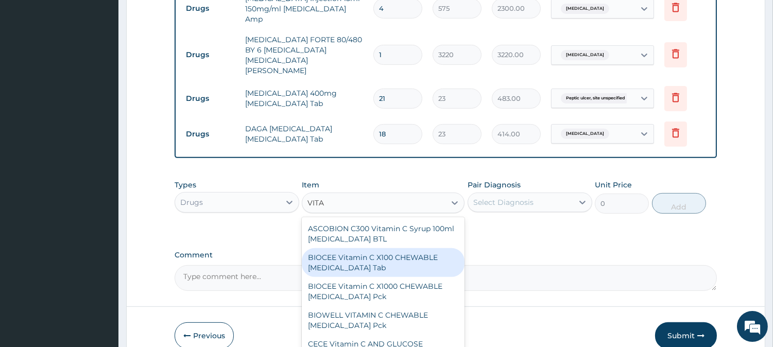
drag, startPoint x: 354, startPoint y: 215, endPoint x: 382, endPoint y: 184, distance: 41.9
click at [353, 248] on div "BIOCEE Vitamin C X100 CHEWABLE Ascorbic Acid Tab" at bounding box center [383, 262] width 163 height 29
type input "385.25"
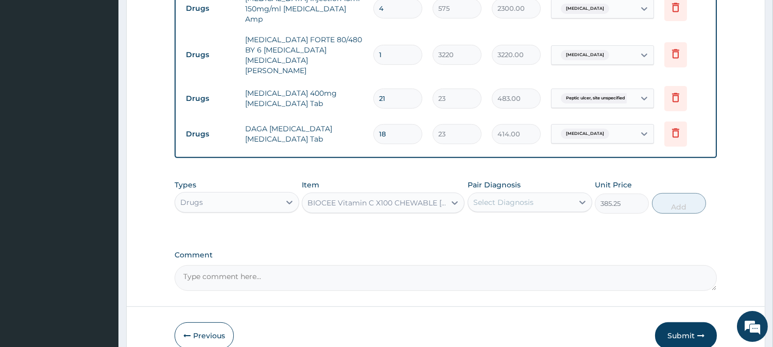
click at [513, 194] on div "Select Diagnosis" at bounding box center [520, 202] width 105 height 16
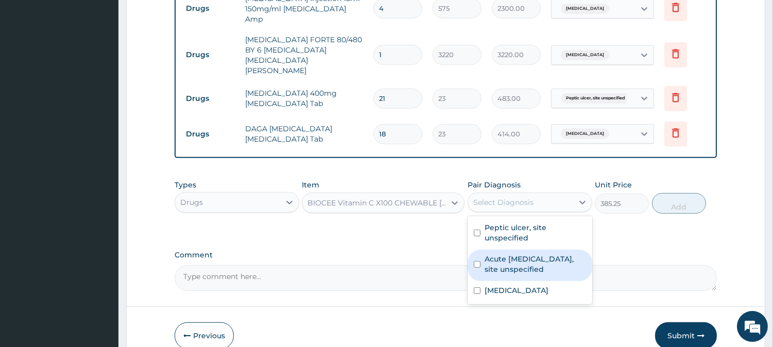
drag, startPoint x: 530, startPoint y: 205, endPoint x: 544, endPoint y: 192, distance: 18.6
click at [529, 254] on label "Acute upper respiratory infection, site unspecified" at bounding box center [534, 264] width 101 height 21
checkbox input "true"
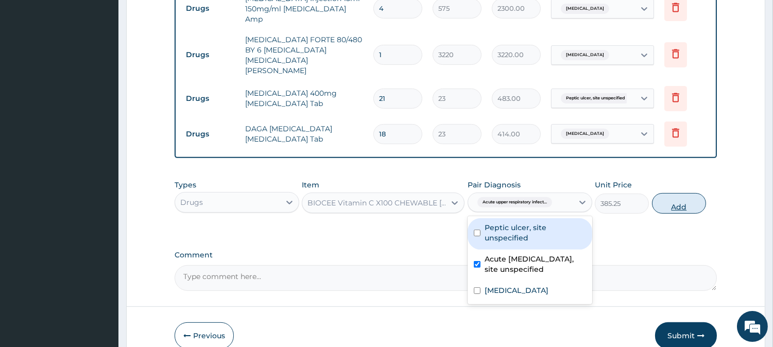
click at [674, 193] on button "Add" at bounding box center [679, 203] width 54 height 21
type input "0"
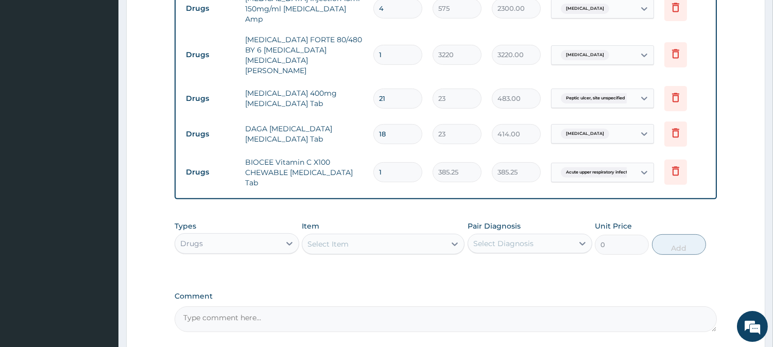
scroll to position [780, 0]
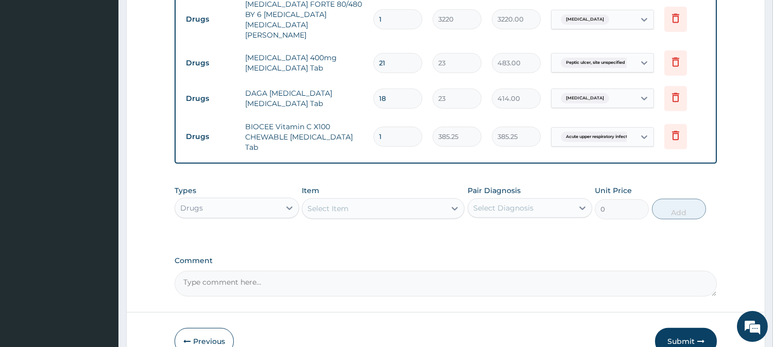
click at [363, 200] on div "Select Item" at bounding box center [373, 208] width 143 height 16
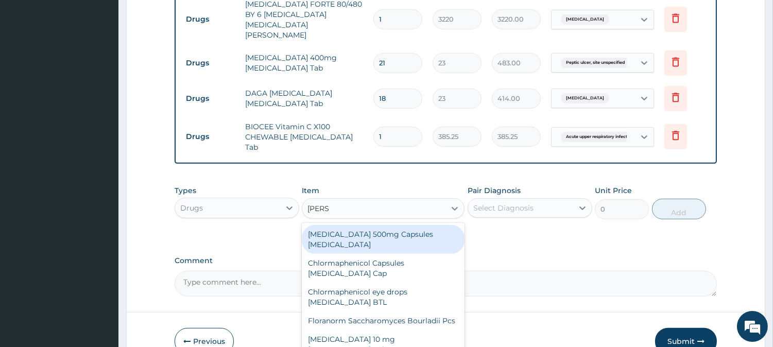
type input "LORAT"
click at [390, 225] on div "LORATADINE 10 mg Loratadine Pck" at bounding box center [383, 239] width 163 height 29
type input "805"
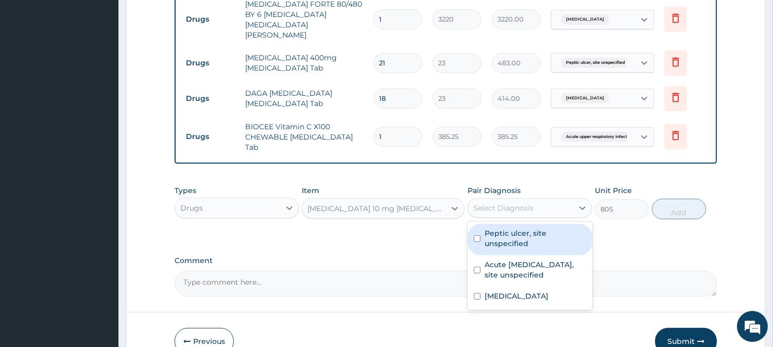
click at [567, 200] on div "Select Diagnosis" at bounding box center [520, 208] width 105 height 16
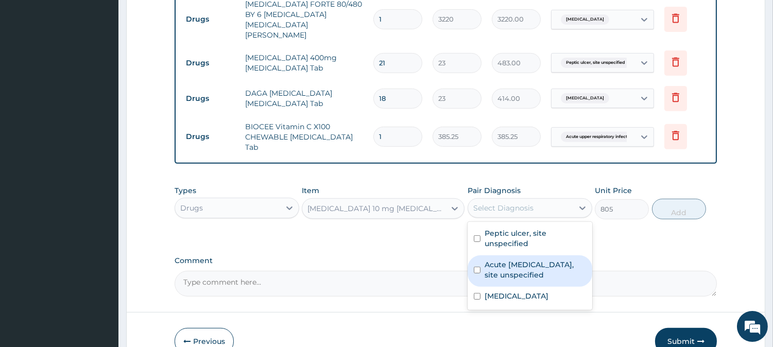
click at [510, 259] on label "Acute upper respiratory infection, site unspecified" at bounding box center [534, 269] width 101 height 21
checkbox input "true"
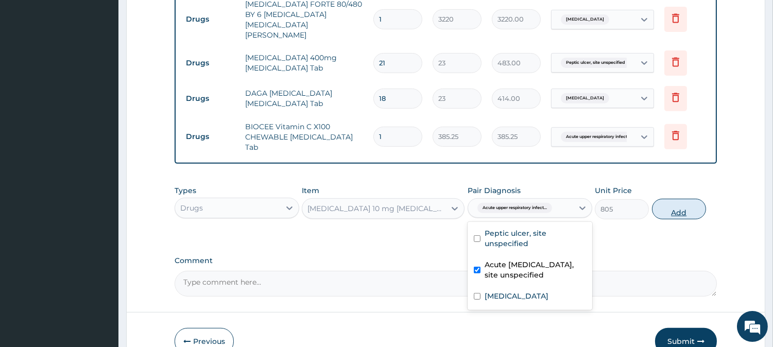
click at [684, 199] on button "Add" at bounding box center [679, 209] width 54 height 21
type input "0"
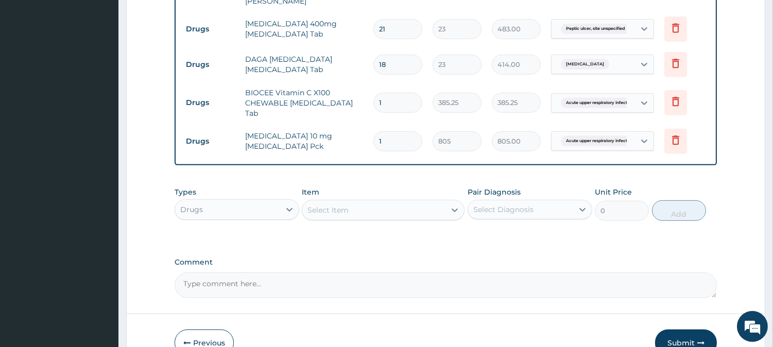
scroll to position [816, 0]
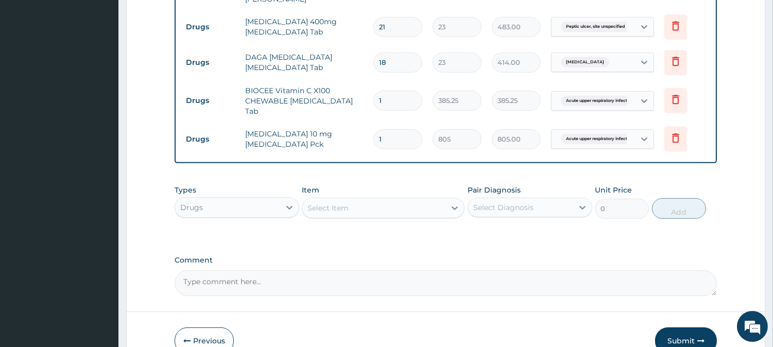
click at [327, 203] on div "Select Item" at bounding box center [327, 208] width 41 height 10
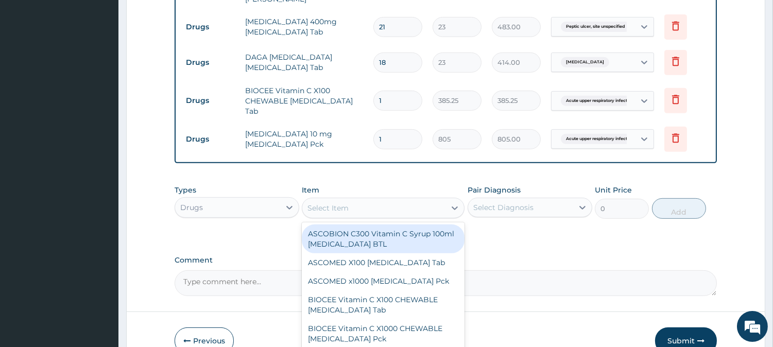
click at [254, 199] on div "Drugs" at bounding box center [227, 207] width 105 height 16
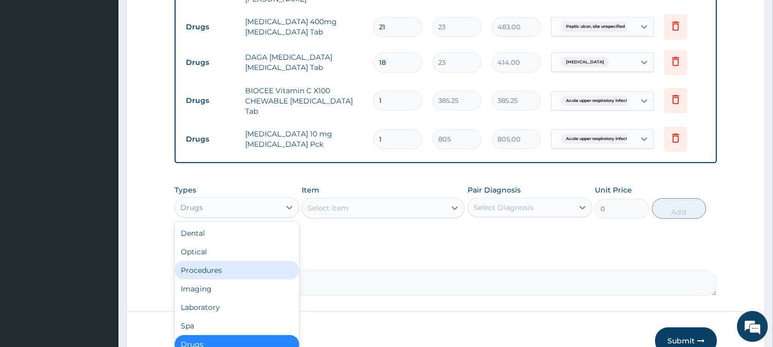
click at [238, 261] on div "Procedures" at bounding box center [236, 270] width 125 height 19
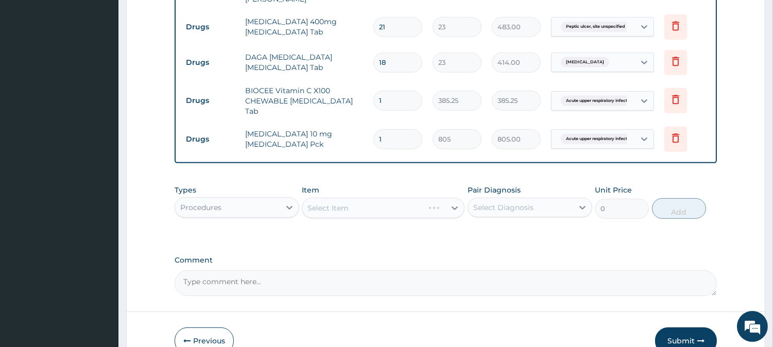
click at [330, 198] on div "Select Item" at bounding box center [383, 208] width 163 height 21
click at [331, 198] on div "Select Item" at bounding box center [383, 208] width 163 height 21
click at [331, 203] on div "Select Item" at bounding box center [327, 208] width 41 height 10
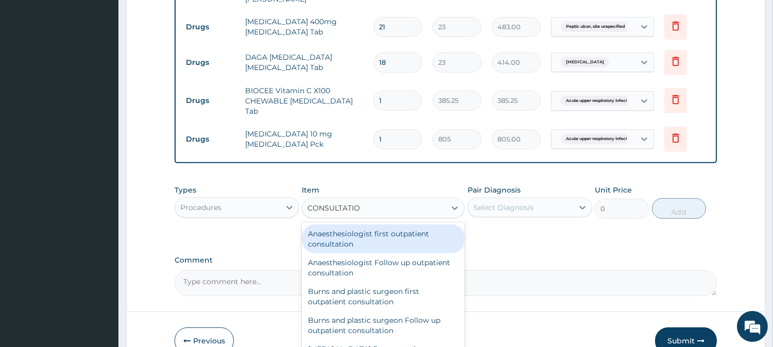
type input "CONSULTATION"
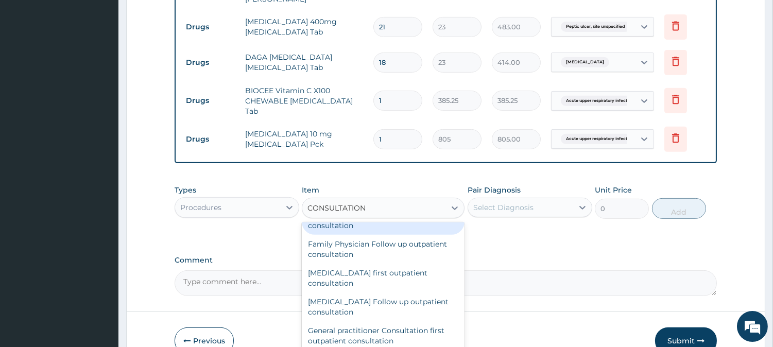
scroll to position [457, 0]
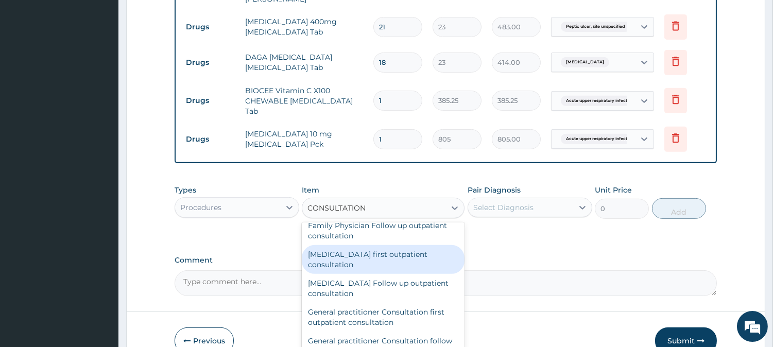
click at [368, 245] on div "Gastroenterologist first outpatient consultation" at bounding box center [383, 259] width 163 height 29
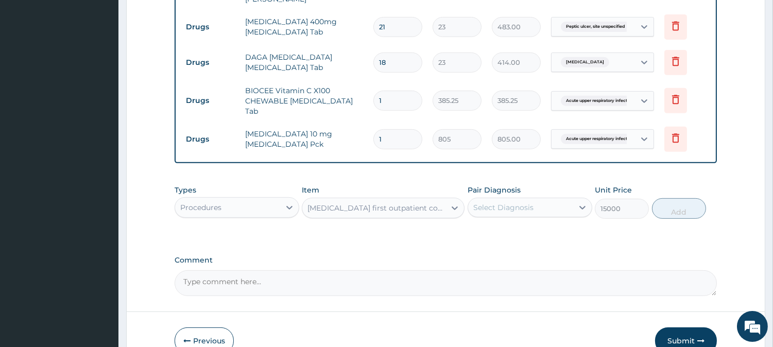
click at [380, 180] on div "Types Procedures Item Gastroenterologist first outpatient consultation Pair Dia…" at bounding box center [445, 202] width 542 height 44
click at [388, 203] on div "Gastroenterologist first outpatient consultation" at bounding box center [376, 208] width 139 height 10
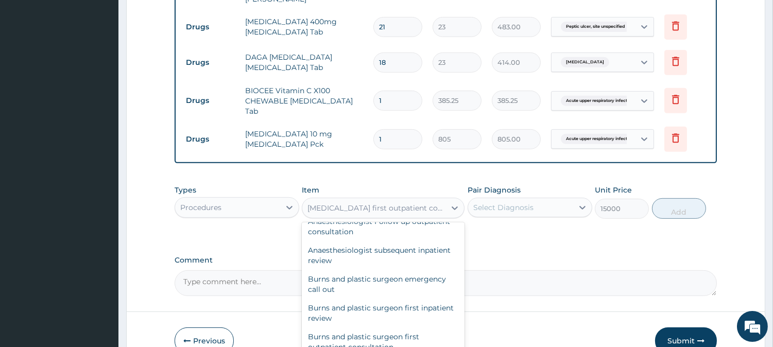
scroll to position [41253, 0]
type input "3000"
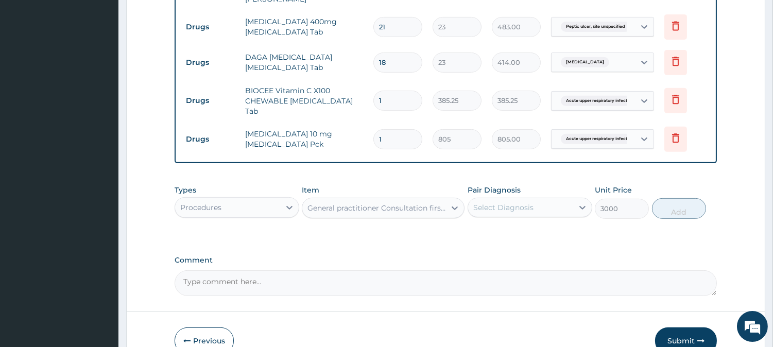
drag, startPoint x: 512, startPoint y: 146, endPoint x: 508, endPoint y: 161, distance: 14.9
click at [512, 202] on div "Select Diagnosis" at bounding box center [503, 207] width 60 height 10
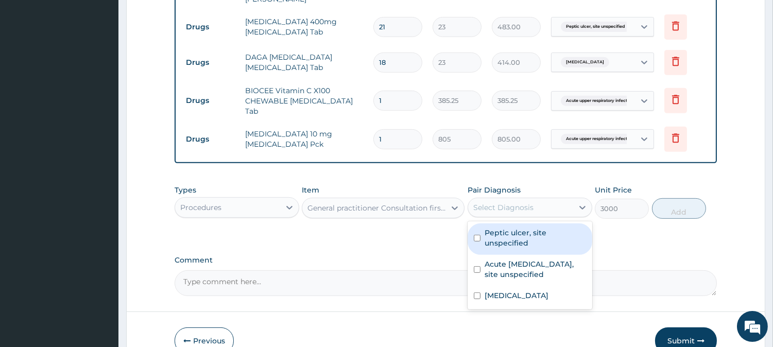
drag, startPoint x: 500, startPoint y: 180, endPoint x: 496, endPoint y: 202, distance: 21.9
click at [500, 227] on label "Peptic ulcer, site unspecified" at bounding box center [534, 237] width 101 height 21
checkbox input "true"
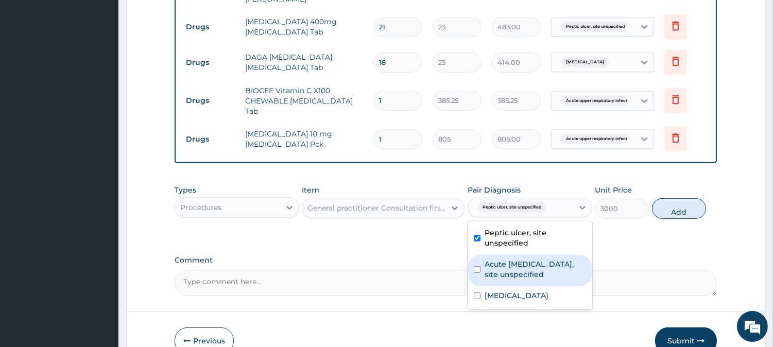
click at [491, 259] on label "Acute upper respiratory infection, site unspecified" at bounding box center [534, 269] width 101 height 21
checkbox input "true"
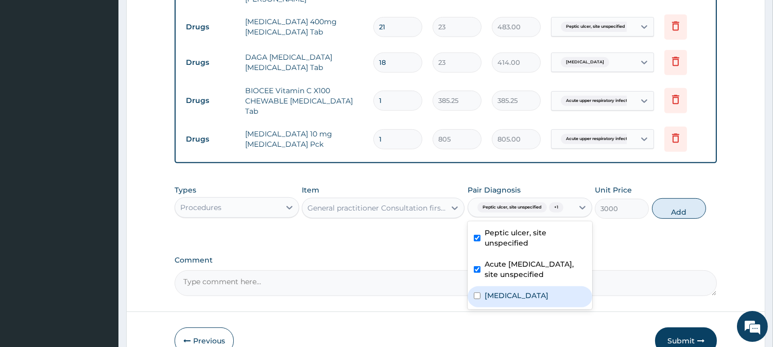
click at [489, 290] on label "Malaria, unspecified" at bounding box center [516, 295] width 64 height 10
checkbox input "true"
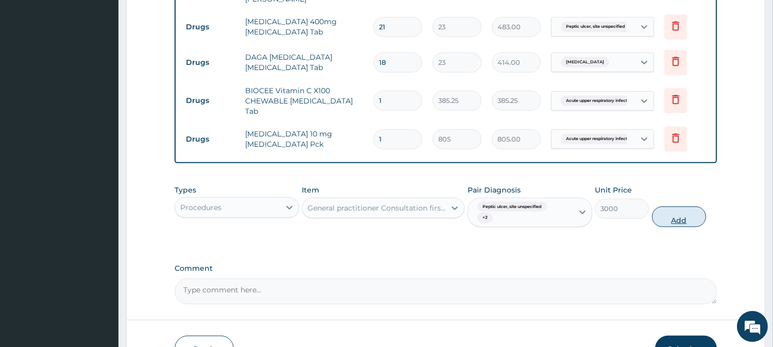
click at [679, 206] on button "Add" at bounding box center [679, 216] width 54 height 21
type input "0"
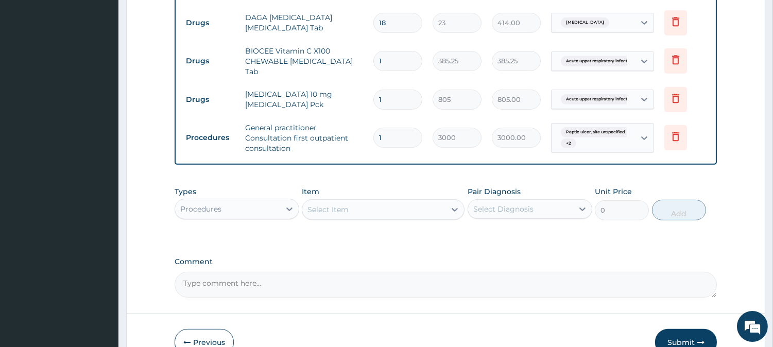
scroll to position [857, 0]
click at [314, 203] on div "Select Item" at bounding box center [327, 208] width 41 height 10
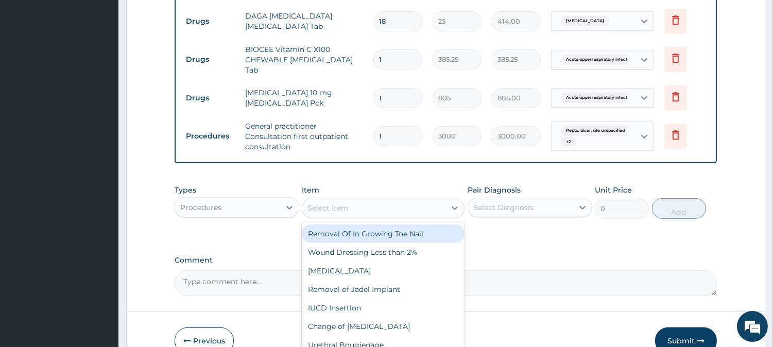
click at [244, 199] on div "Procedures" at bounding box center [227, 207] width 105 height 16
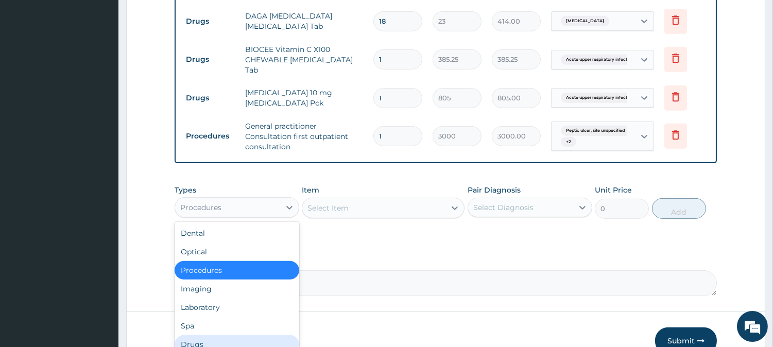
click at [187, 335] on div "Drugs" at bounding box center [236, 344] width 125 height 19
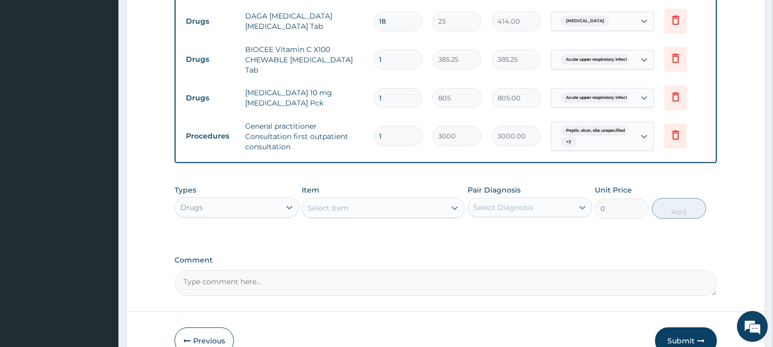
click at [347, 203] on div "Select Item" at bounding box center [327, 208] width 41 height 10
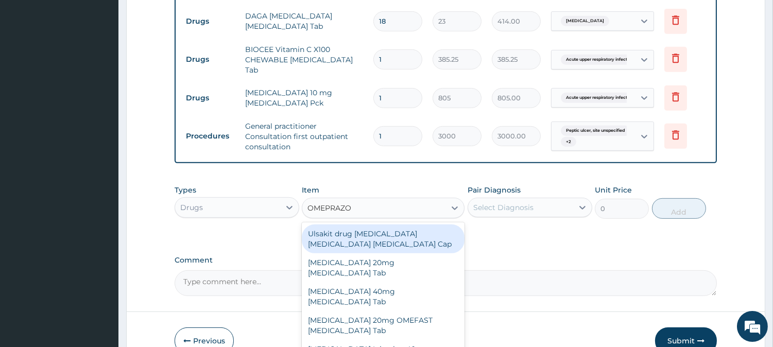
type input "OMEPRAZOL"
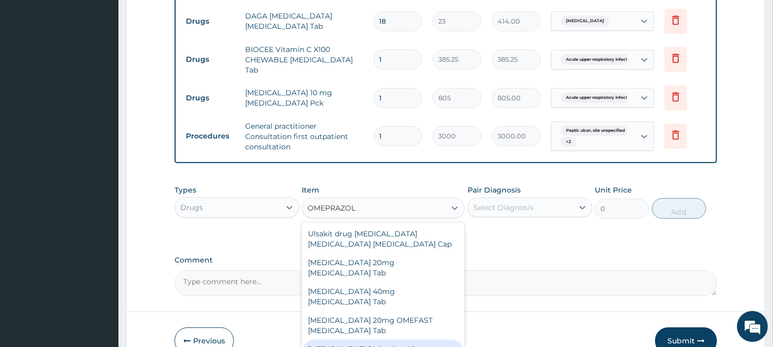
type input "379.5"
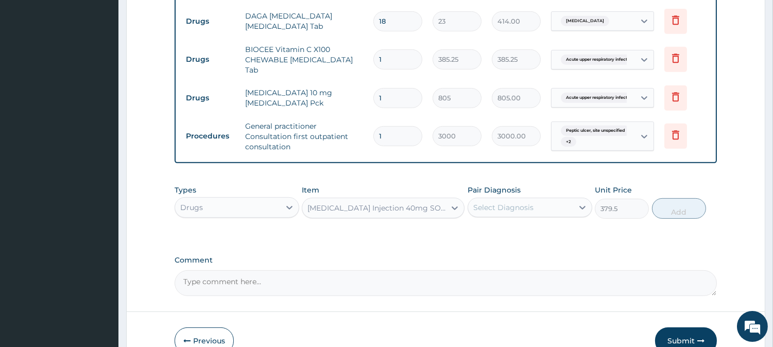
click at [489, 202] on div "Select Diagnosis" at bounding box center [503, 207] width 60 height 10
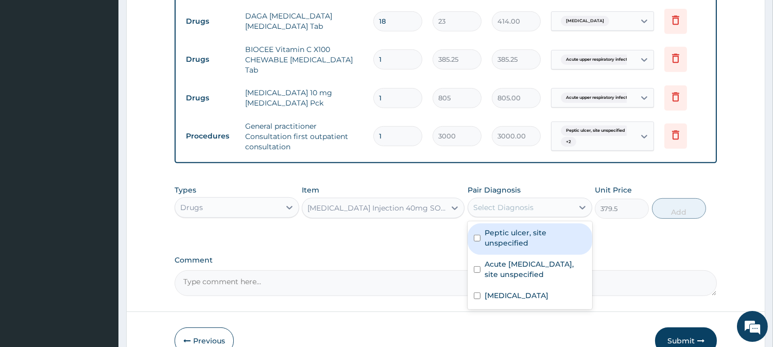
click at [522, 227] on label "Peptic ulcer, site unspecified" at bounding box center [534, 237] width 101 height 21
checkbox input "true"
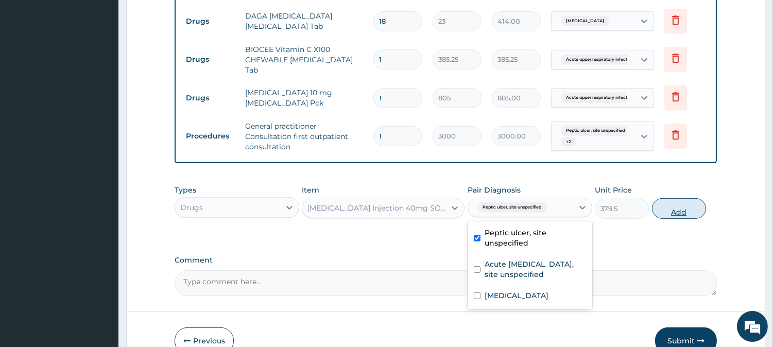
click at [672, 198] on button "Add" at bounding box center [679, 208] width 54 height 21
type input "0"
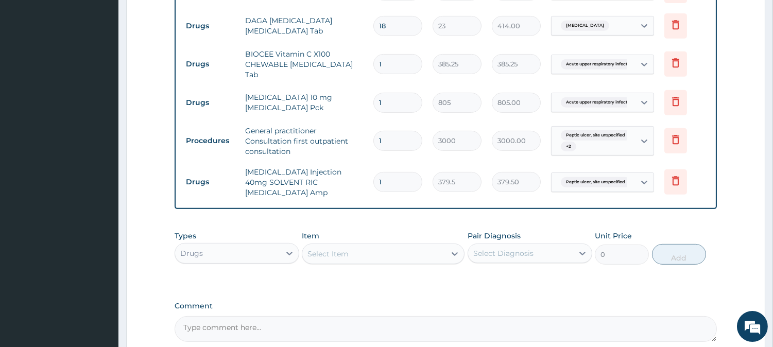
scroll to position [893, 0]
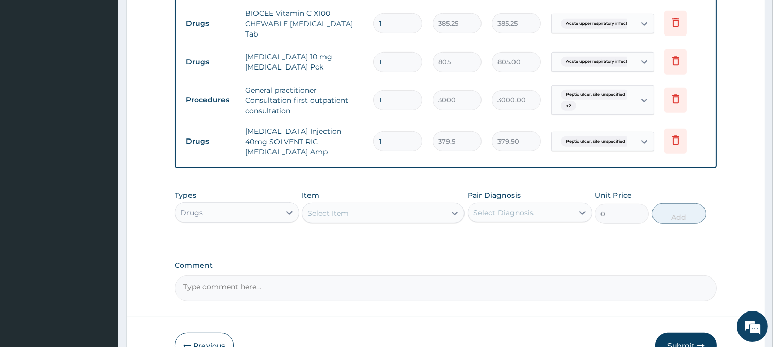
click at [675, 332] on button "Submit" at bounding box center [686, 345] width 62 height 27
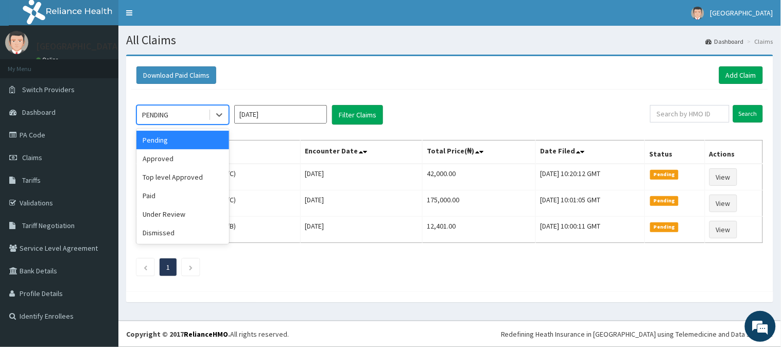
click at [161, 117] on div "PENDING" at bounding box center [155, 115] width 26 height 10
click at [164, 150] on div "Approved" at bounding box center [182, 158] width 93 height 19
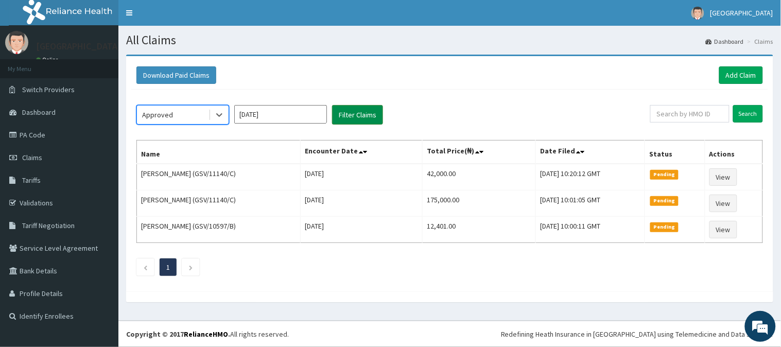
click at [374, 117] on button "Filter Claims" at bounding box center [357, 115] width 51 height 20
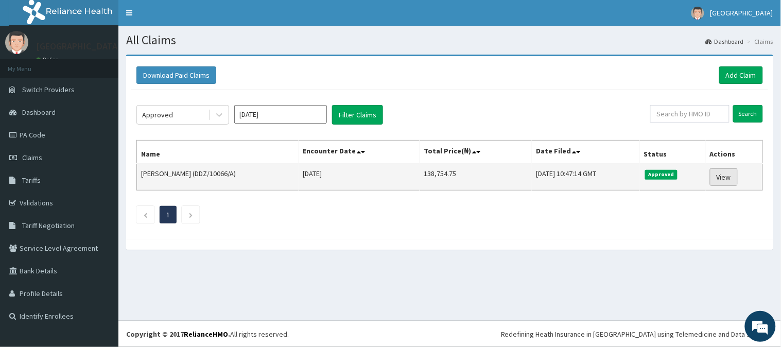
click at [723, 175] on link "View" at bounding box center [724, 176] width 28 height 17
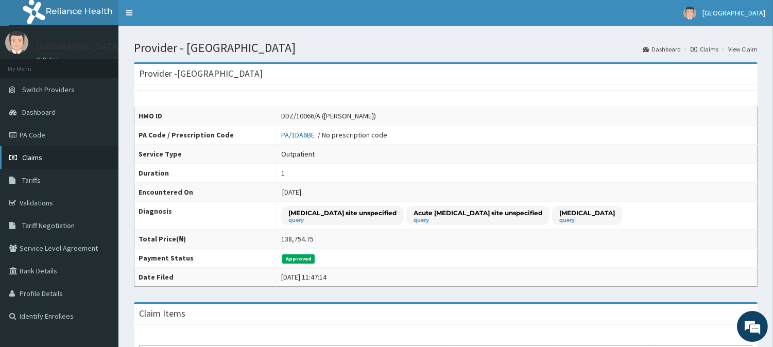
click at [37, 158] on span "Claims" at bounding box center [32, 157] width 20 height 9
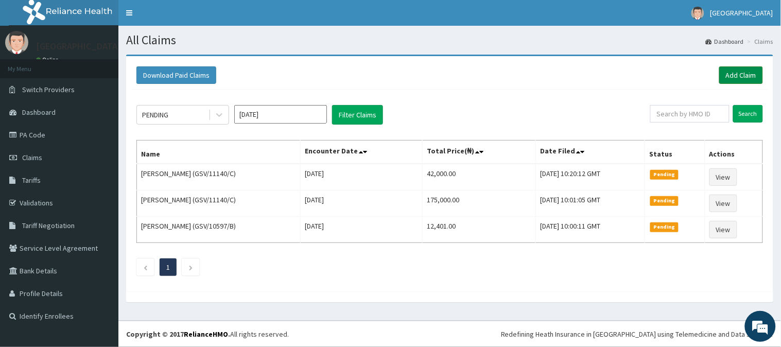
click at [745, 67] on link "Add Claim" at bounding box center [741, 74] width 44 height 17
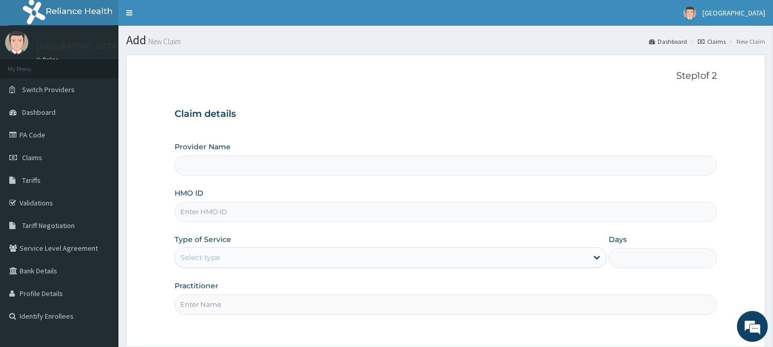
click at [259, 172] on input "Provider Name" at bounding box center [445, 165] width 542 height 20
click at [254, 206] on input "HMO ID" at bounding box center [445, 212] width 542 height 20
paste input "GSV/11140/C"
type input "GSV/11140/CV"
type input "[GEOGRAPHIC_DATA]"
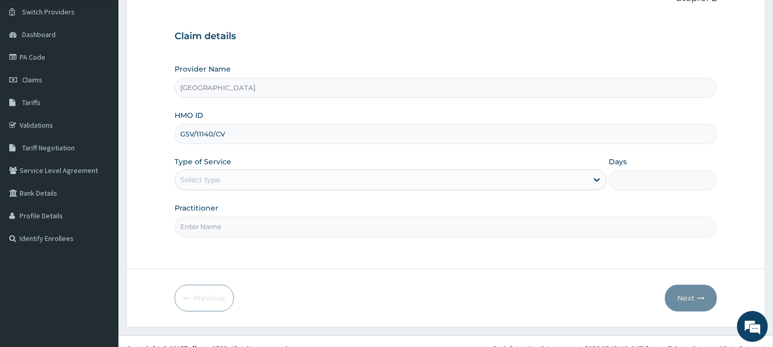
scroll to position [92, 0]
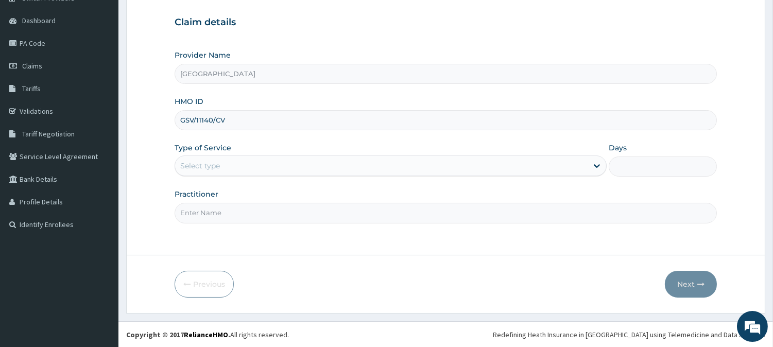
type input "GSV/11140/CV"
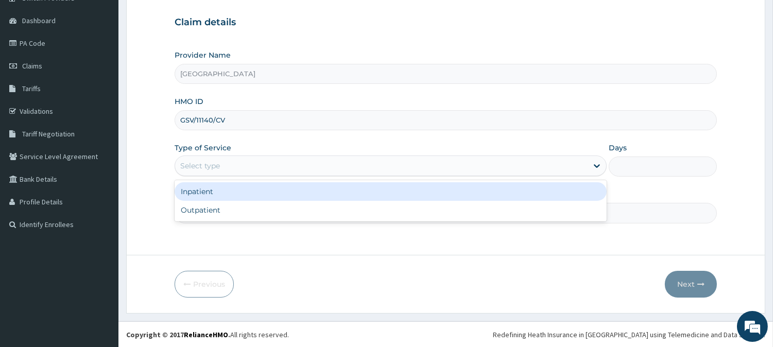
click at [261, 171] on div "Select type" at bounding box center [381, 165] width 412 height 16
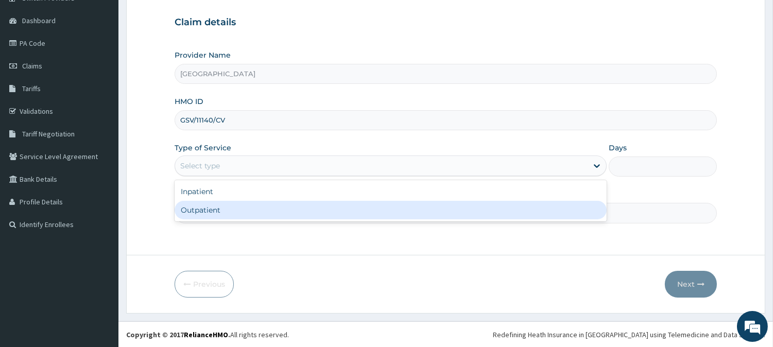
click at [246, 209] on div "Outpatient" at bounding box center [390, 210] width 432 height 19
type input "1"
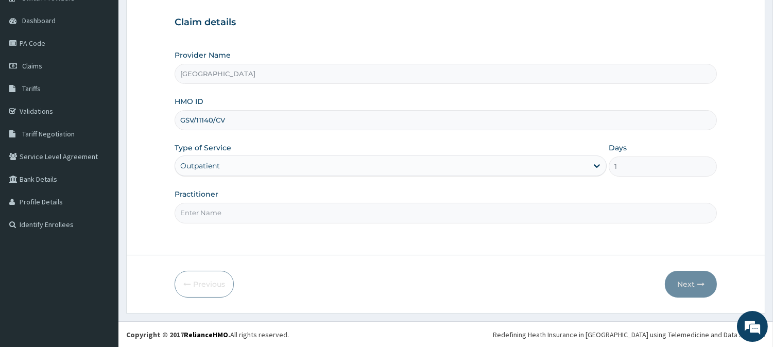
click at [254, 219] on input "Practitioner" at bounding box center [445, 213] width 542 height 20
type input "[PERSON_NAME]"
click at [669, 282] on button "Next" at bounding box center [690, 284] width 52 height 27
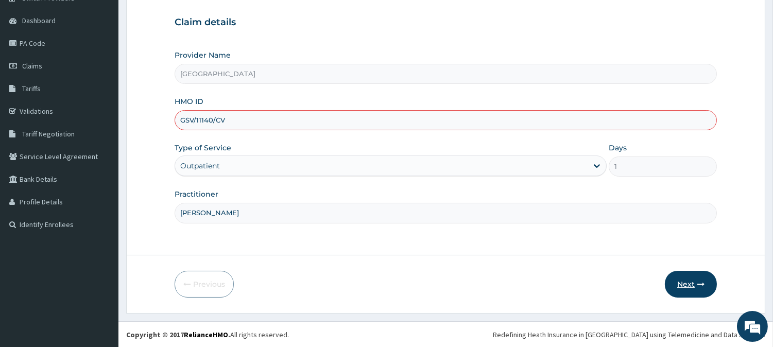
scroll to position [0, 0]
drag, startPoint x: 129, startPoint y: 60, endPoint x: 205, endPoint y: 21, distance: 85.4
click at [149, 49] on form "Step 1 of 2 Claim details Provider Name [GEOGRAPHIC_DATA] HMO ID GSV/11140/CV T…" at bounding box center [445, 138] width 639 height 351
click at [249, 125] on input "GSV/11140/CV" at bounding box center [445, 120] width 542 height 20
type input "gsv/11140/c"
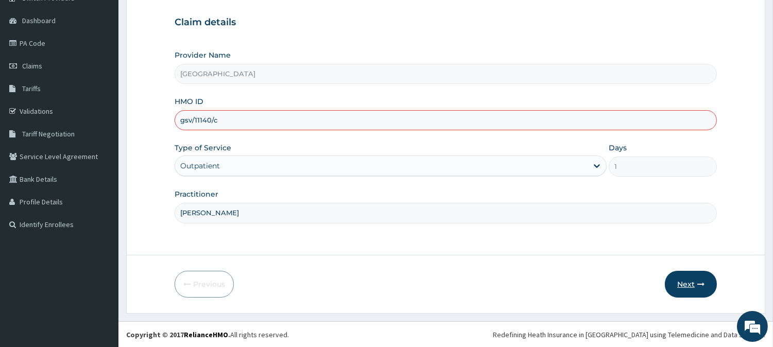
click at [668, 279] on button "Next" at bounding box center [690, 284] width 52 height 27
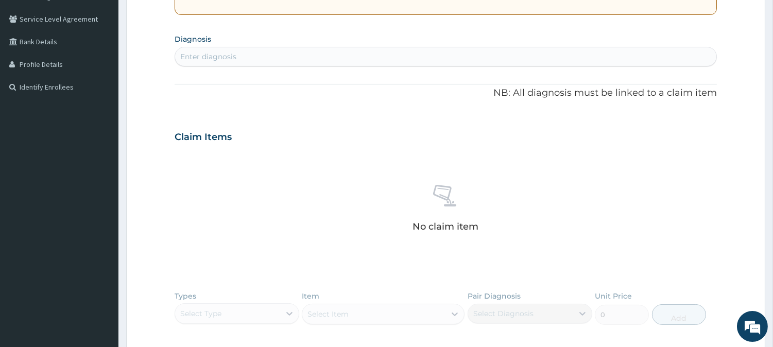
scroll to position [264, 0]
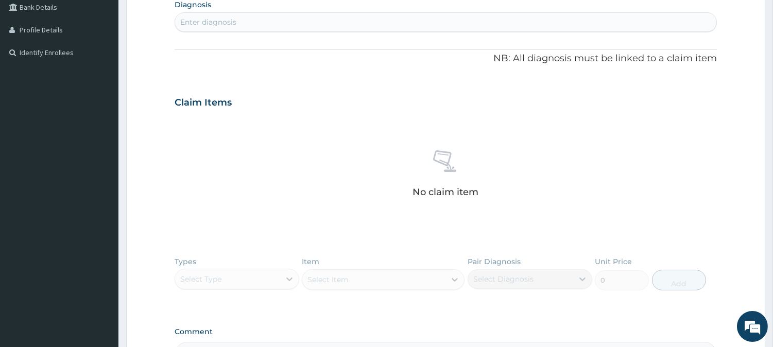
click at [213, 22] on div "Enter diagnosis" at bounding box center [208, 22] width 56 height 10
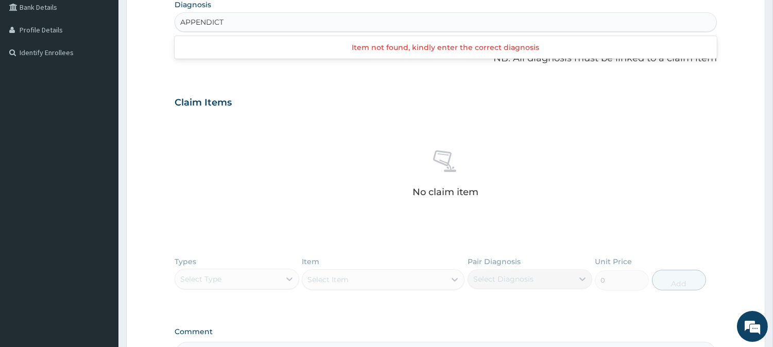
type input "APPENDIC"
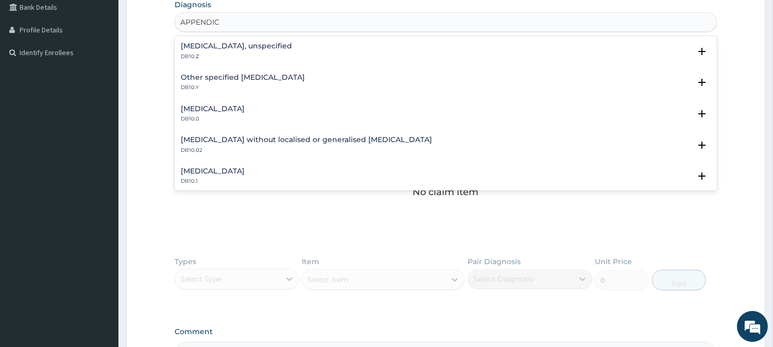
click at [192, 47] on h4 "[MEDICAL_DATA], unspecified" at bounding box center [236, 46] width 111 height 8
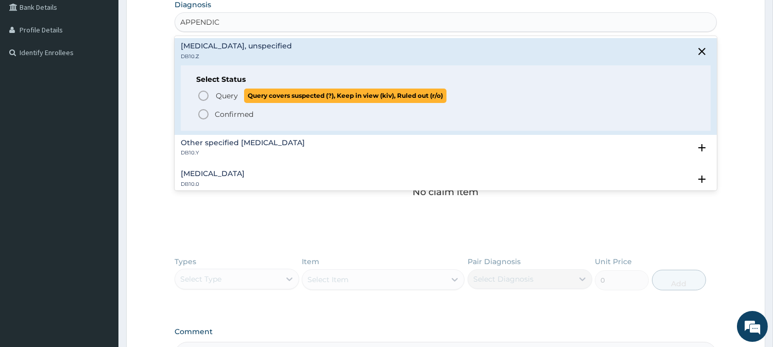
click at [201, 95] on icon "status option query" at bounding box center [203, 96] width 12 height 12
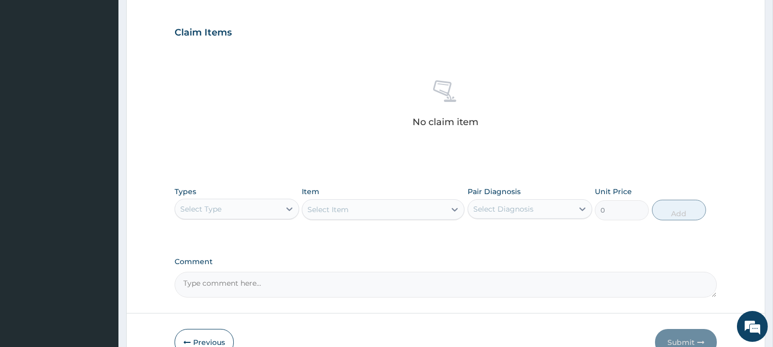
scroll to position [395, 0]
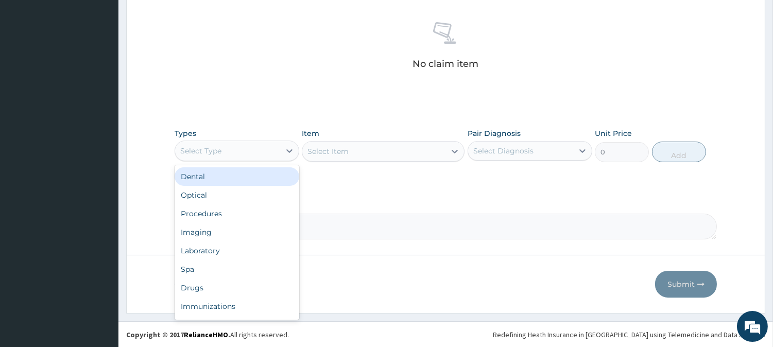
click at [230, 153] on div "Select Type" at bounding box center [227, 151] width 105 height 16
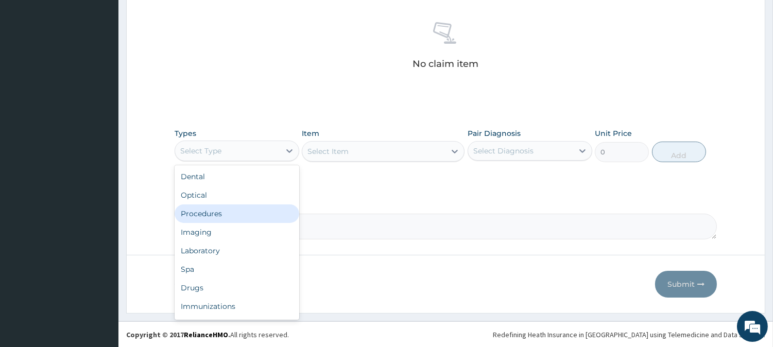
click at [221, 215] on div "Procedures" at bounding box center [236, 213] width 125 height 19
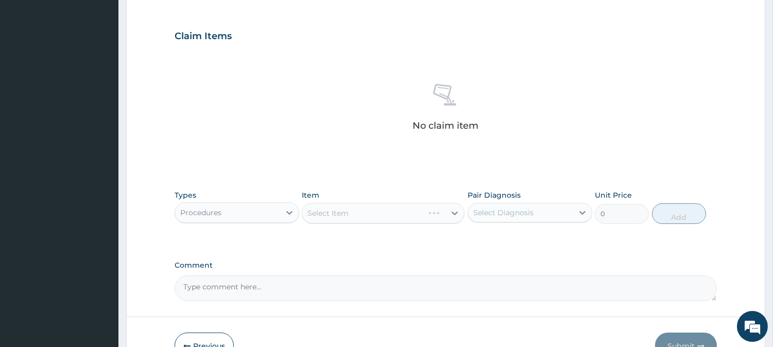
scroll to position [338, 0]
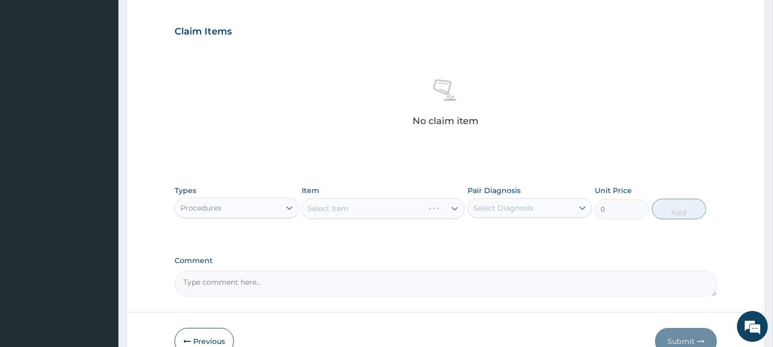
click at [374, 207] on div "Select Item" at bounding box center [383, 208] width 163 height 21
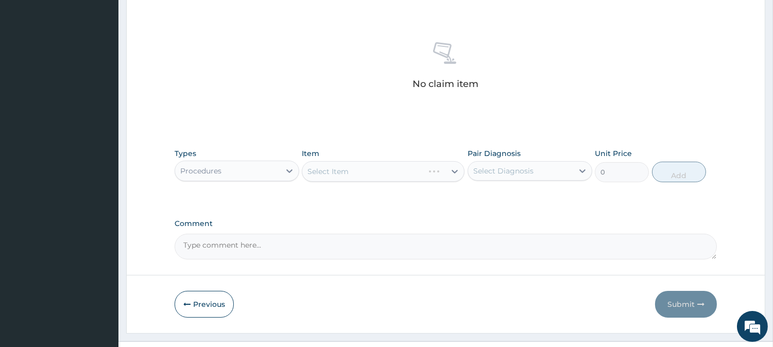
scroll to position [395, 0]
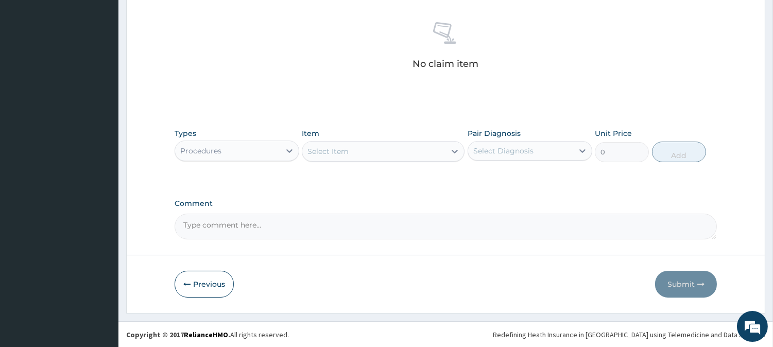
click at [363, 158] on div "Select Item" at bounding box center [373, 151] width 143 height 16
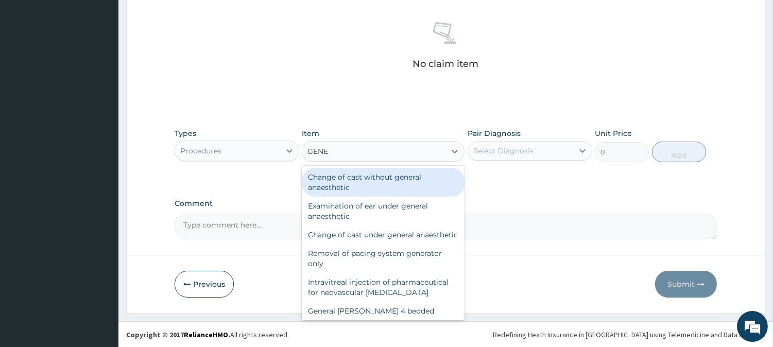
type input "GENER"
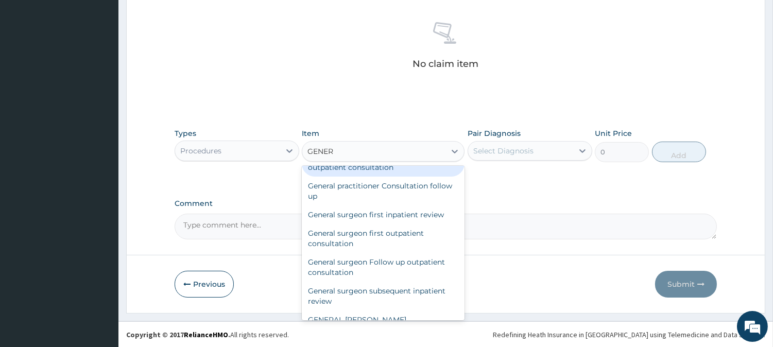
scroll to position [229, 0]
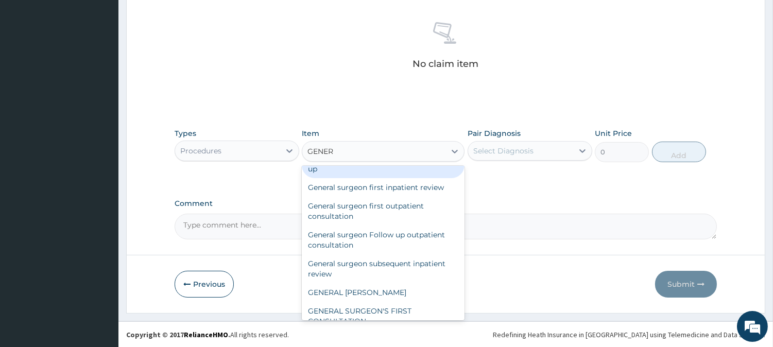
click at [357, 178] on div "General practitioner Consultation follow up" at bounding box center [383, 163] width 163 height 29
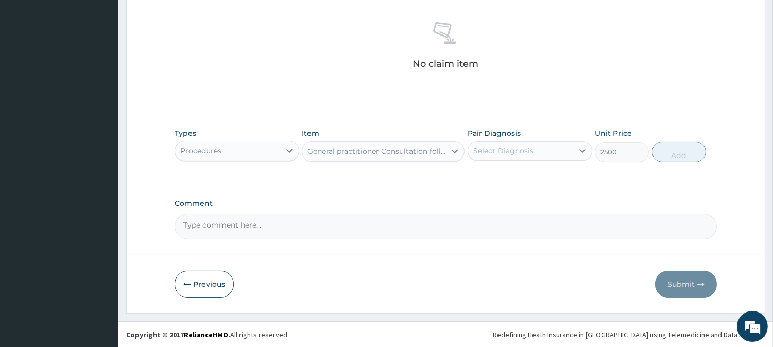
click at [373, 156] on div "General practitioner Consultation follow up" at bounding box center [373, 151] width 143 height 16
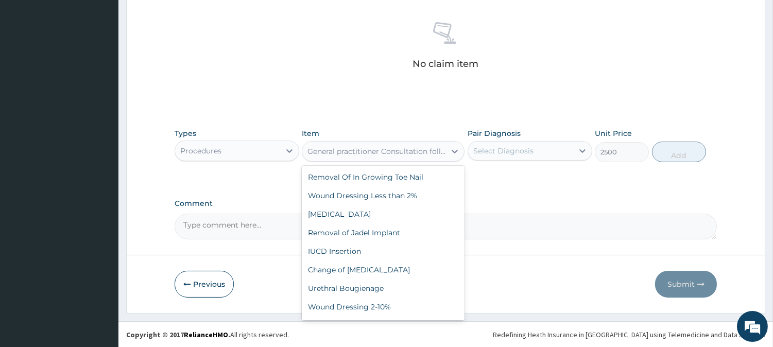
scroll to position [41197, 0]
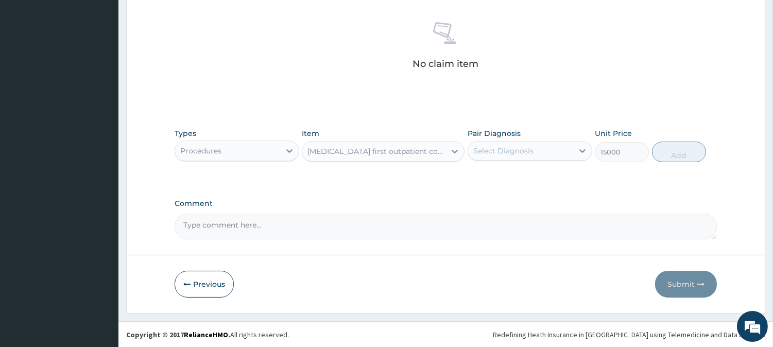
click at [372, 155] on div "[MEDICAL_DATA] first outpatient consultation" at bounding box center [376, 151] width 139 height 10
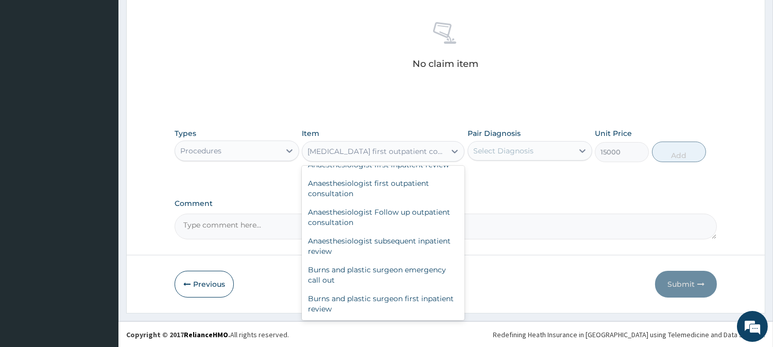
scroll to position [41196, 0]
type input "3000"
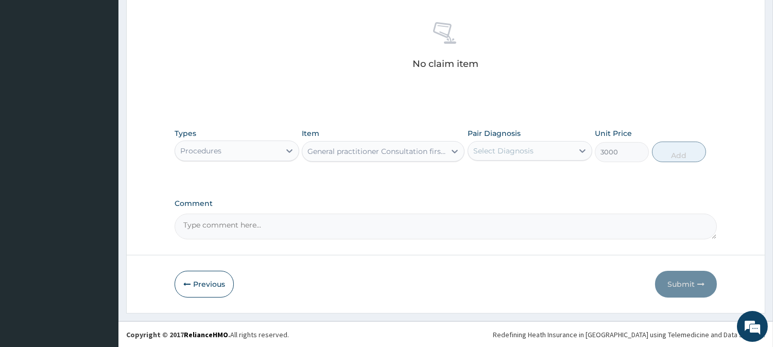
click at [497, 153] on div "Select Diagnosis" at bounding box center [503, 151] width 60 height 10
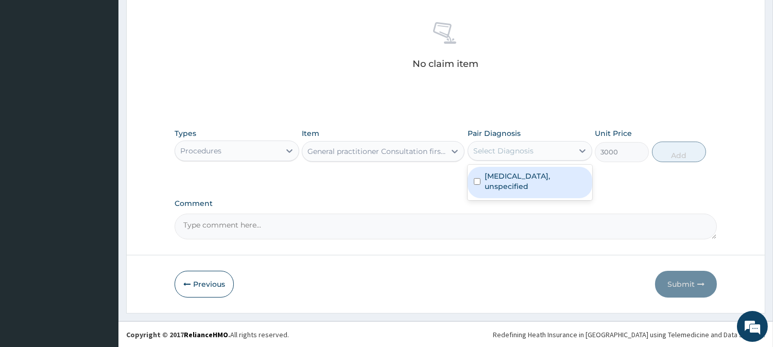
drag, startPoint x: 497, startPoint y: 181, endPoint x: 501, endPoint y: 175, distance: 7.0
click at [497, 181] on label "[MEDICAL_DATA], unspecified" at bounding box center [534, 181] width 101 height 21
checkbox input "true"
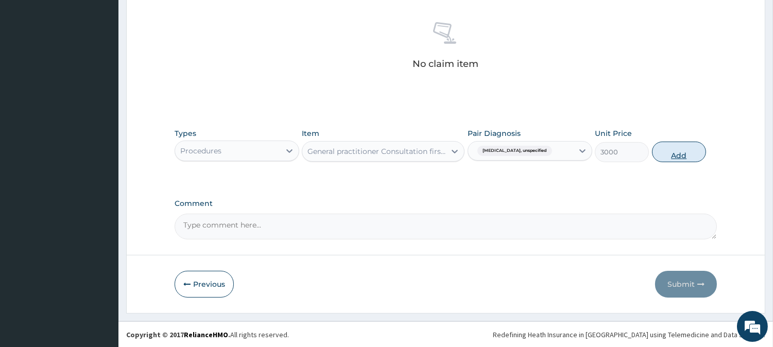
click at [667, 148] on button "Add" at bounding box center [679, 152] width 54 height 21
type input "0"
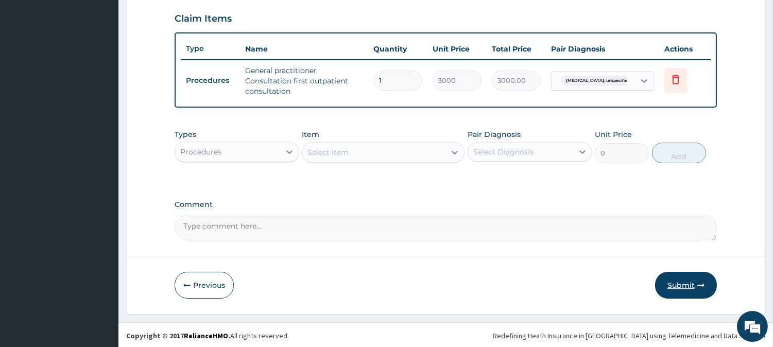
click at [684, 286] on button "Submit" at bounding box center [686, 285] width 62 height 27
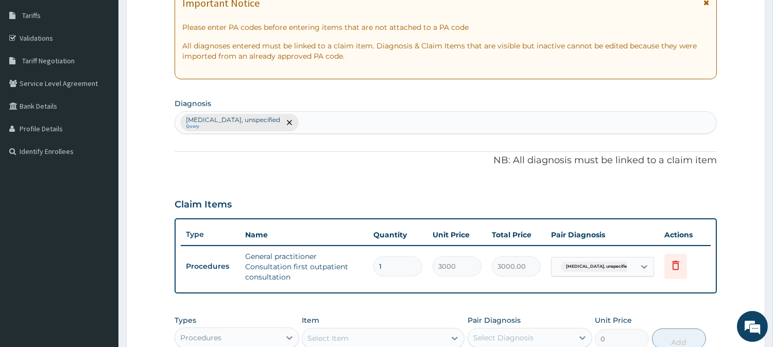
scroll to position [64, 0]
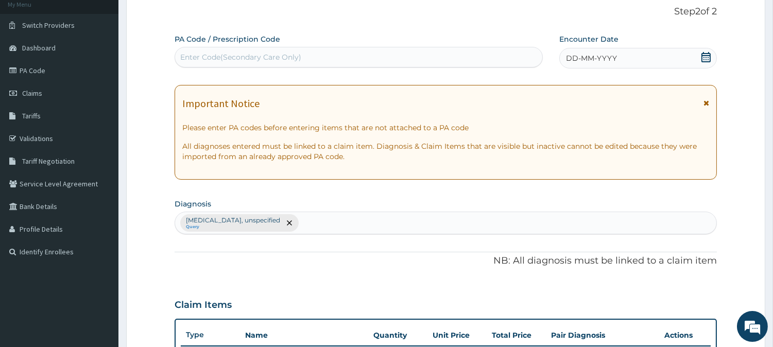
click at [595, 51] on div "DD-MM-YYYY" at bounding box center [637, 58] width 157 height 21
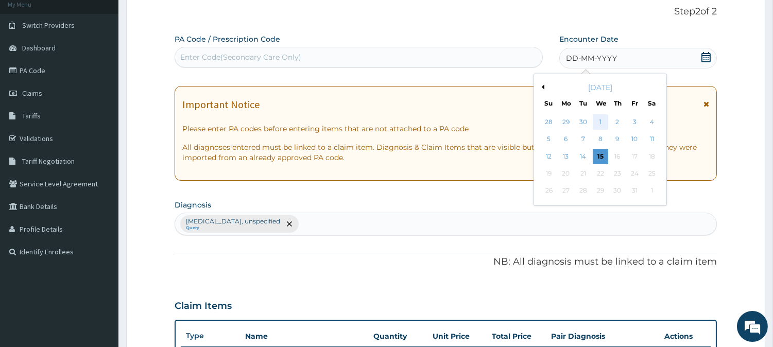
click at [598, 119] on div "1" at bounding box center [599, 121] width 15 height 15
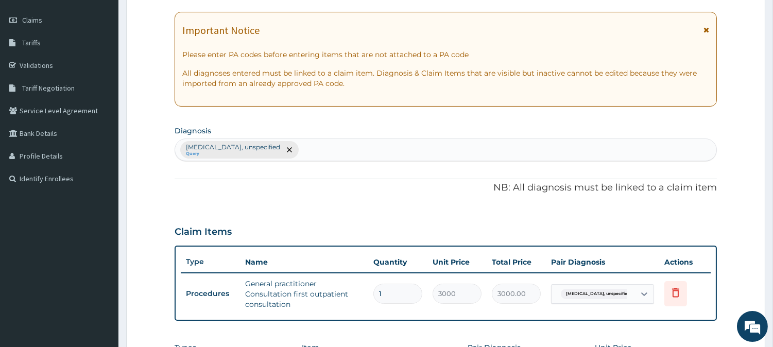
scroll to position [351, 0]
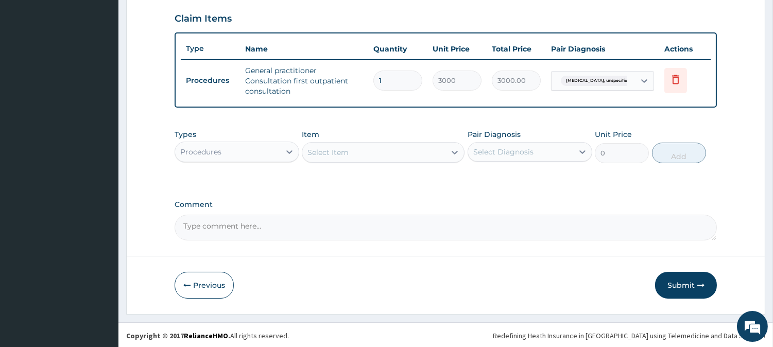
click at [680, 278] on button "Submit" at bounding box center [686, 285] width 62 height 27
